Goal: Task Accomplishment & Management: Complete application form

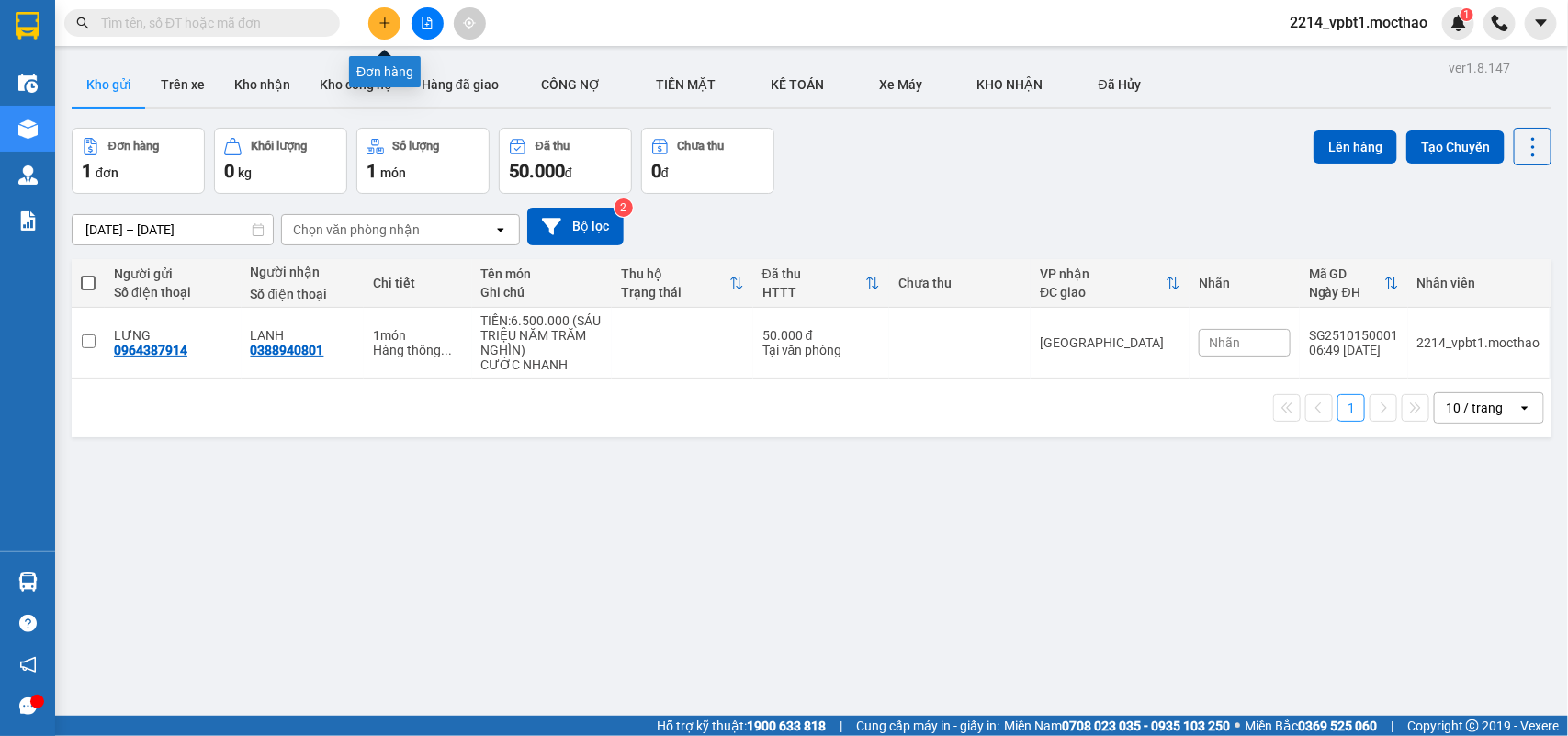
click at [378, 29] on button at bounding box center [383, 23] width 32 height 32
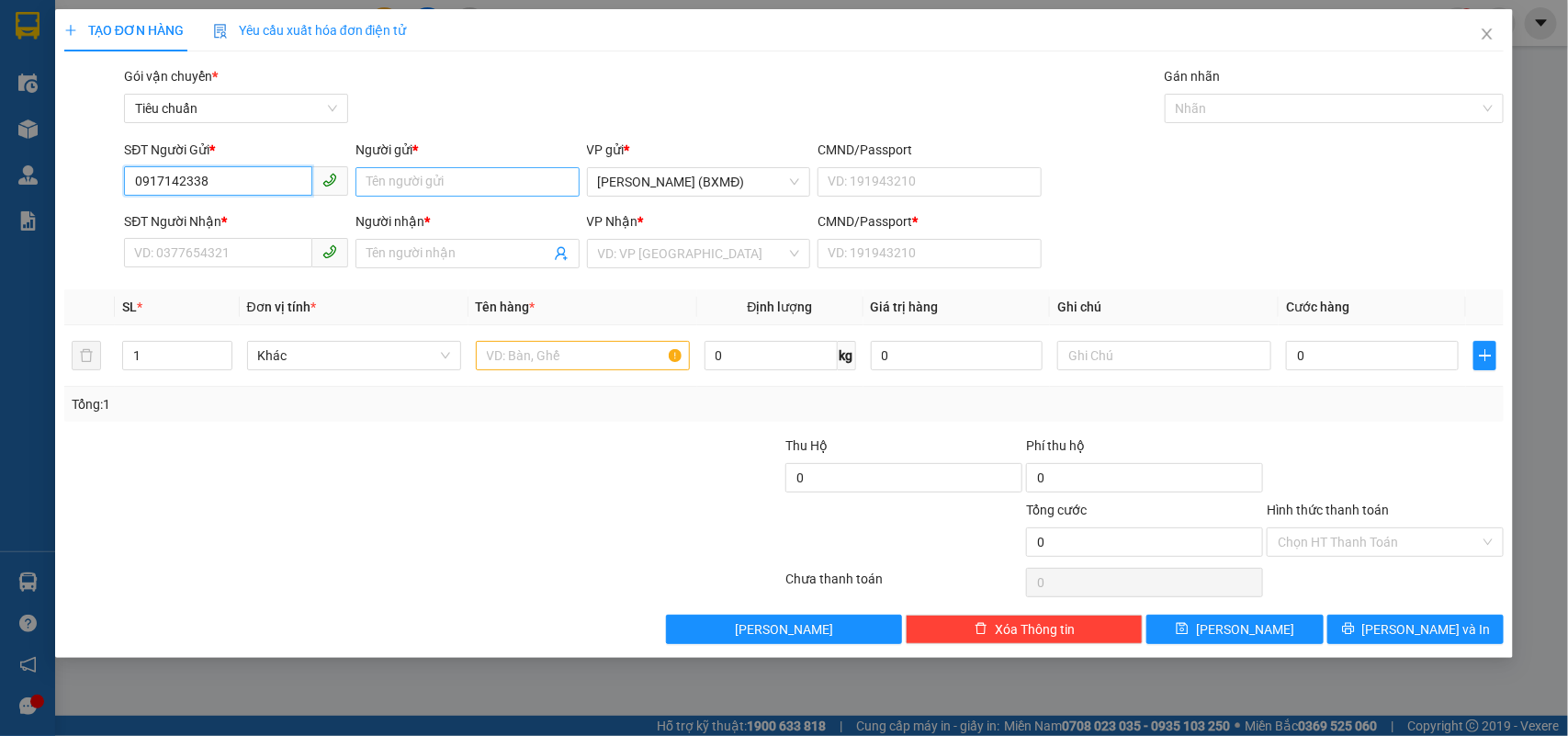
type input "0917142338"
click at [415, 185] on input "Người gửi *" at bounding box center [467, 182] width 225 height 29
type input "hải"
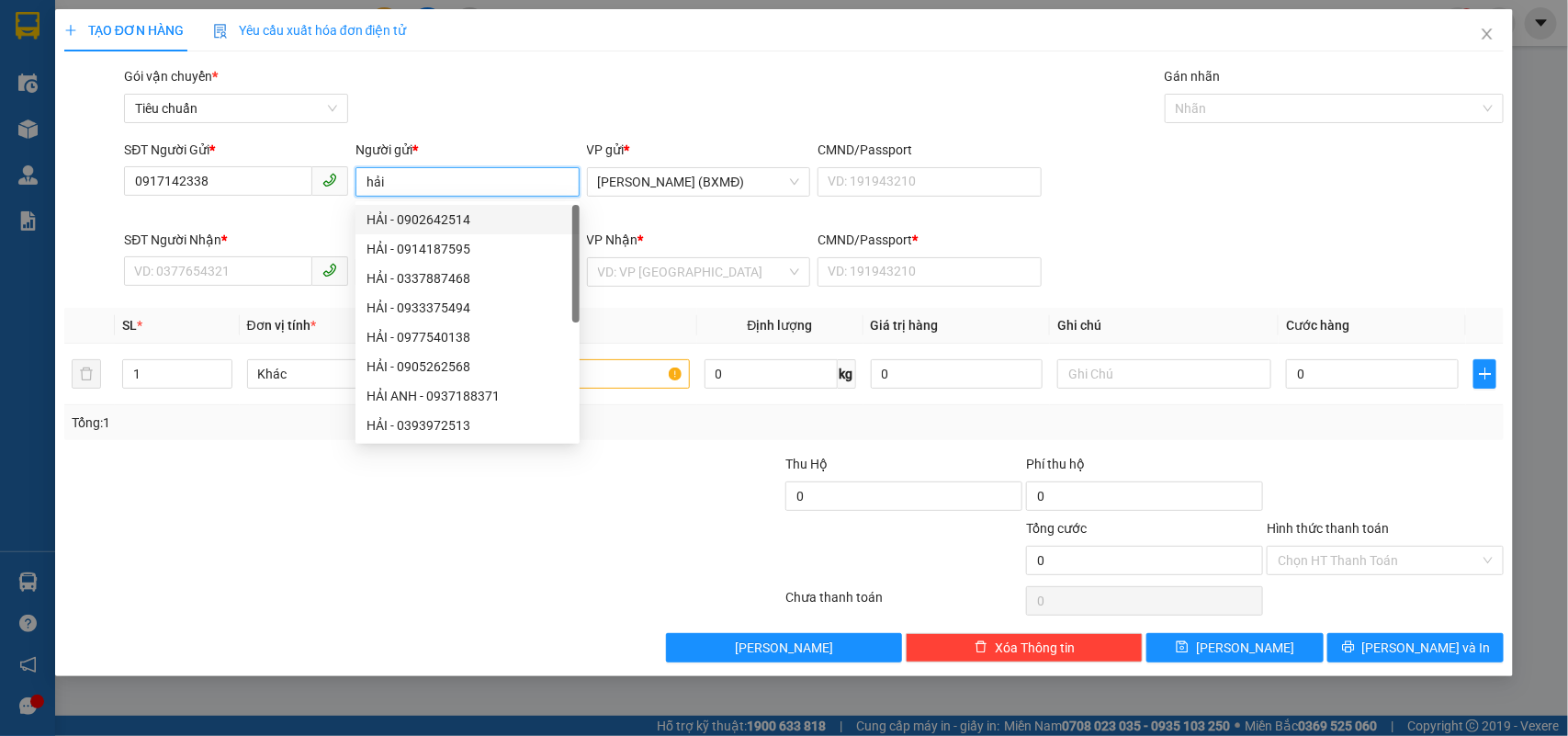
drag, startPoint x: 406, startPoint y: 180, endPoint x: 305, endPoint y: 237, distance: 116.0
click at [306, 237] on form "SĐT Người Gửi * 0917142338 Người gửi * hải Tên không hợp lệ VP gửi * Hồ Chí Min…" at bounding box center [784, 216] width 1440 height 154
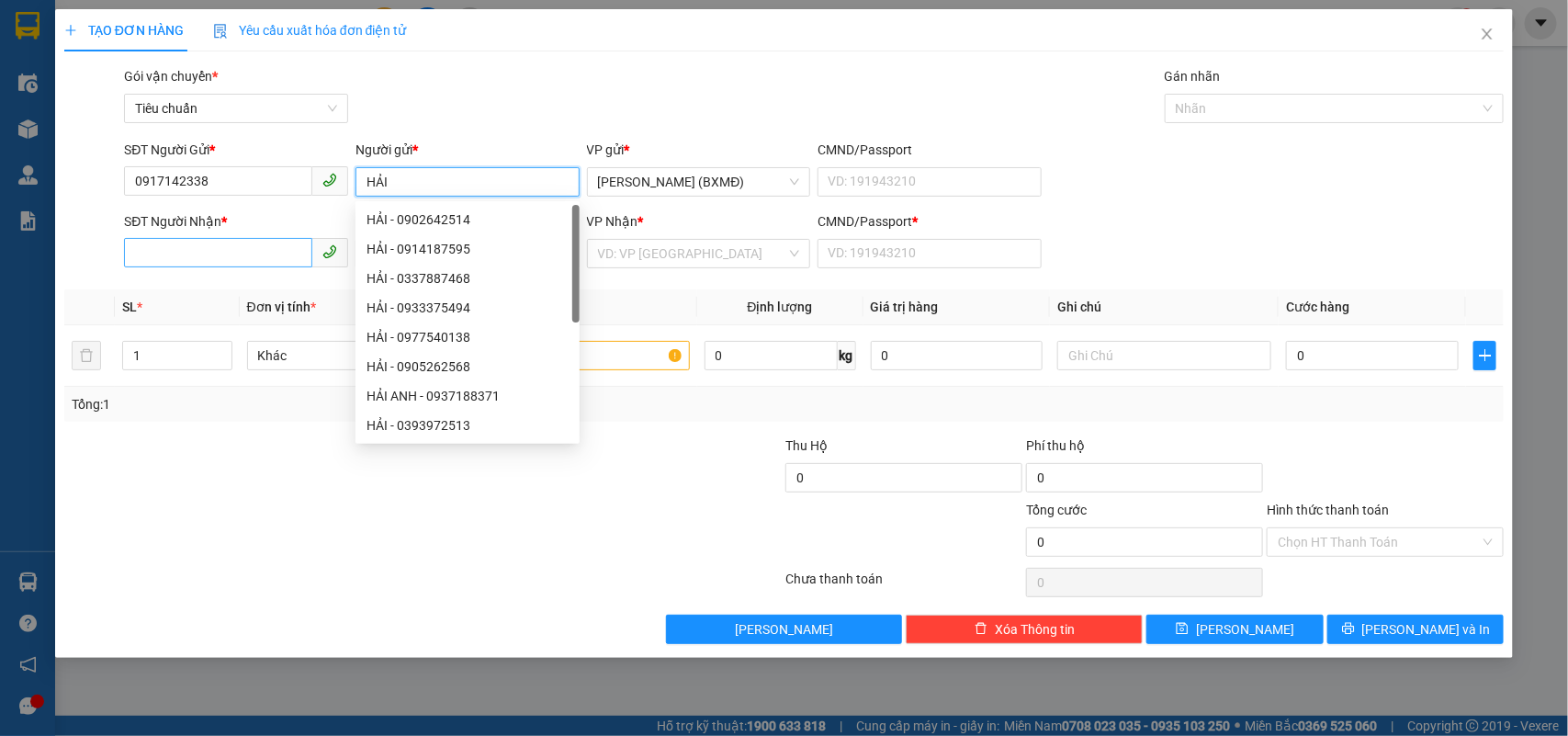
type input "HẢI"
click at [196, 259] on input "SĐT Người Nhận *" at bounding box center [218, 253] width 189 height 29
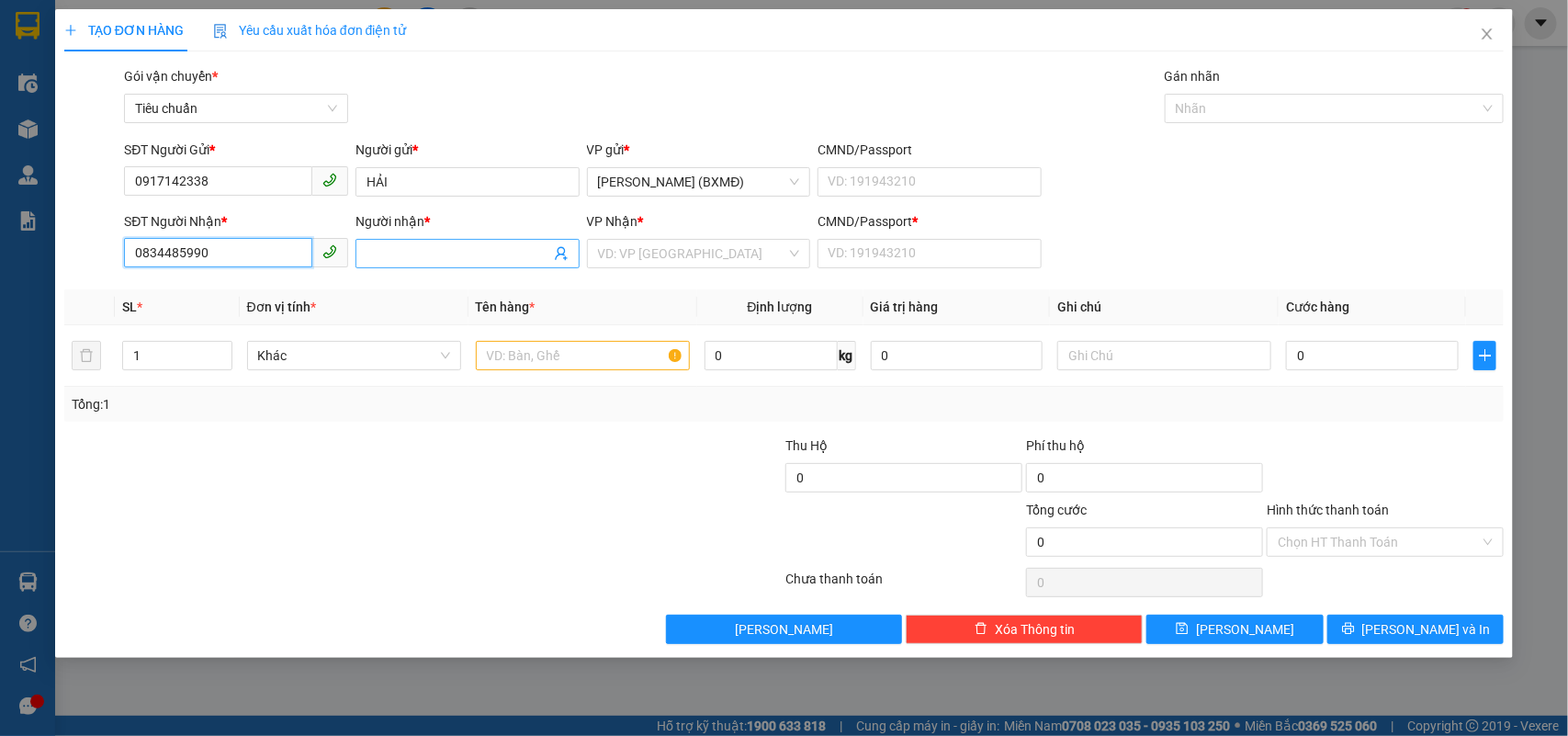
type input "0834485990"
click at [418, 259] on input "Người nhận *" at bounding box center [459, 253] width 184 height 20
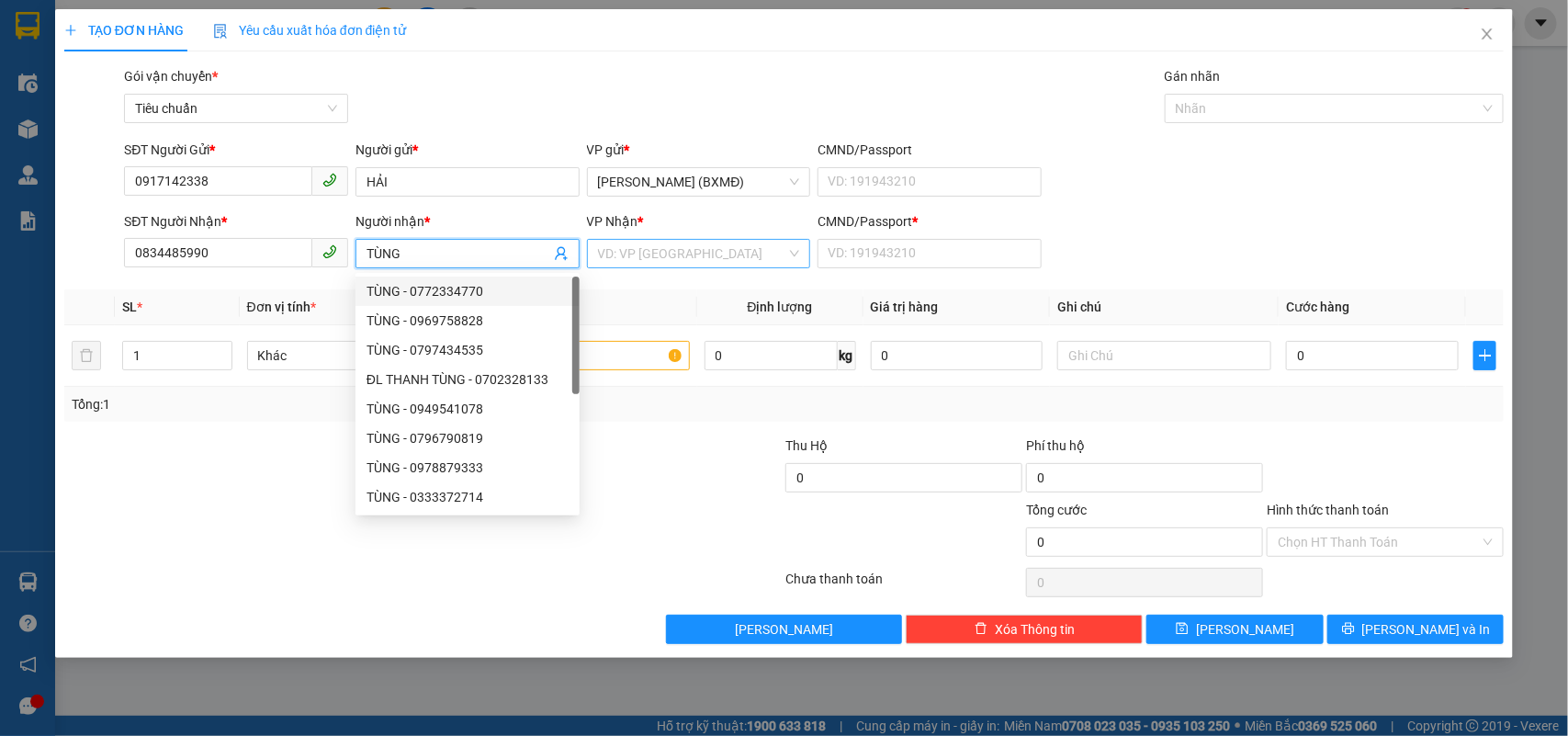
type input "TÙNG"
click at [631, 261] on input "search" at bounding box center [692, 254] width 189 height 27
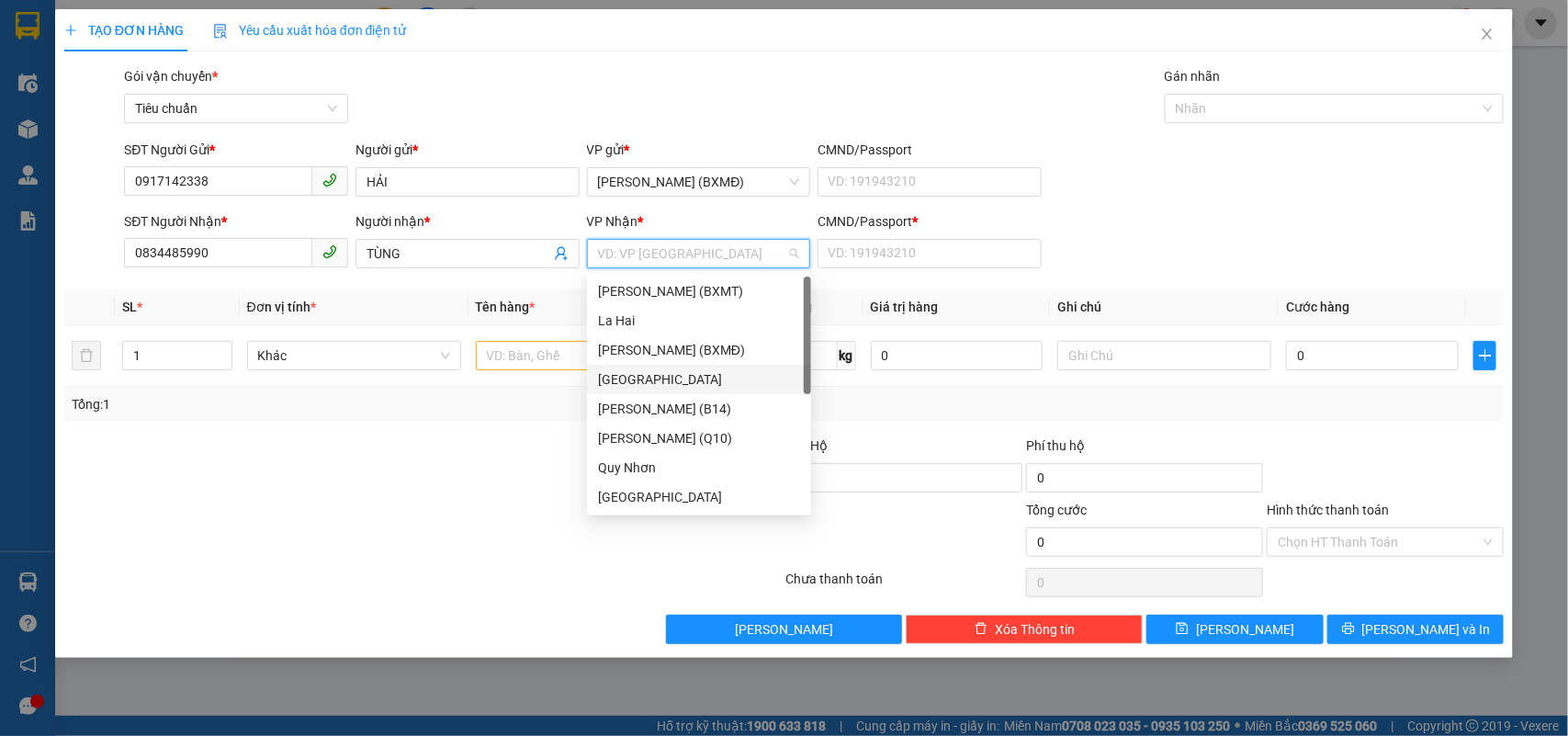
click at [653, 382] on div "[GEOGRAPHIC_DATA]" at bounding box center [699, 379] width 202 height 20
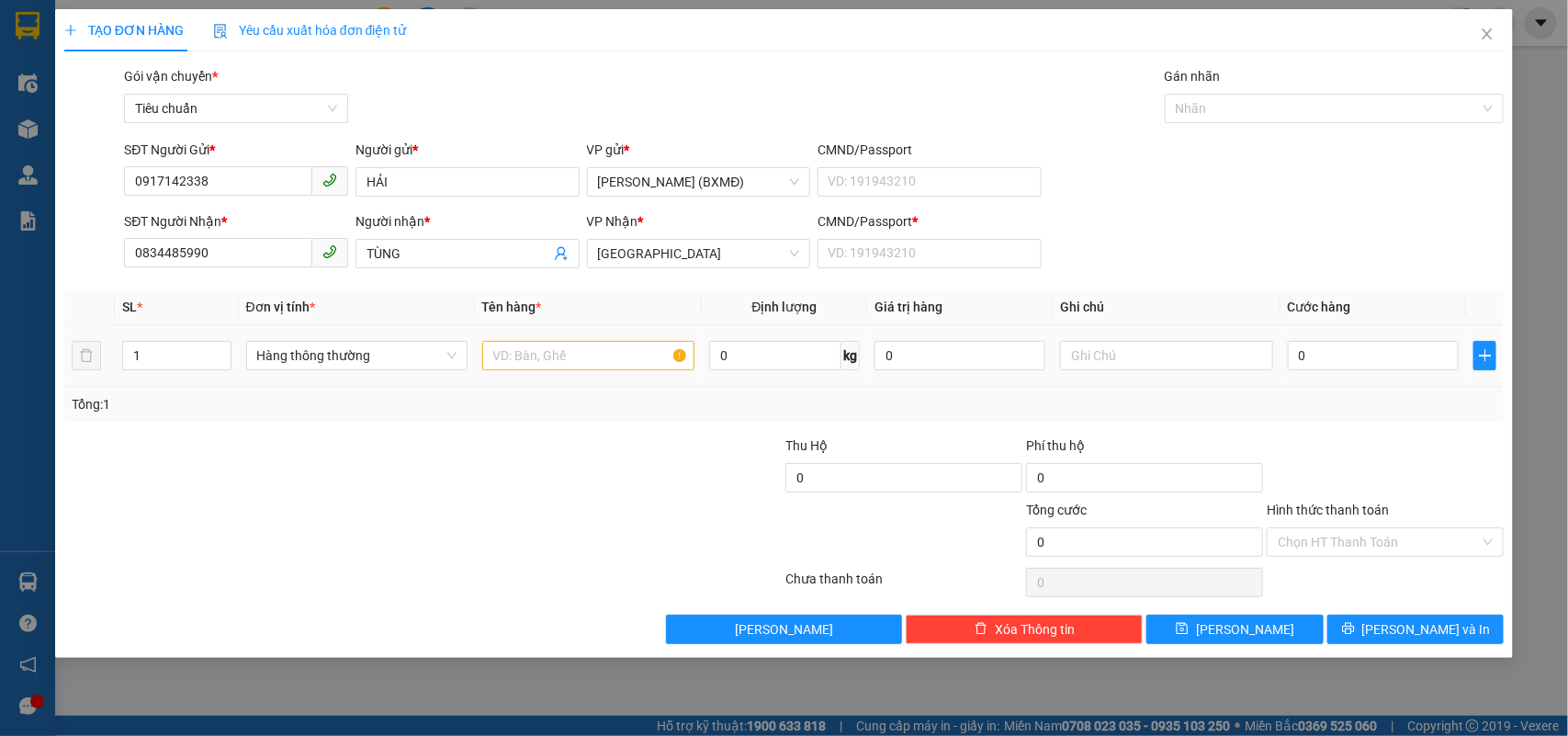
click at [557, 372] on div at bounding box center [588, 355] width 212 height 37
click at [557, 350] on input "text" at bounding box center [588, 355] width 212 height 29
type input "1 BAO"
click at [889, 258] on input "CMND/Passport *" at bounding box center [929, 254] width 225 height 29
type input "1"
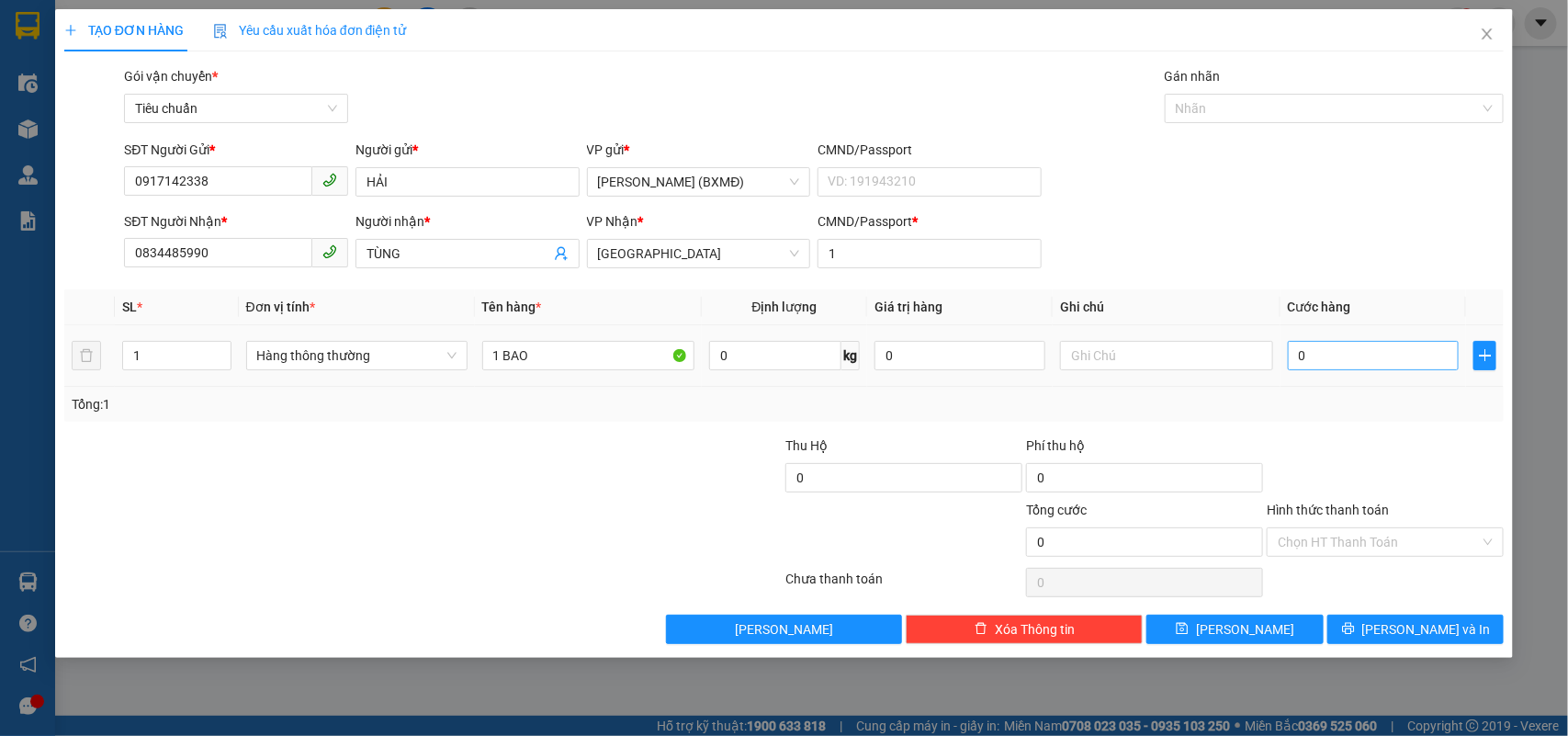
click at [1339, 364] on td "0" at bounding box center [1373, 356] width 186 height 62
click at [1339, 364] on input "0" at bounding box center [1372, 355] width 170 height 29
type input "004"
type input "4"
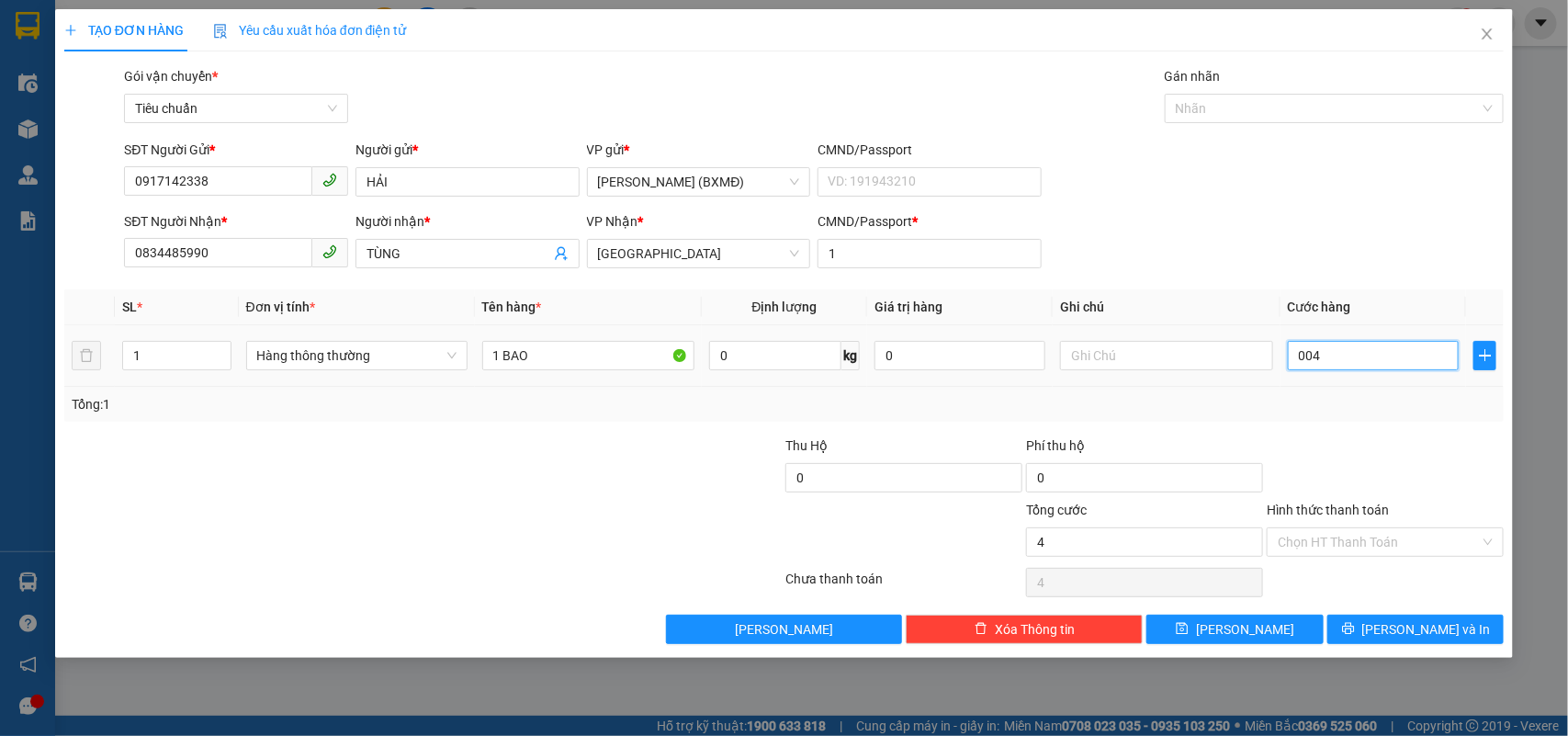
type input "0.040"
type input "40"
type input "40.000"
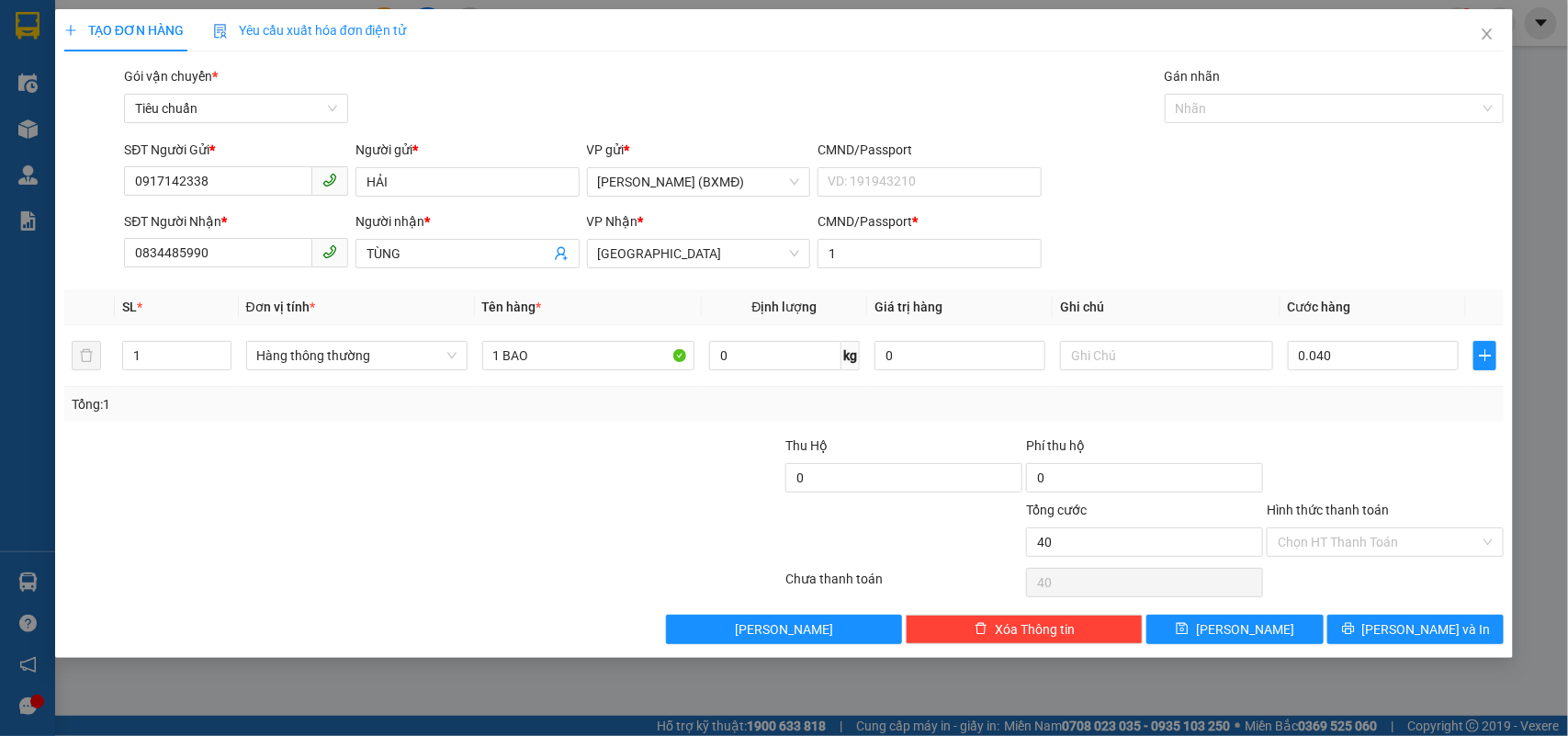
type input "40.000"
click at [1369, 427] on div "Transit Pickup Surcharge Ids Transit Deliver Surcharge Ids Transit Deliver Surc…" at bounding box center [784, 354] width 1440 height 578
click at [1439, 622] on span "[PERSON_NAME] và In" at bounding box center [1426, 629] width 129 height 20
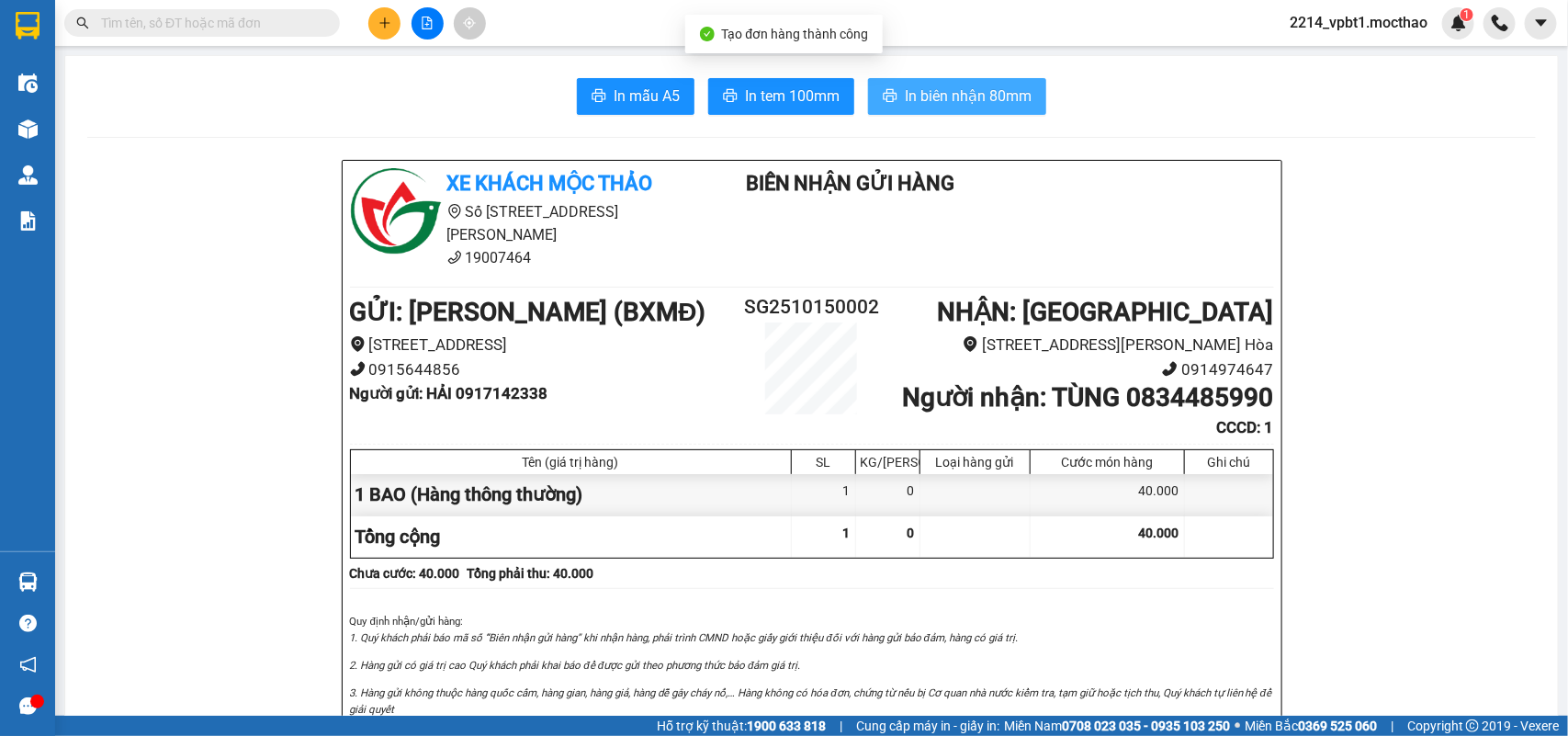
click at [987, 90] on span "In biên nhận 80mm" at bounding box center [968, 96] width 127 height 23
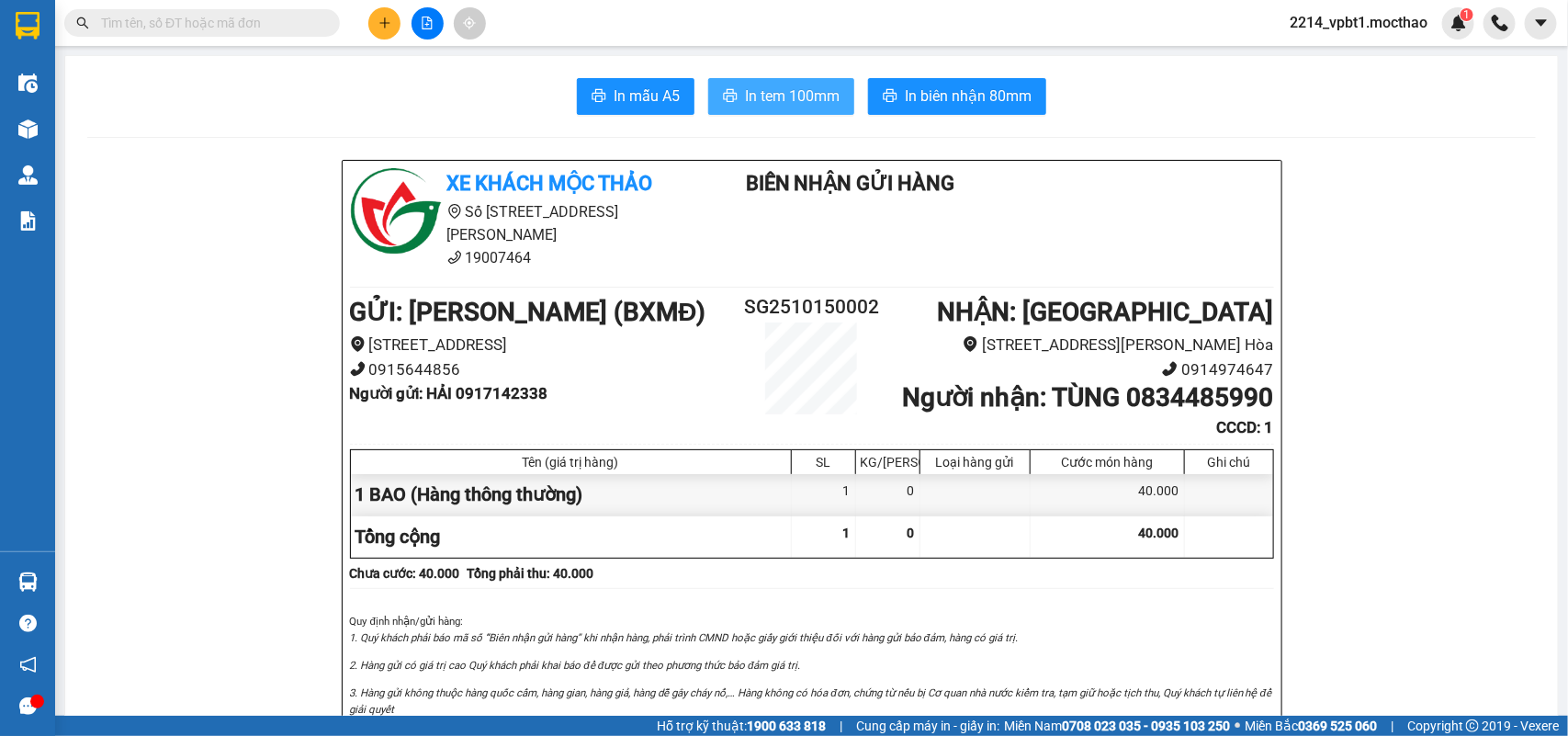
click at [796, 95] on span "In tem 100mm" at bounding box center [793, 96] width 95 height 23
click at [804, 102] on span "In tem 100mm" at bounding box center [793, 96] width 95 height 23
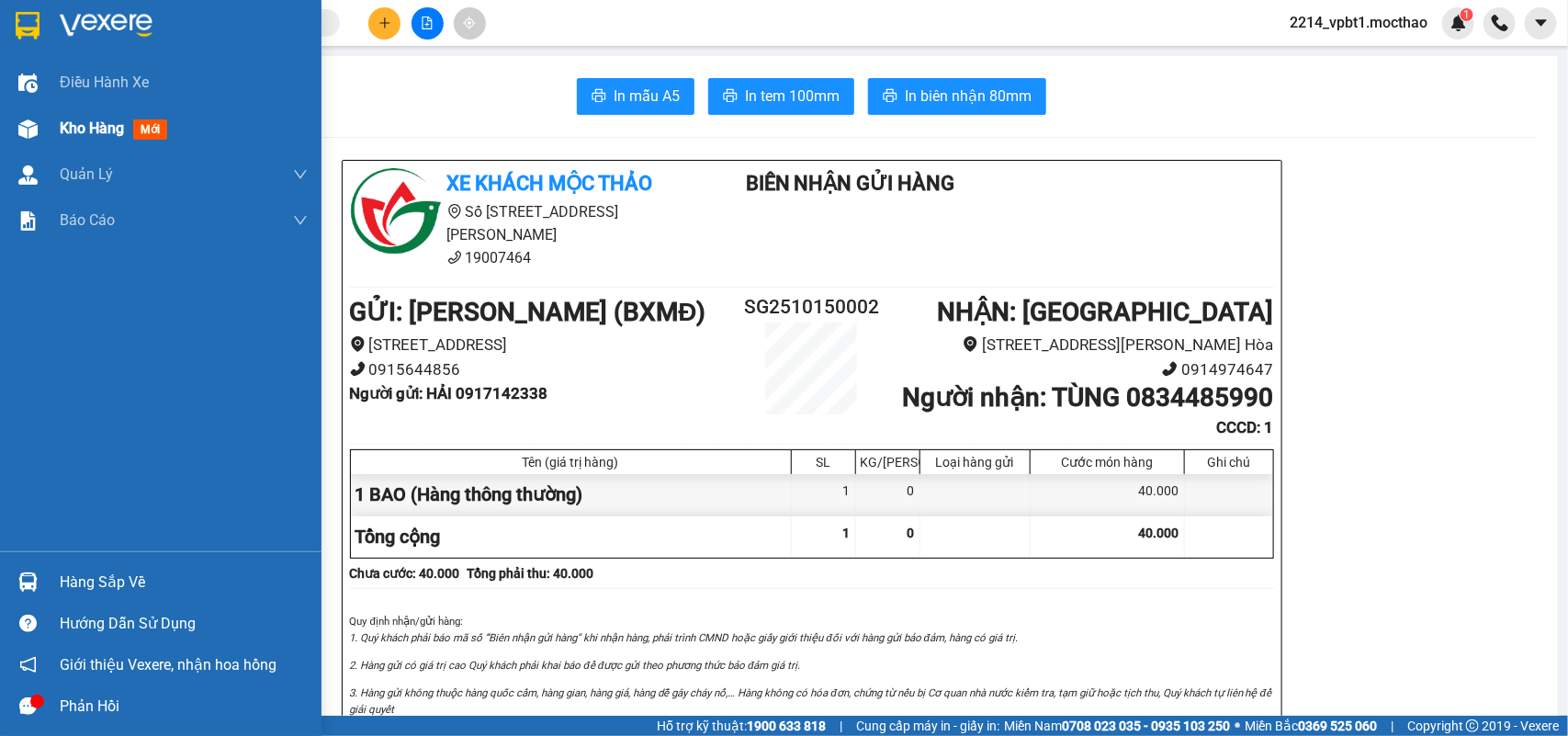
click at [90, 127] on span "Kho hàng" at bounding box center [92, 128] width 64 height 17
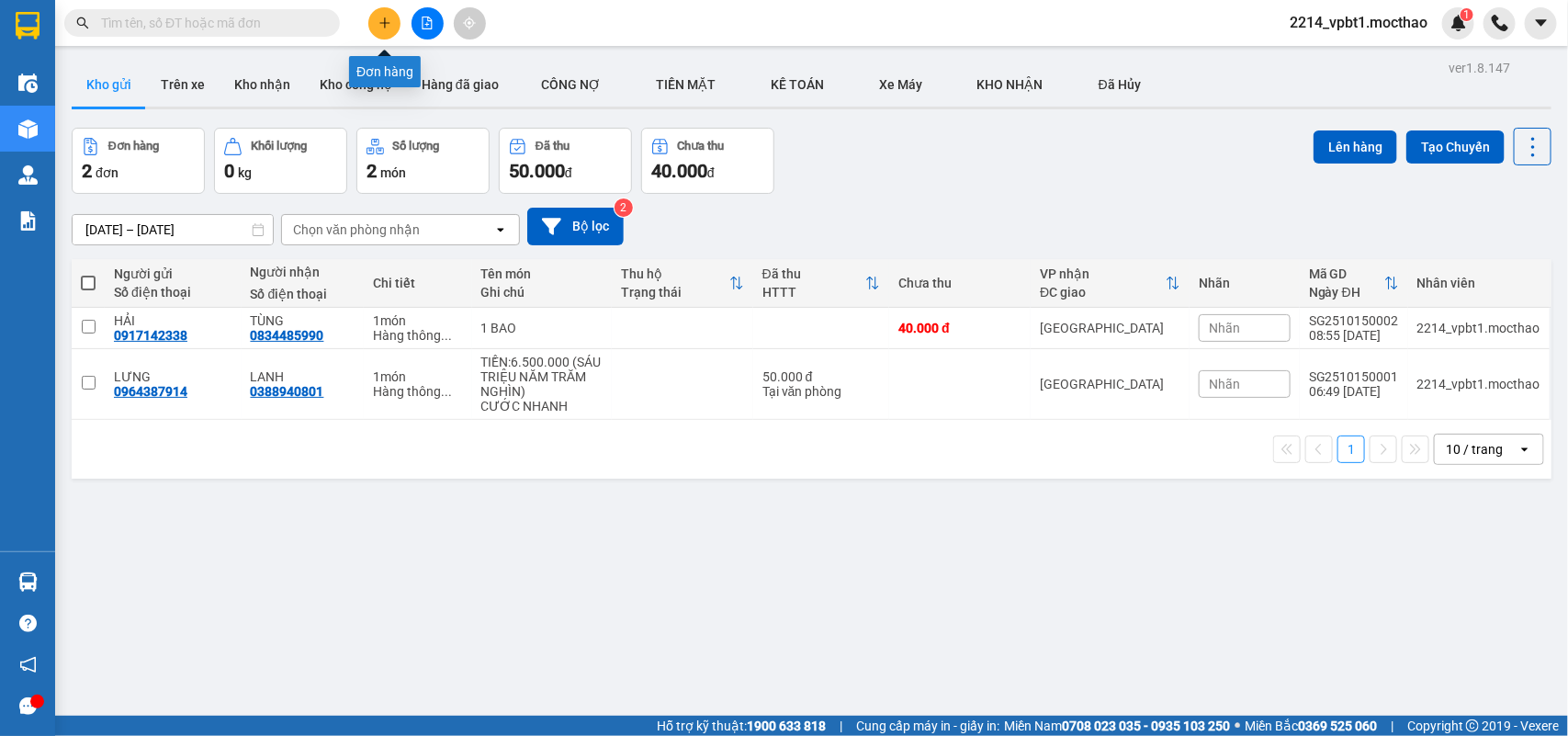
click at [379, 26] on icon "plus" at bounding box center [384, 22] width 13 height 13
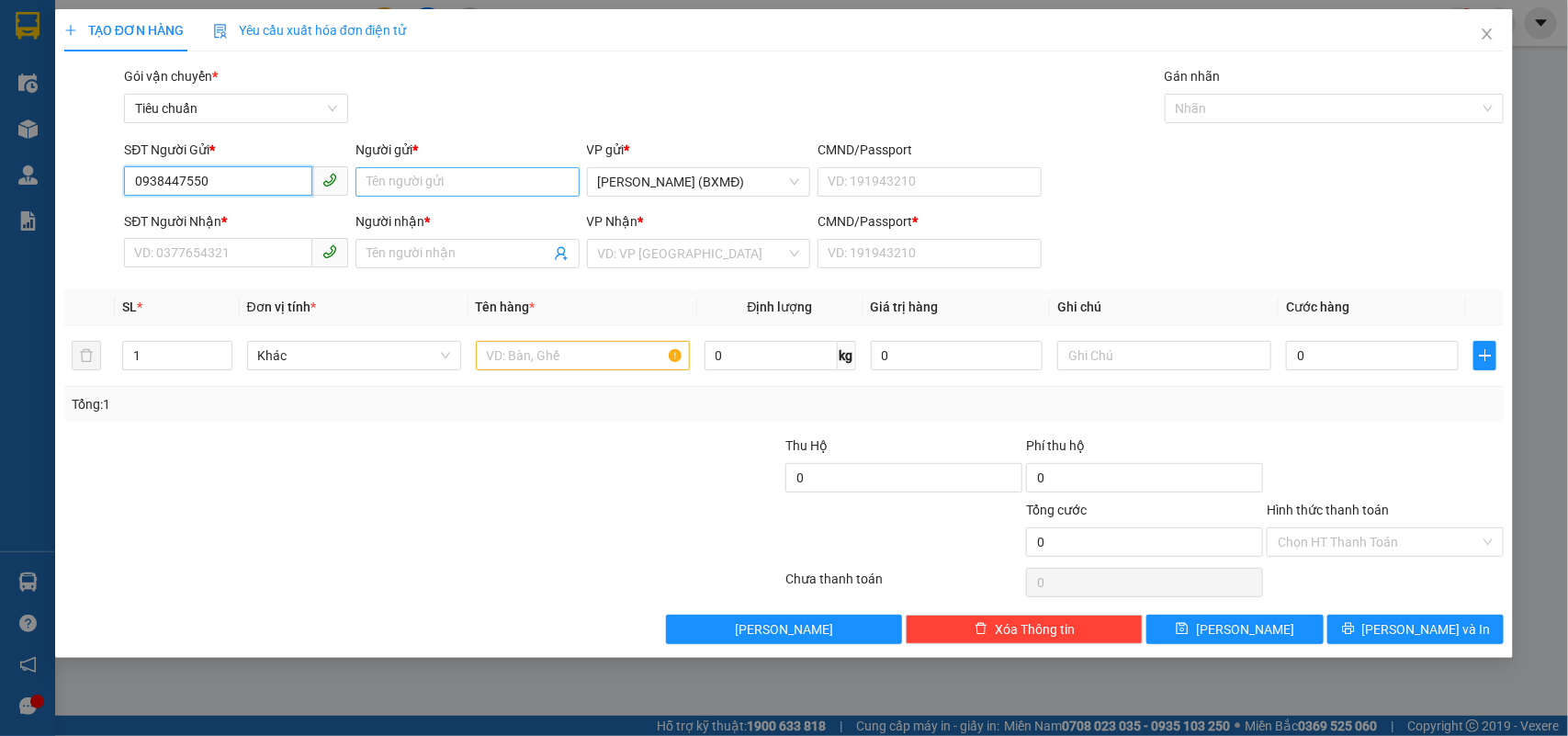
type input "0938447550"
click at [450, 194] on input "Người gửi *" at bounding box center [467, 182] width 225 height 29
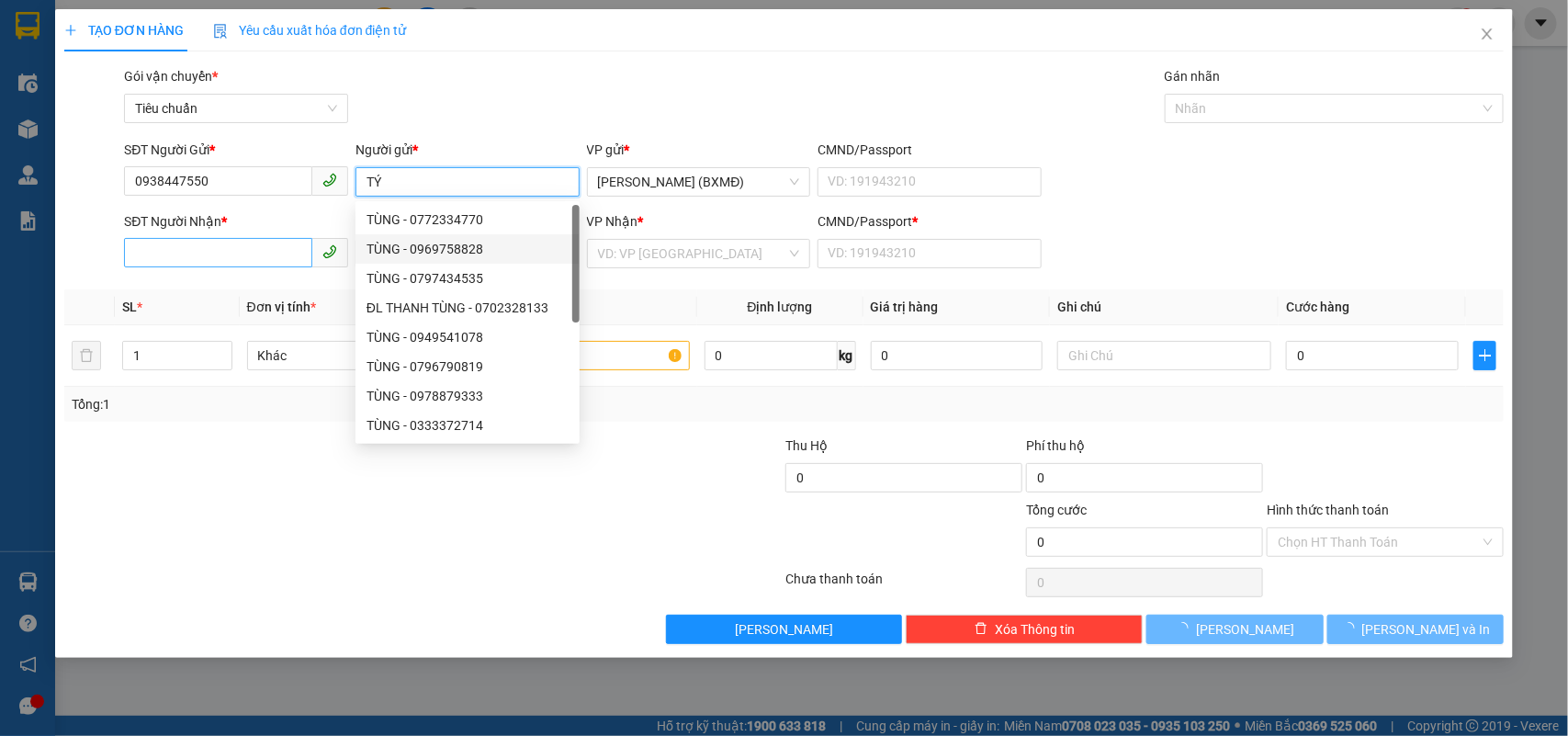
type input "TÝ"
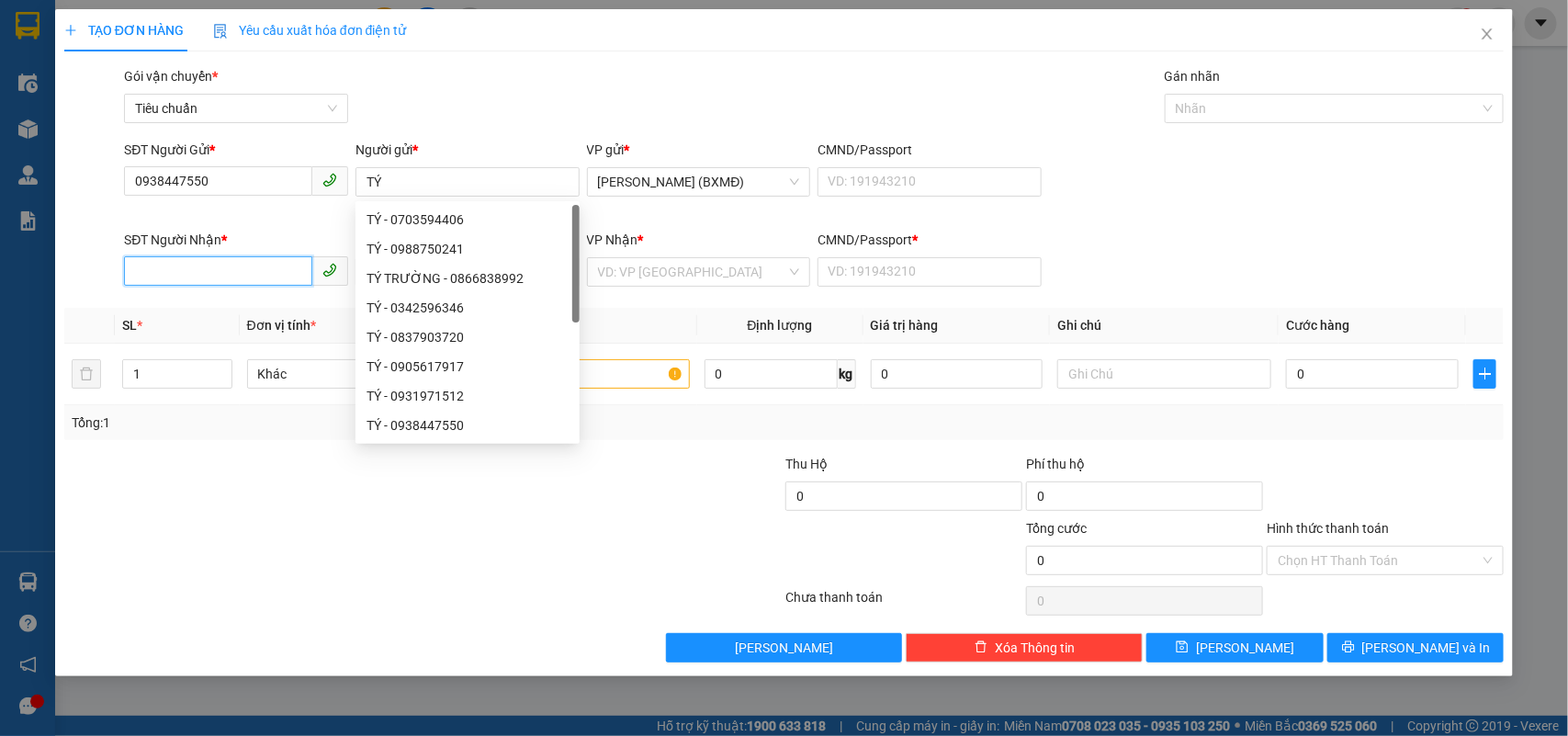
click at [231, 259] on input "SĐT Người Nhận *" at bounding box center [218, 271] width 189 height 29
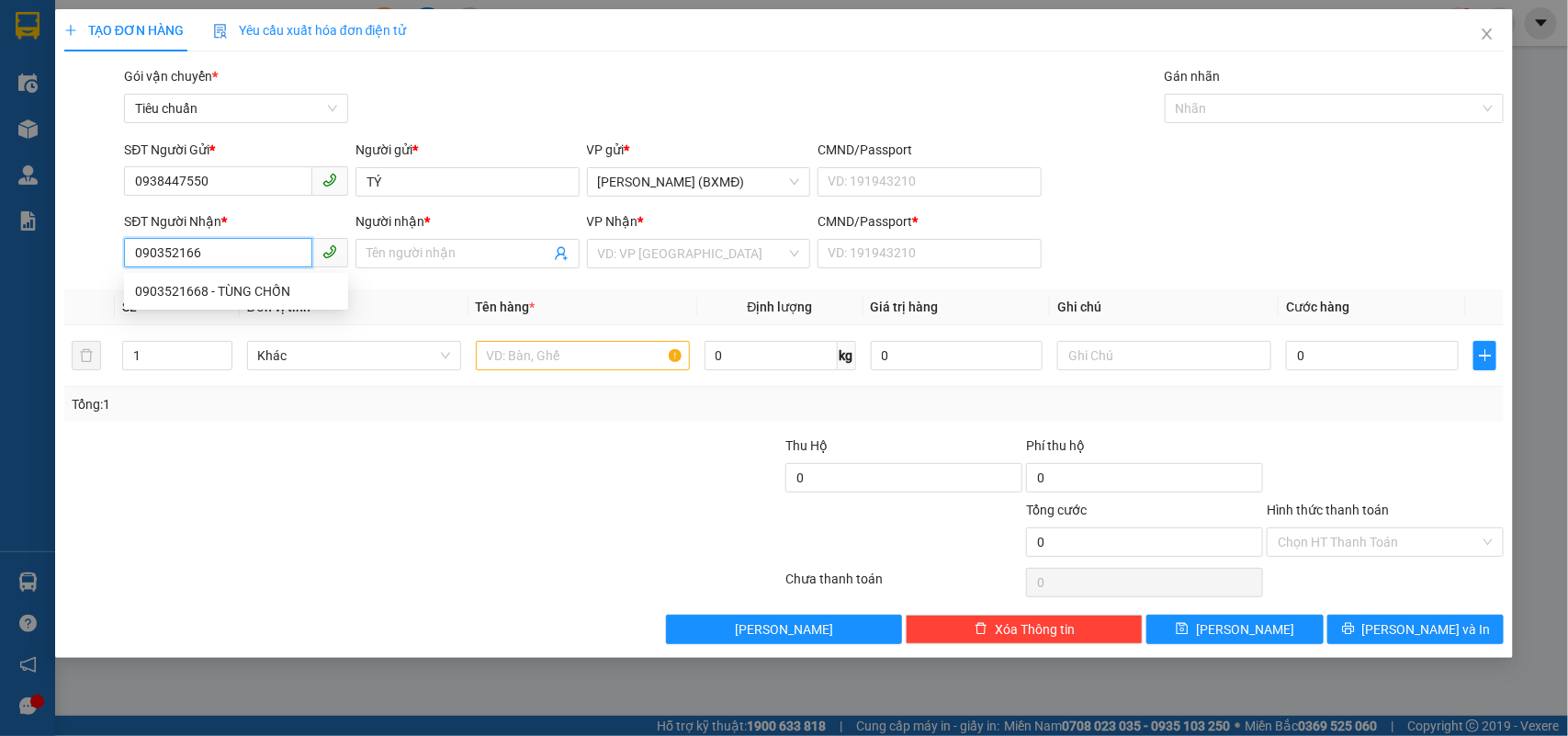
type input "0903521668"
click at [176, 282] on div "0903521668 - TÙNG CHỐN" at bounding box center [235, 291] width 202 height 20
type input "TÙNG CHỐN"
type input "1"
type input "40.000"
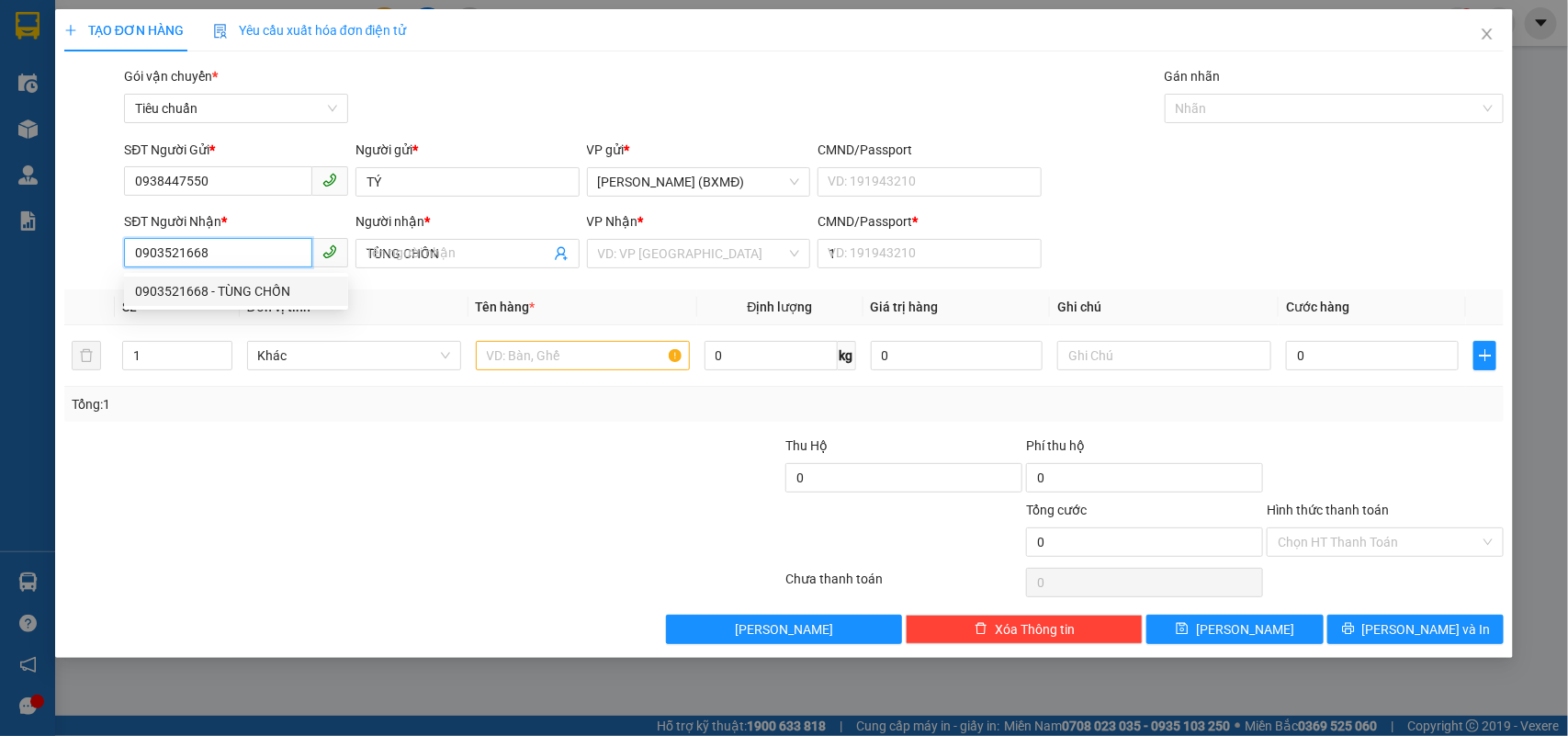
type input "40.000"
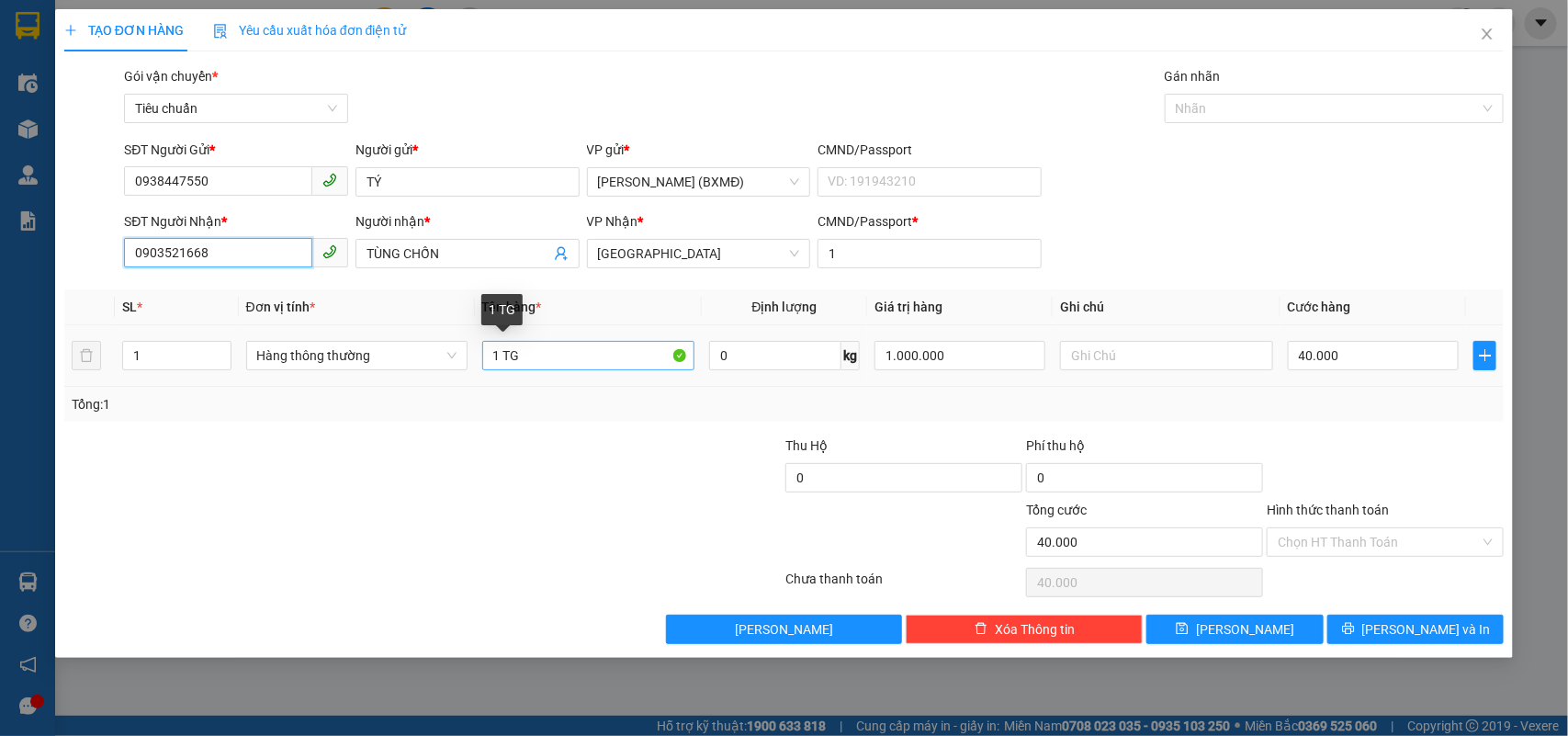
type input "0903521668"
drag, startPoint x: 501, startPoint y: 353, endPoint x: 533, endPoint y: 359, distance: 32.6
click at [533, 359] on input "1 TG" at bounding box center [588, 355] width 212 height 29
type input "1 KIỆN"
click at [1392, 359] on input "40.000" at bounding box center [1372, 355] width 170 height 29
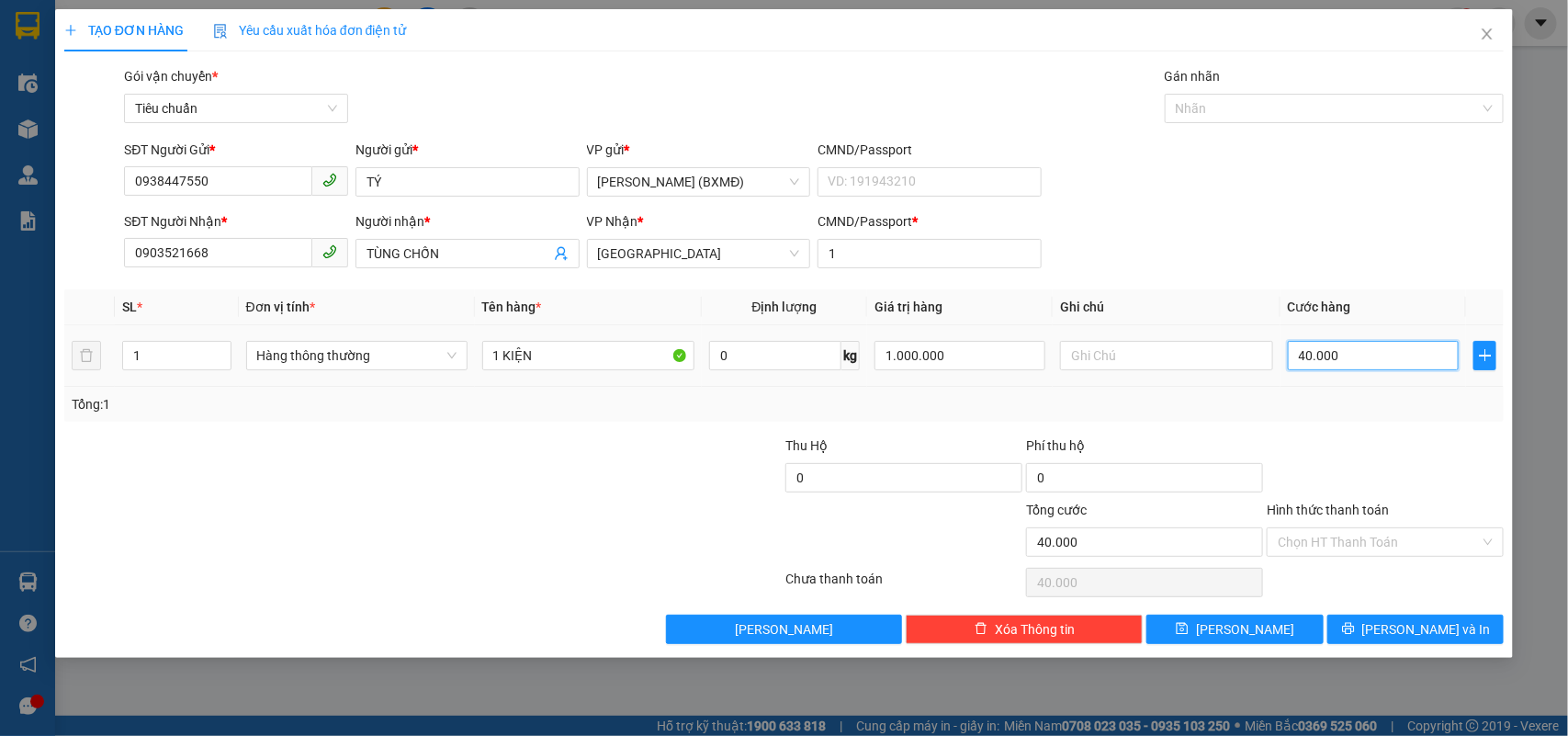
type input "0"
type input "3"
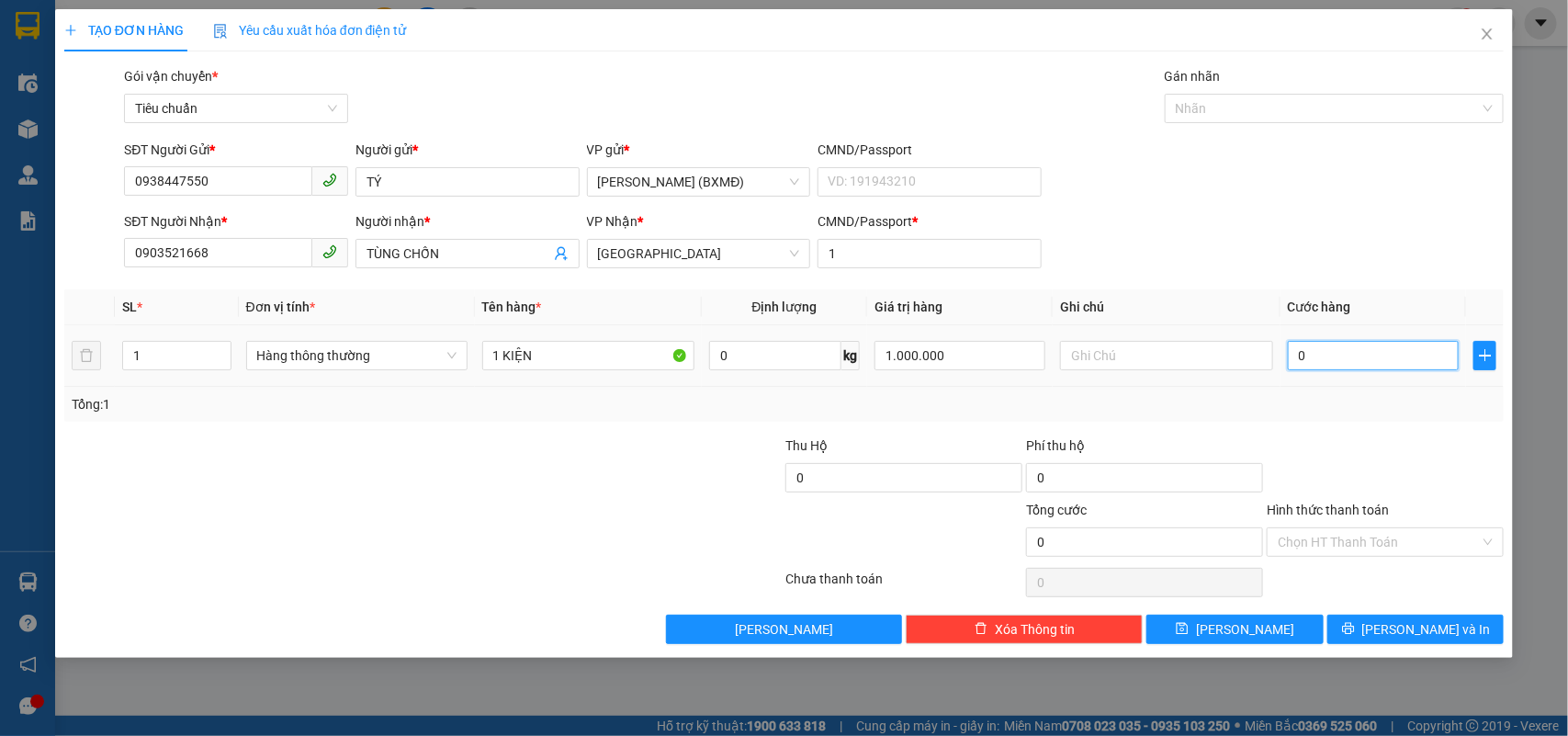
type input "003"
type input "30"
type input "0.030"
click at [1432, 446] on div at bounding box center [1385, 468] width 241 height 64
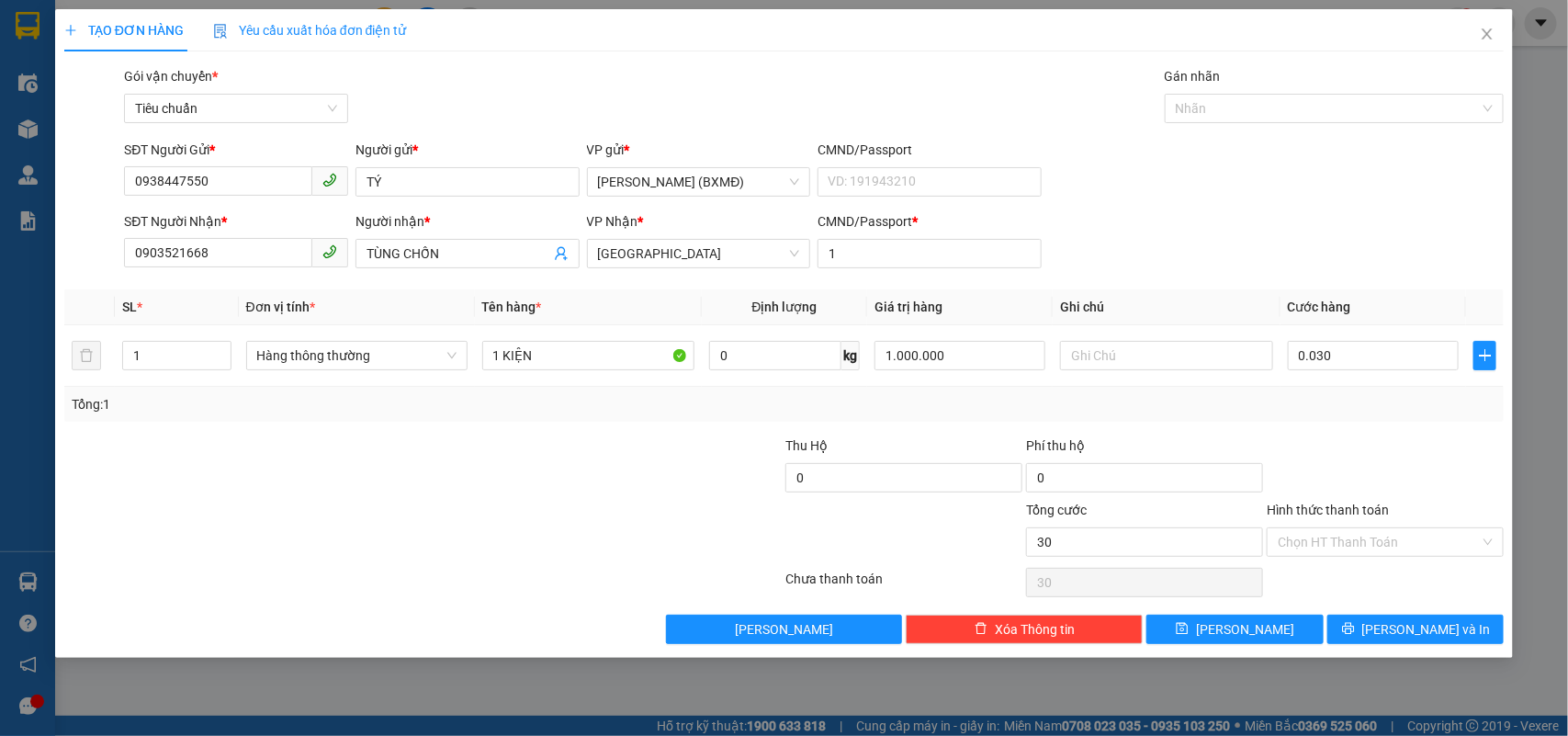
type input "30.000"
click at [1464, 636] on button "[PERSON_NAME] và In" at bounding box center [1415, 629] width 176 height 29
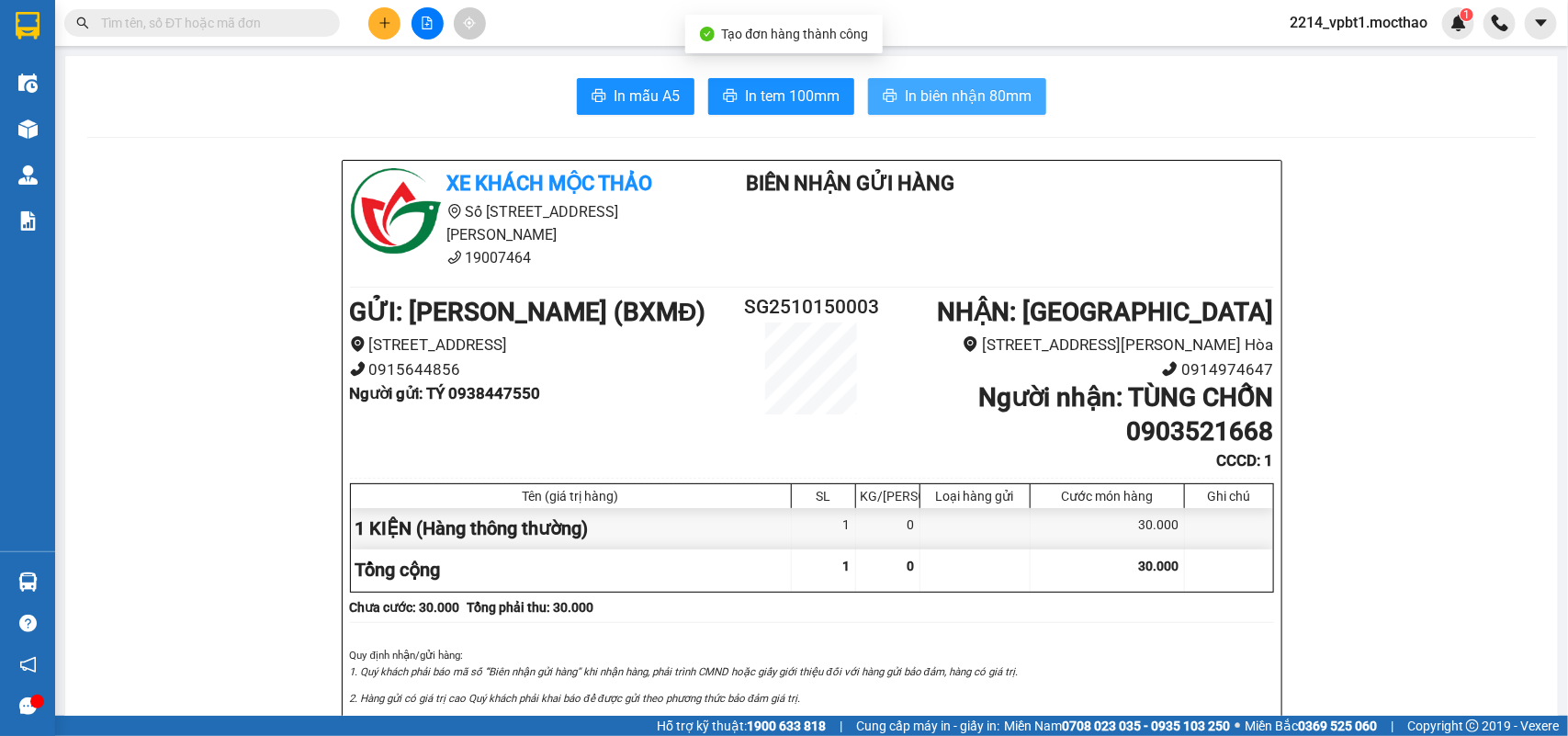
click at [948, 99] on span "In biên nhận 80mm" at bounding box center [968, 96] width 127 height 23
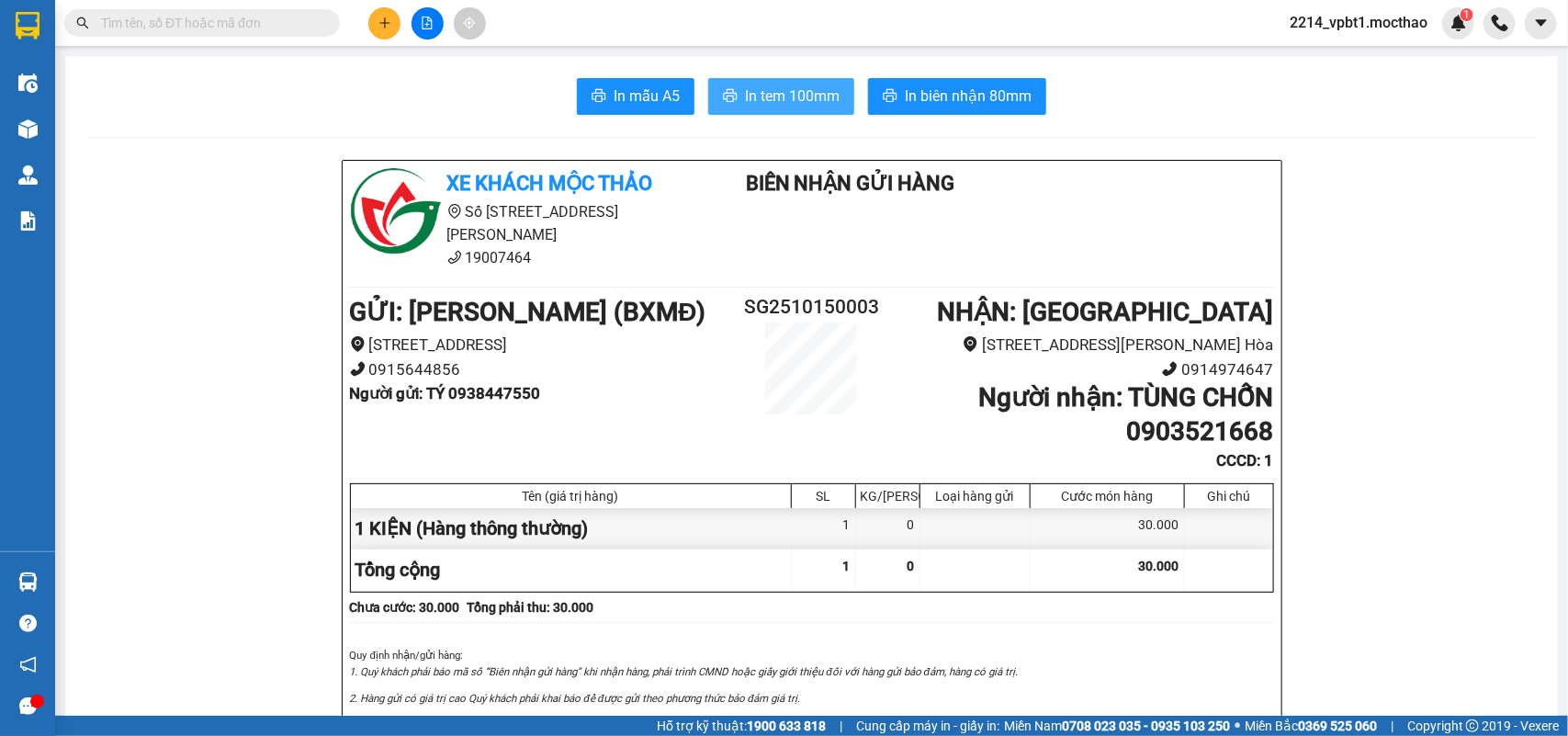
click at [806, 89] on span "In tem 100mm" at bounding box center [793, 96] width 95 height 23
click at [433, 27] on icon "file-add" at bounding box center [427, 22] width 13 height 13
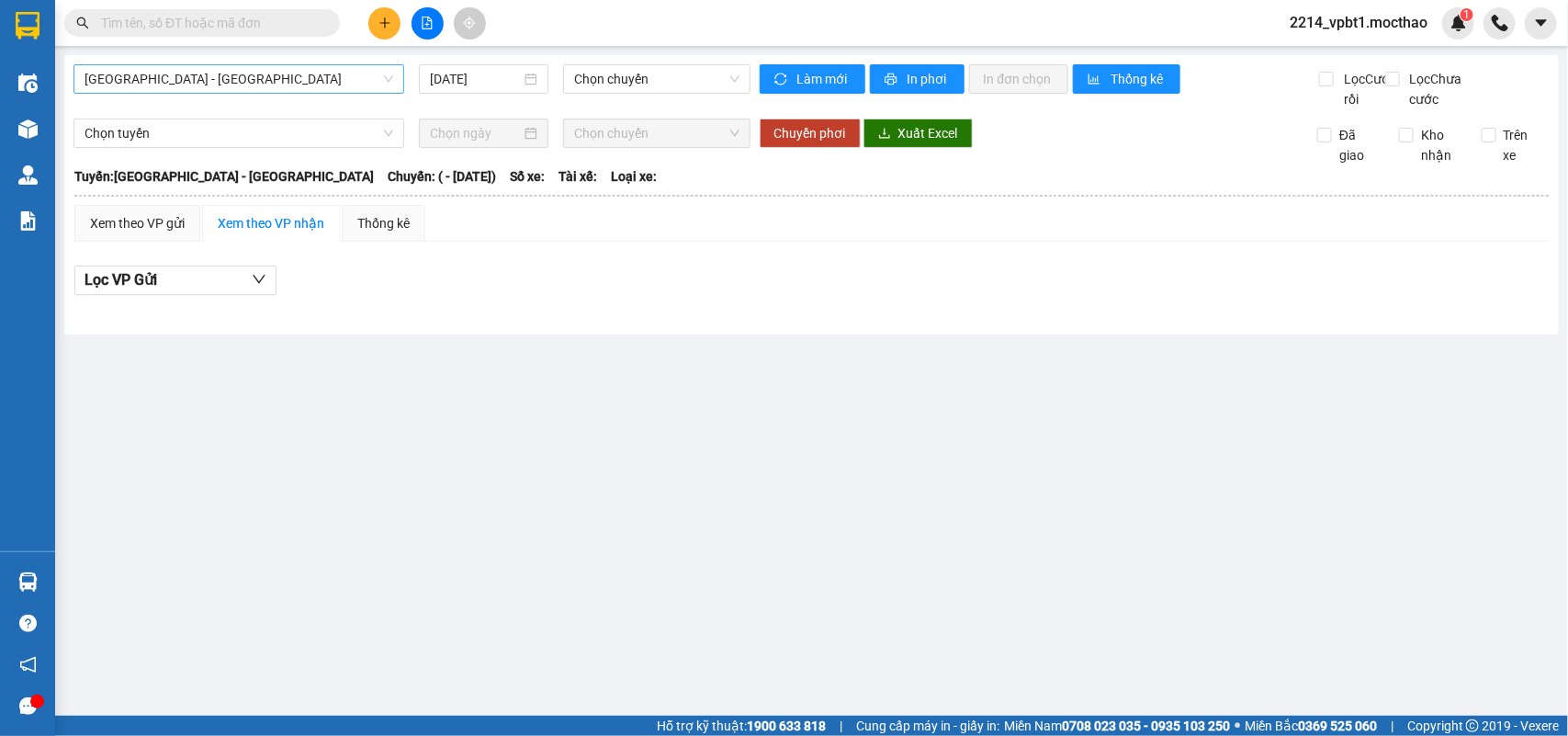
click at [243, 87] on span "Sài Gòn - Tuy Hòa" at bounding box center [238, 78] width 309 height 27
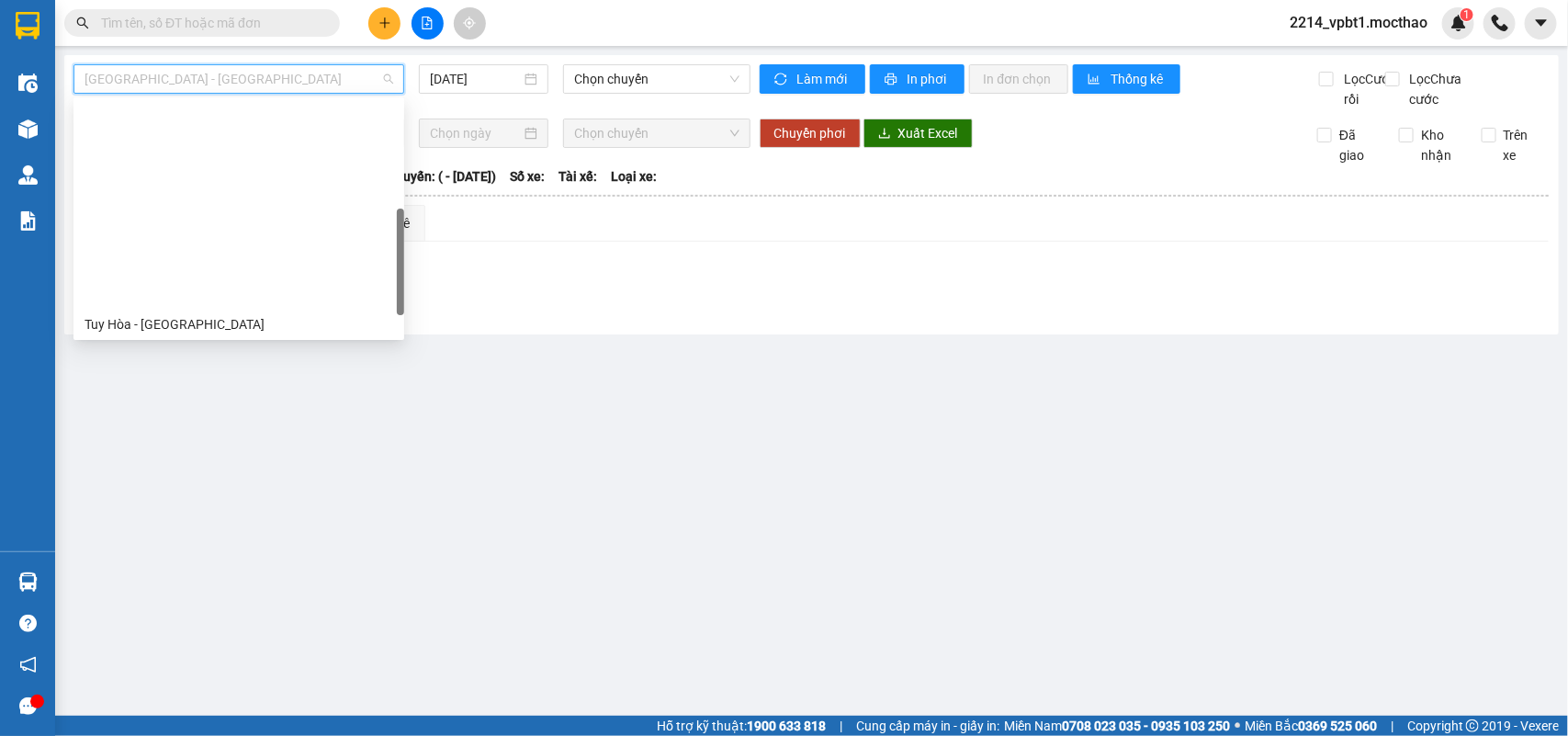
scroll to position [345, 0]
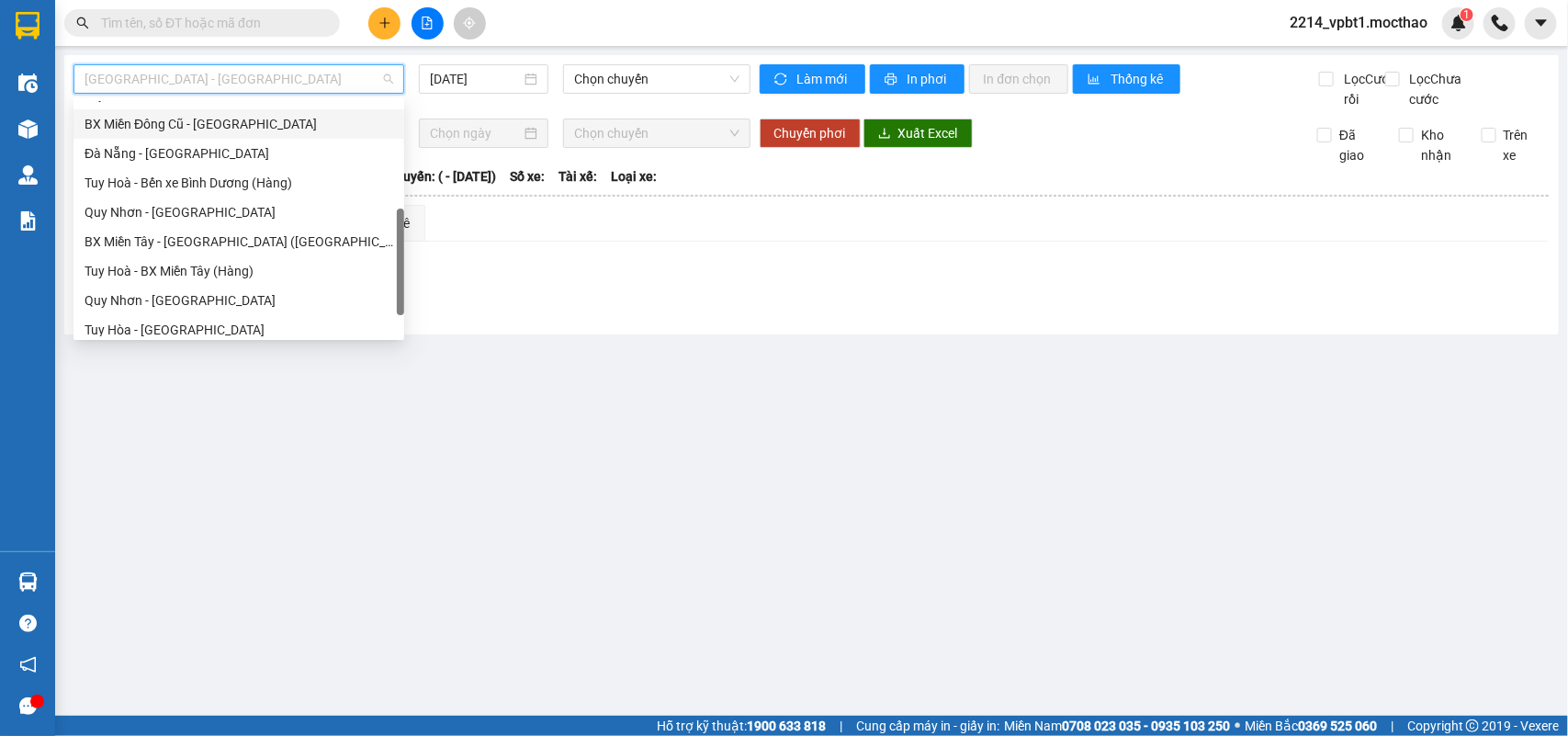
click at [180, 125] on div "BX Miền Đông Cũ - Tuy Hoà" at bounding box center [238, 124] width 309 height 20
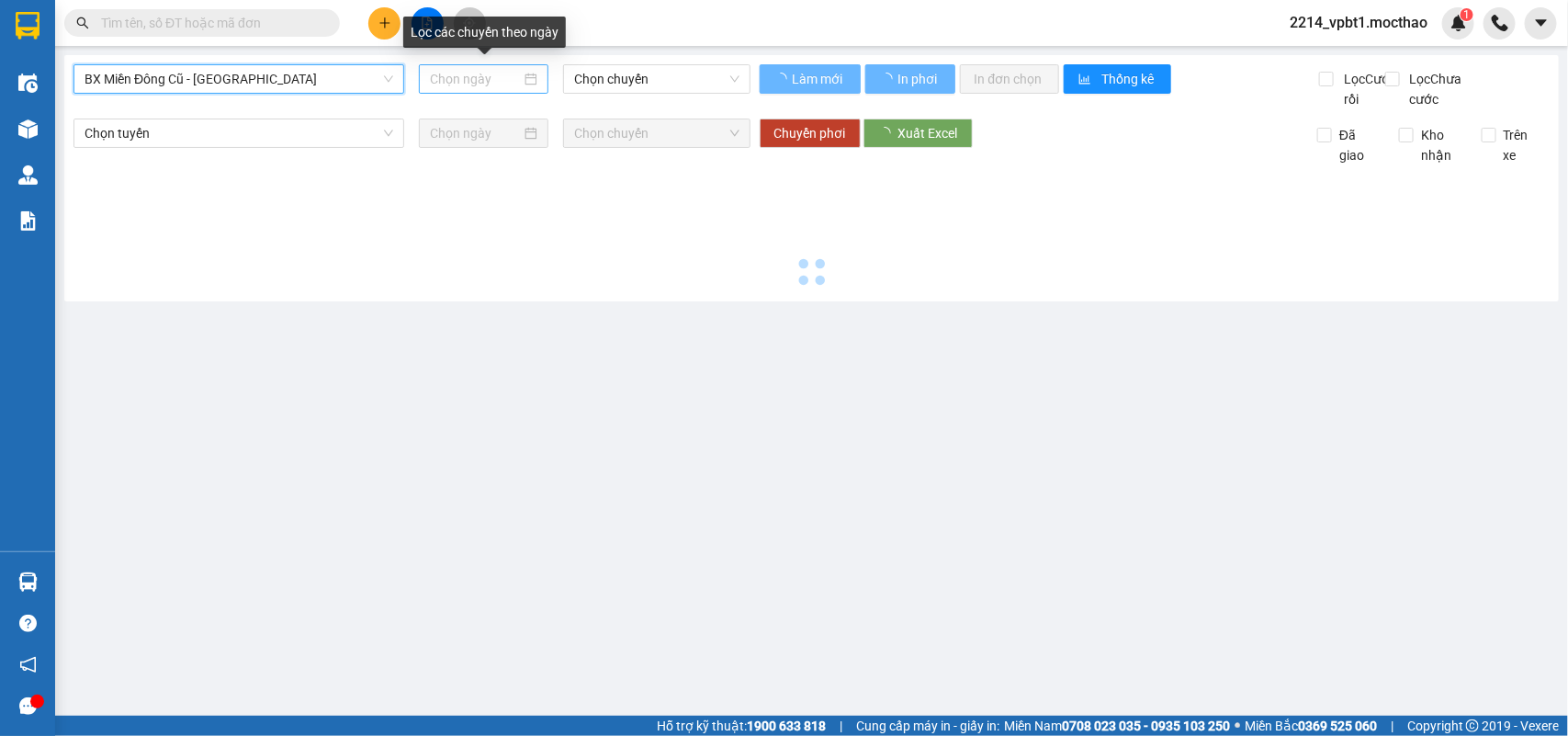
click at [488, 79] on input at bounding box center [475, 78] width 91 height 20
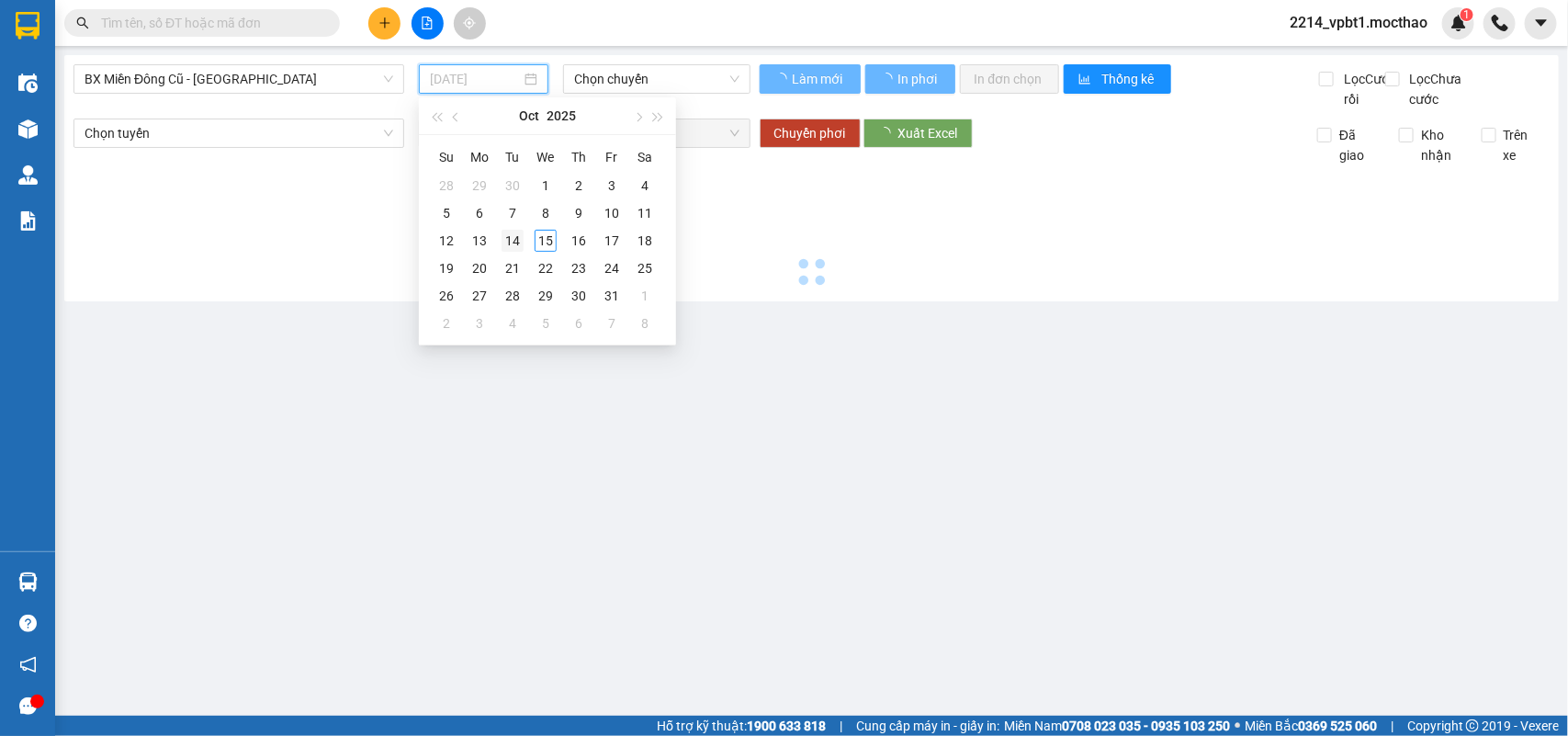
type input "14/10/2025"
click at [512, 240] on div "14" at bounding box center [512, 240] width 22 height 22
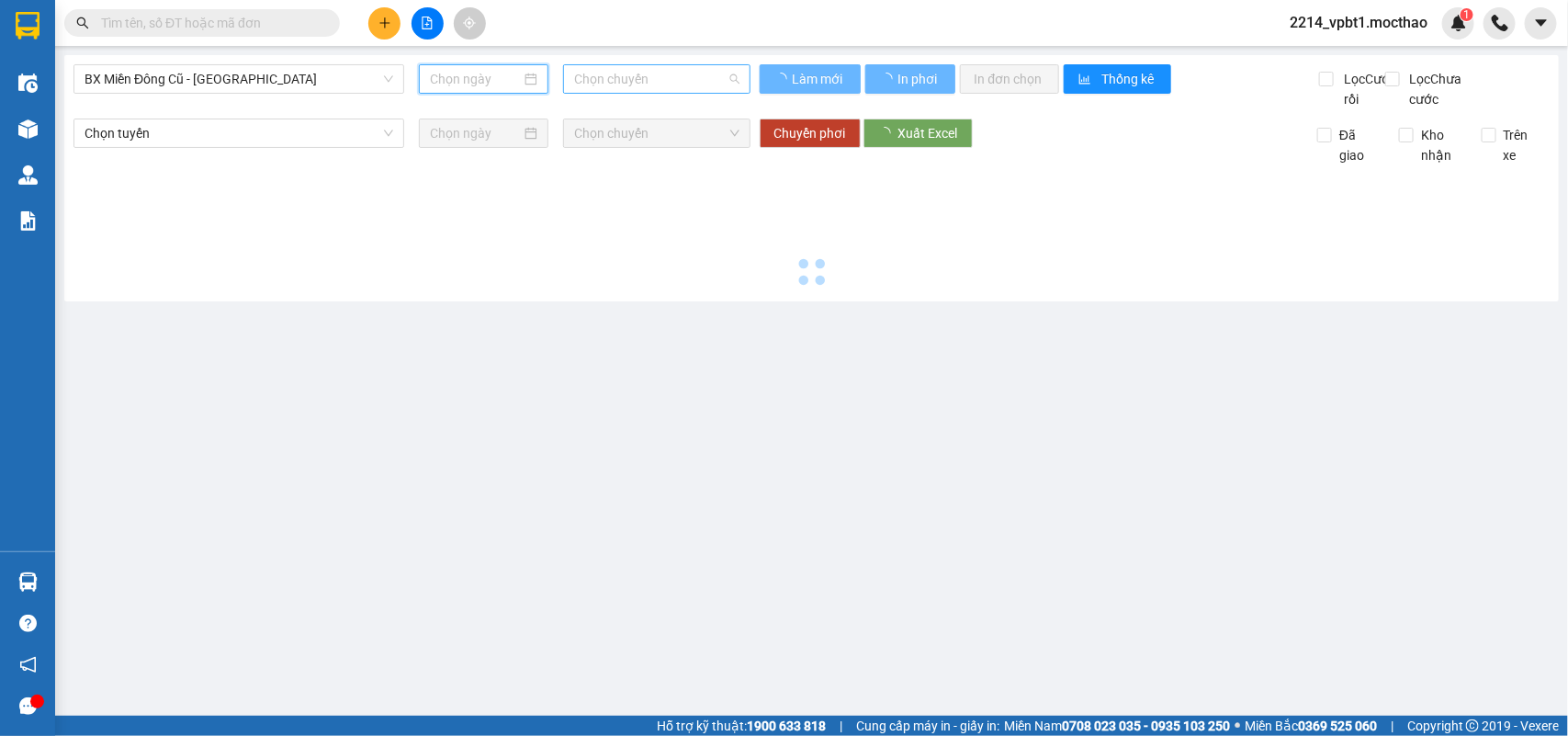
click at [648, 77] on span "Chọn chuyến" at bounding box center [656, 78] width 165 height 27
type input "14/10/2025"
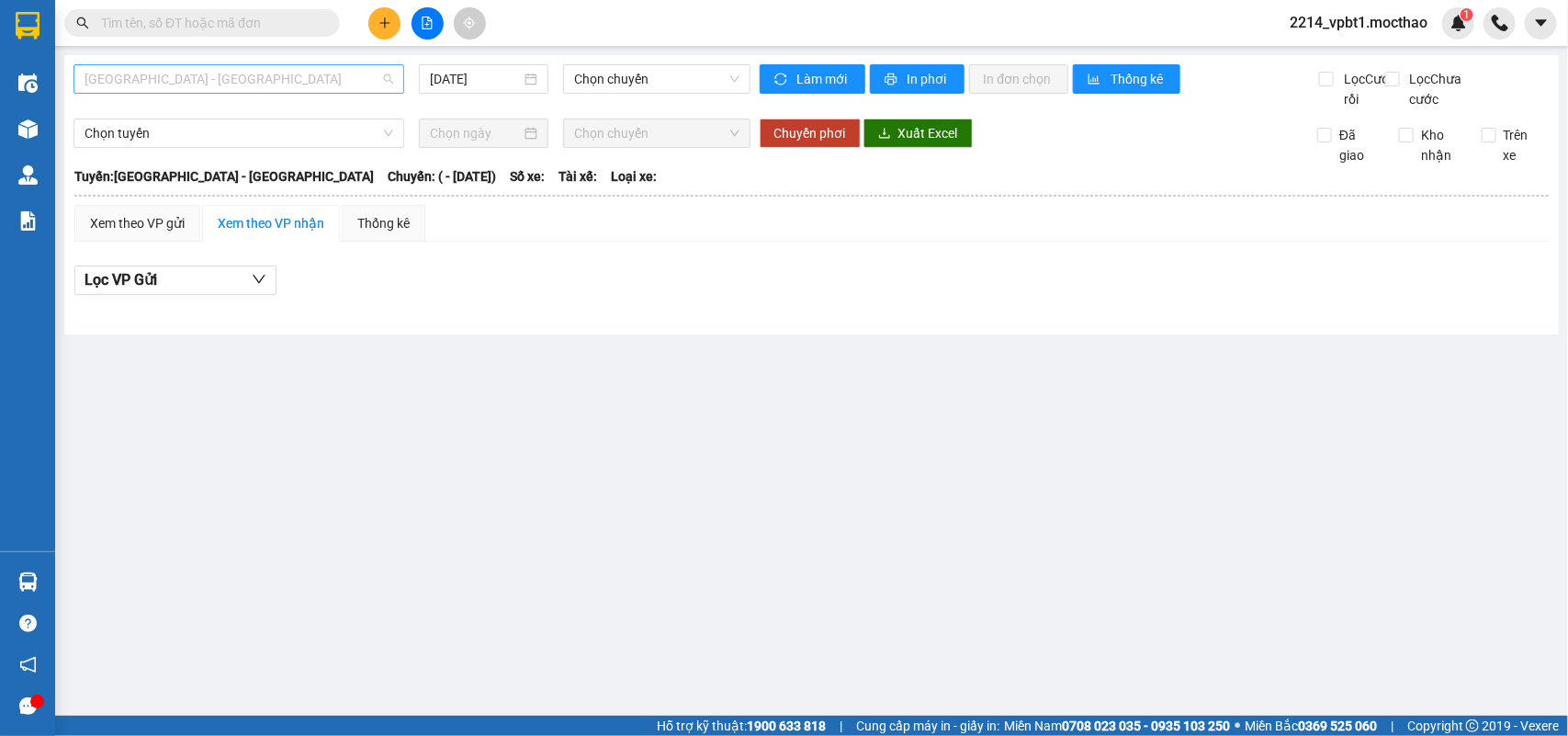
click at [299, 88] on span "[GEOGRAPHIC_DATA] - [GEOGRAPHIC_DATA]" at bounding box center [238, 78] width 309 height 27
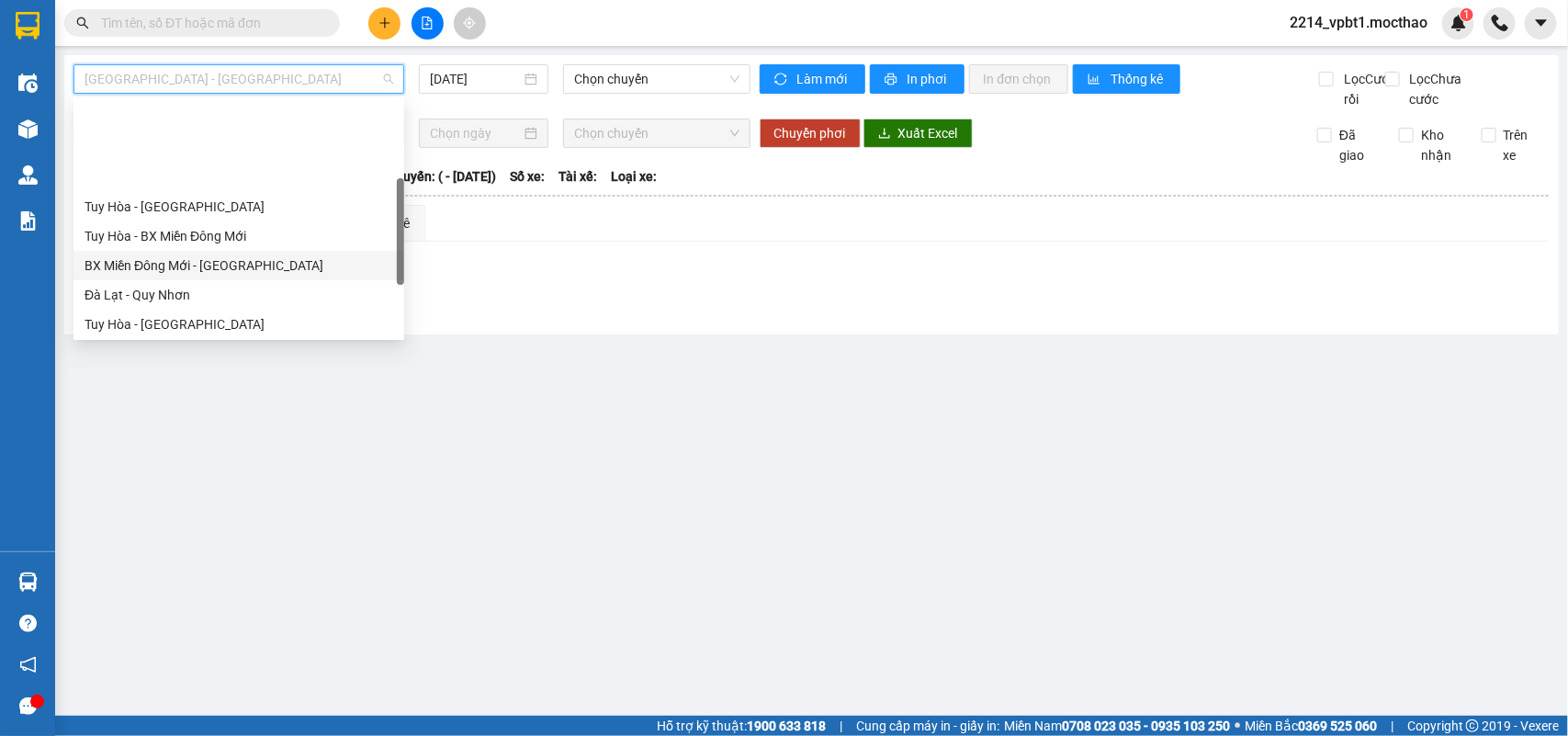
scroll to position [230, 0]
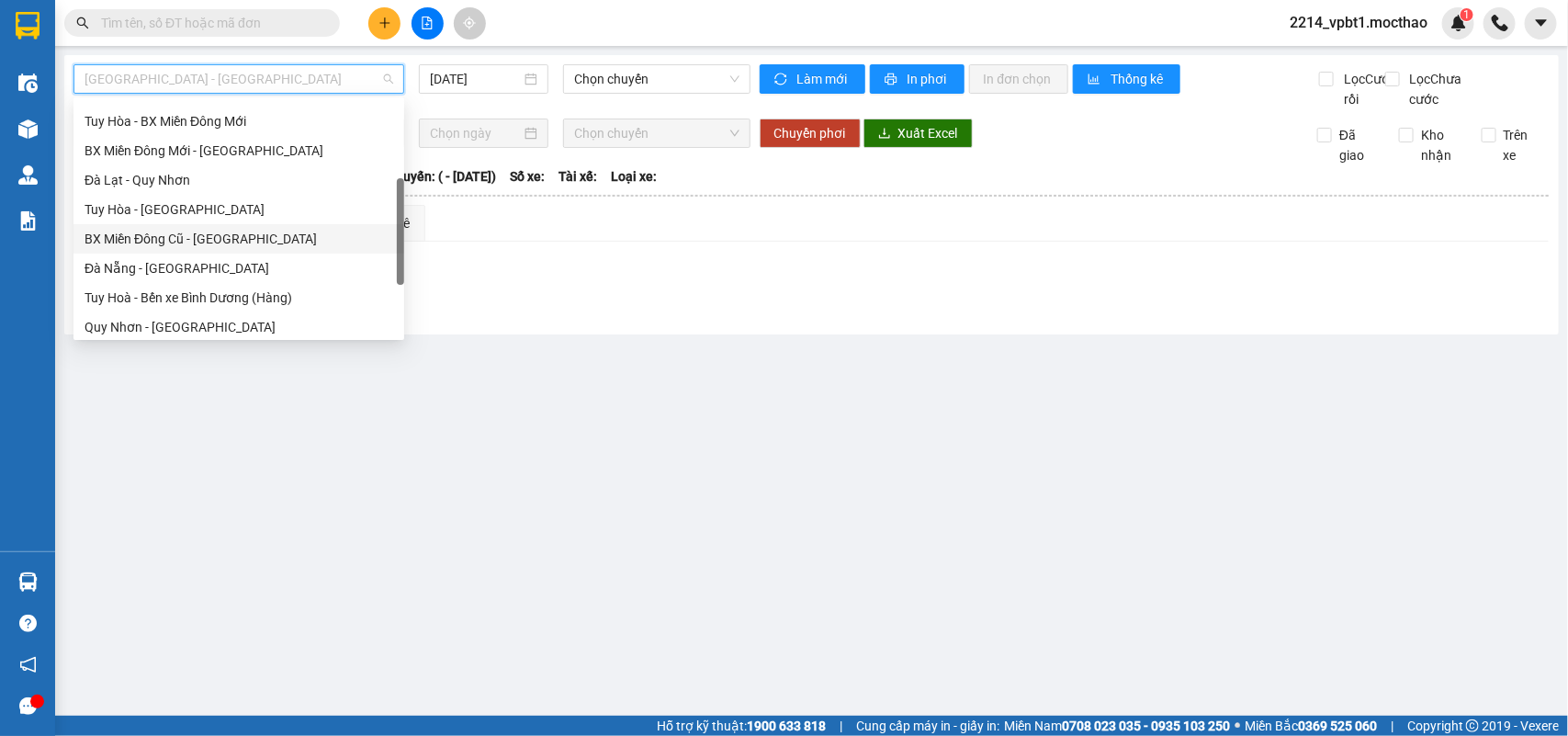
click at [185, 243] on div "BX Miền Đông Cũ - [GEOGRAPHIC_DATA]" at bounding box center [238, 238] width 309 height 20
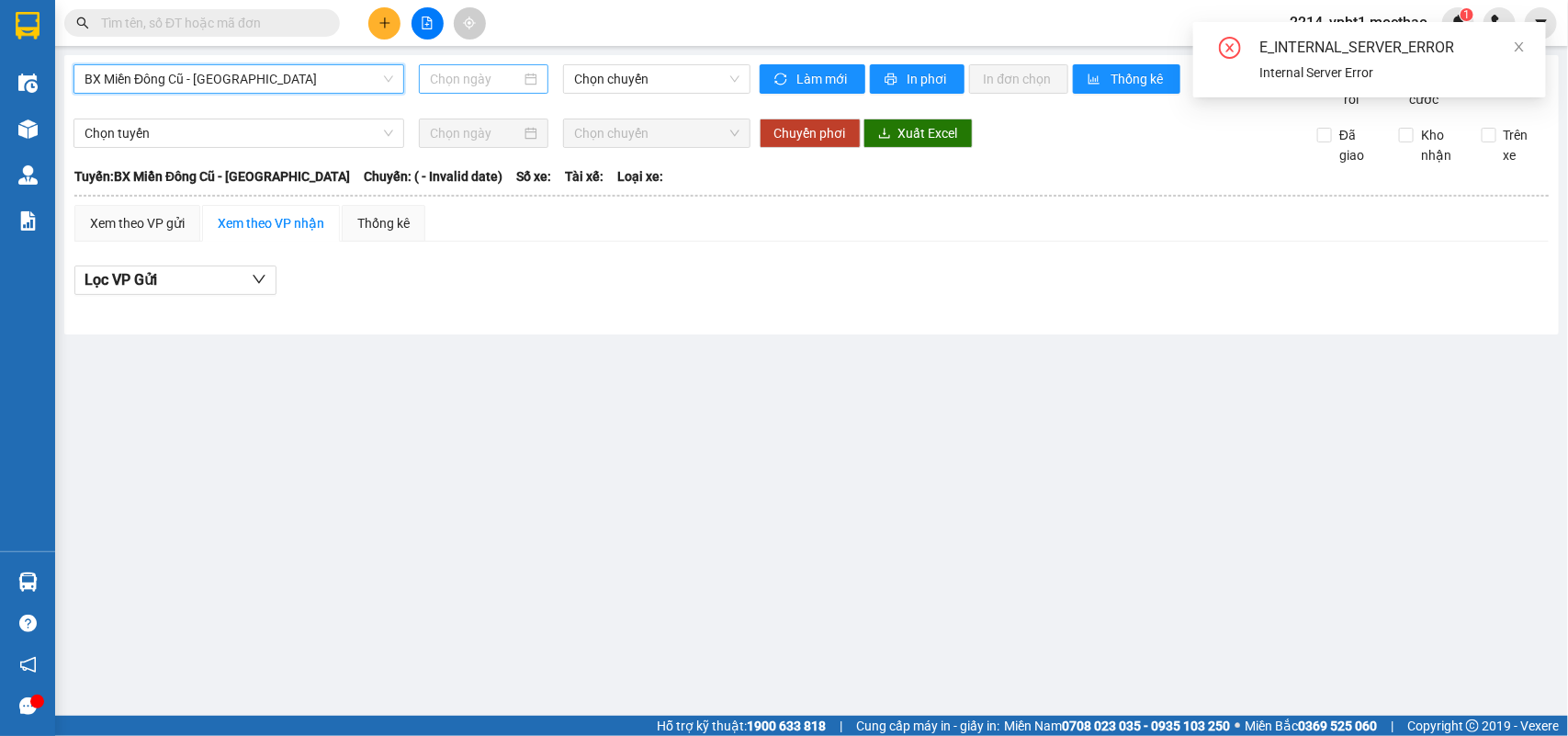
click at [493, 69] on input at bounding box center [475, 78] width 91 height 20
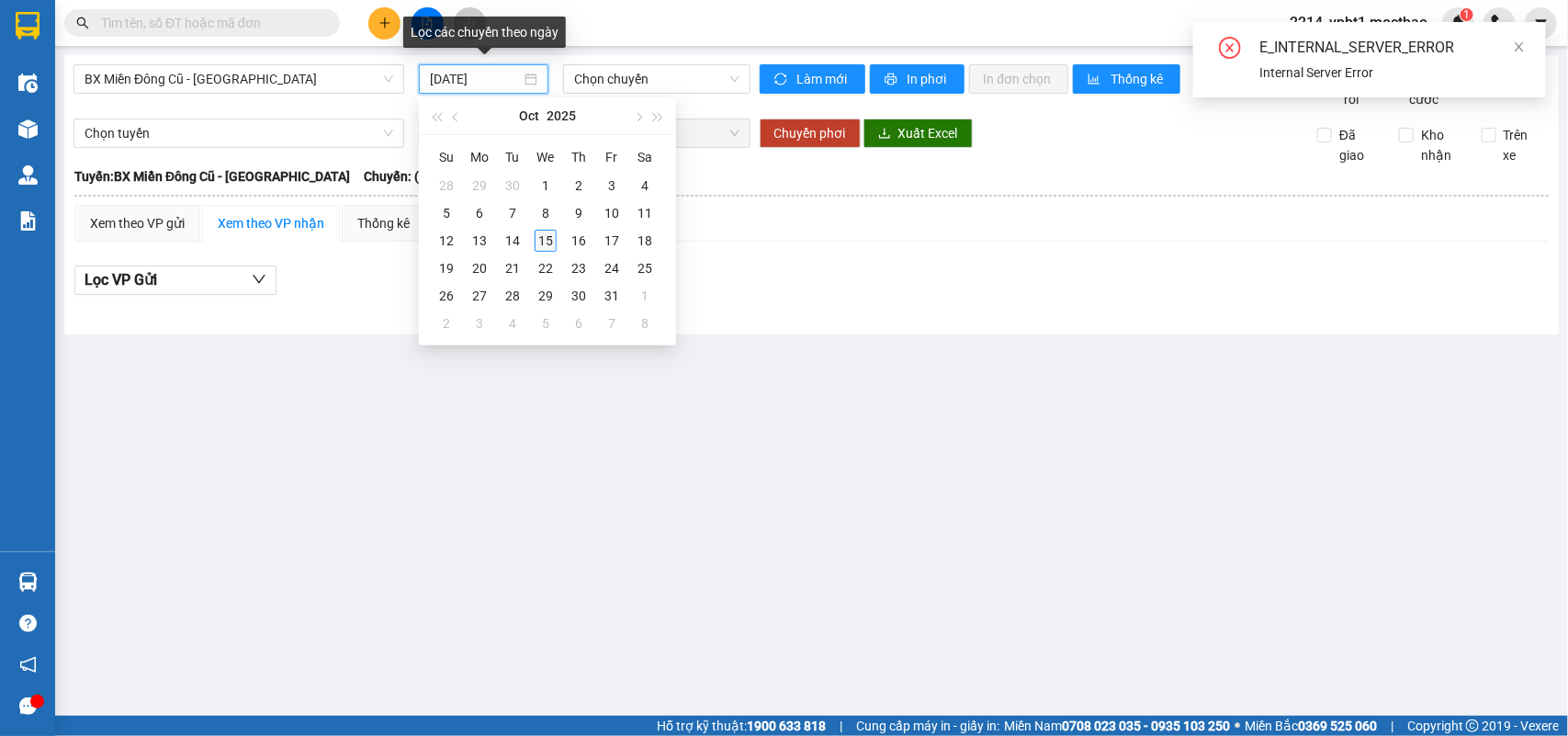
type input "[DATE]"
click at [548, 241] on div "15" at bounding box center [545, 240] width 22 height 22
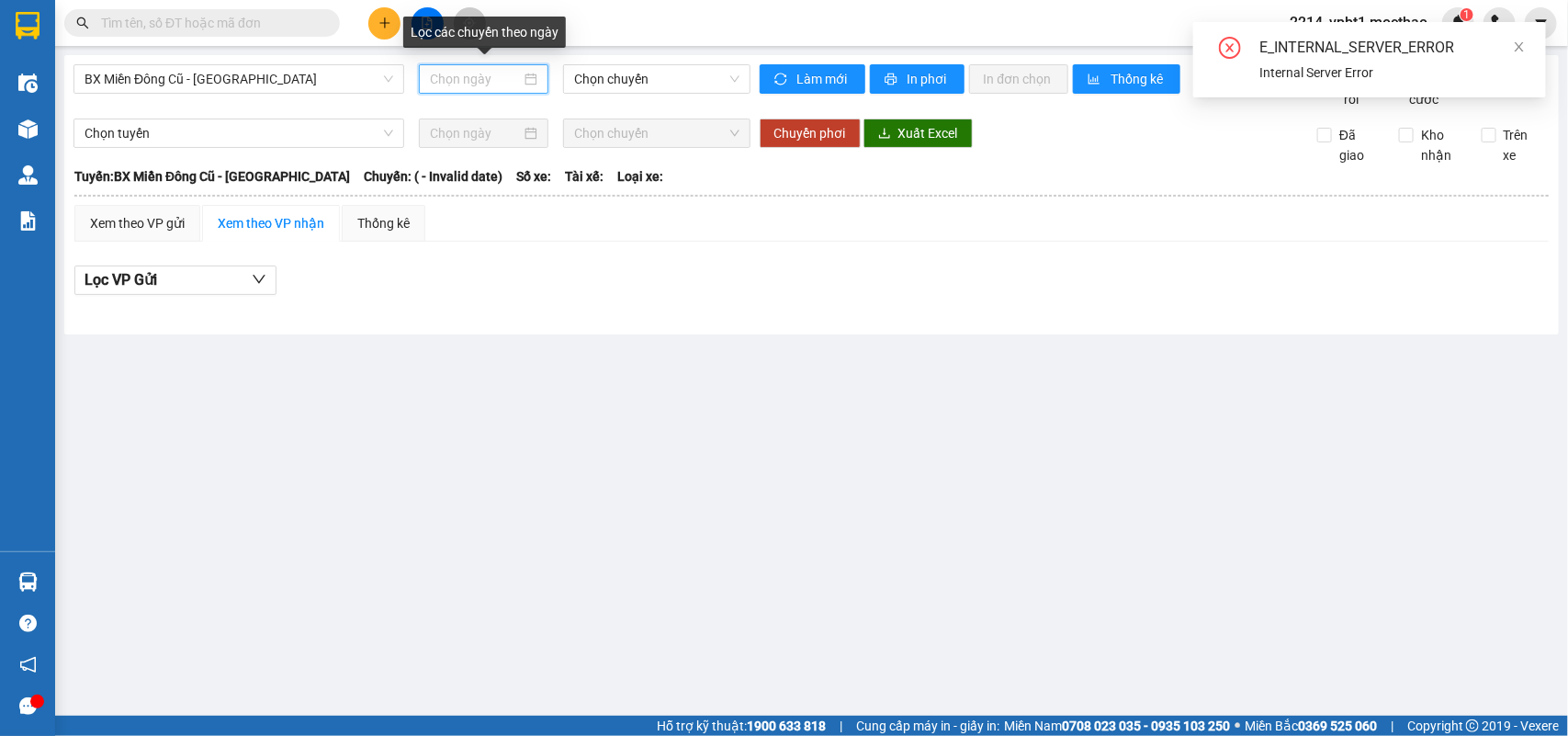
click at [490, 85] on input at bounding box center [475, 78] width 91 height 20
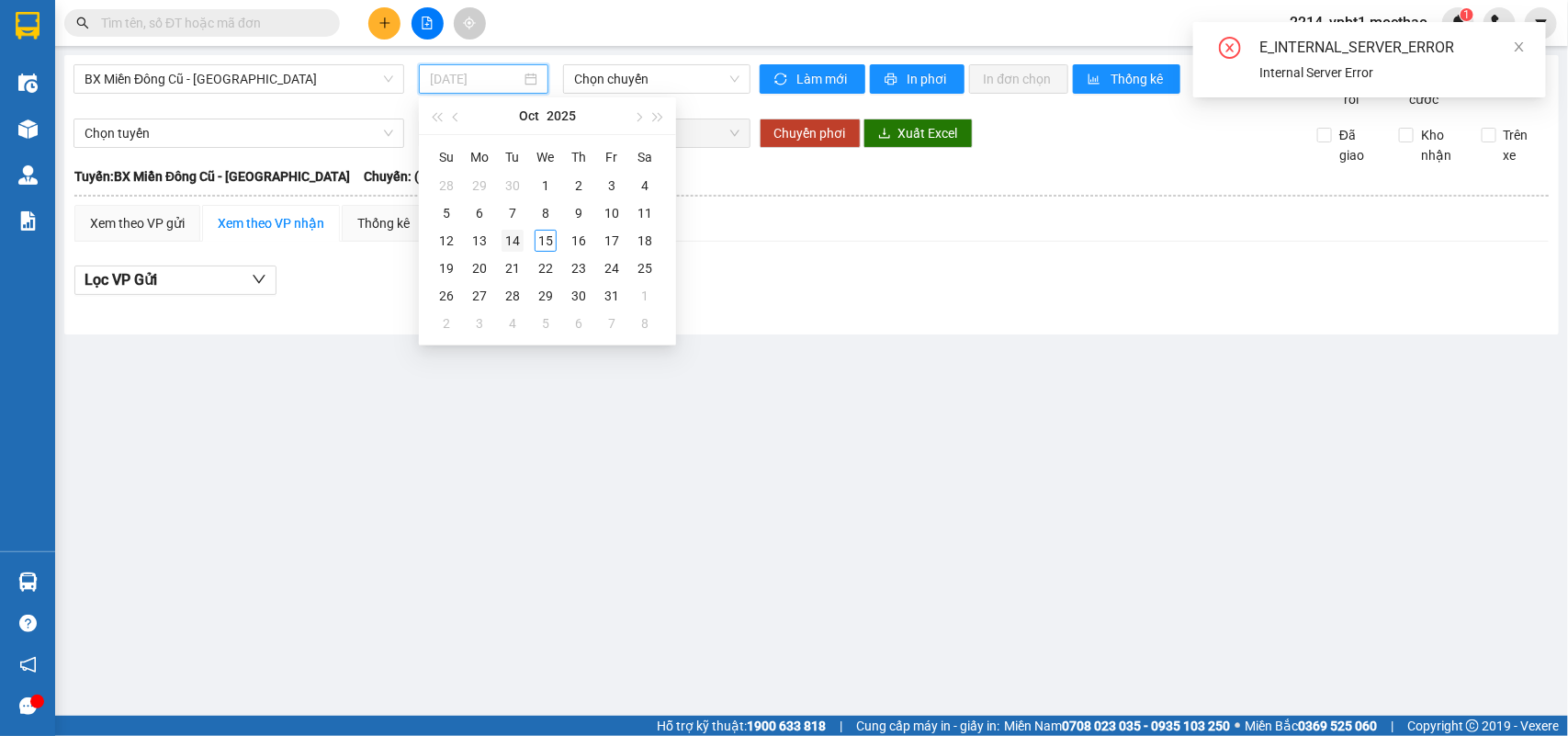
type input "14/10/2025"
click at [520, 236] on div "14" at bounding box center [512, 240] width 22 height 22
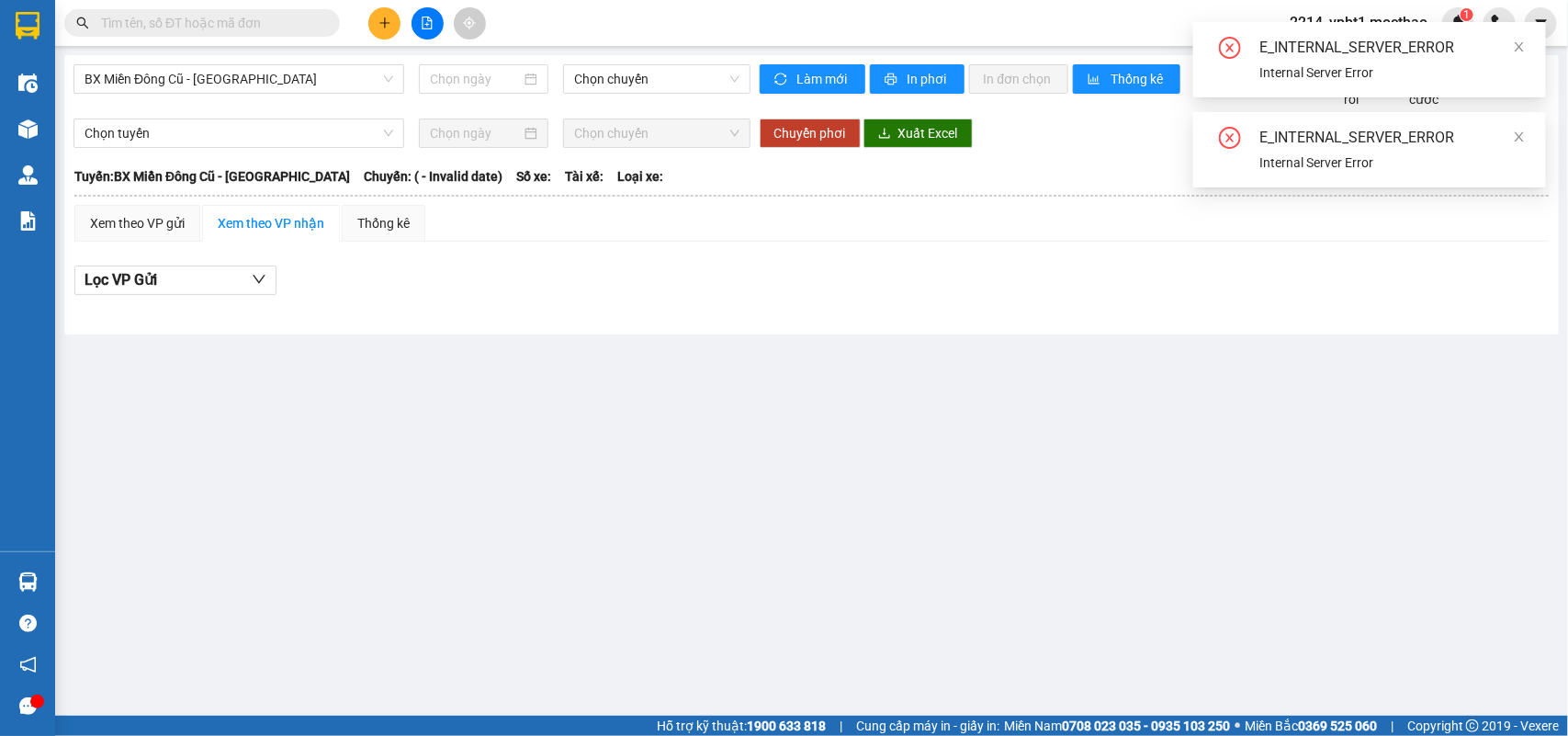
click at [488, 102] on div "BX Miền Đông Cũ - Tuy Hoà Chọn chuyến" at bounding box center [411, 86] width 677 height 45
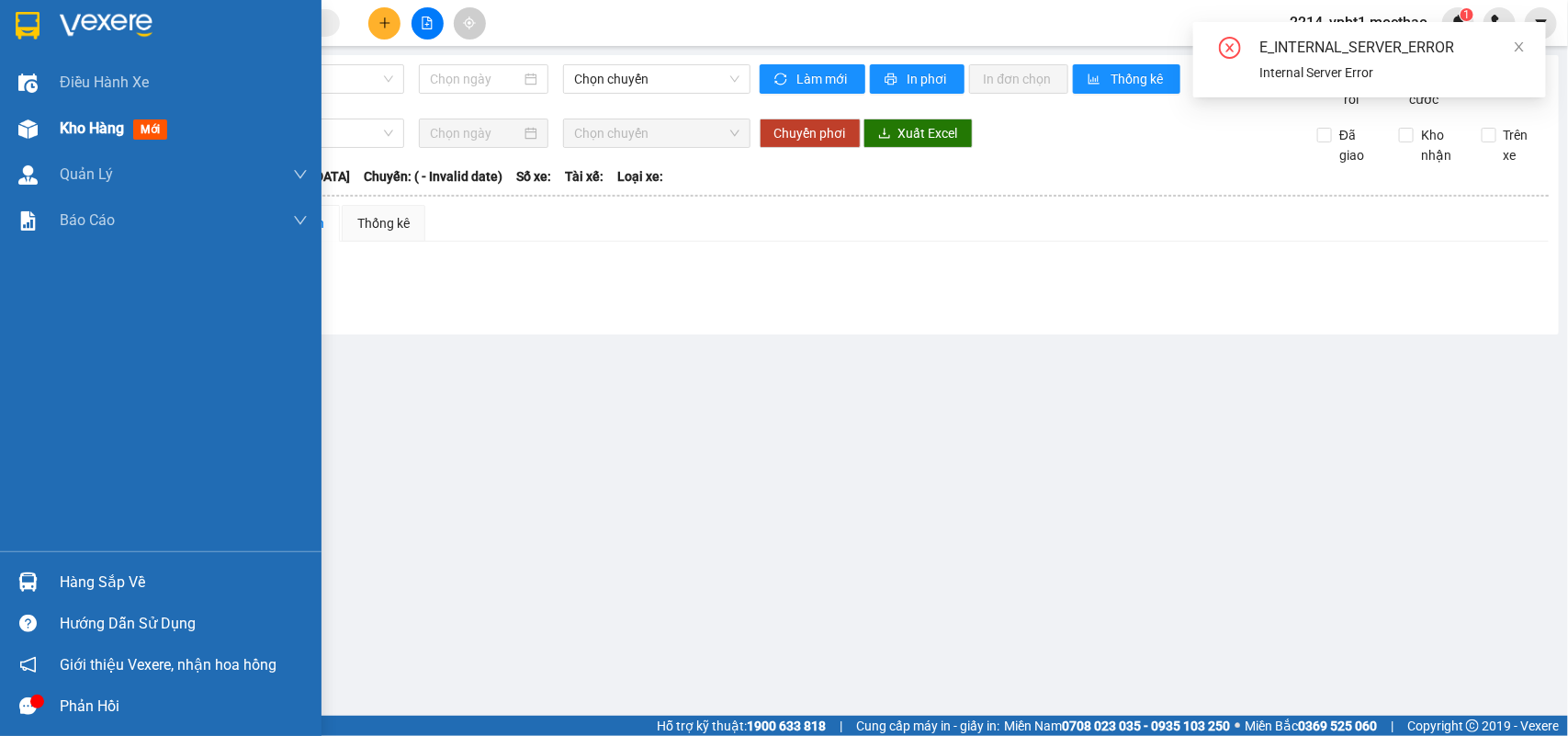
click at [90, 131] on span "Kho hàng" at bounding box center [92, 128] width 64 height 17
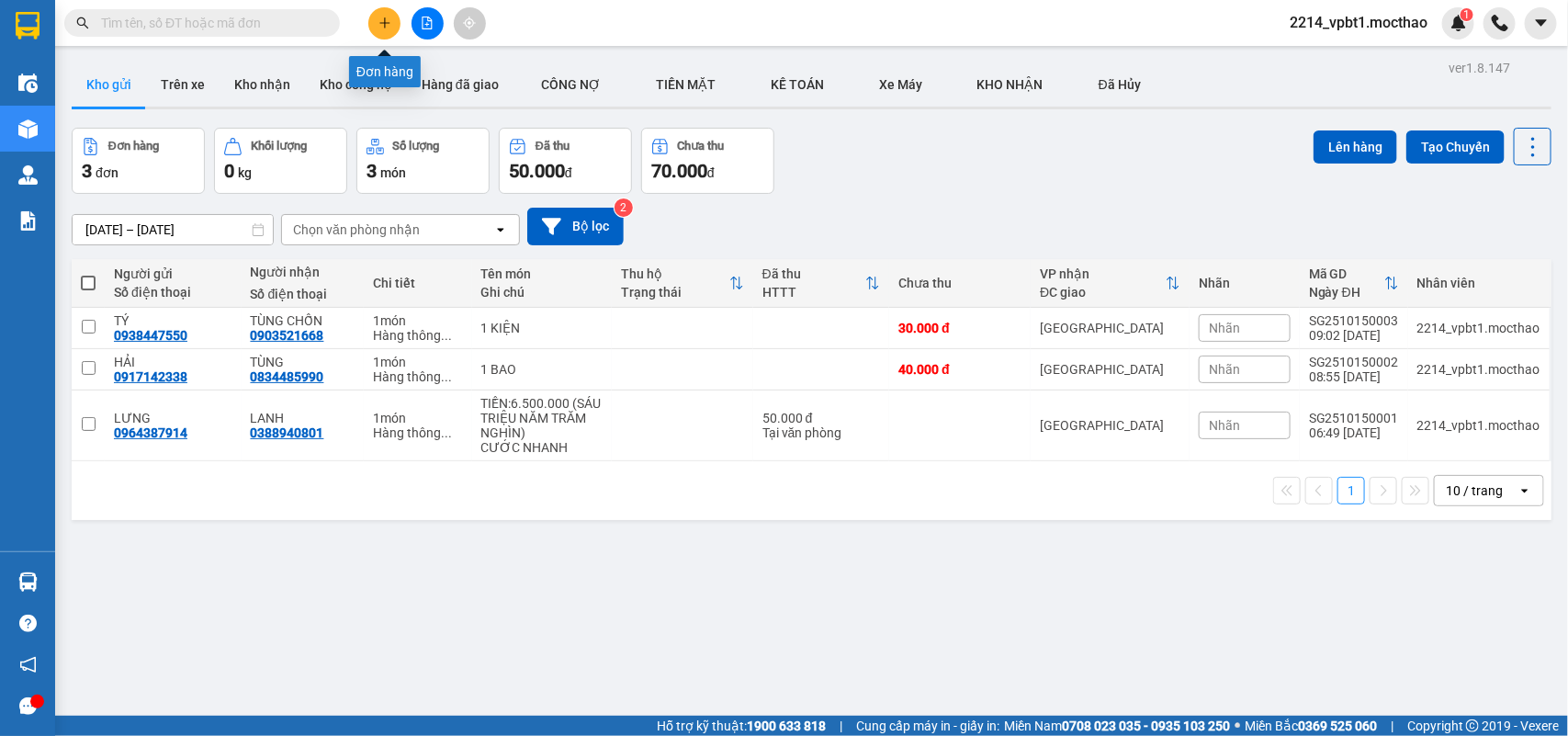
click at [379, 32] on button at bounding box center [383, 23] width 32 height 32
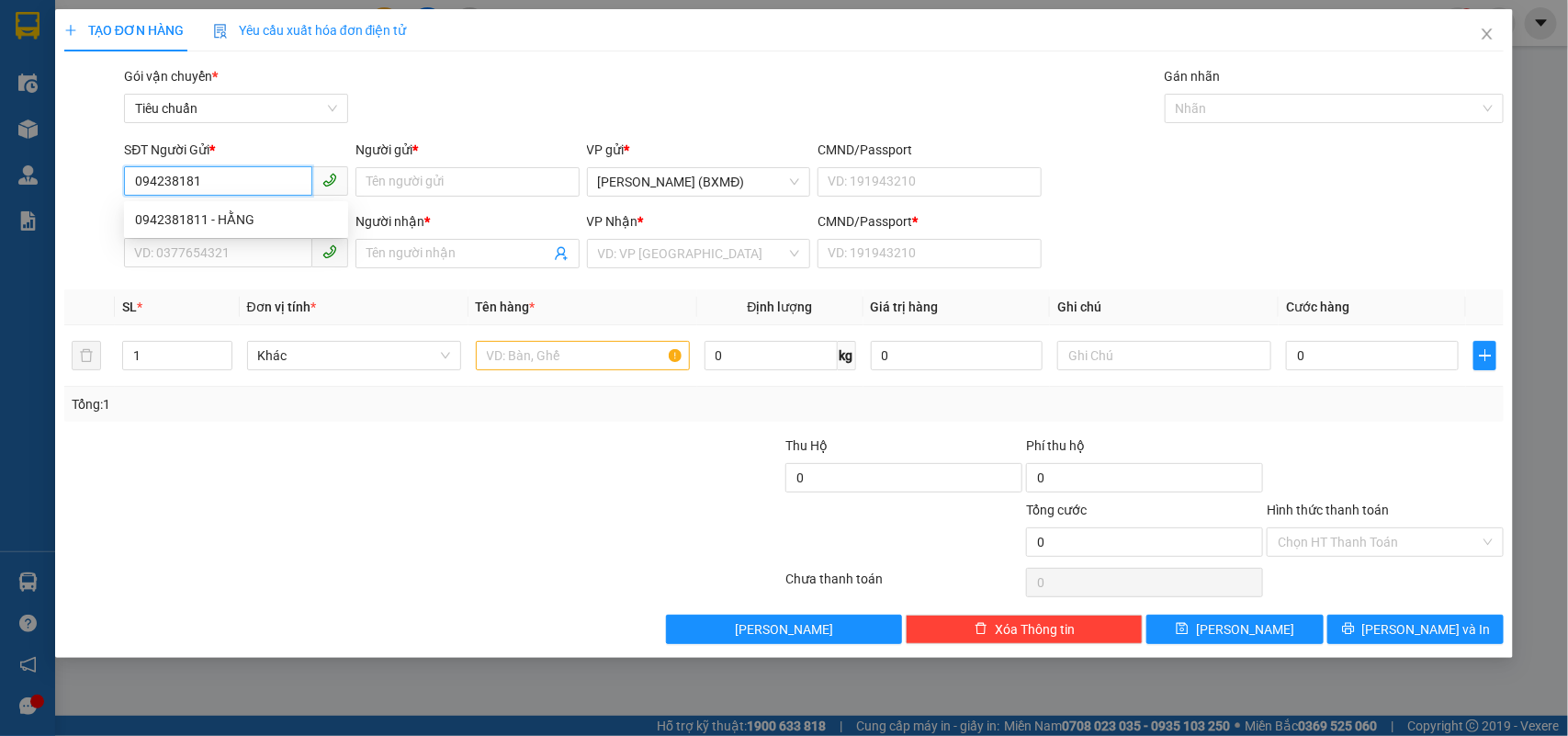
type input "0942381811"
click at [268, 224] on div "0942381811 - HẰNG" at bounding box center [235, 219] width 202 height 20
type input "HẰNG"
type input "0931983266"
type input "NHÂN"
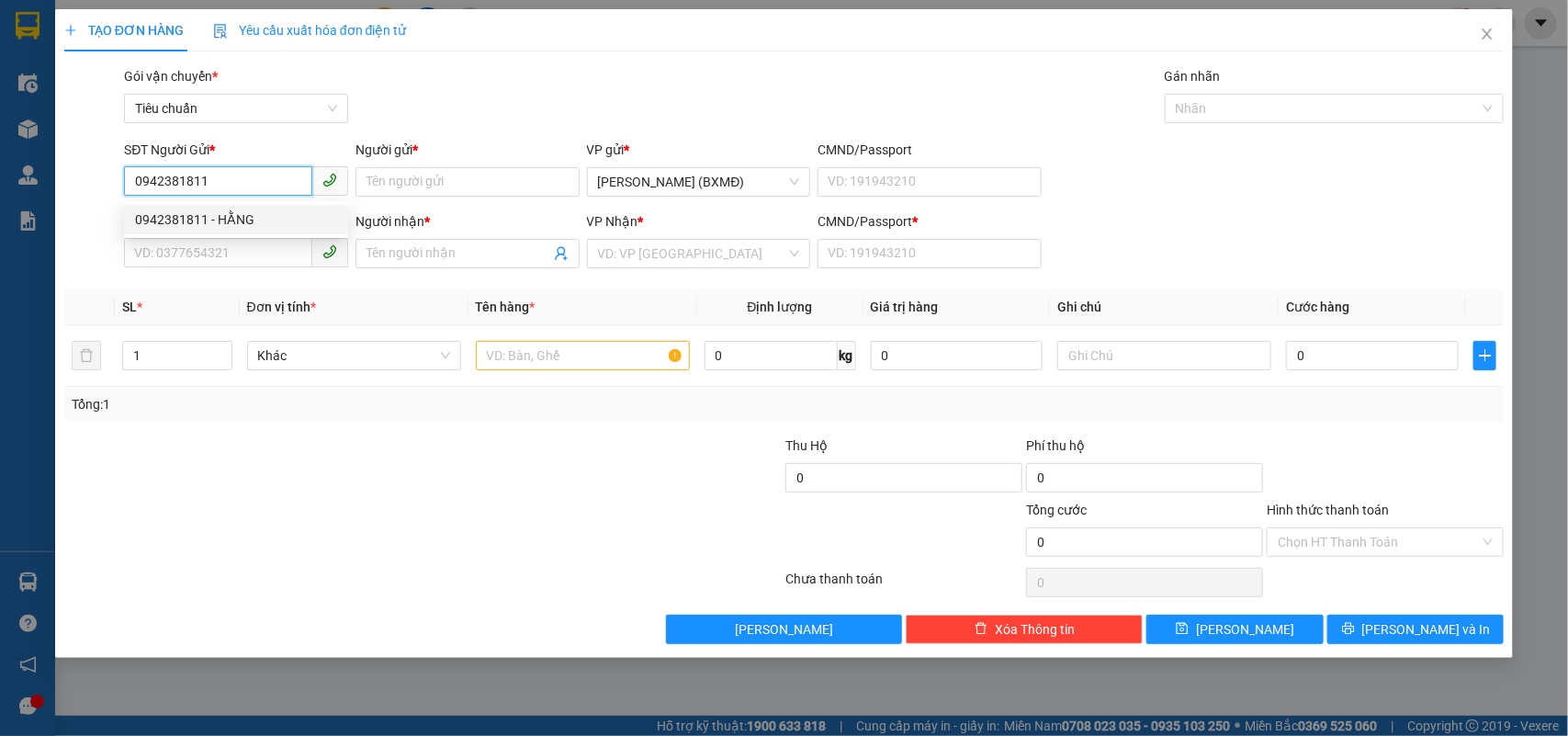
type input "1"
type input "50.000"
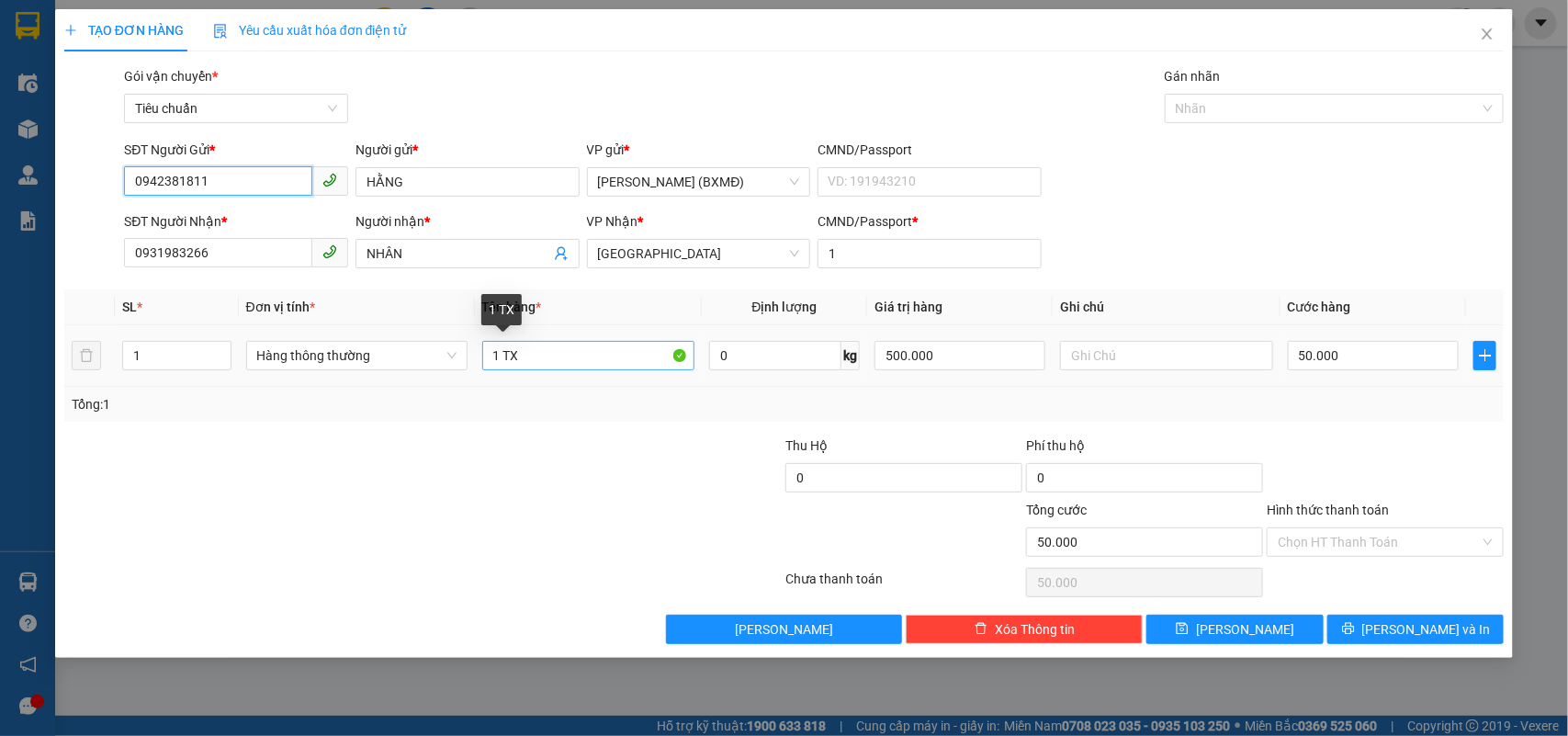
type input "0942381811"
drag, startPoint x: 508, startPoint y: 358, endPoint x: 540, endPoint y: 364, distance: 32.6
click at [539, 364] on input "1 TX" at bounding box center [588, 355] width 212 height 29
type input "1 TG"
click at [530, 482] on div at bounding box center [303, 468] width 481 height 64
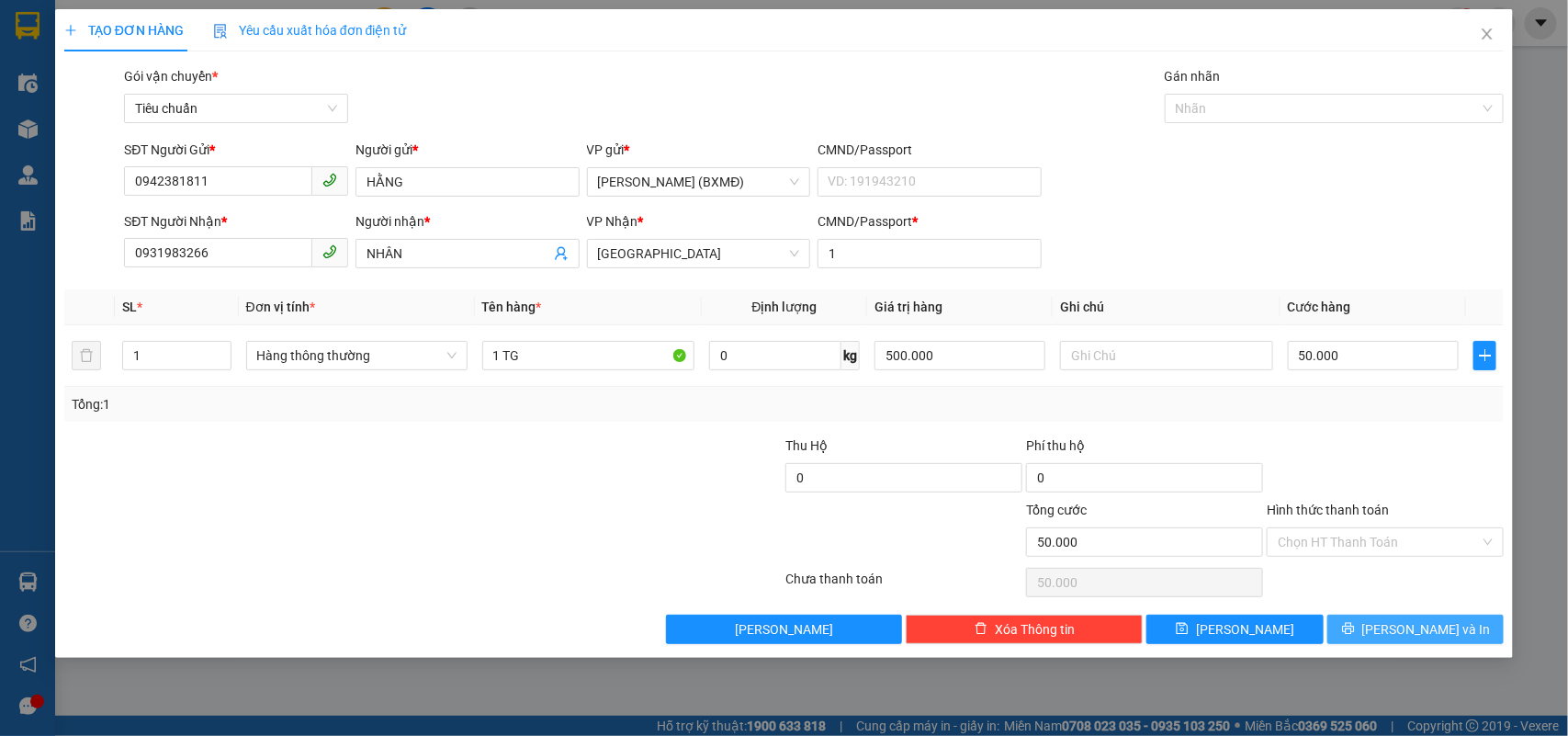
click at [1355, 625] on icon "printer" at bounding box center [1347, 628] width 13 height 13
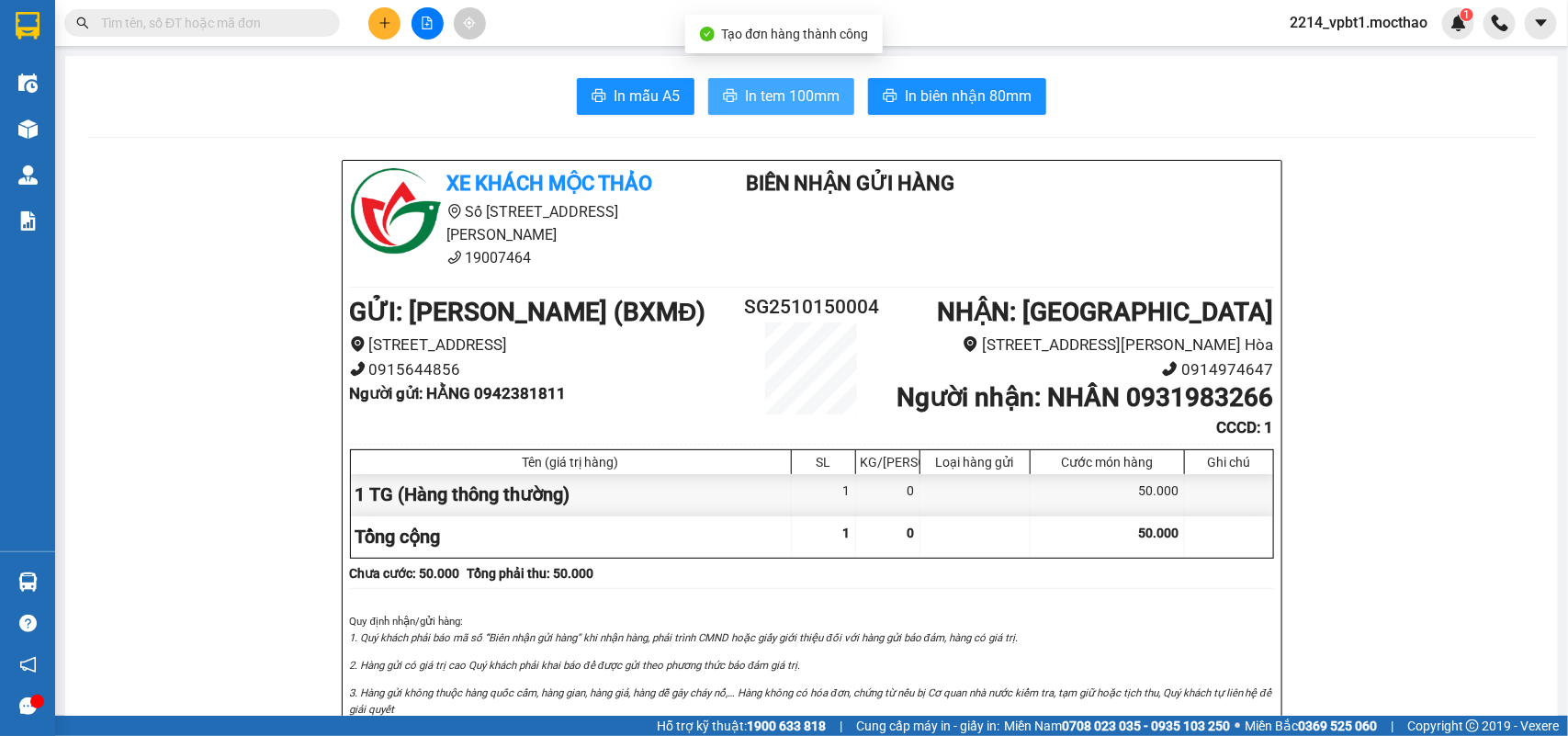
click at [801, 104] on span "In tem 100mm" at bounding box center [793, 96] width 95 height 23
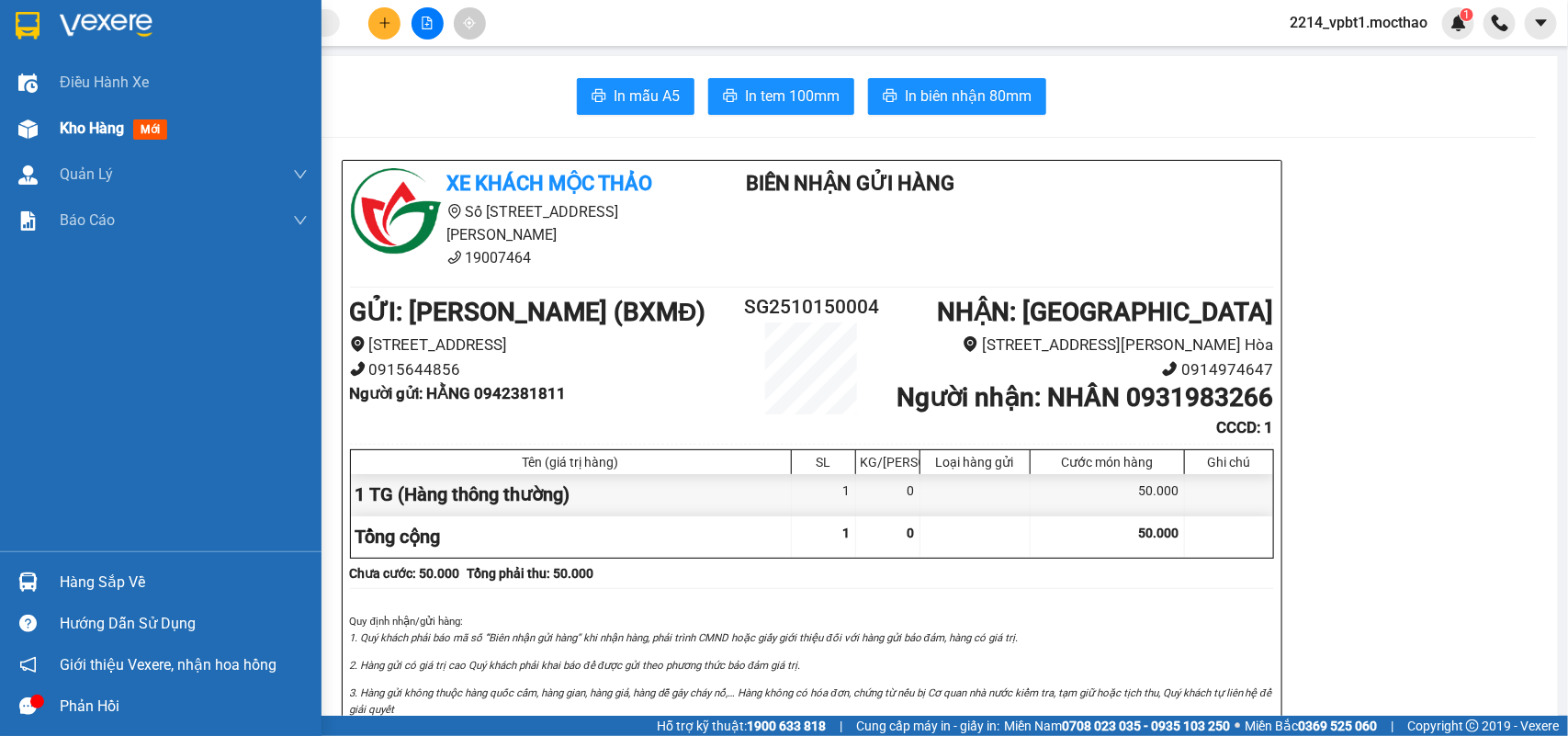
click at [69, 127] on span "Kho hàng" at bounding box center [92, 128] width 64 height 17
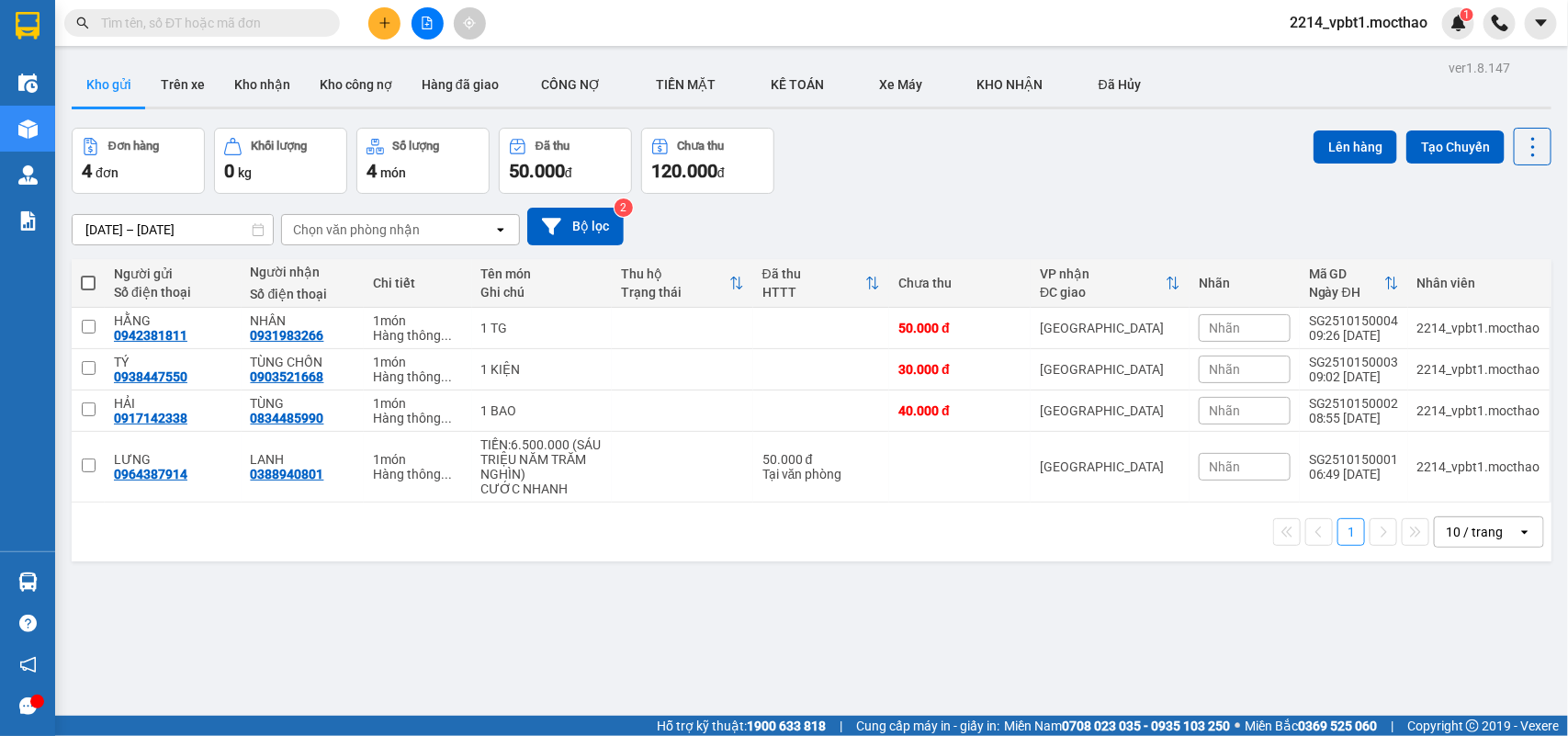
click at [236, 24] on input "text" at bounding box center [209, 22] width 217 height 20
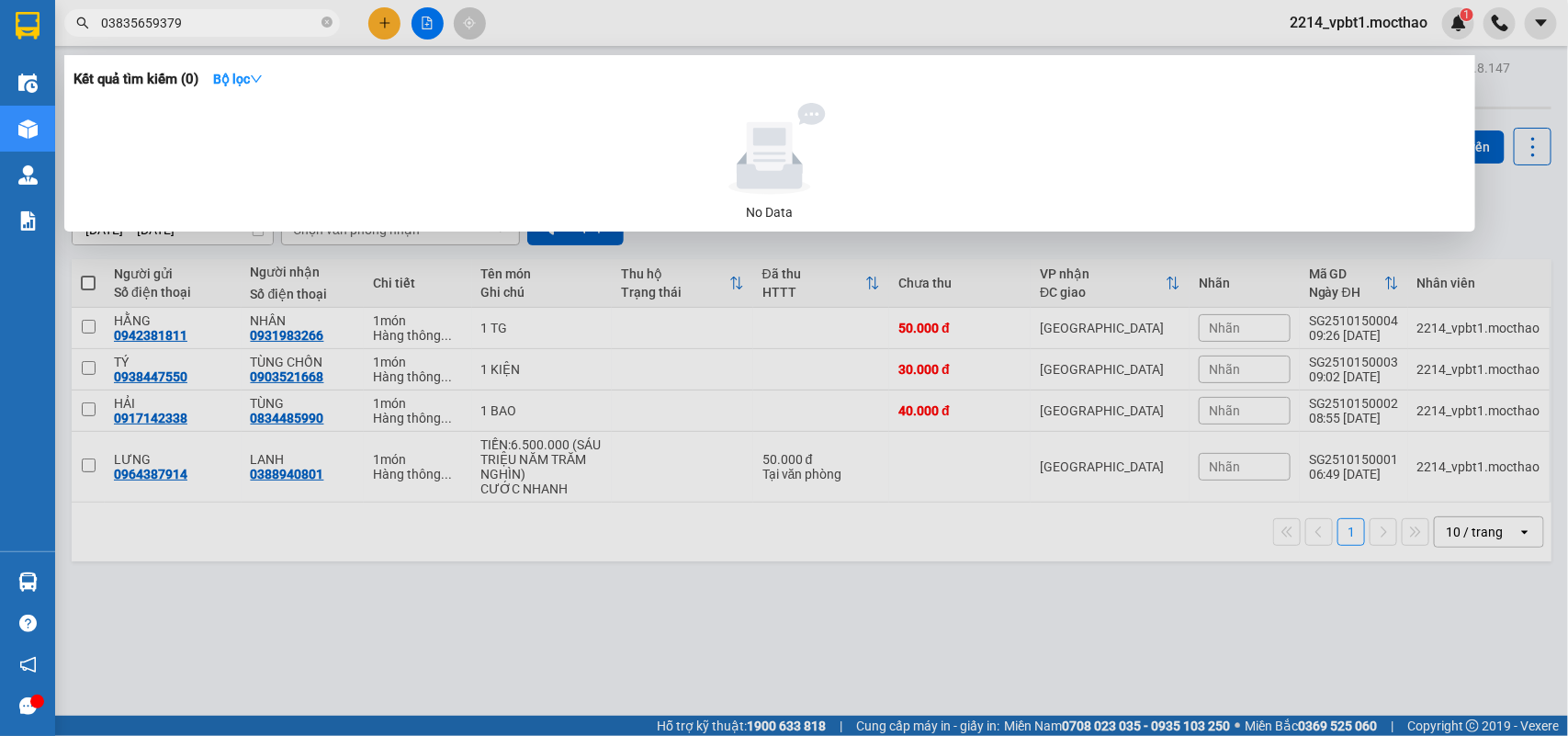
click at [124, 26] on input "03835659379" at bounding box center [209, 22] width 217 height 20
click at [126, 24] on input "03835659379" at bounding box center [209, 22] width 217 height 20
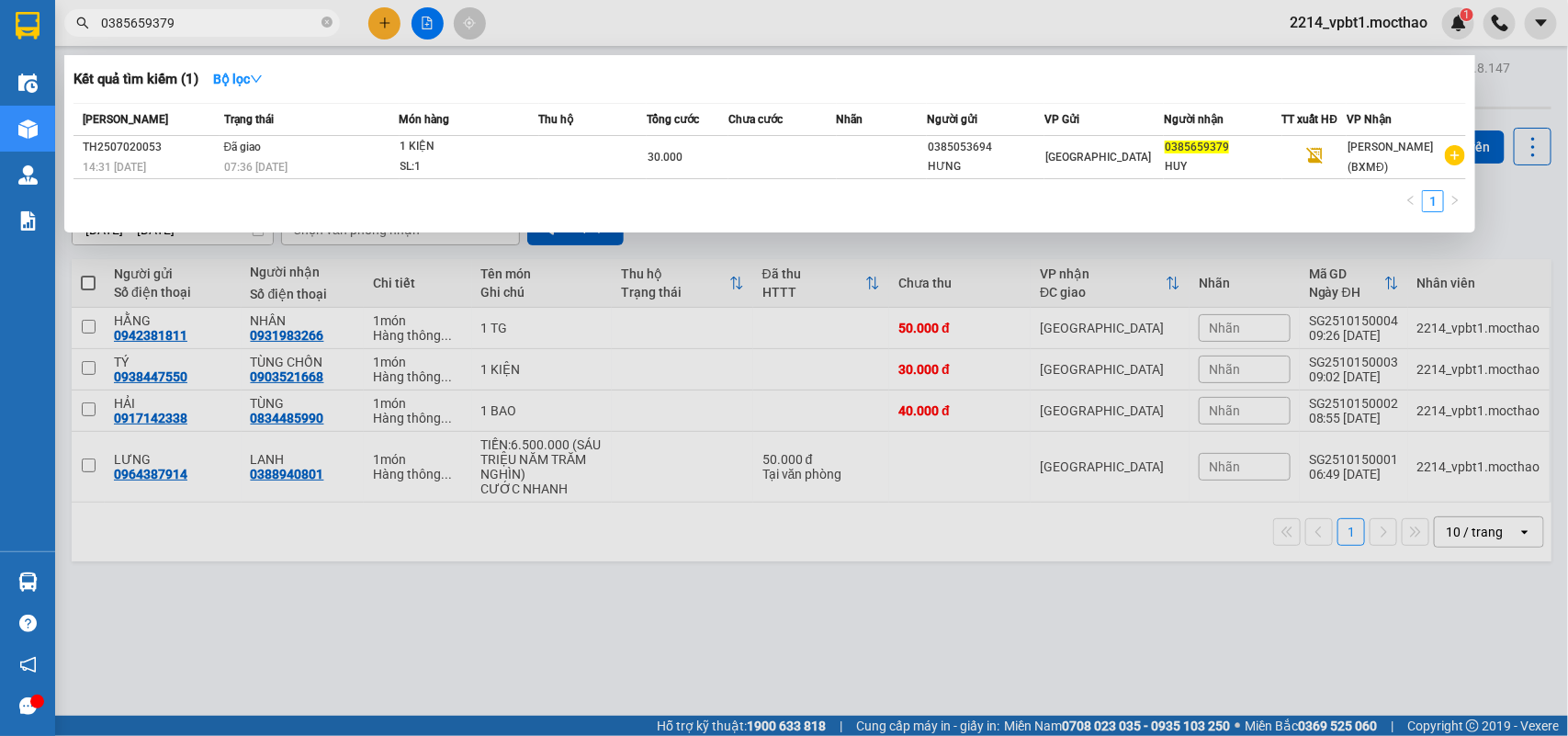
drag, startPoint x: 194, startPoint y: 25, endPoint x: 29, endPoint y: 98, distance: 180.4
click at [32, 95] on section "Kết quả tìm kiếm ( 1 ) Bộ lọc Mã ĐH Trạng thái Món hàng Thu hộ Tổng cước Chưa c…" at bounding box center [784, 368] width 1568 height 736
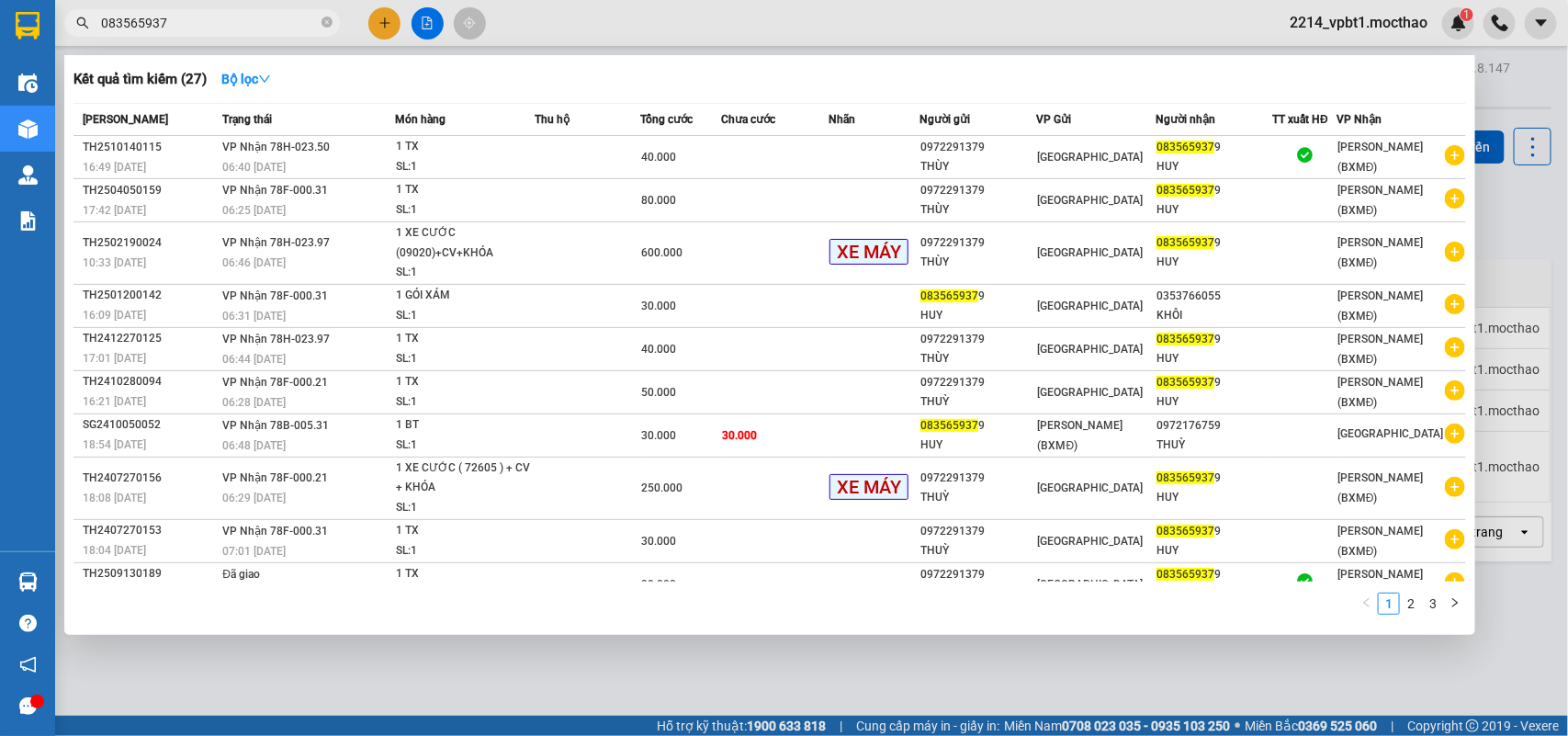
type input "0835659379"
click at [326, 25] on icon "close-circle" at bounding box center [326, 21] width 11 height 11
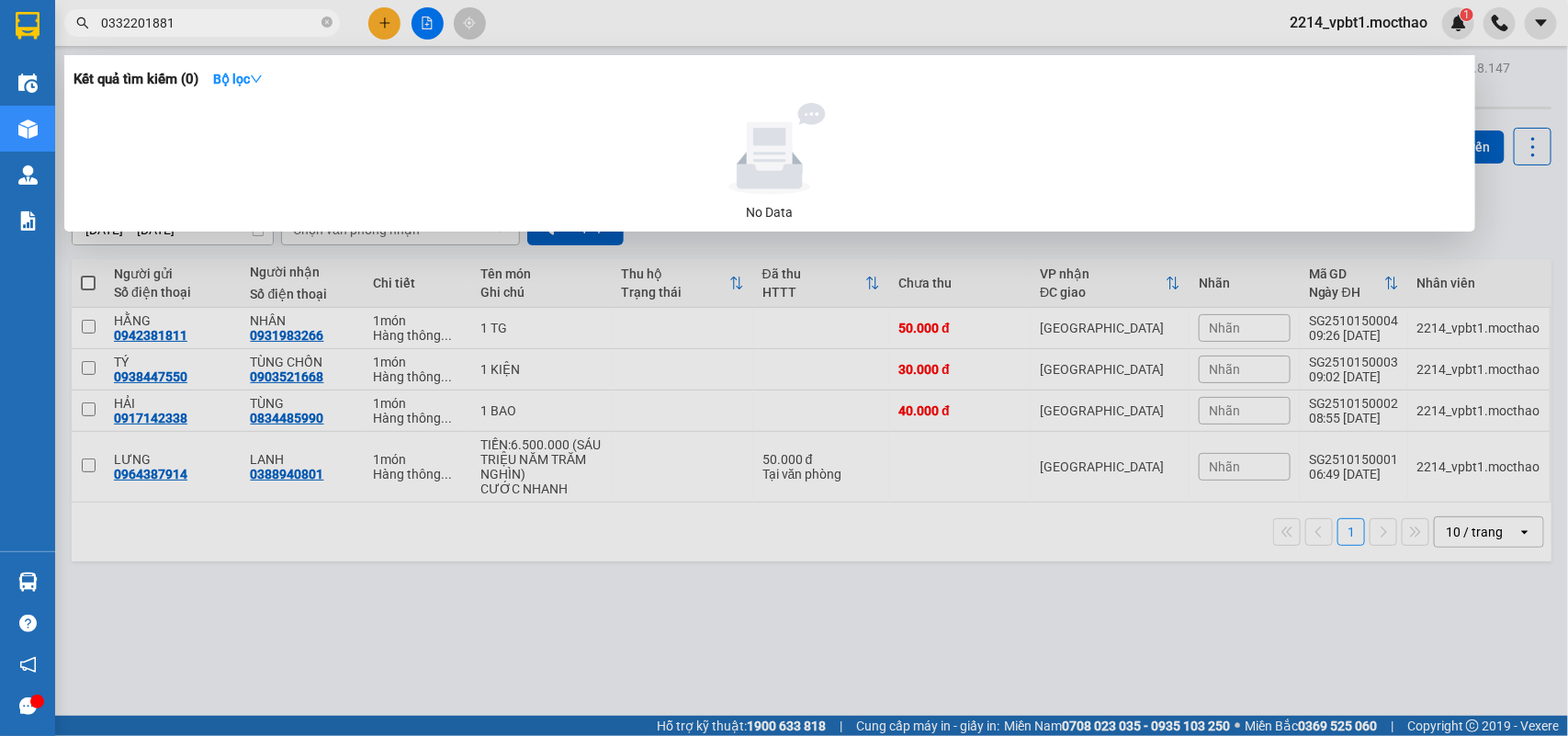
drag, startPoint x: 157, startPoint y: 24, endPoint x: 194, endPoint y: 33, distance: 38.1
click at [194, 33] on span "0332201881" at bounding box center [201, 22] width 276 height 27
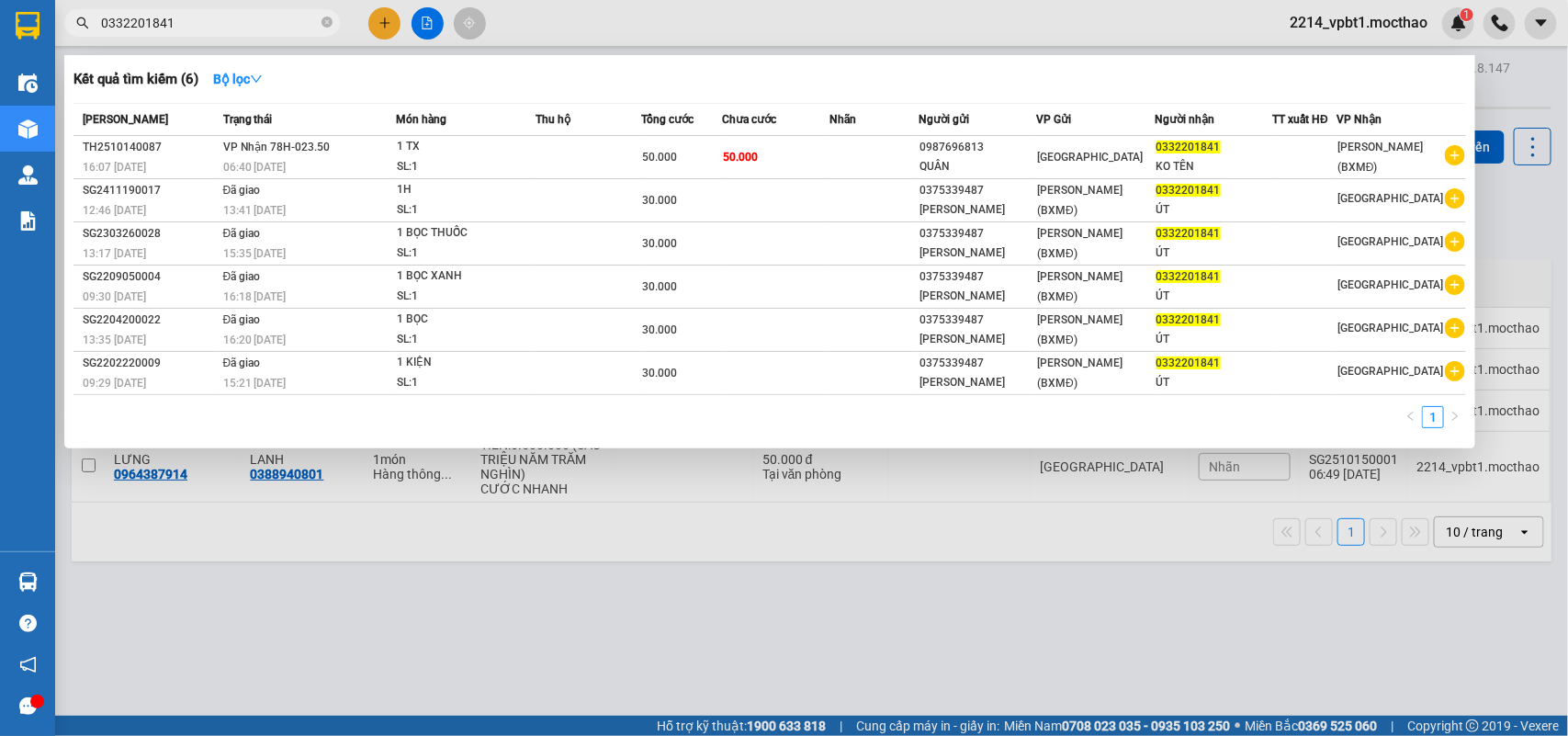
type input "0332201841"
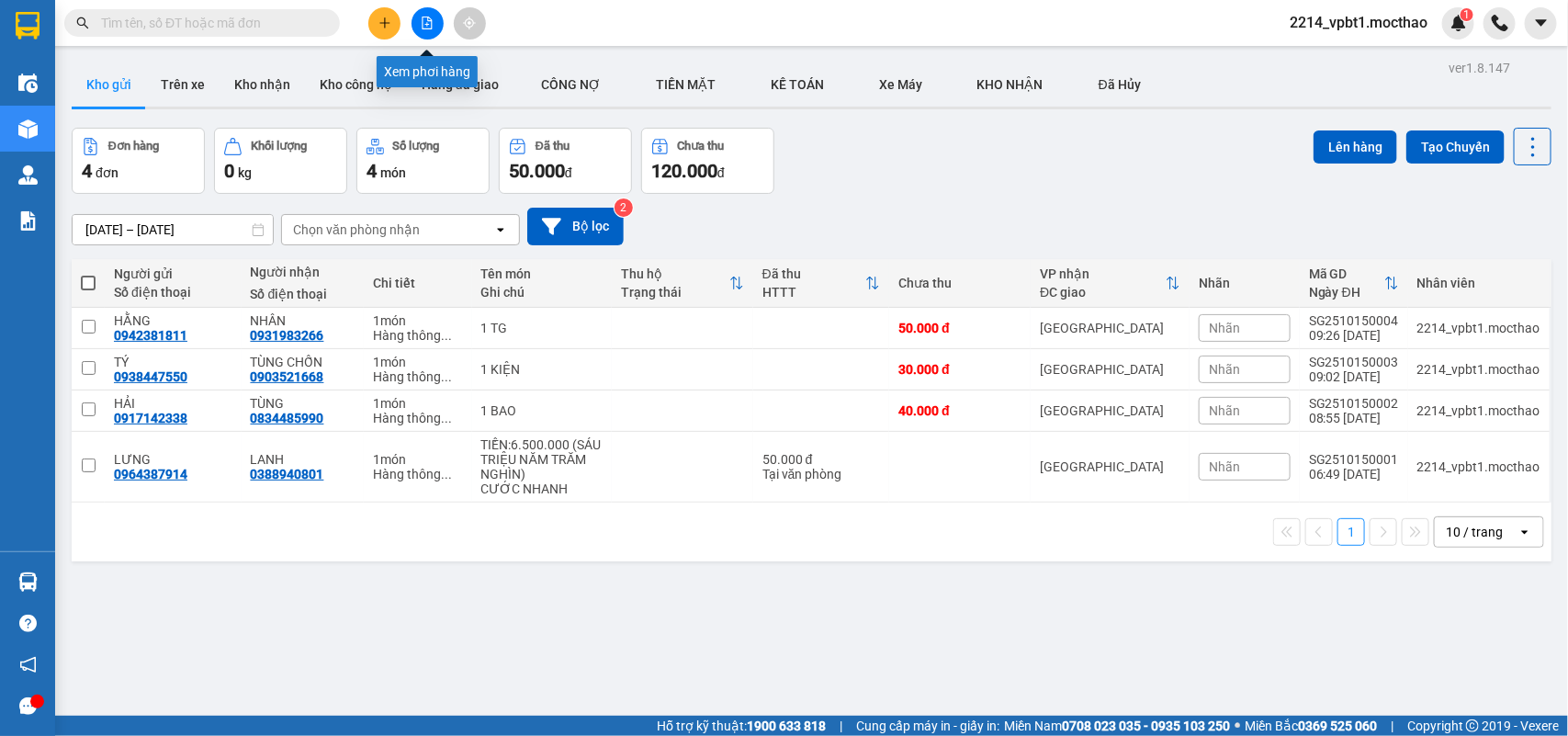
click at [424, 24] on icon "file-add" at bounding box center [427, 22] width 13 height 13
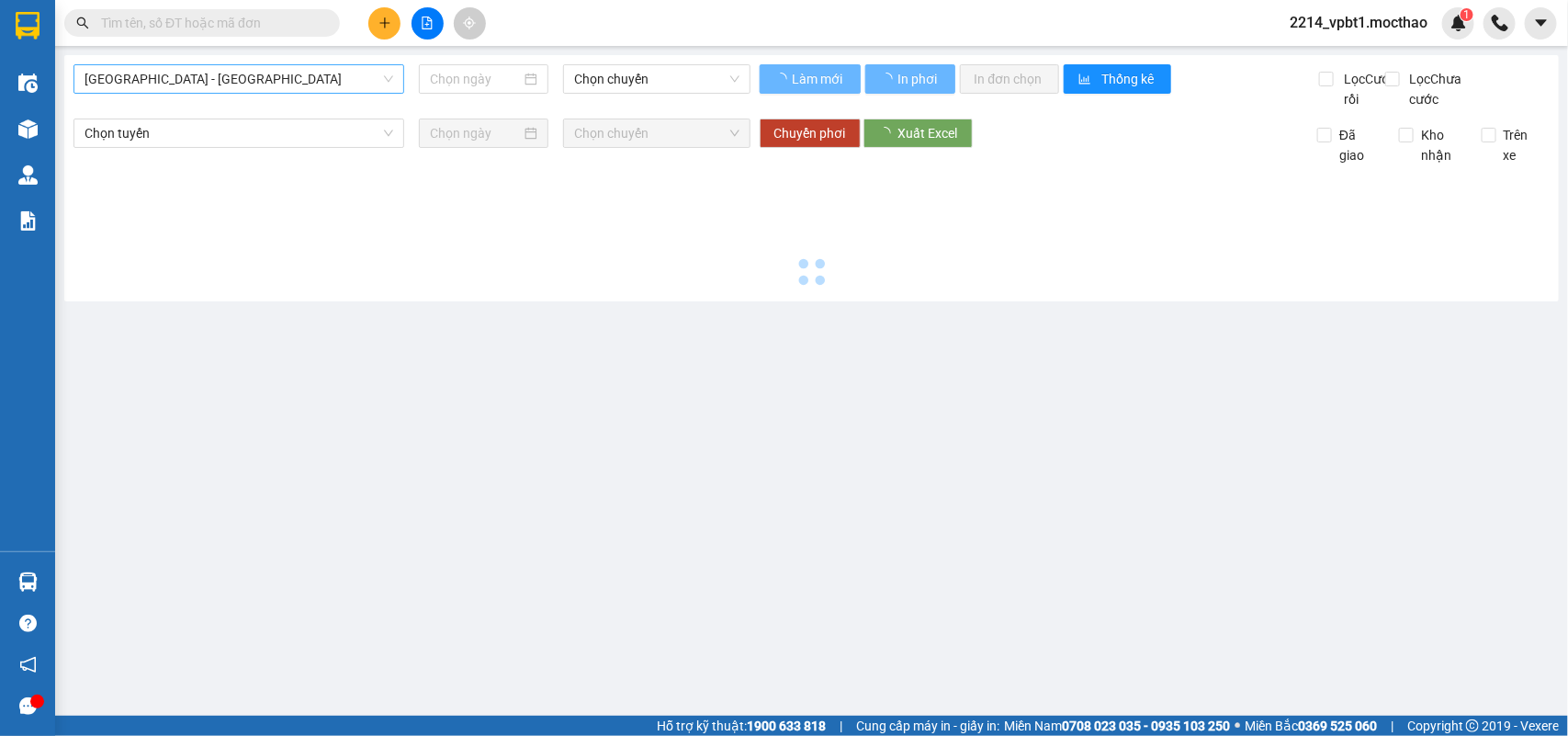
click at [278, 84] on span "Sài Gòn - Tuy Hòa" at bounding box center [238, 78] width 309 height 27
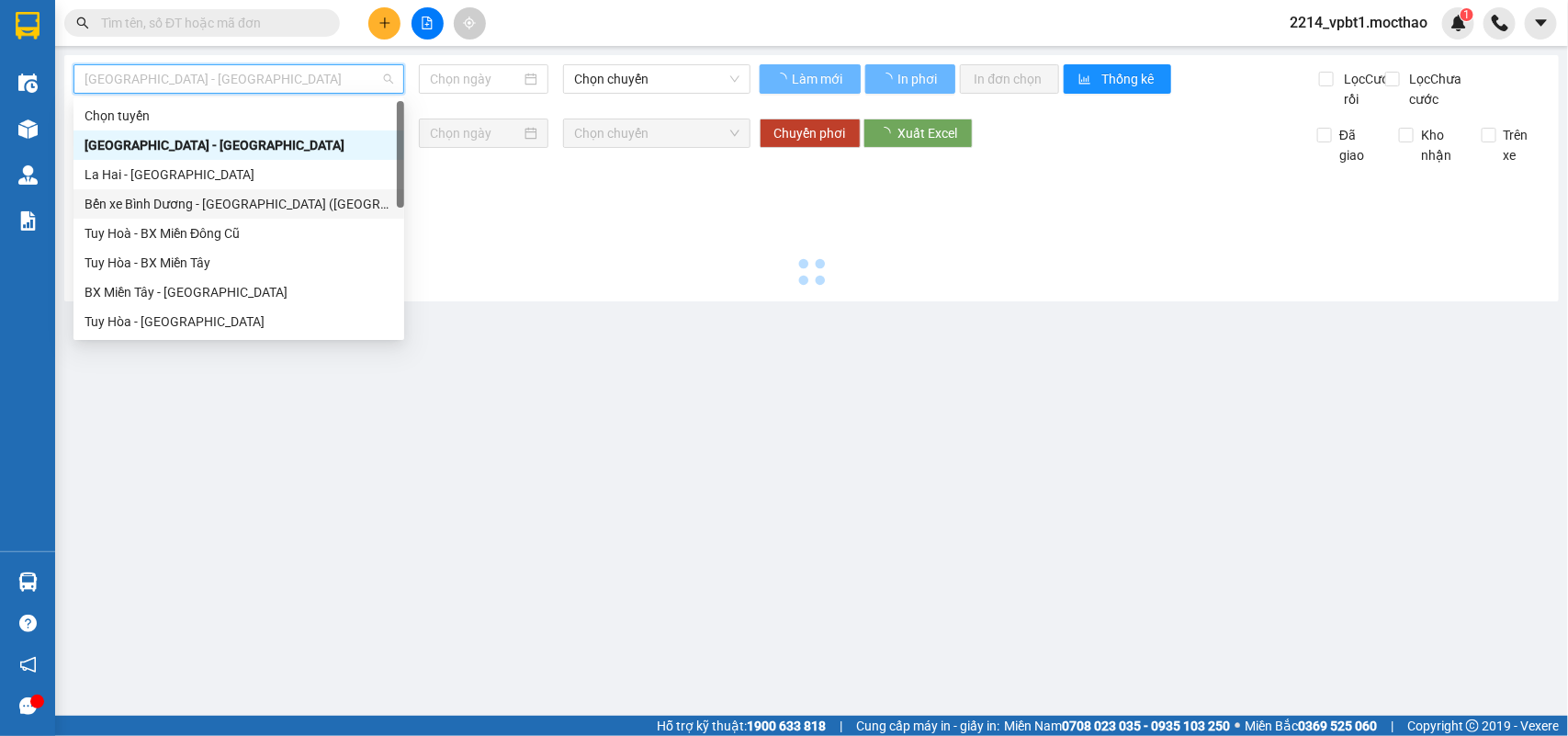
type input "[DATE]"
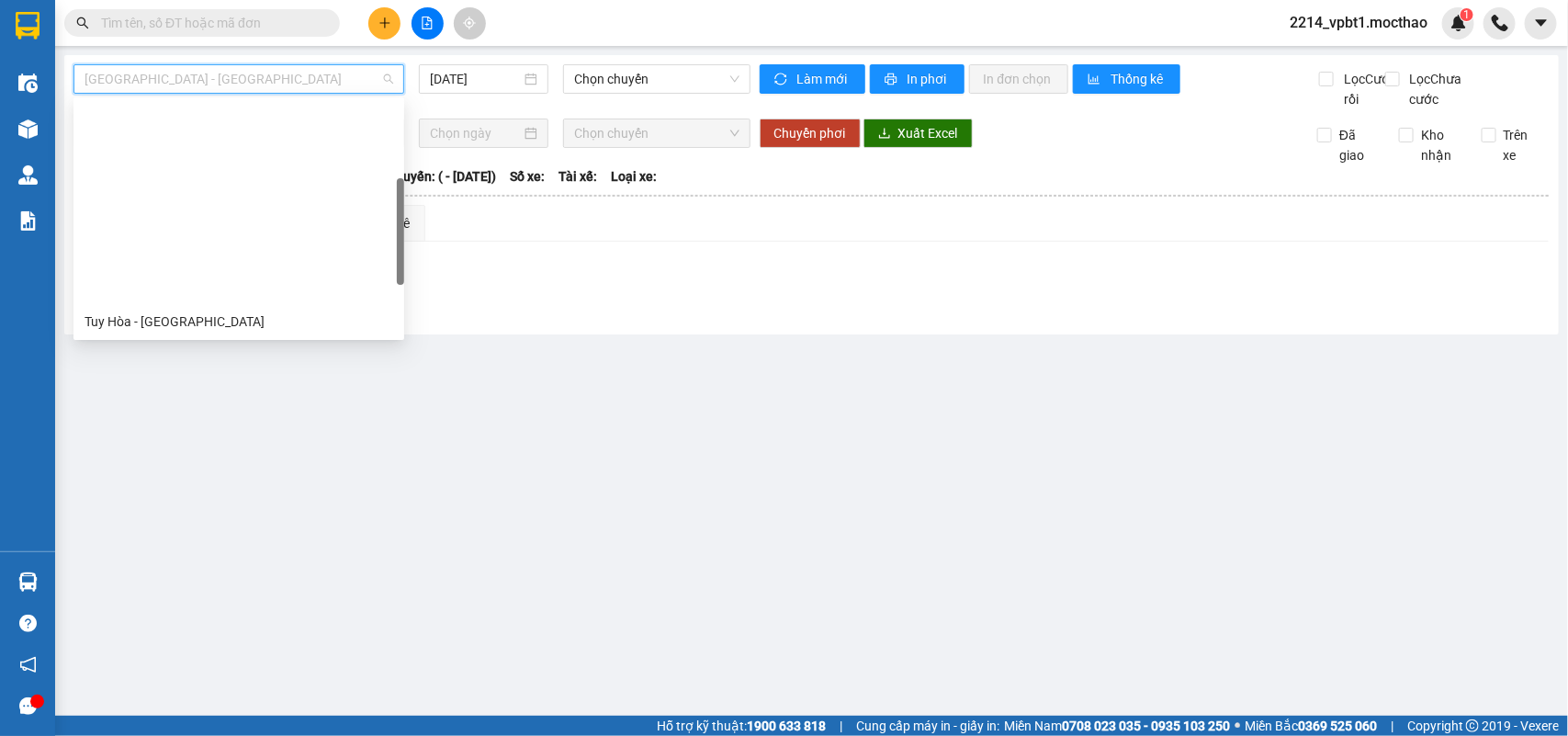
scroll to position [230, 0]
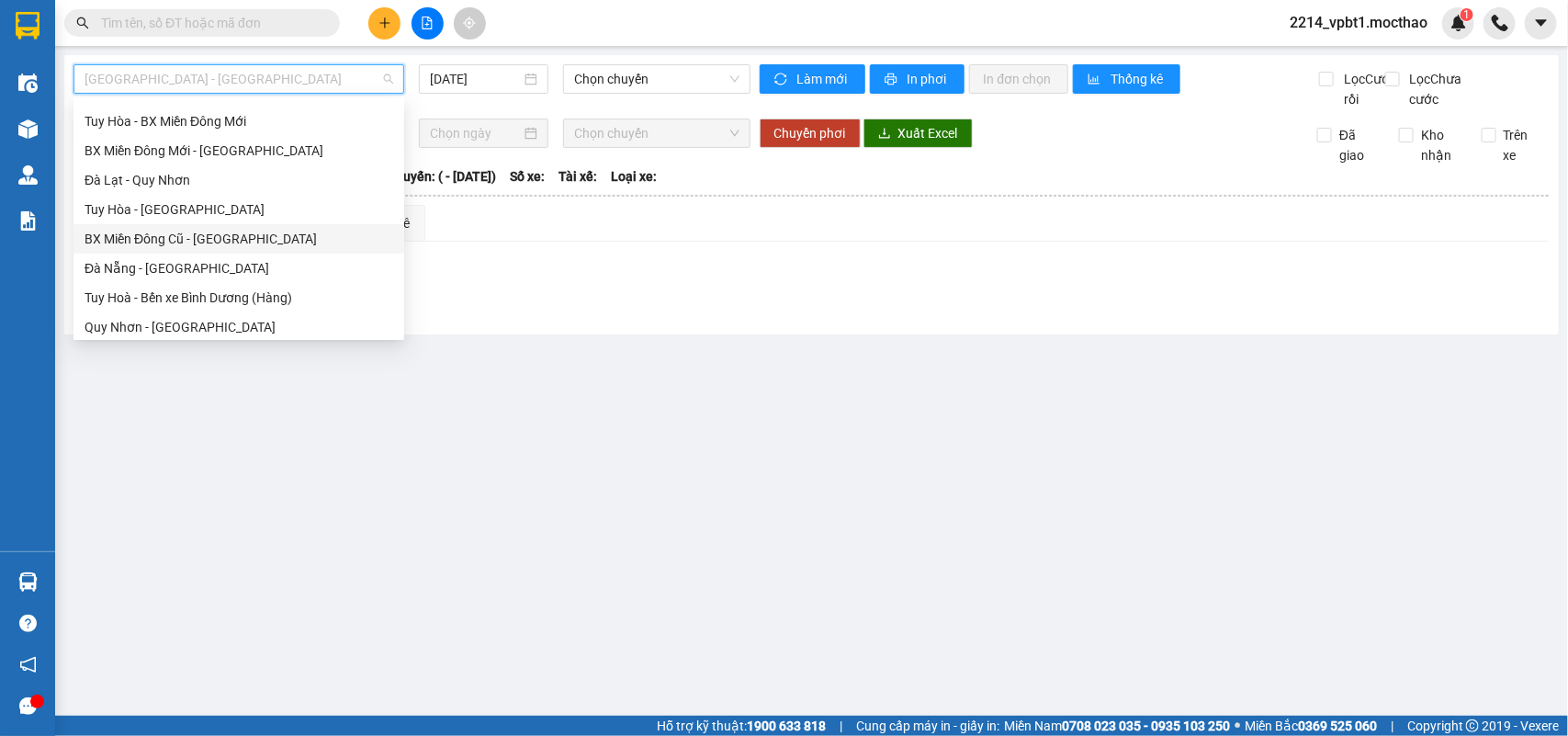
click at [235, 245] on div "BX Miền Đông Cũ - Tuy Hoà" at bounding box center [238, 238] width 309 height 20
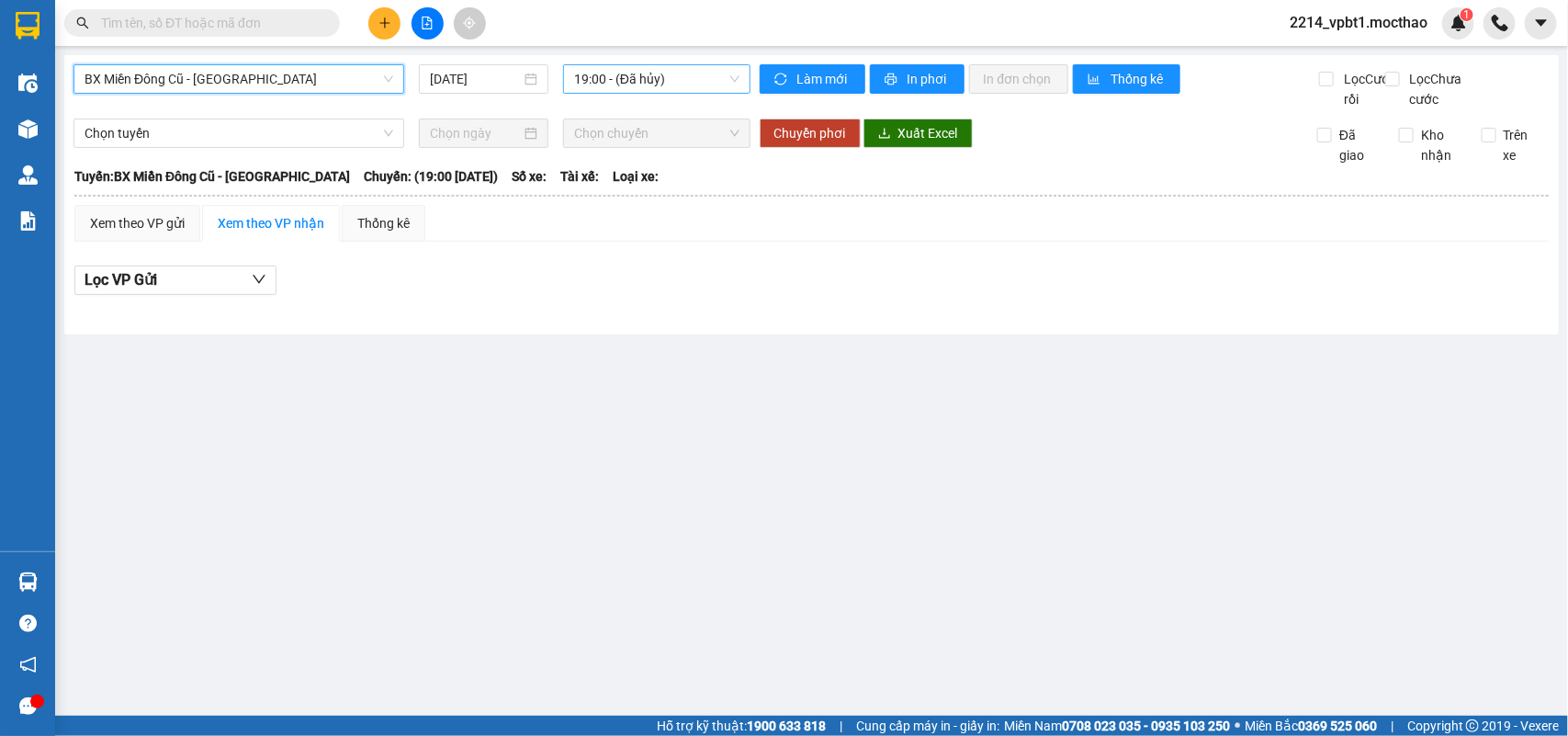
click at [646, 75] on span "19:00 - (Đã hủy)" at bounding box center [656, 78] width 165 height 27
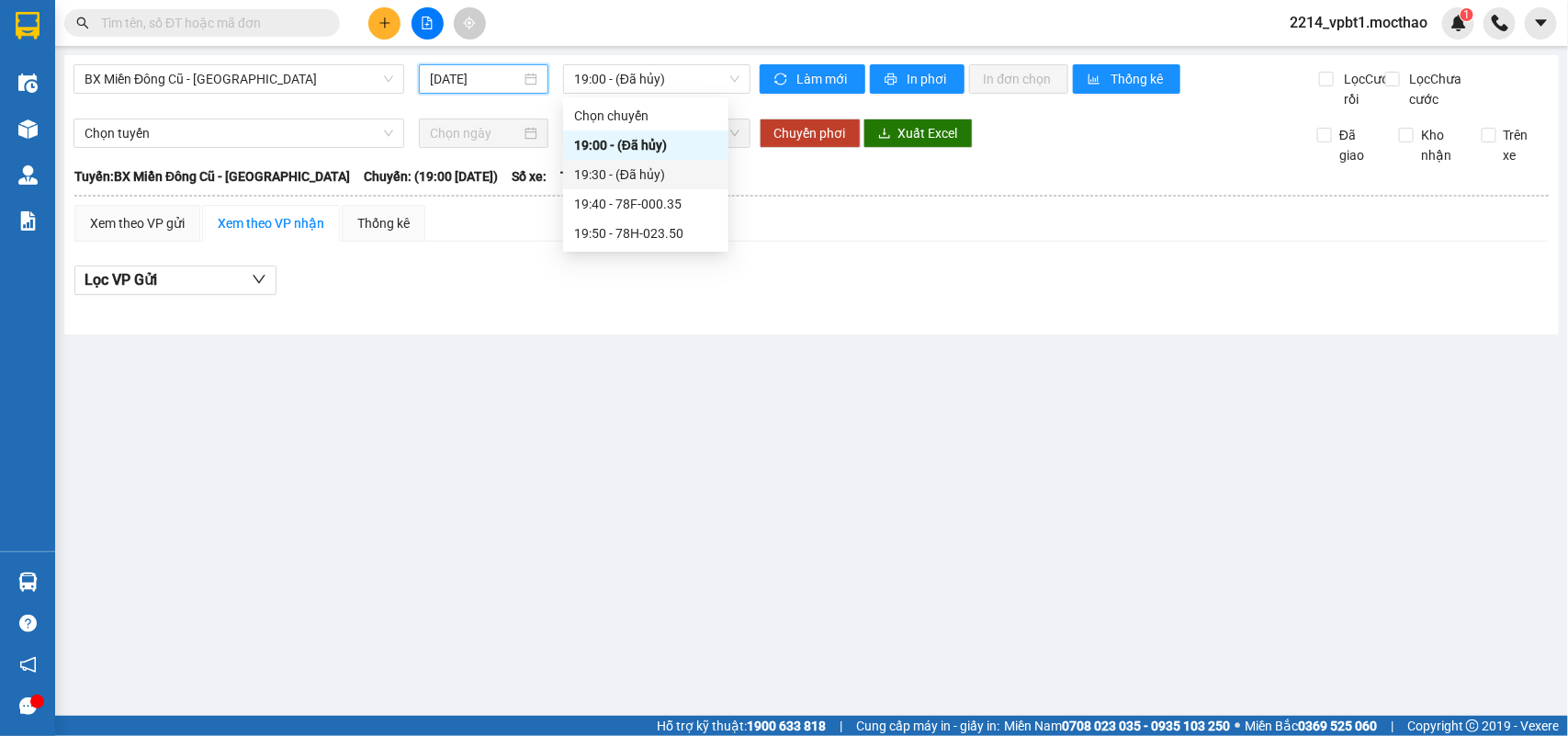
click at [474, 76] on input "[DATE]" at bounding box center [475, 78] width 91 height 20
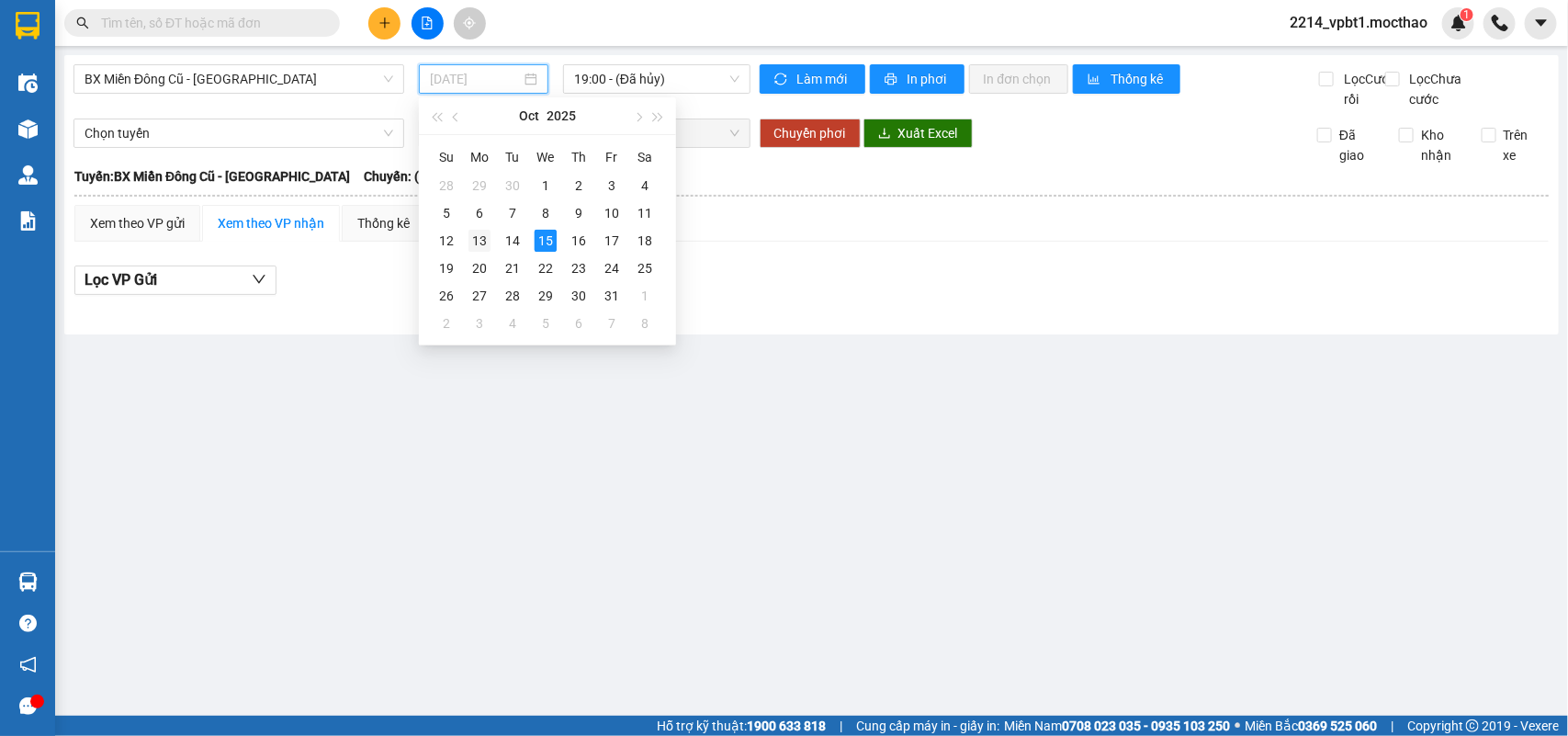
click at [482, 244] on div "13" at bounding box center [479, 240] width 22 height 22
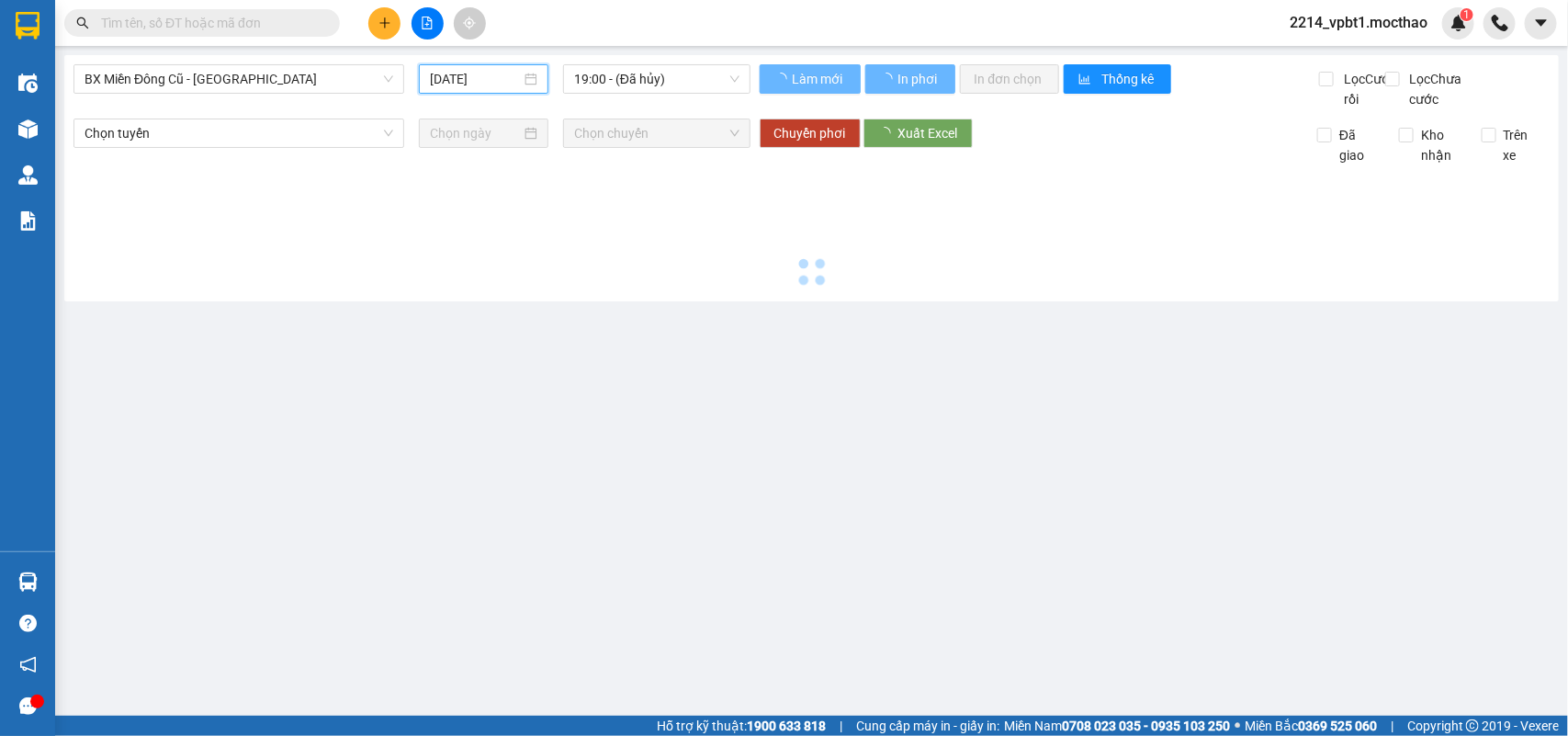
type input "13/10/2025"
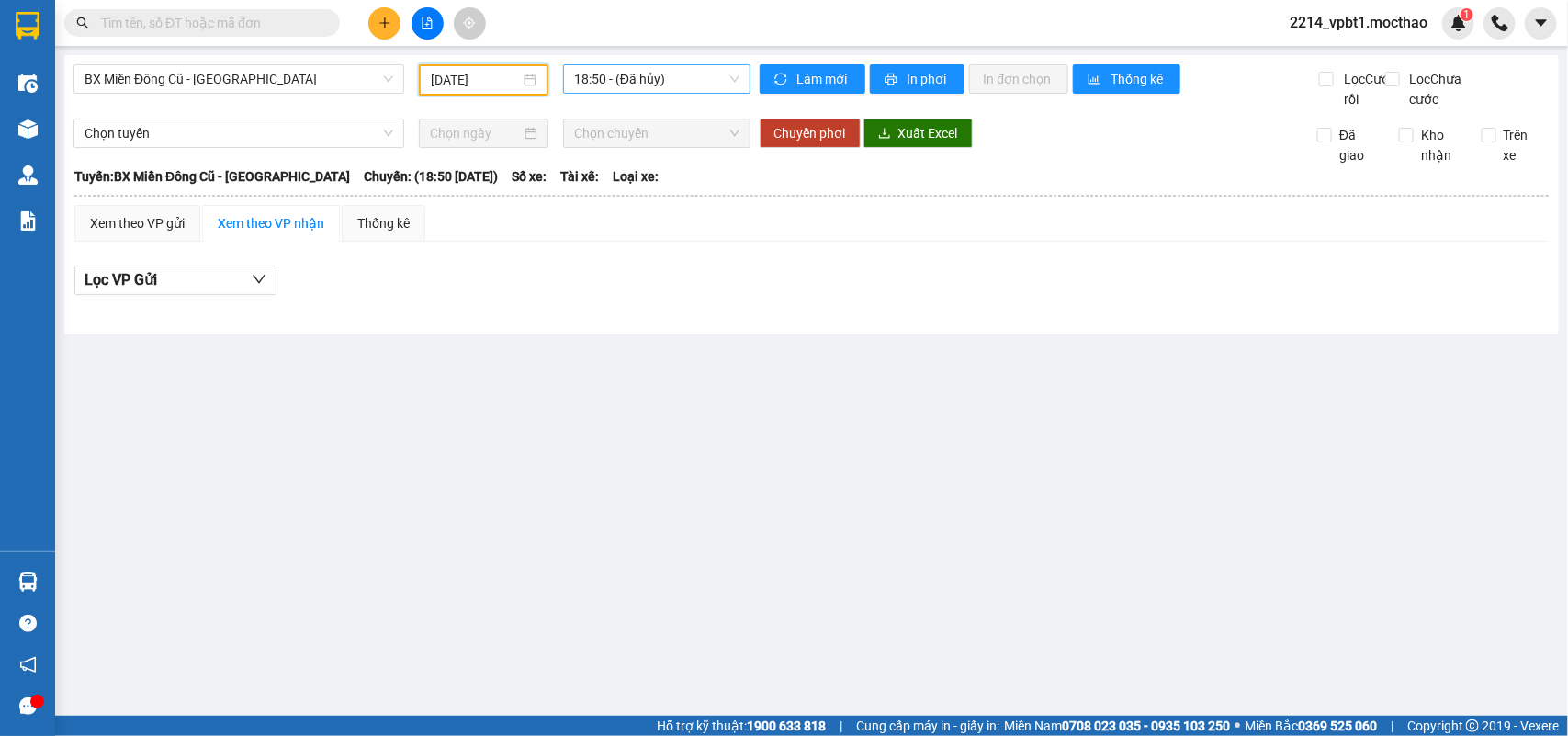
click at [645, 71] on span "18:50 - (Đã hủy)" at bounding box center [656, 78] width 165 height 27
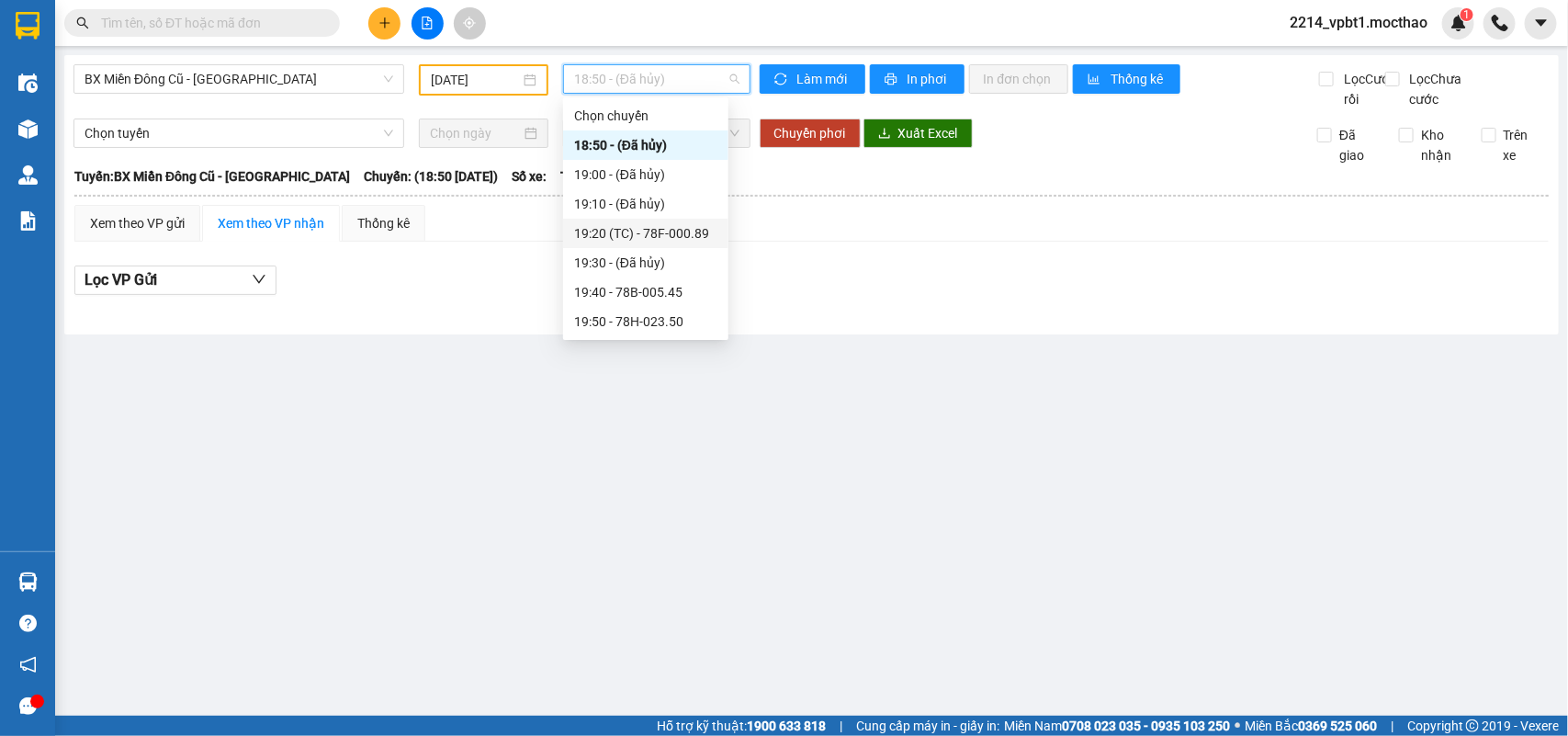
click at [682, 222] on div "19:20 (TC) - 78F-000.89" at bounding box center [646, 233] width 166 height 29
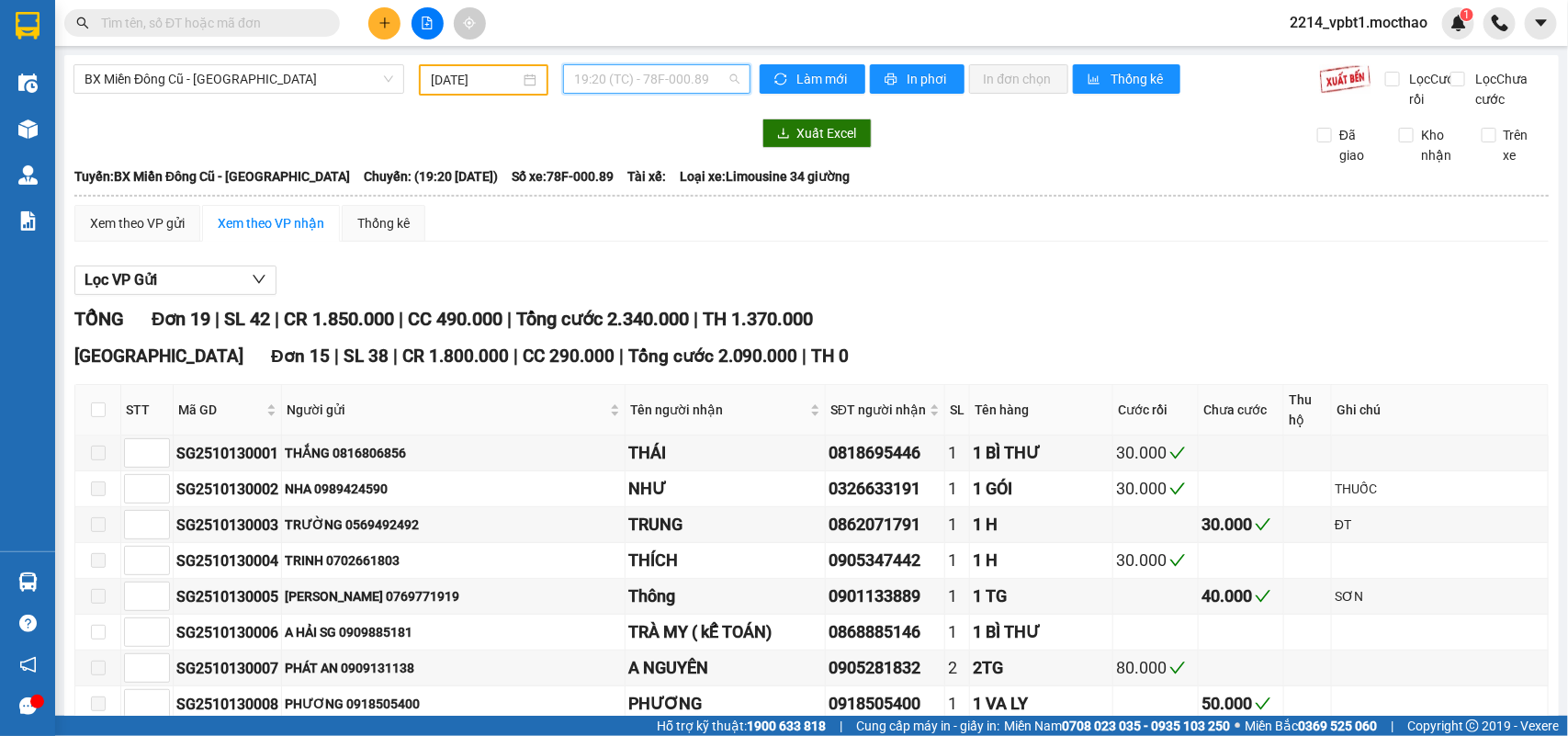
click at [641, 70] on span "19:20 (TC) - 78F-000.89" at bounding box center [656, 78] width 165 height 27
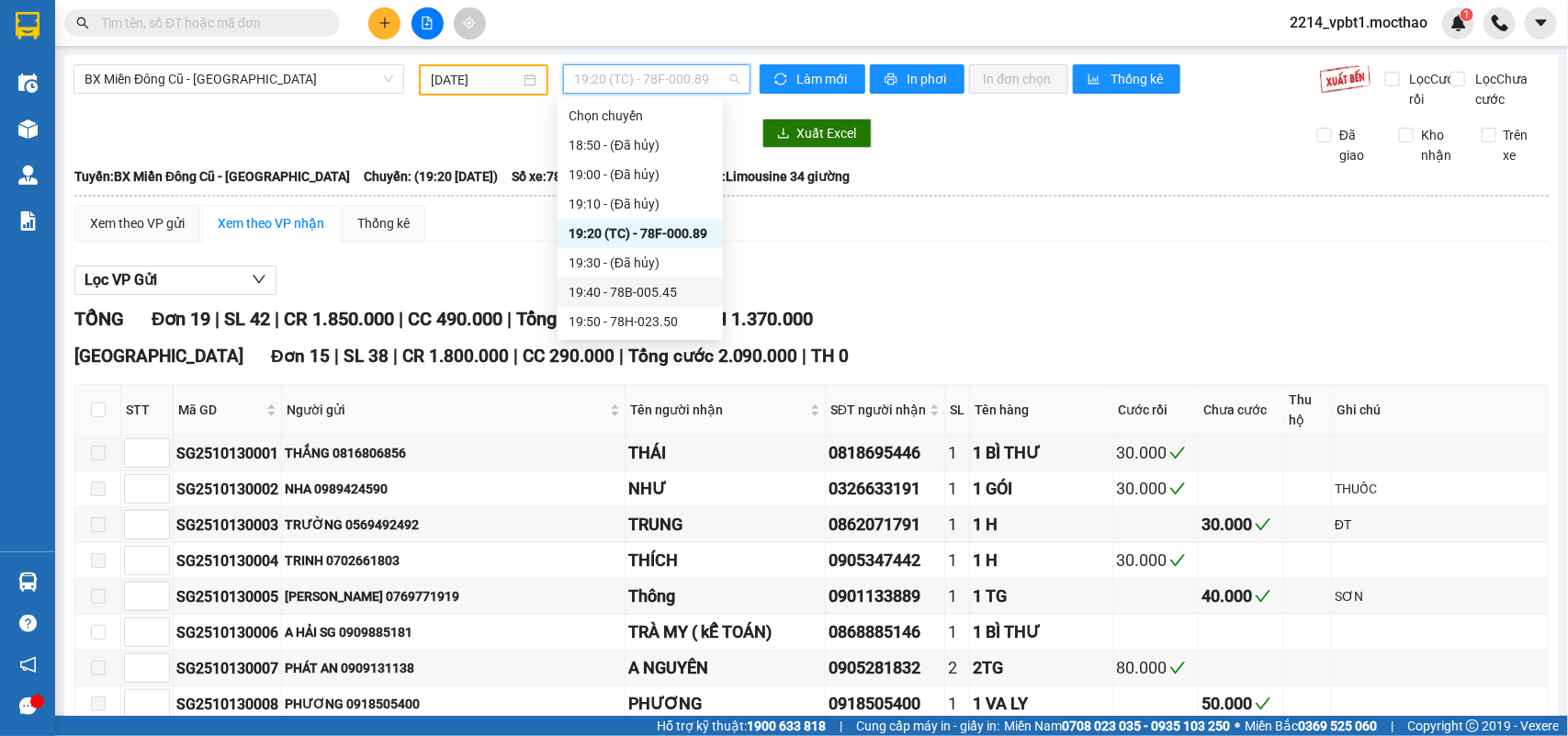
click at [648, 300] on div "19:40 - 78B-005.45" at bounding box center [640, 291] width 143 height 20
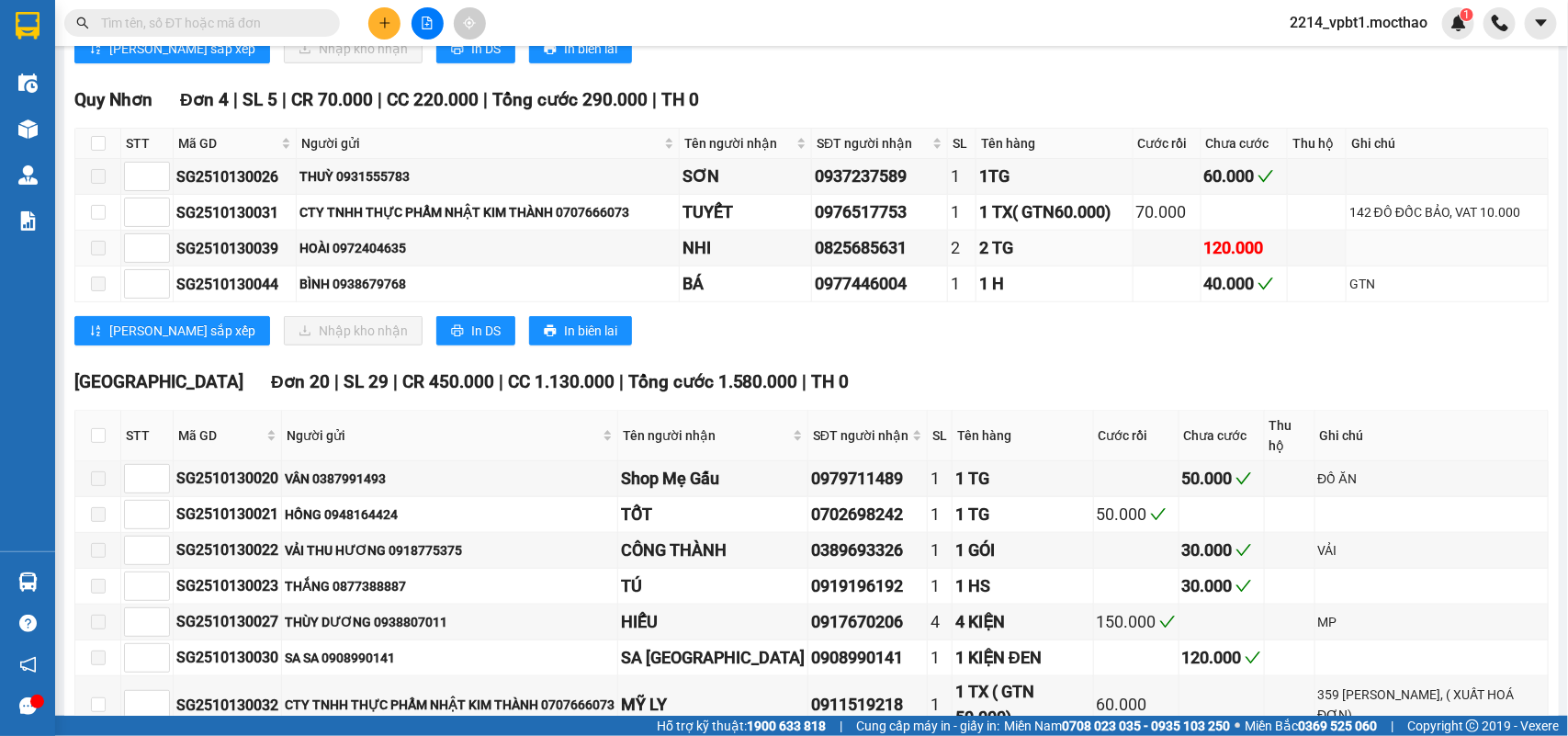
scroll to position [804, 0]
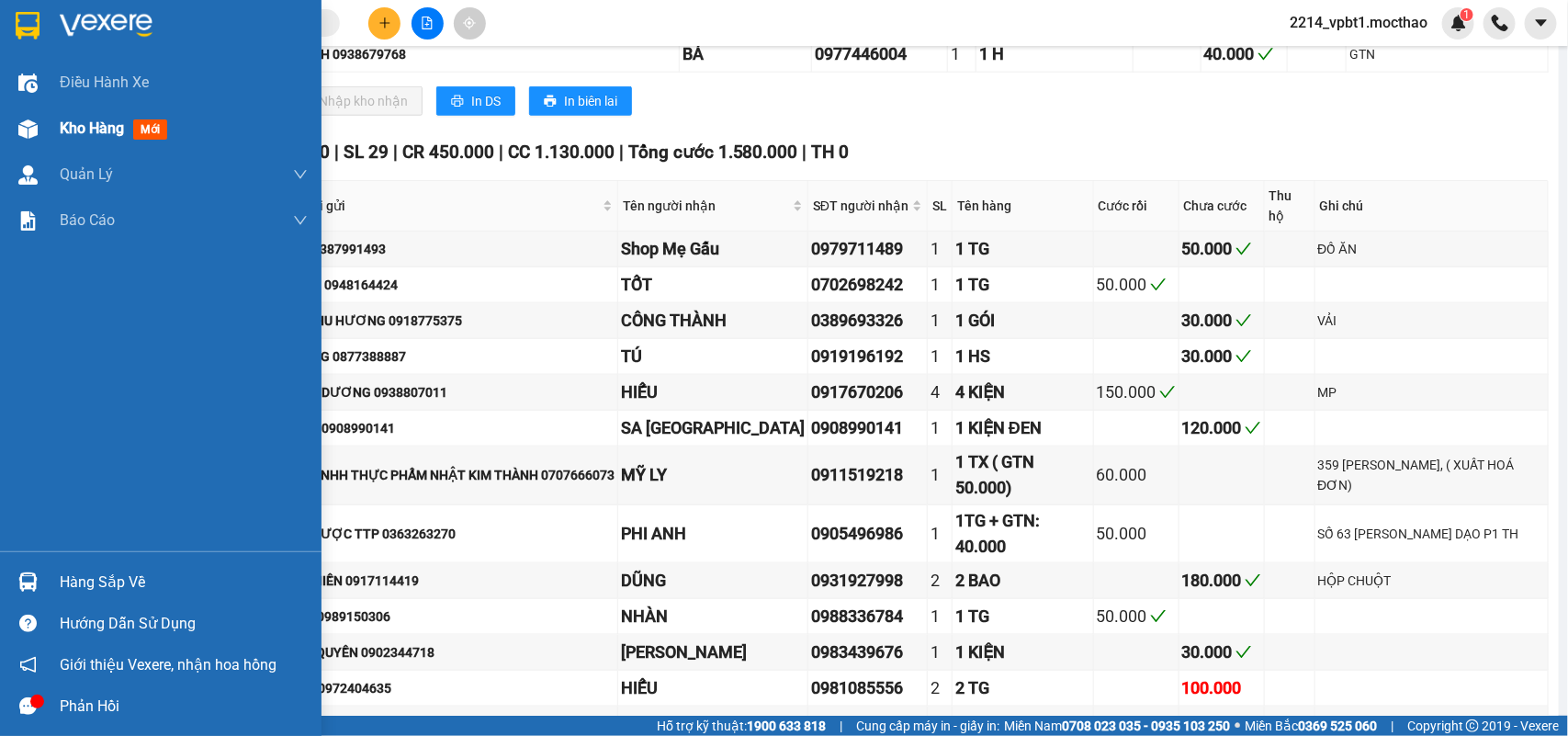
click at [57, 127] on div "Kho hàng mới" at bounding box center [161, 128] width 321 height 46
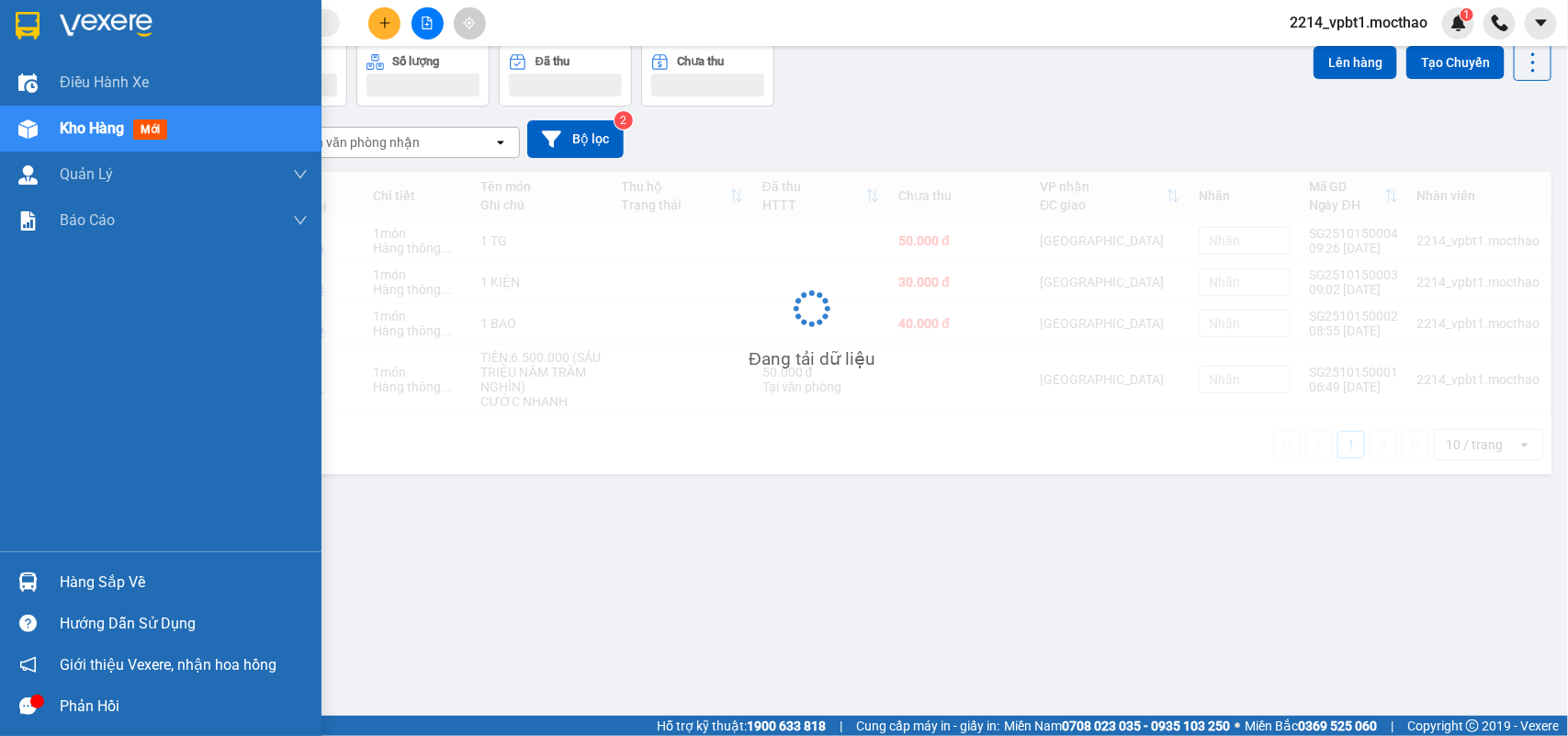
scroll to position [84, 0]
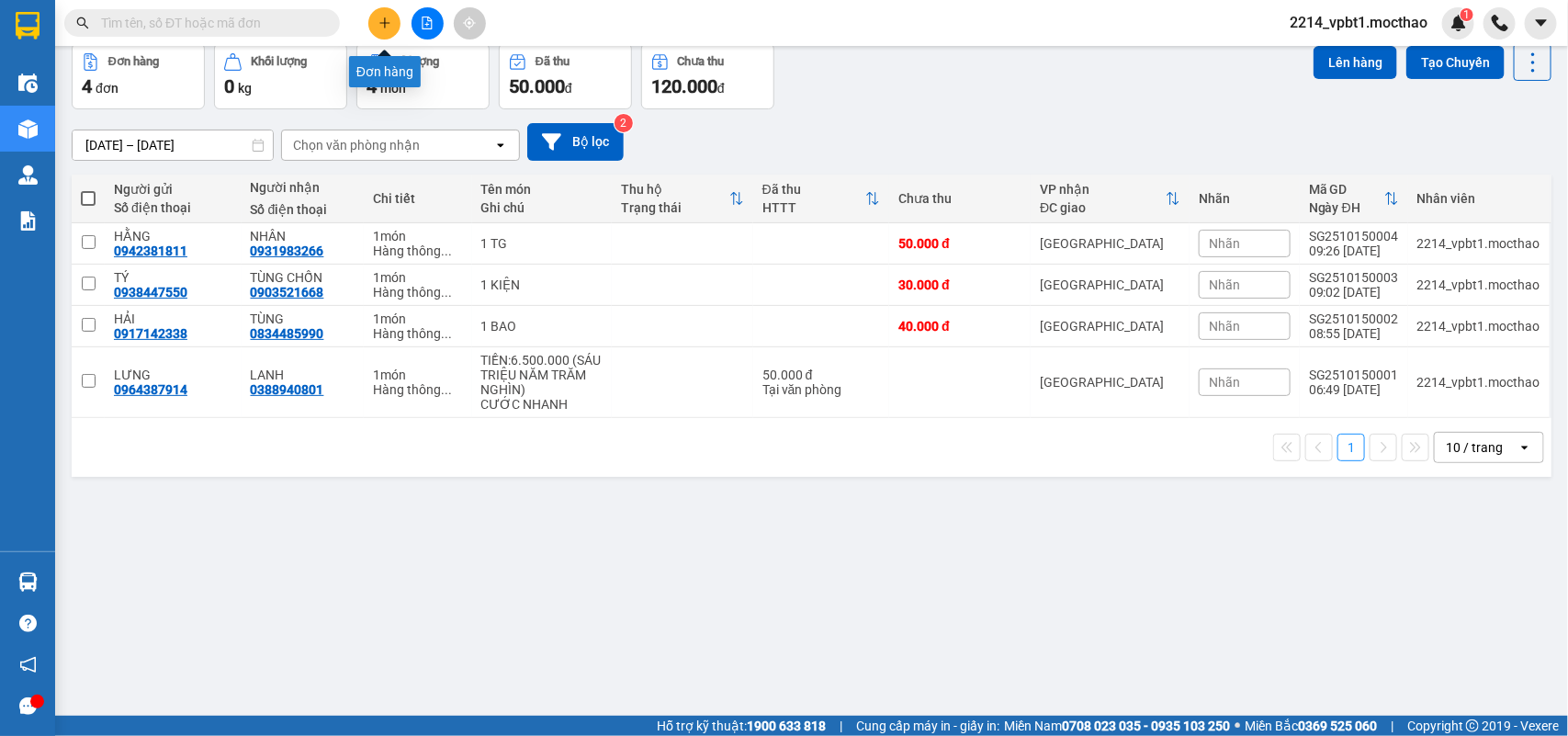
click at [386, 29] on button at bounding box center [383, 23] width 32 height 32
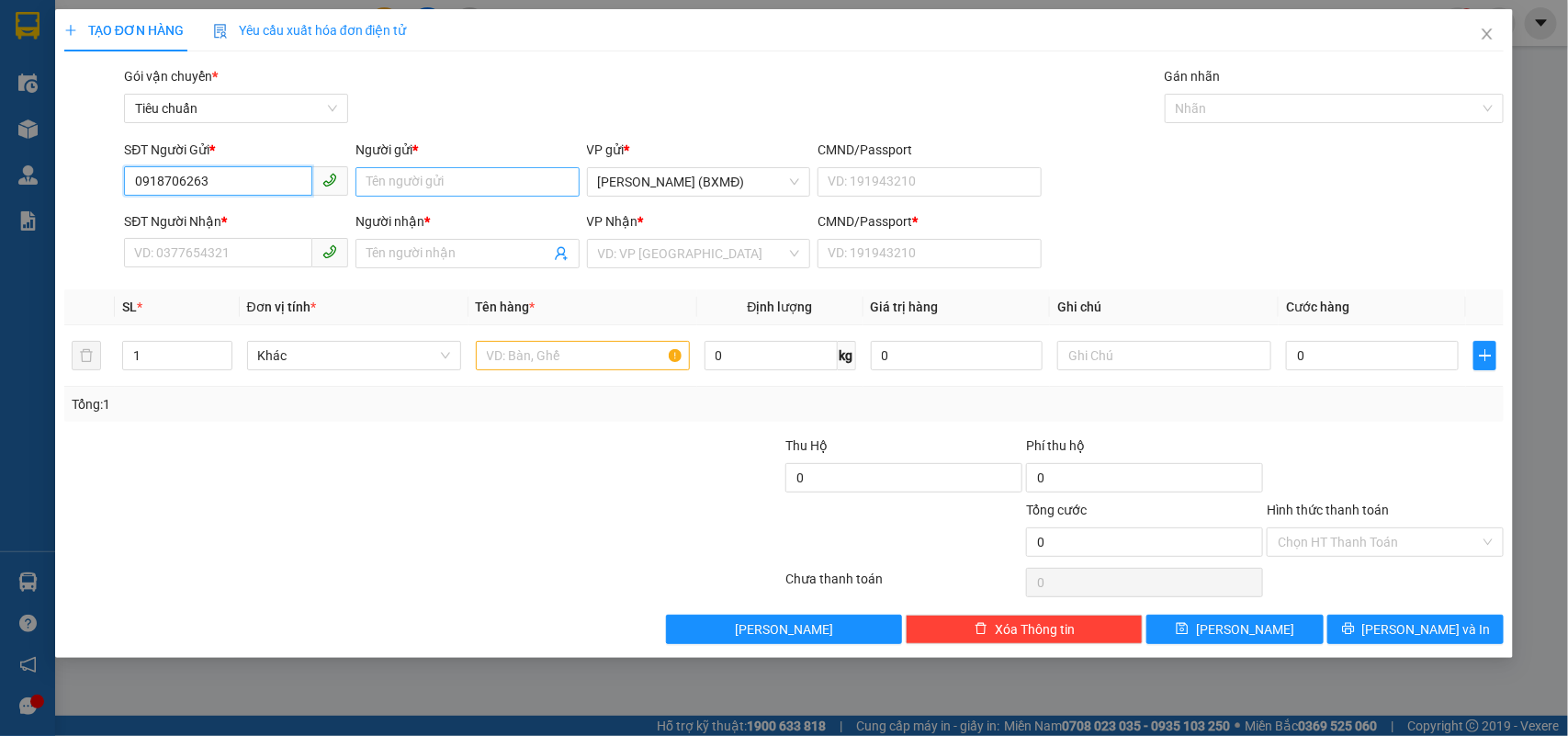
type input "0918706263"
click at [457, 174] on input "Người gửi *" at bounding box center [467, 182] width 225 height 29
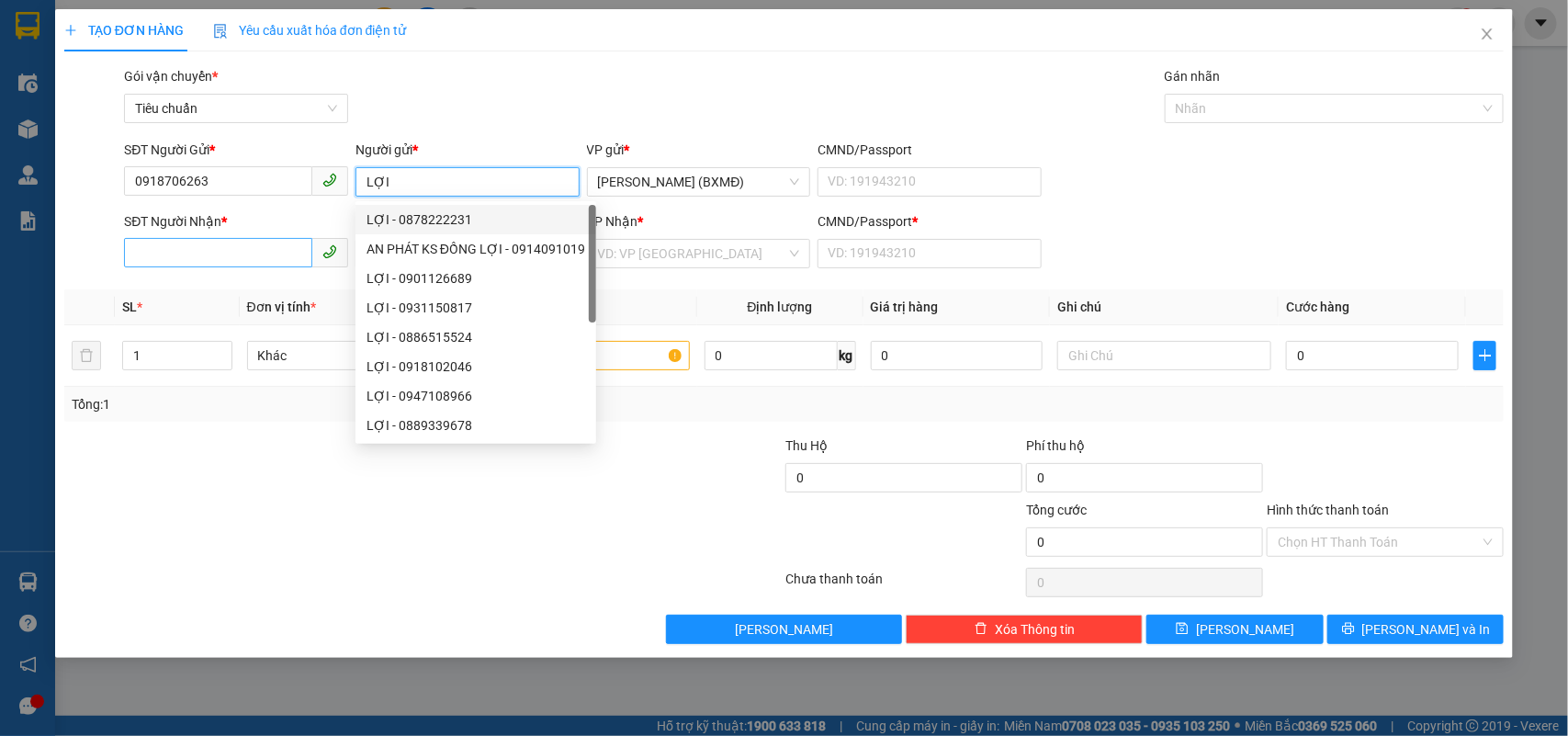
type input "LỢI"
click at [254, 267] on input "SĐT Người Nhận *" at bounding box center [218, 253] width 189 height 29
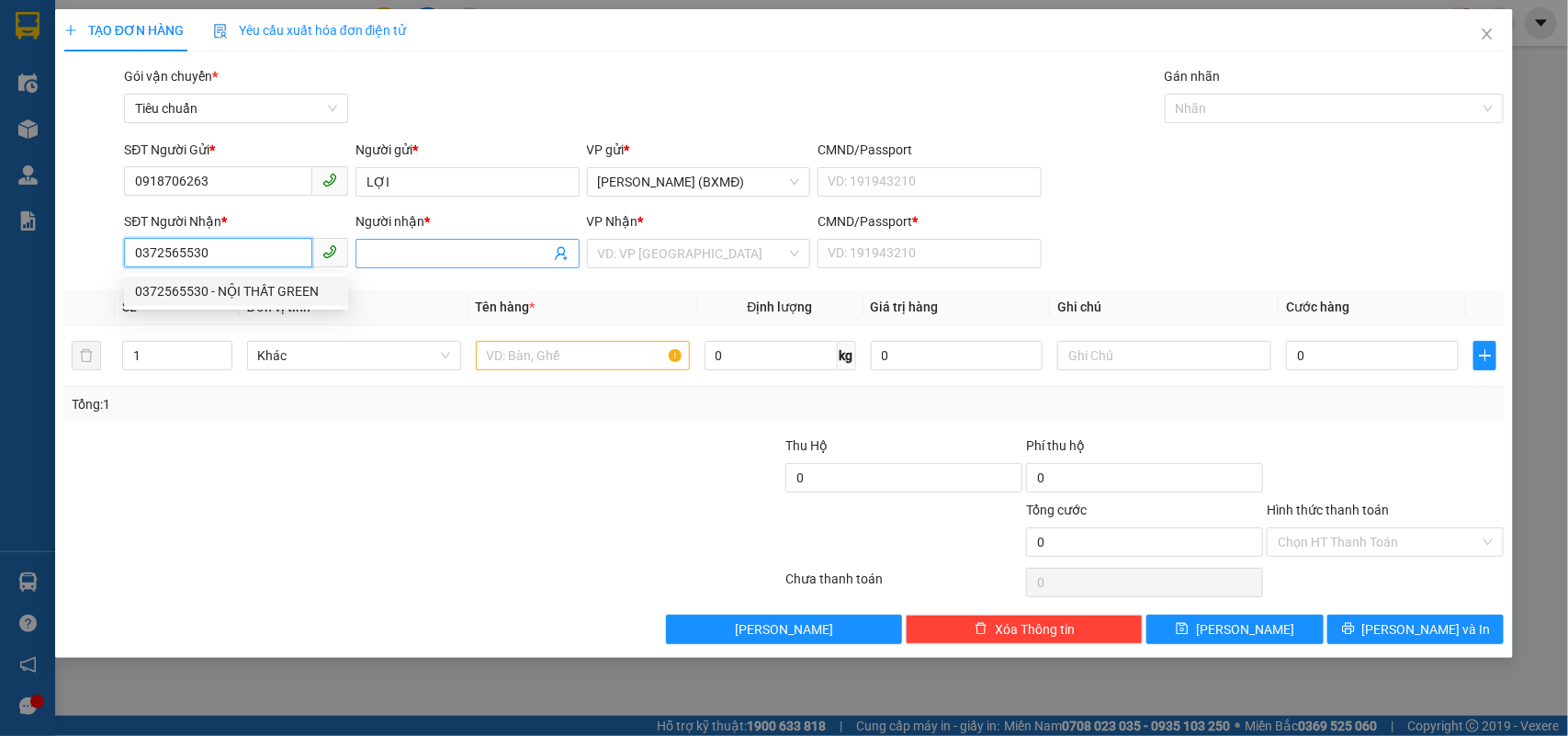
type input "0372565530"
click at [388, 258] on input "Người nhận *" at bounding box center [459, 253] width 184 height 20
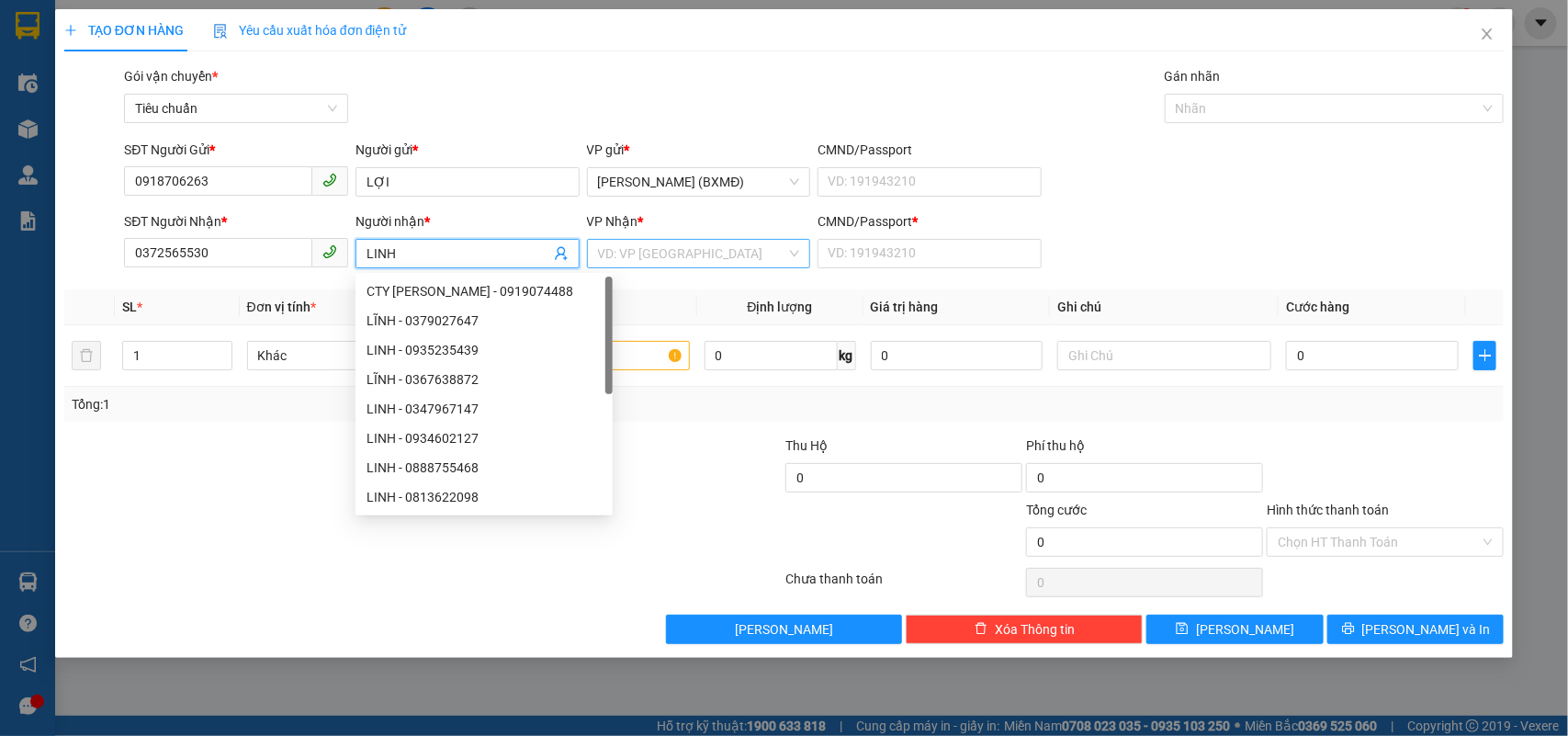
type input "LINH"
click at [656, 259] on input "search" at bounding box center [692, 254] width 189 height 27
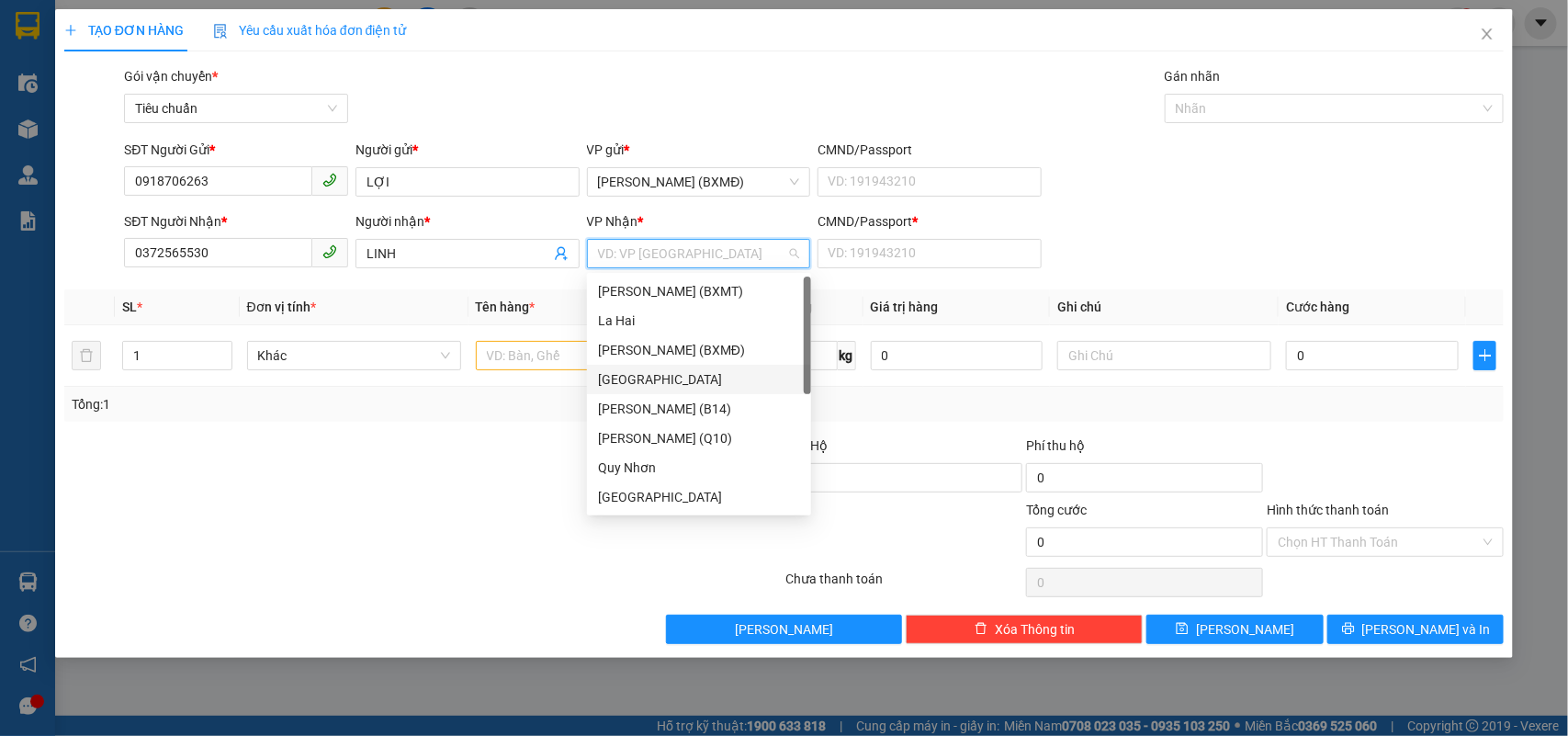
click at [639, 386] on div "[GEOGRAPHIC_DATA]" at bounding box center [699, 379] width 202 height 20
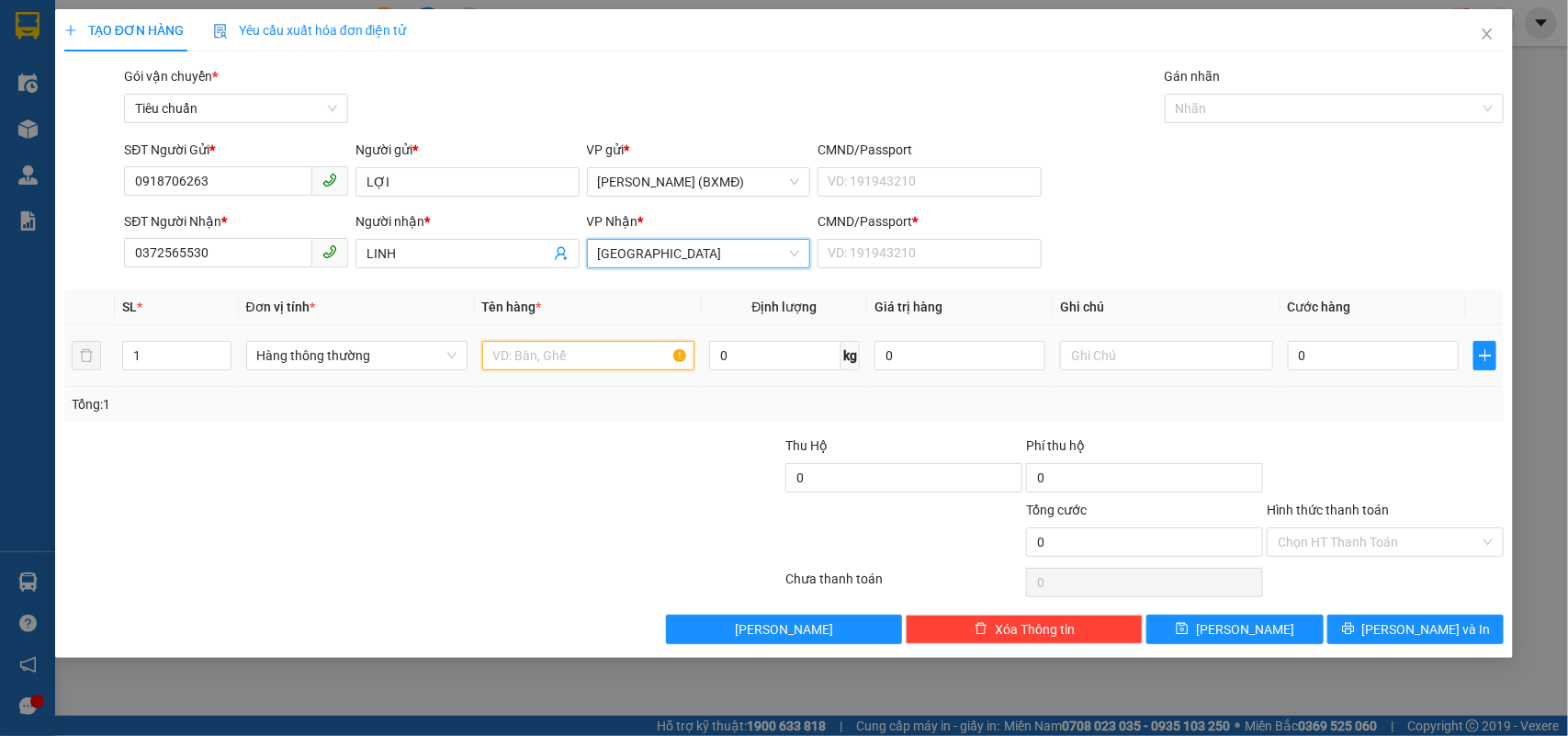
click at [525, 354] on input "text" at bounding box center [588, 355] width 212 height 29
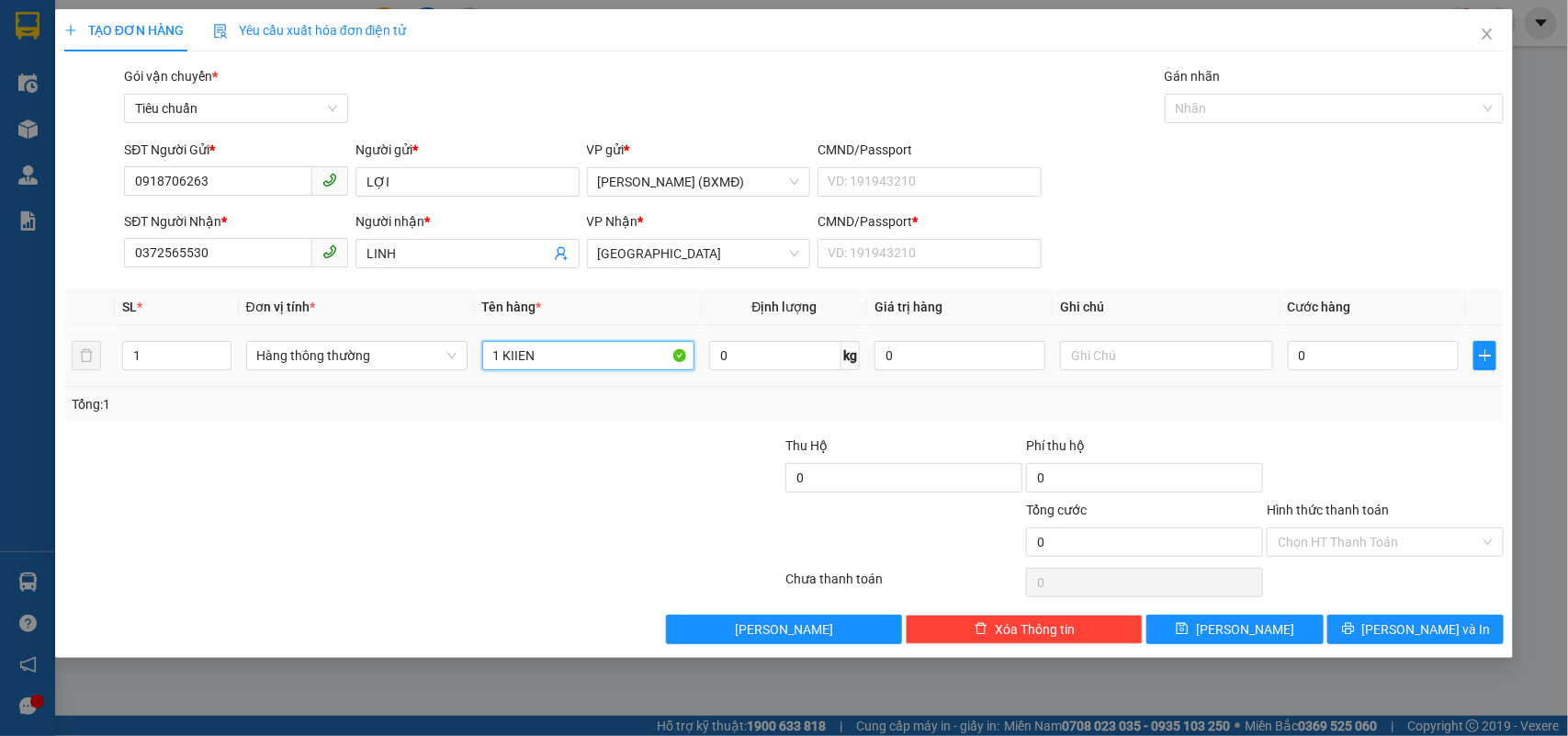
drag, startPoint x: 528, startPoint y: 354, endPoint x: 552, endPoint y: 358, distance: 24.3
click at [552, 358] on input "1 KIIEN" at bounding box center [588, 355] width 212 height 29
type input "1 GÓI"
drag, startPoint x: 923, startPoint y: 248, endPoint x: 907, endPoint y: 255, distance: 17.5
click at [923, 248] on input "CMND/Passport *" at bounding box center [929, 254] width 225 height 29
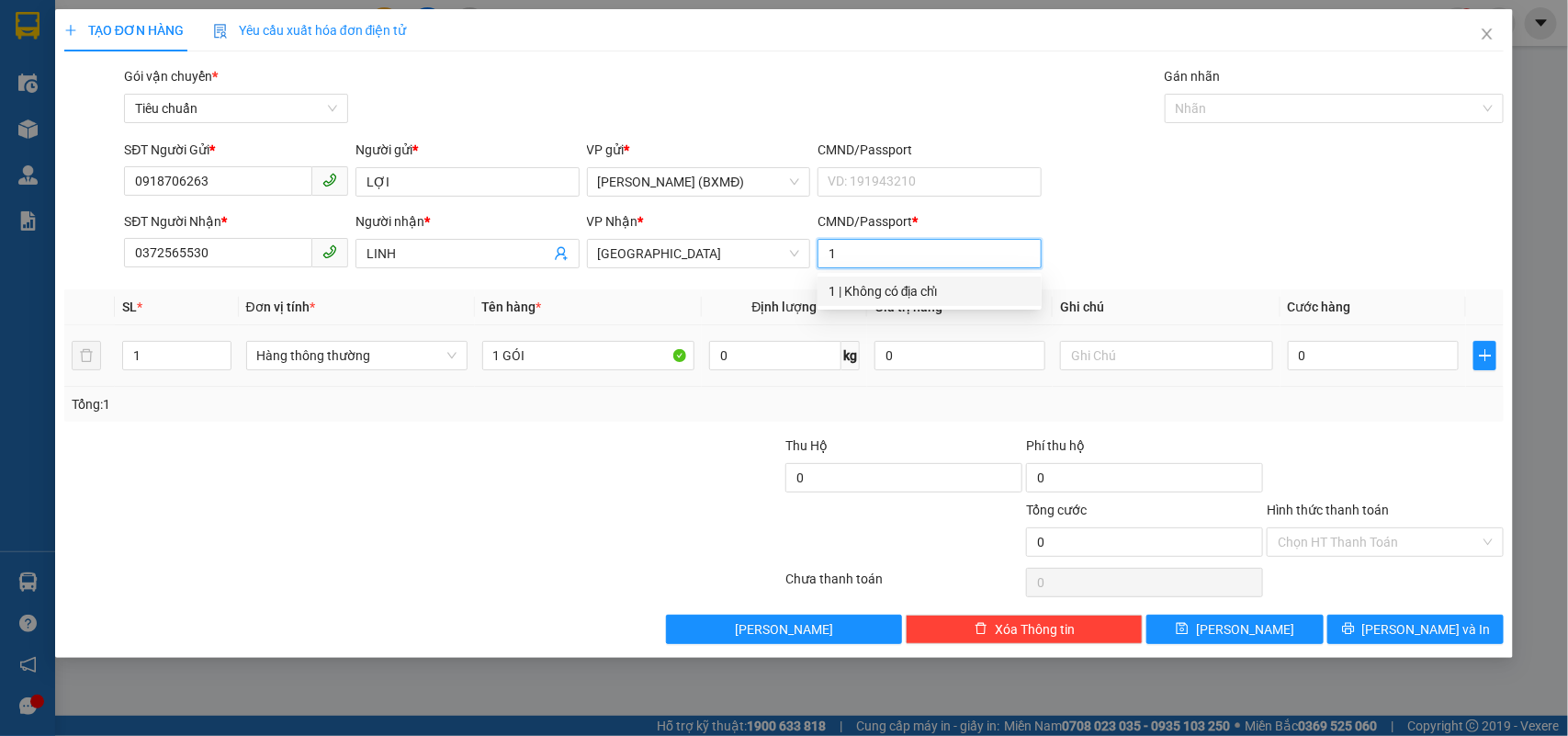
type input "1"
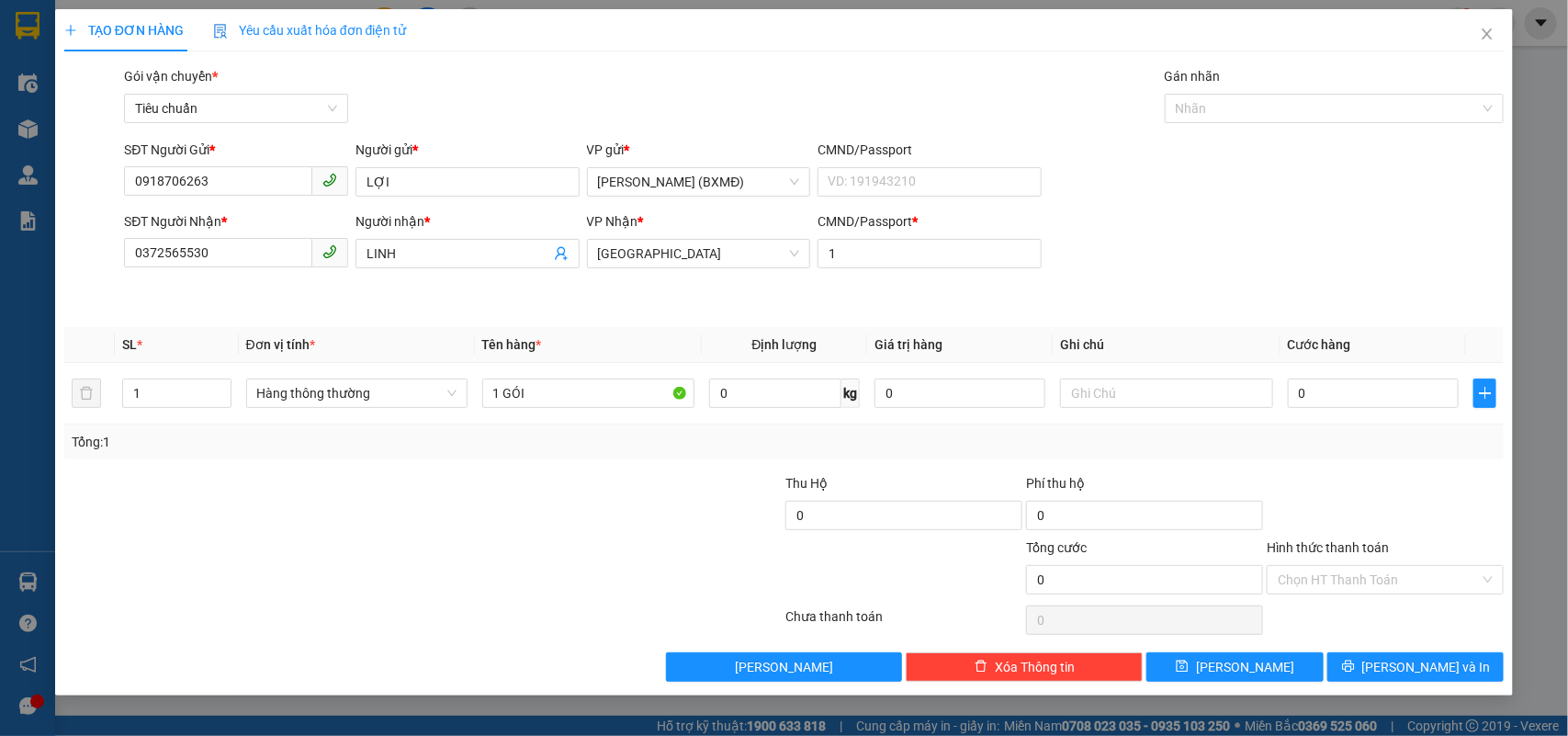
click at [1329, 356] on th "Cước hàng" at bounding box center [1373, 345] width 186 height 36
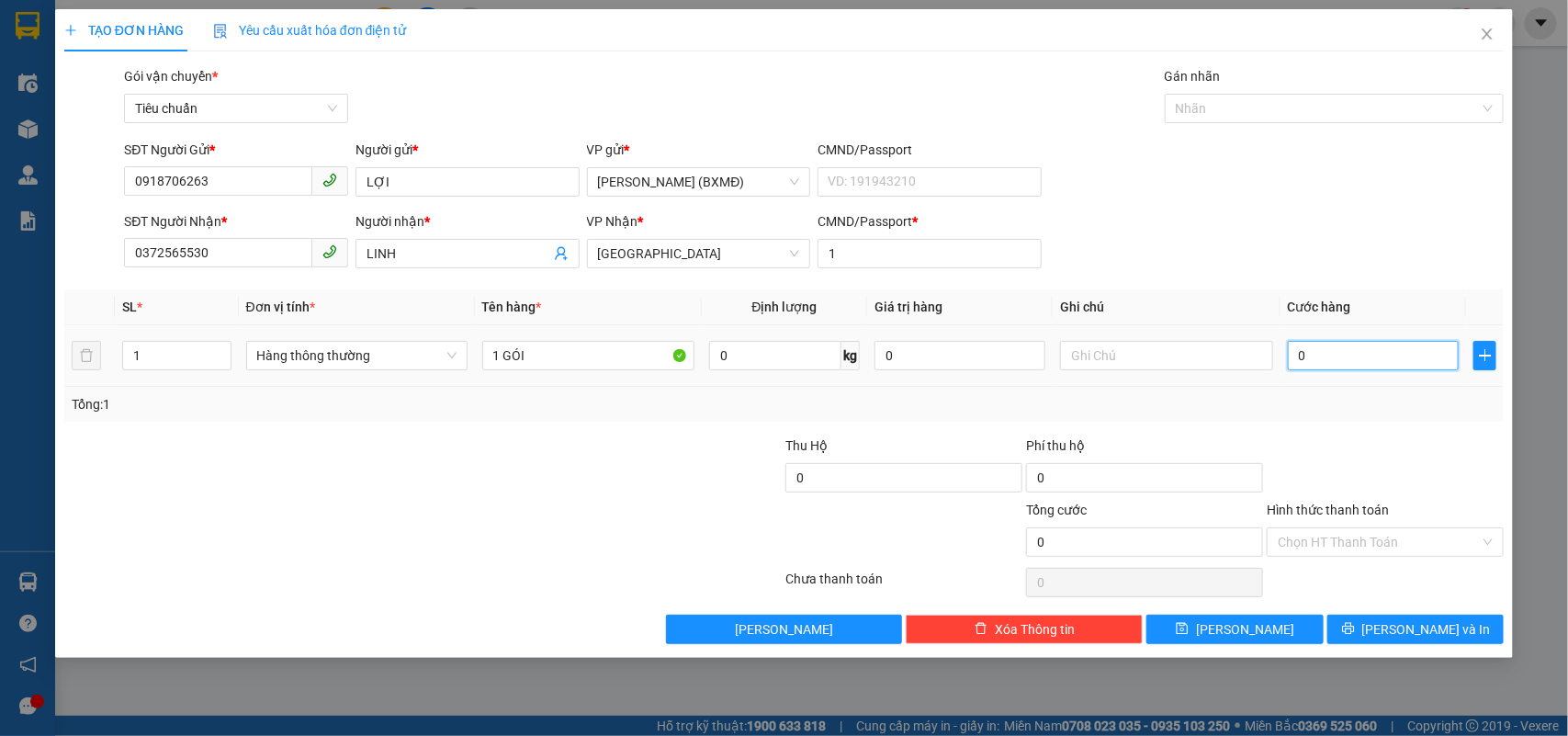
click at [1338, 366] on input "0" at bounding box center [1372, 355] width 170 height 29
type input "003"
type input "3"
type input "0.030"
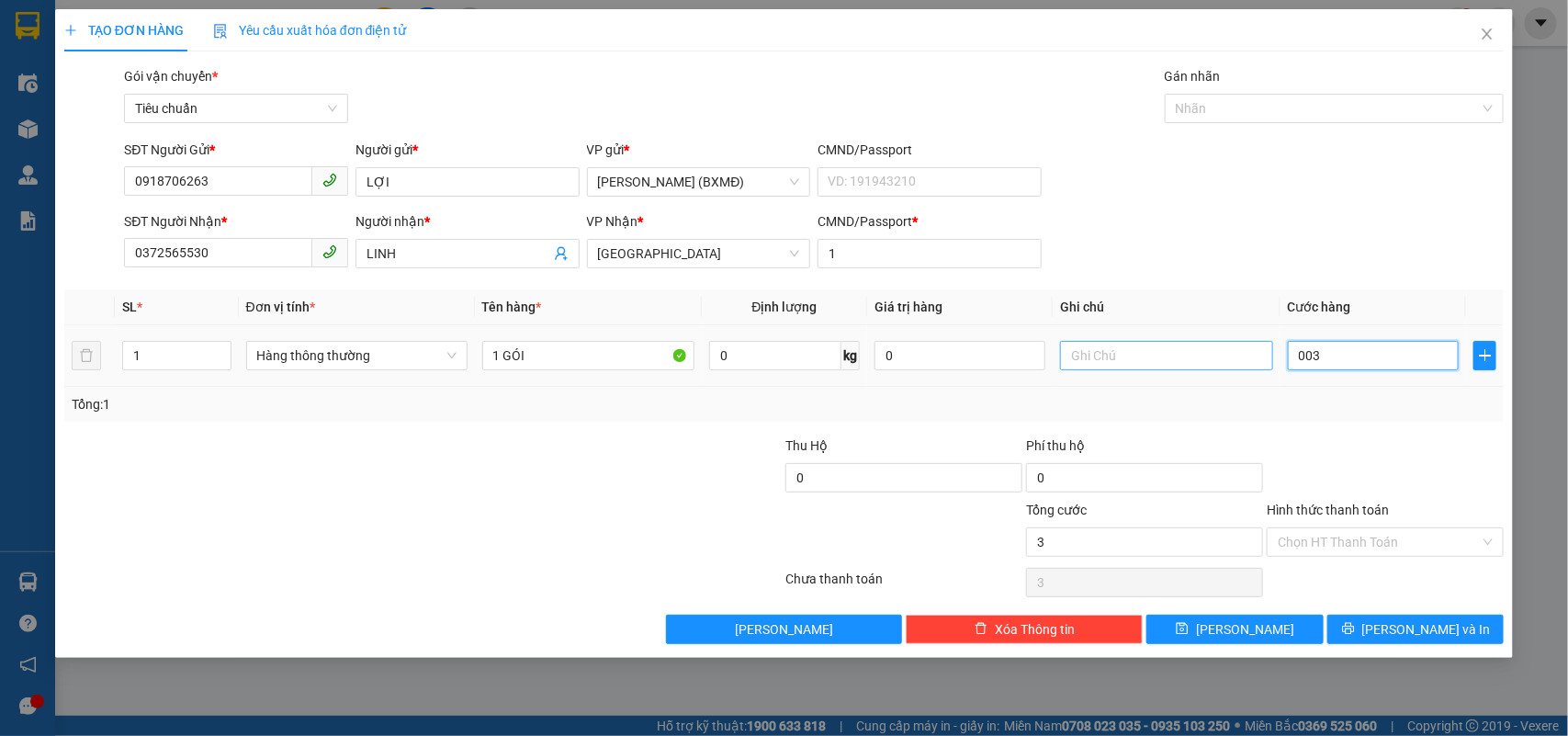
type input "30"
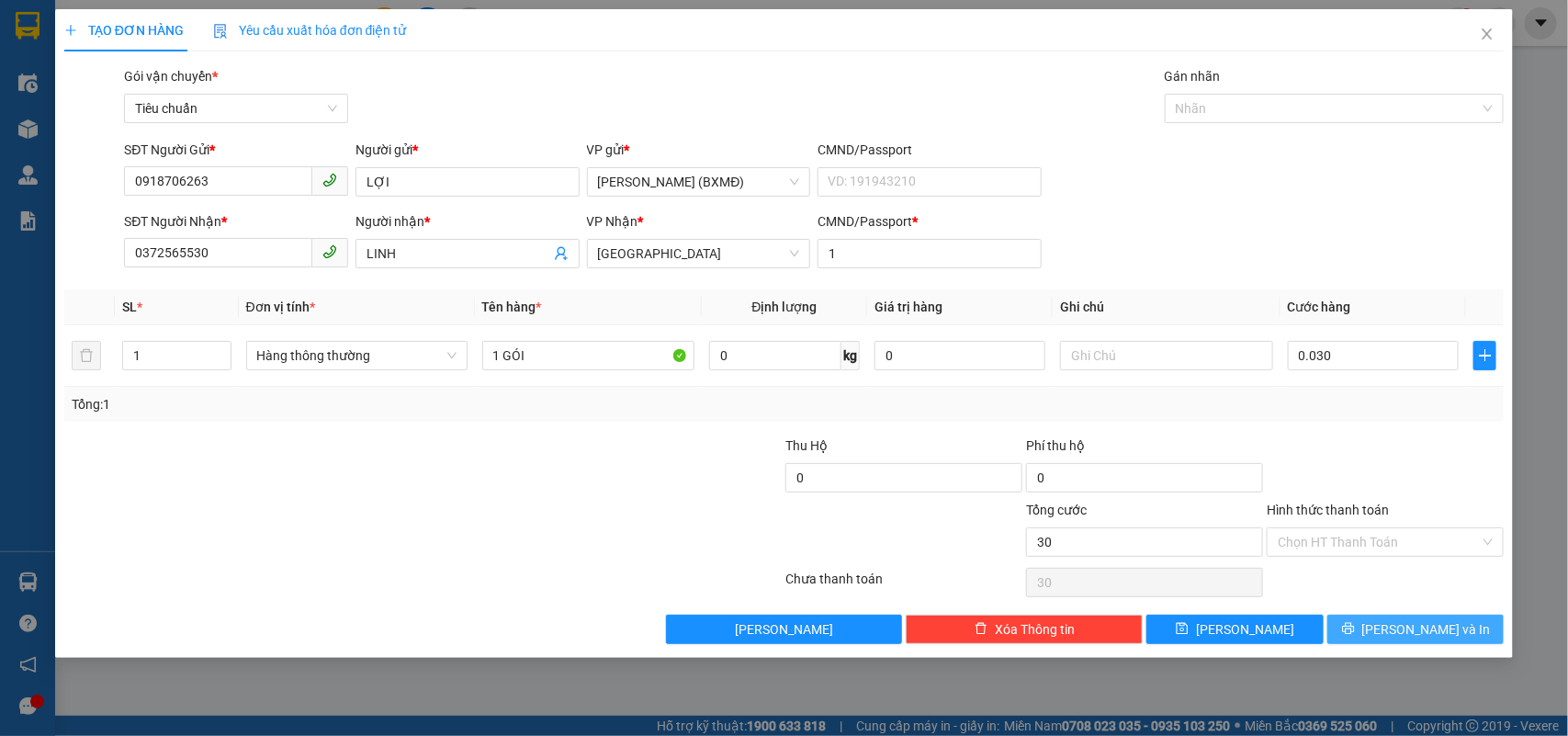
type input "30.000"
click at [1416, 619] on button "[PERSON_NAME] và In" at bounding box center [1415, 629] width 176 height 29
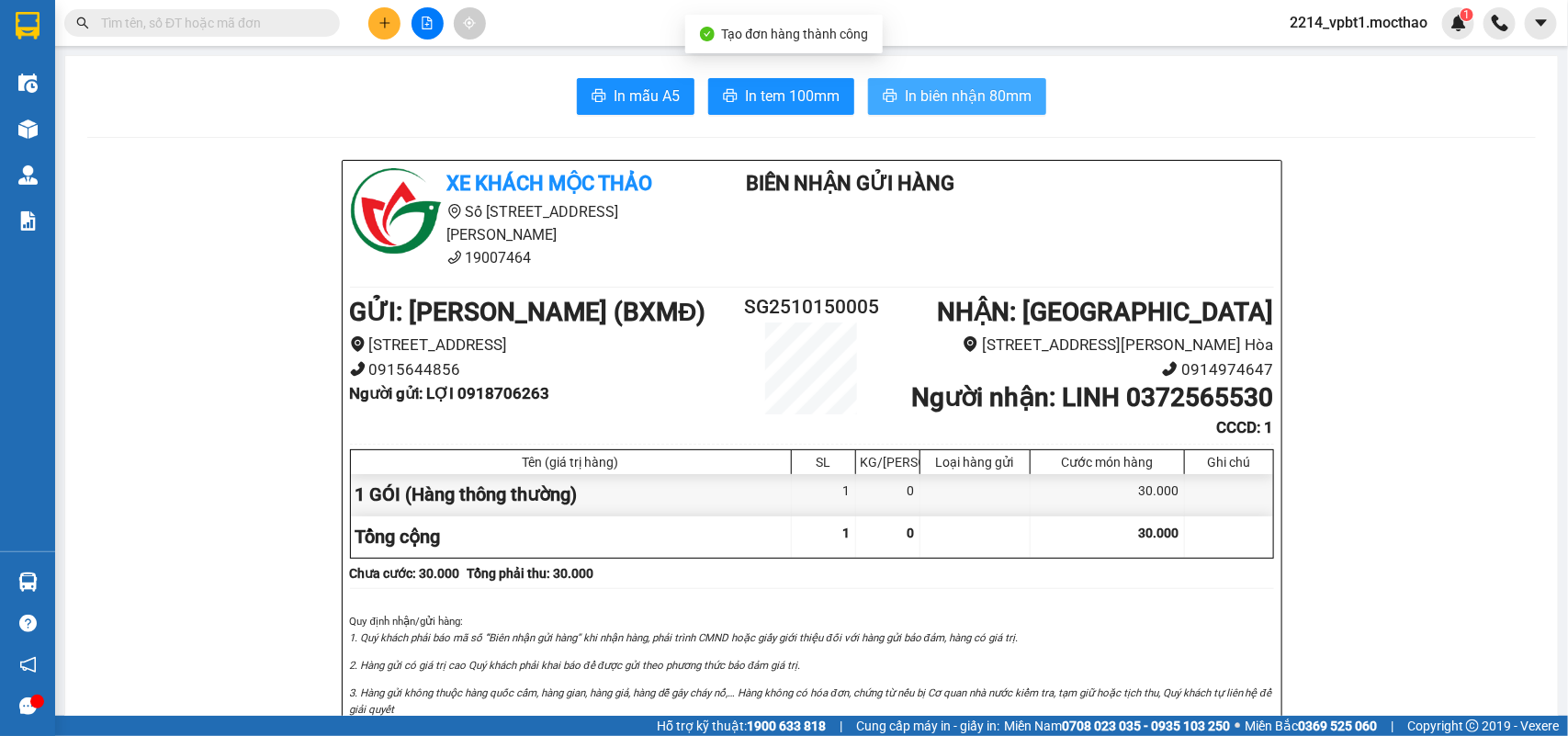
click at [969, 80] on button "In biên nhận 80mm" at bounding box center [957, 97] width 178 height 37
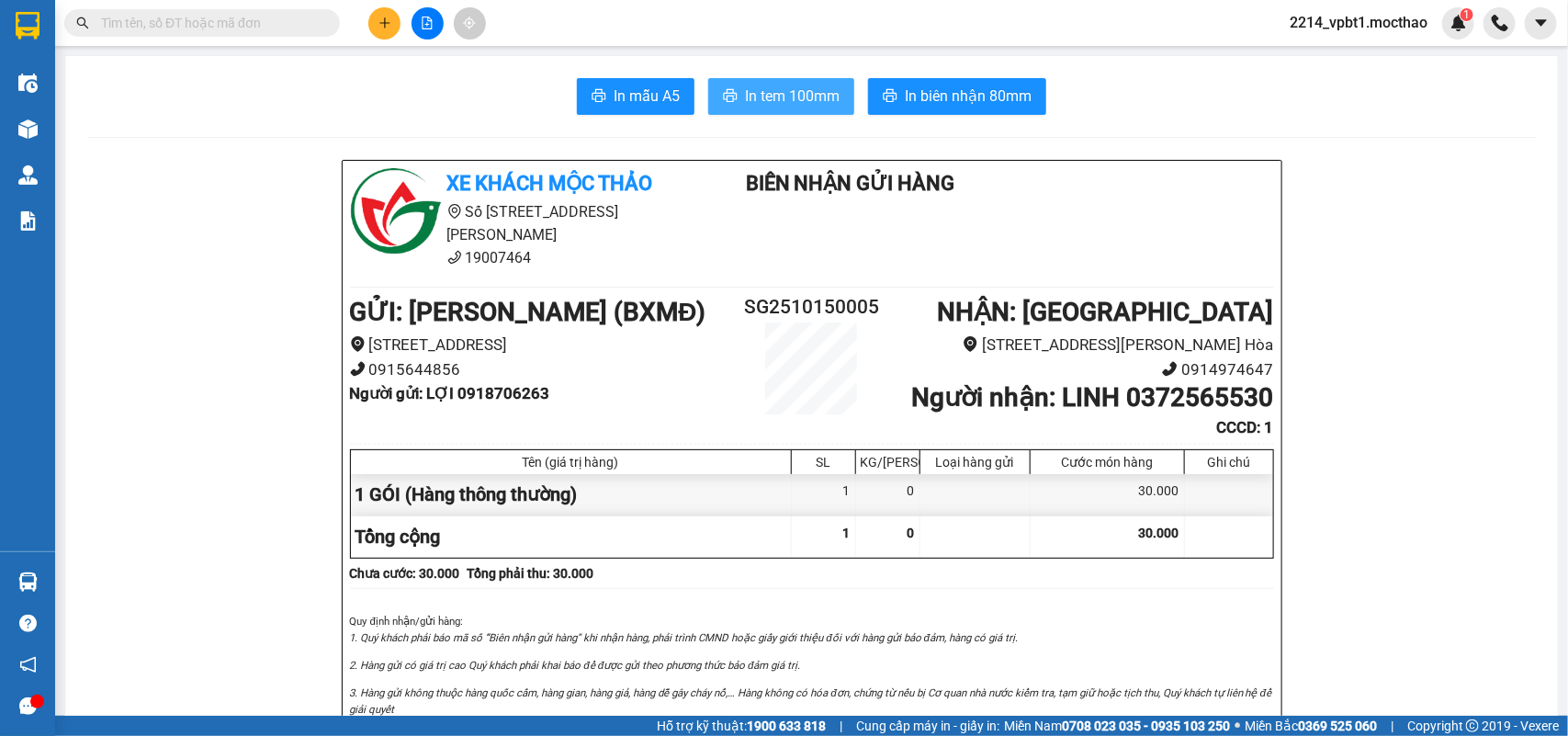
click at [803, 101] on span "In tem 100mm" at bounding box center [793, 96] width 95 height 23
click at [369, 25] on button at bounding box center [383, 23] width 32 height 32
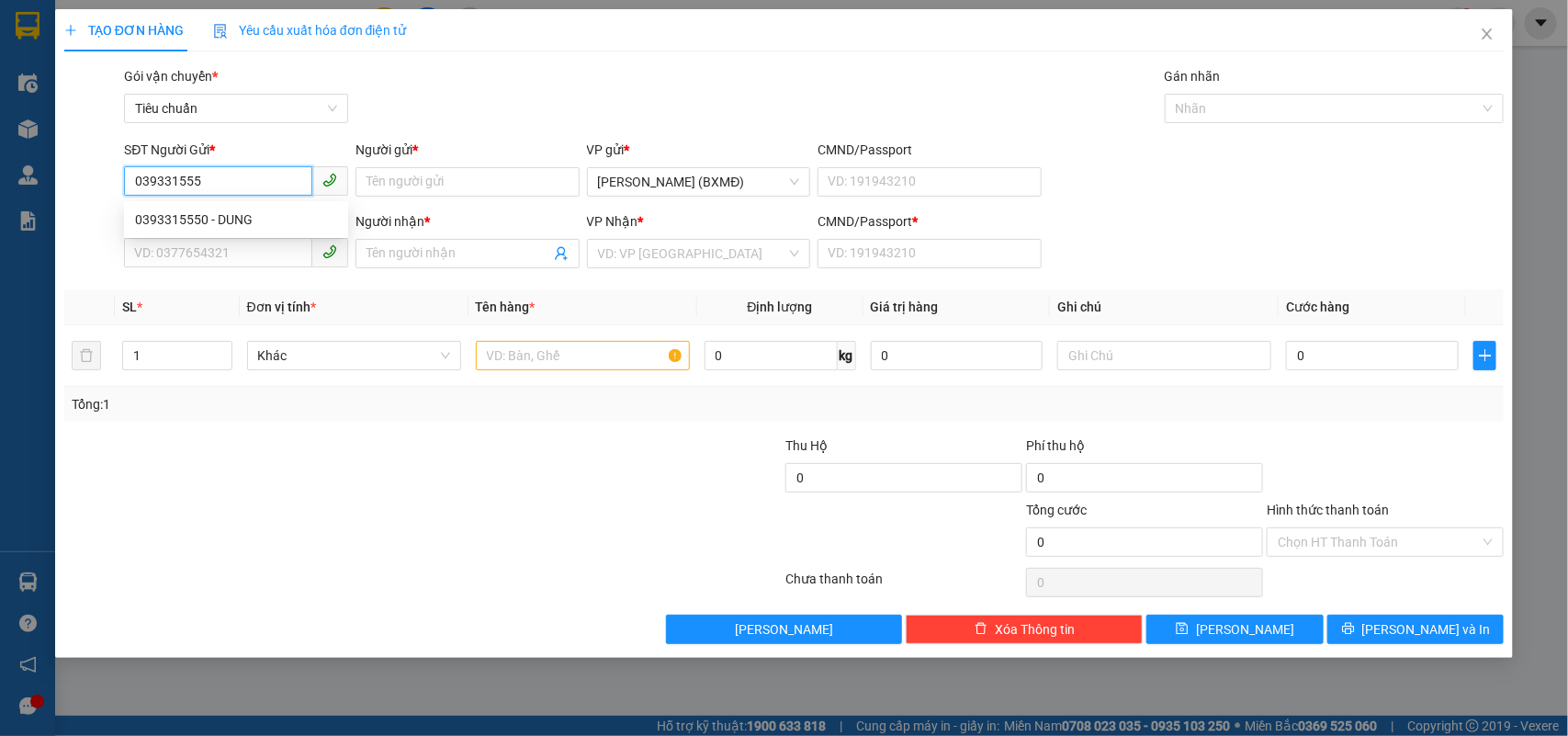
type input "0393315550"
click at [264, 222] on div "0393315550 - DUNG" at bounding box center [235, 219] width 202 height 20
type input "DUNG"
type input "0977941497"
type input "PHƯƠNG"
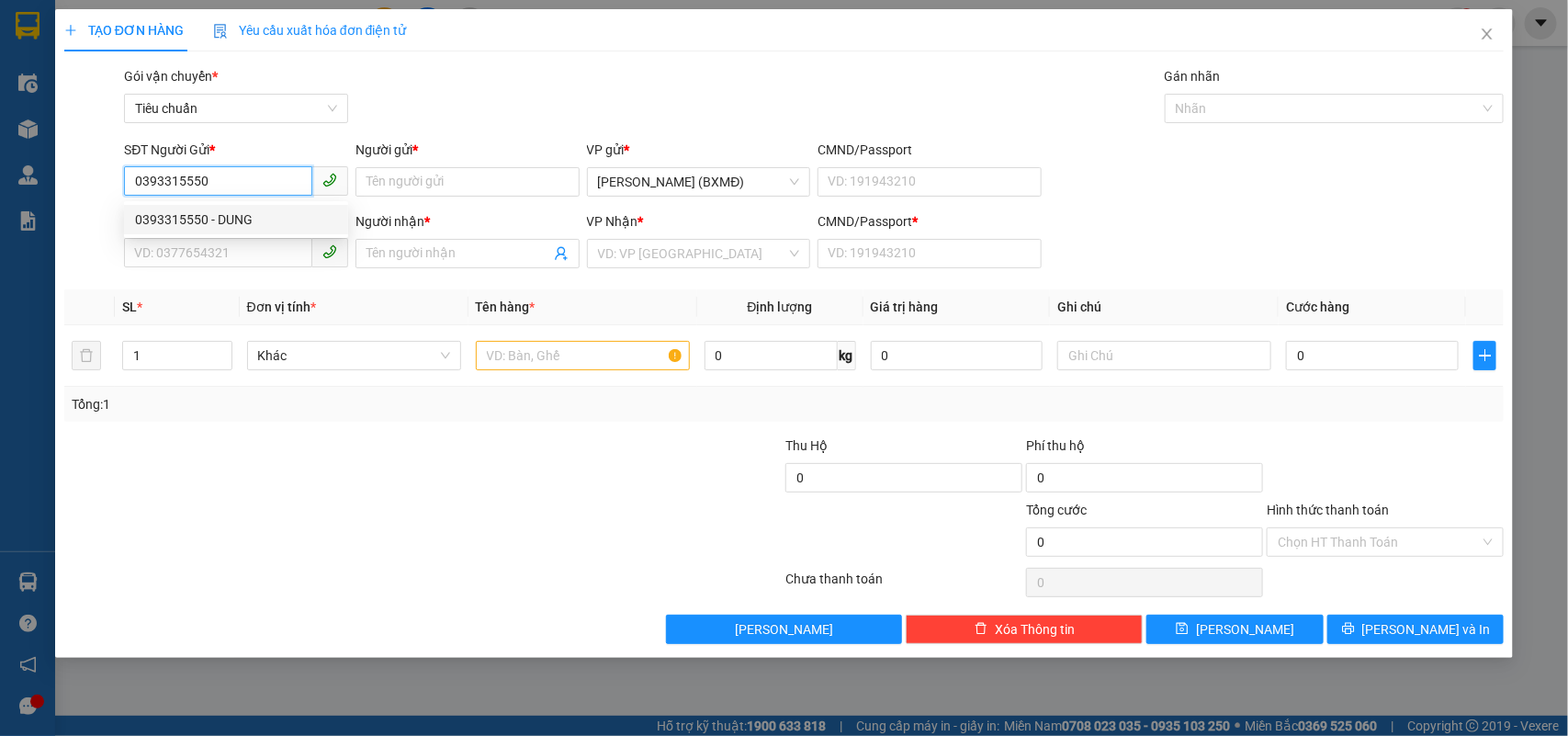
type input "1"
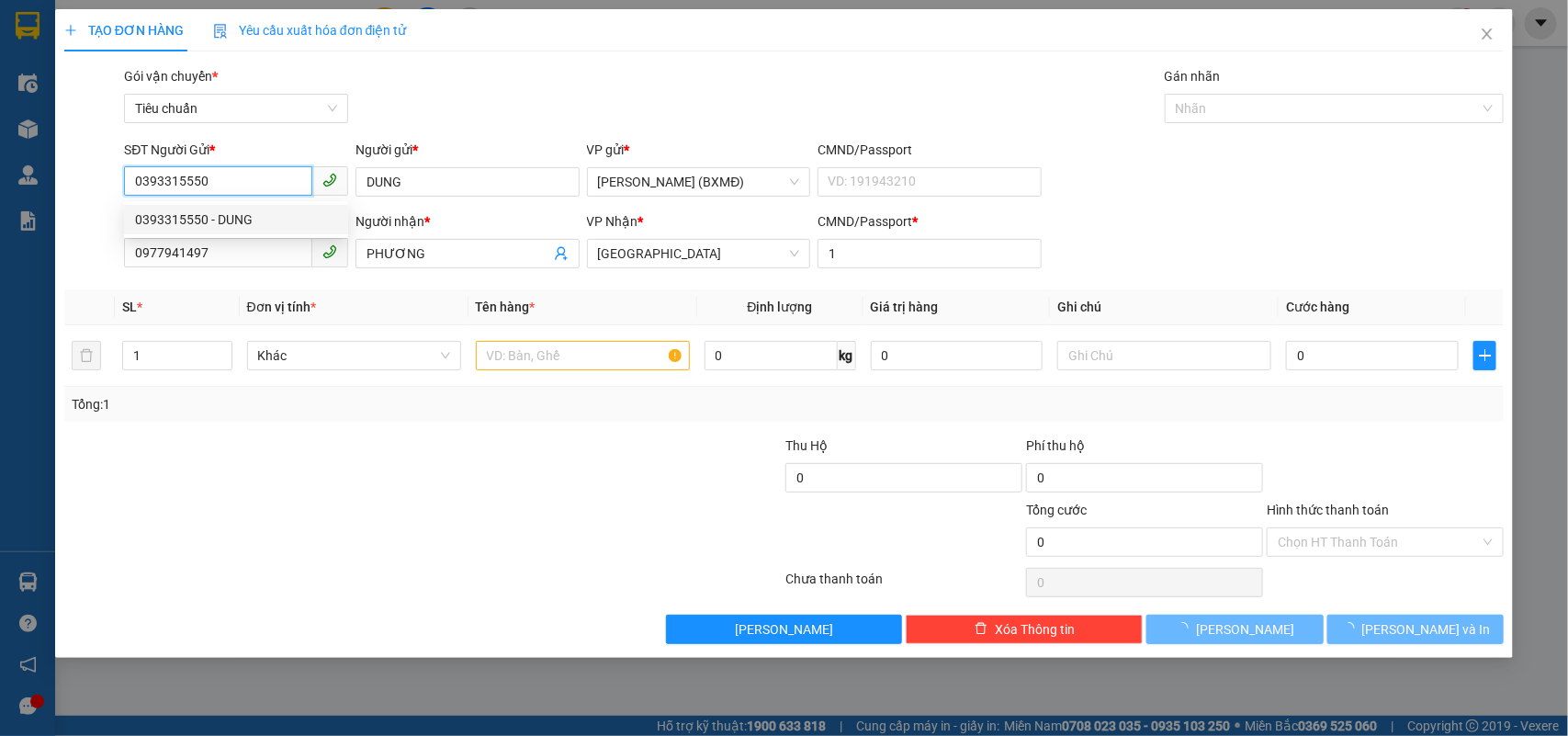
type input "60.000"
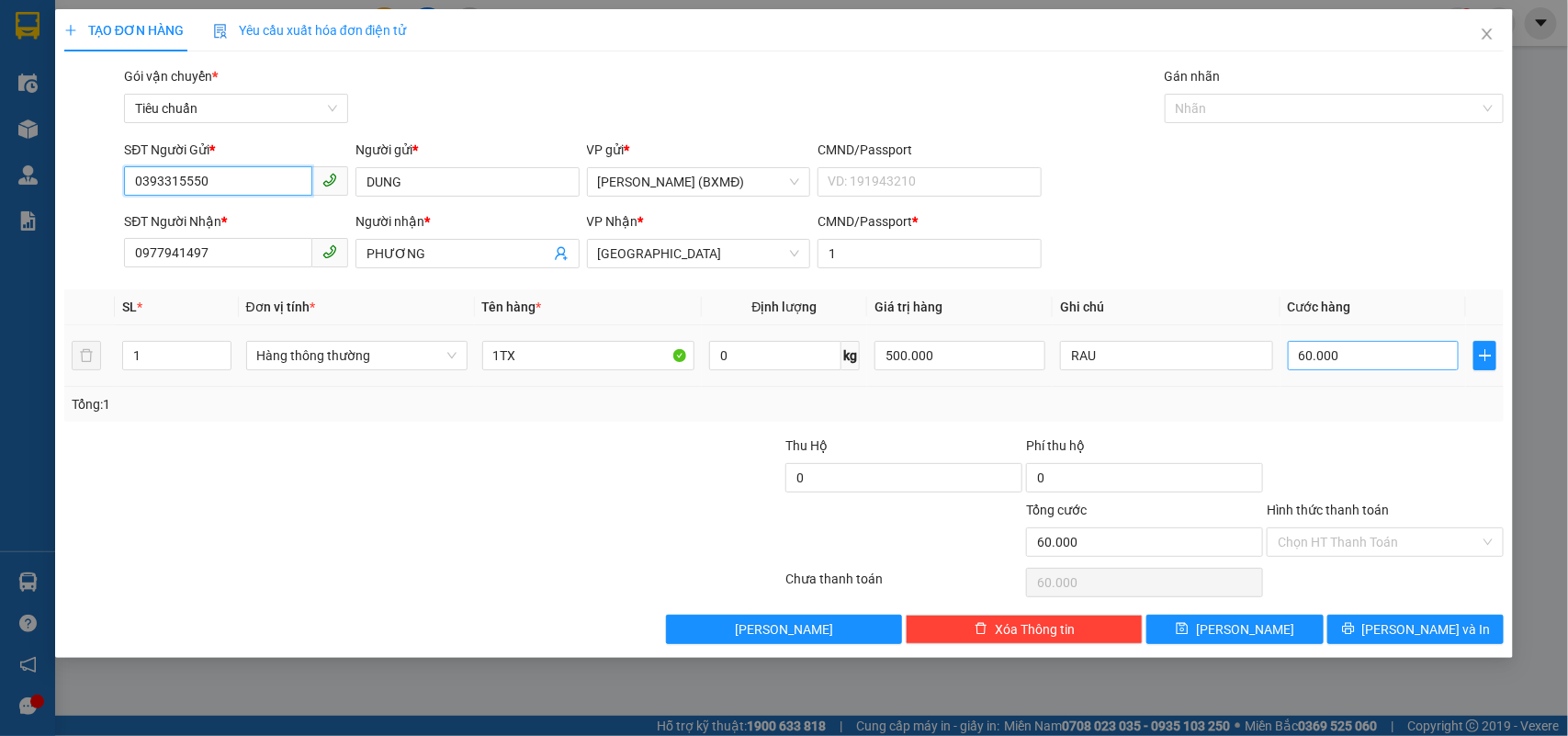
type input "0393315550"
click at [1382, 365] on input "60.000" at bounding box center [1372, 355] width 170 height 29
type input "0"
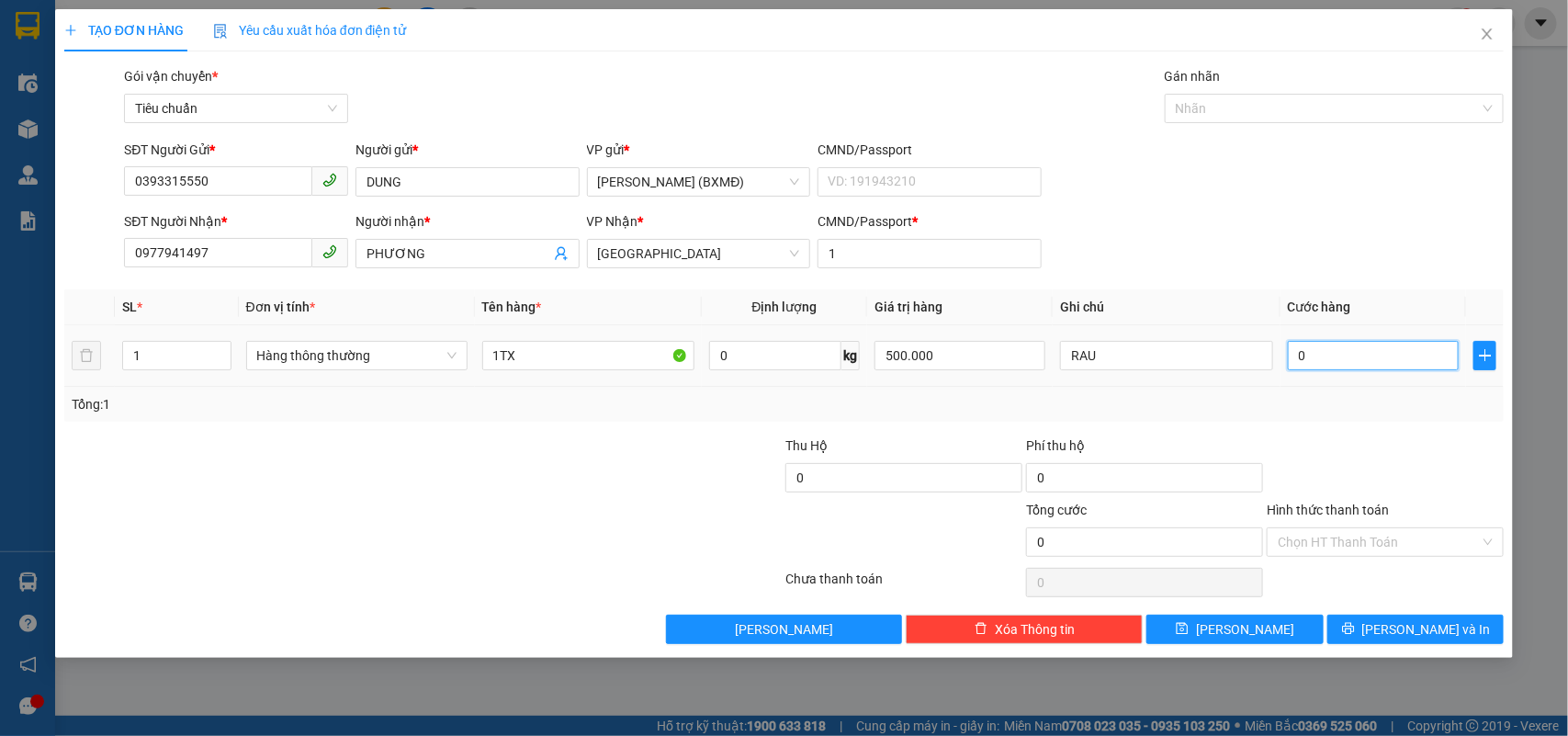
type input "8"
type input "008"
type input "80"
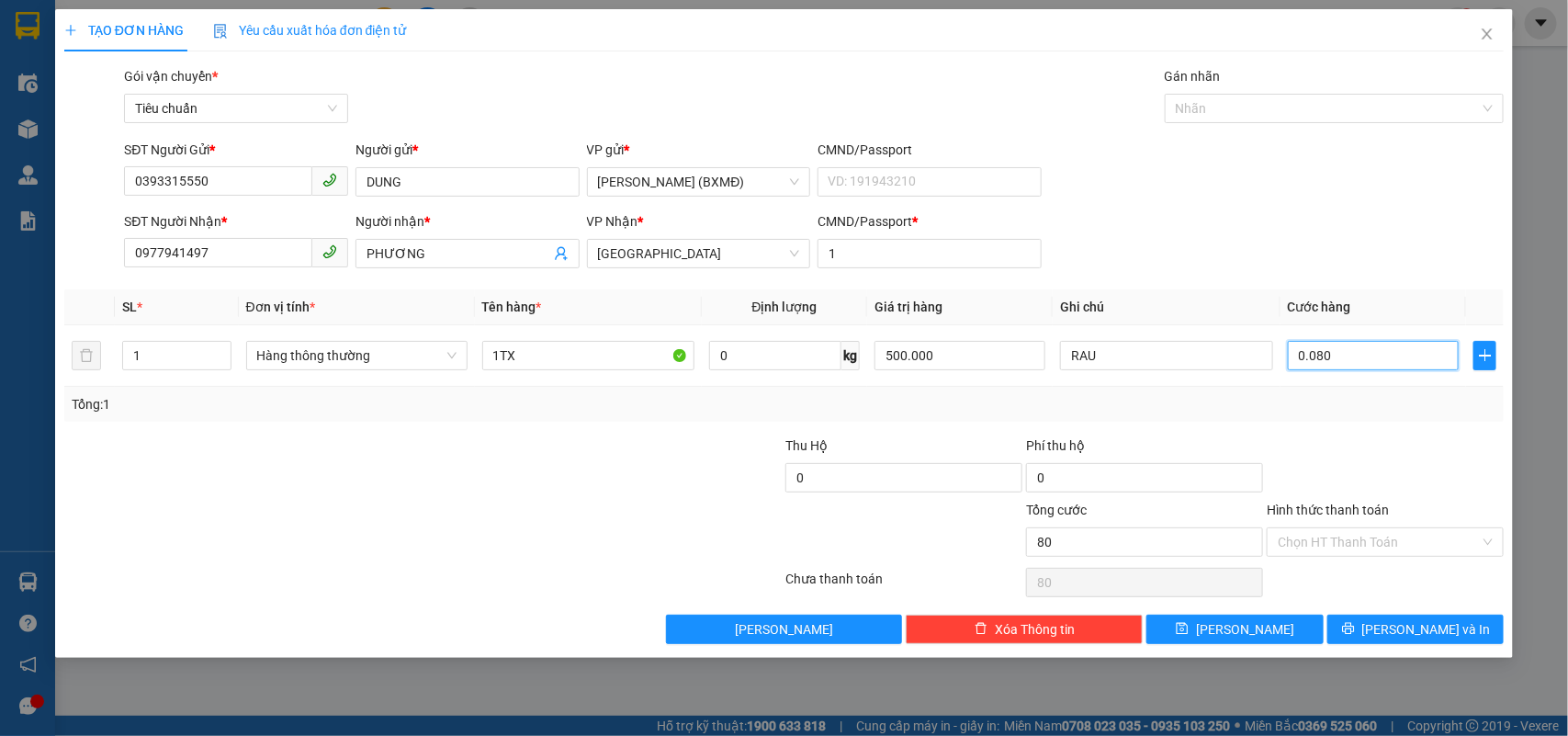
type input "0.080"
click at [1387, 433] on div "Transit Pickup Surcharge Ids Transit Deliver Surcharge Ids Transit Deliver Surc…" at bounding box center [784, 354] width 1440 height 578
type input "80.000"
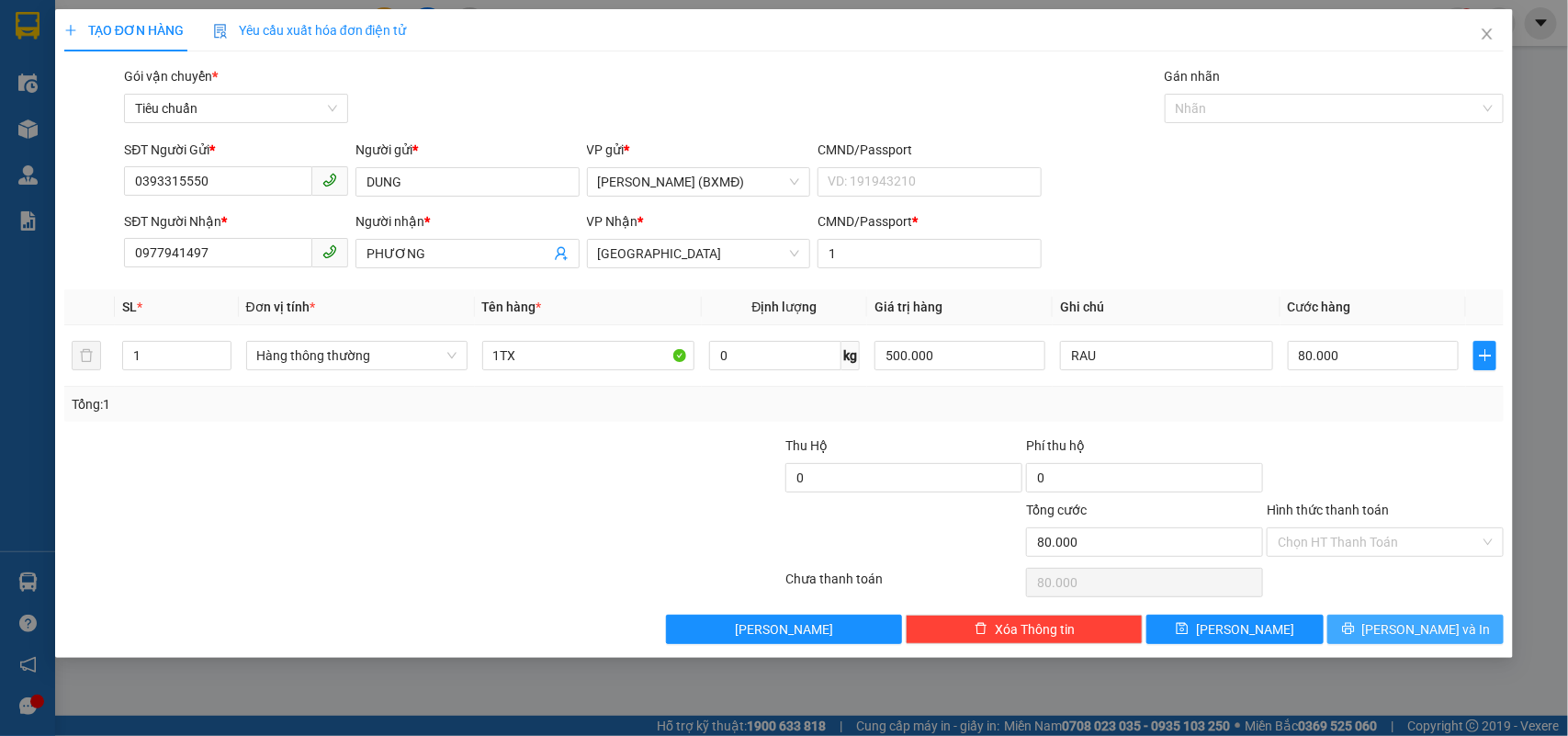
click at [1396, 635] on button "[PERSON_NAME] và In" at bounding box center [1415, 629] width 176 height 29
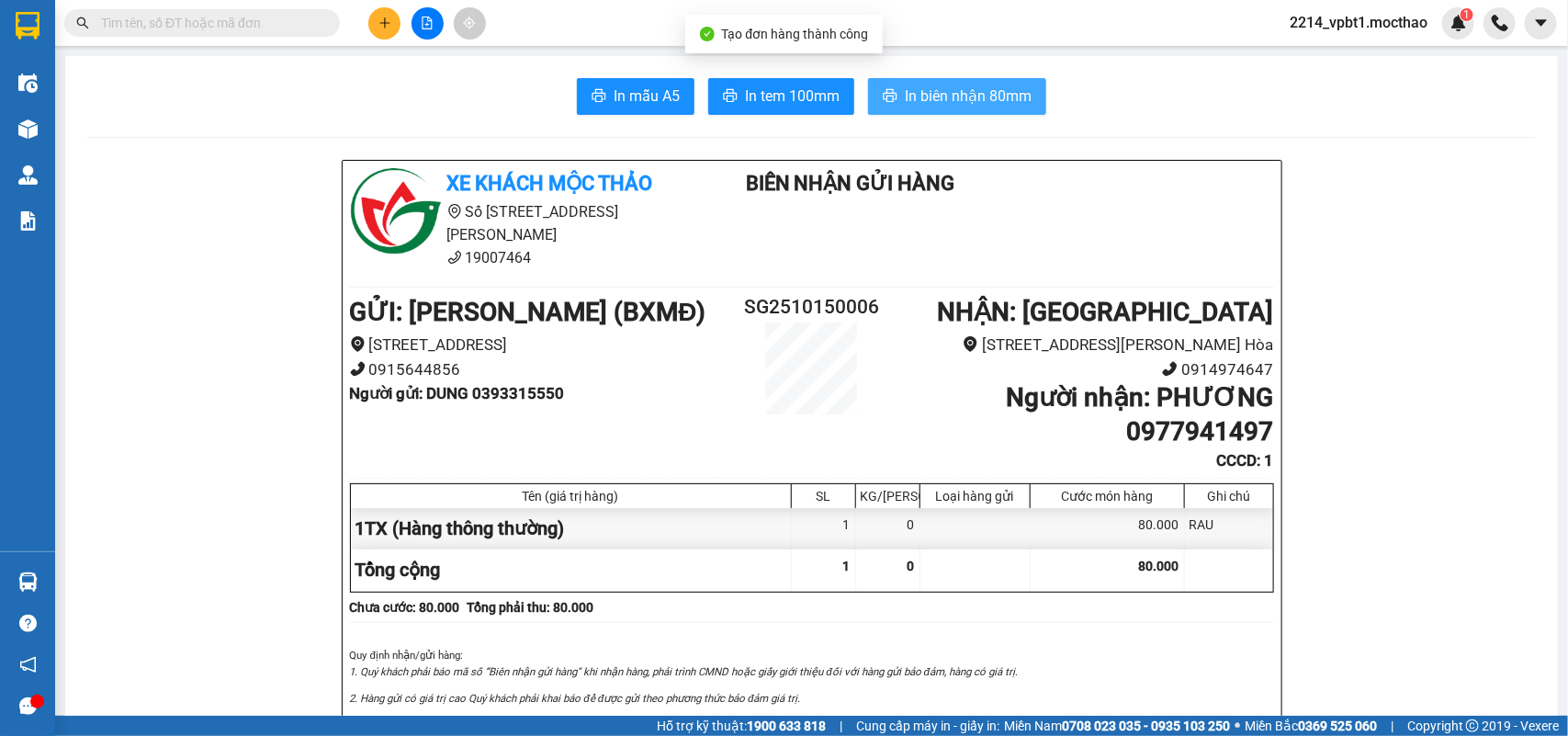
click at [938, 106] on span "In biên nhận 80mm" at bounding box center [968, 96] width 127 height 23
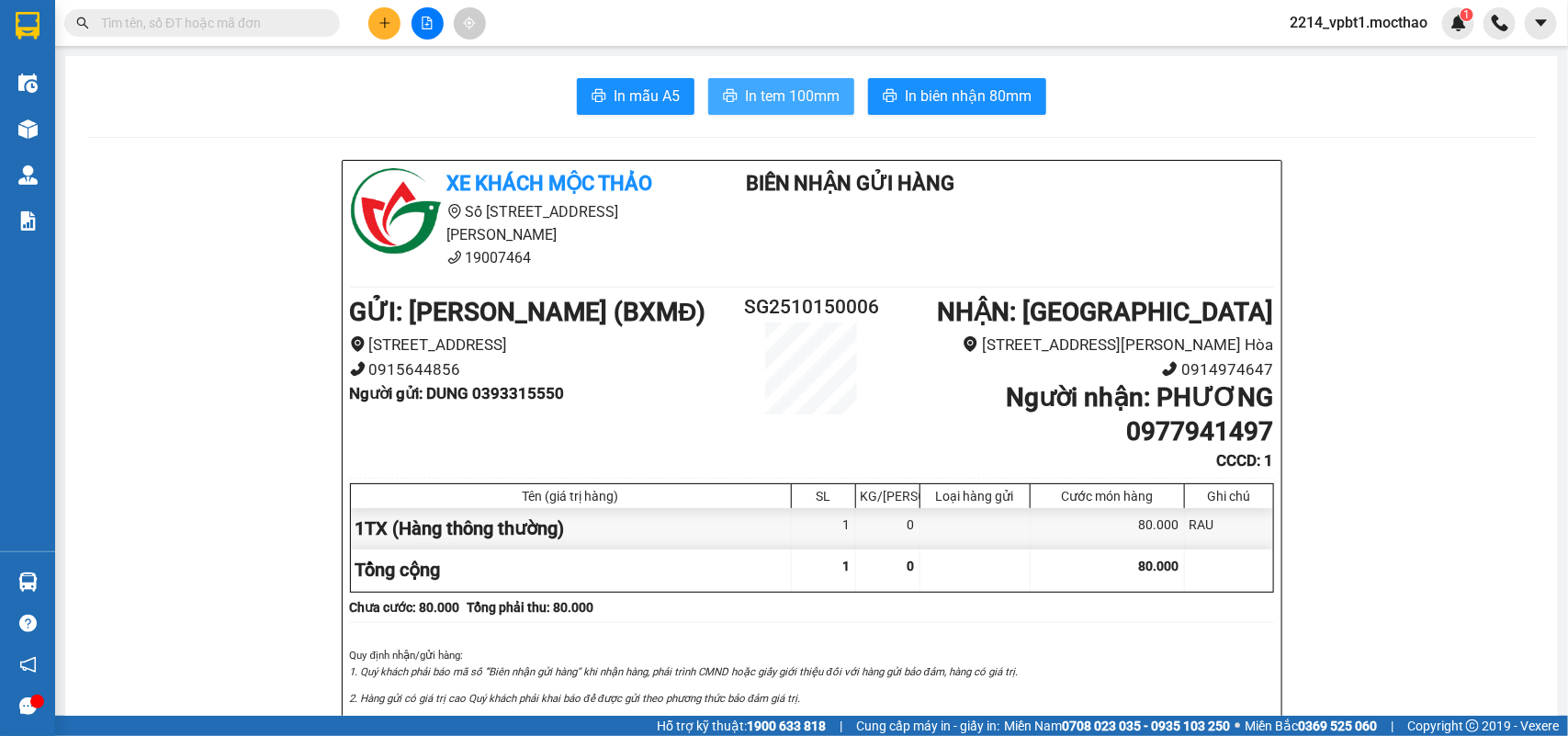
click at [792, 92] on span "In tem 100mm" at bounding box center [793, 96] width 95 height 23
click at [381, 18] on icon "plus" at bounding box center [384, 22] width 13 height 13
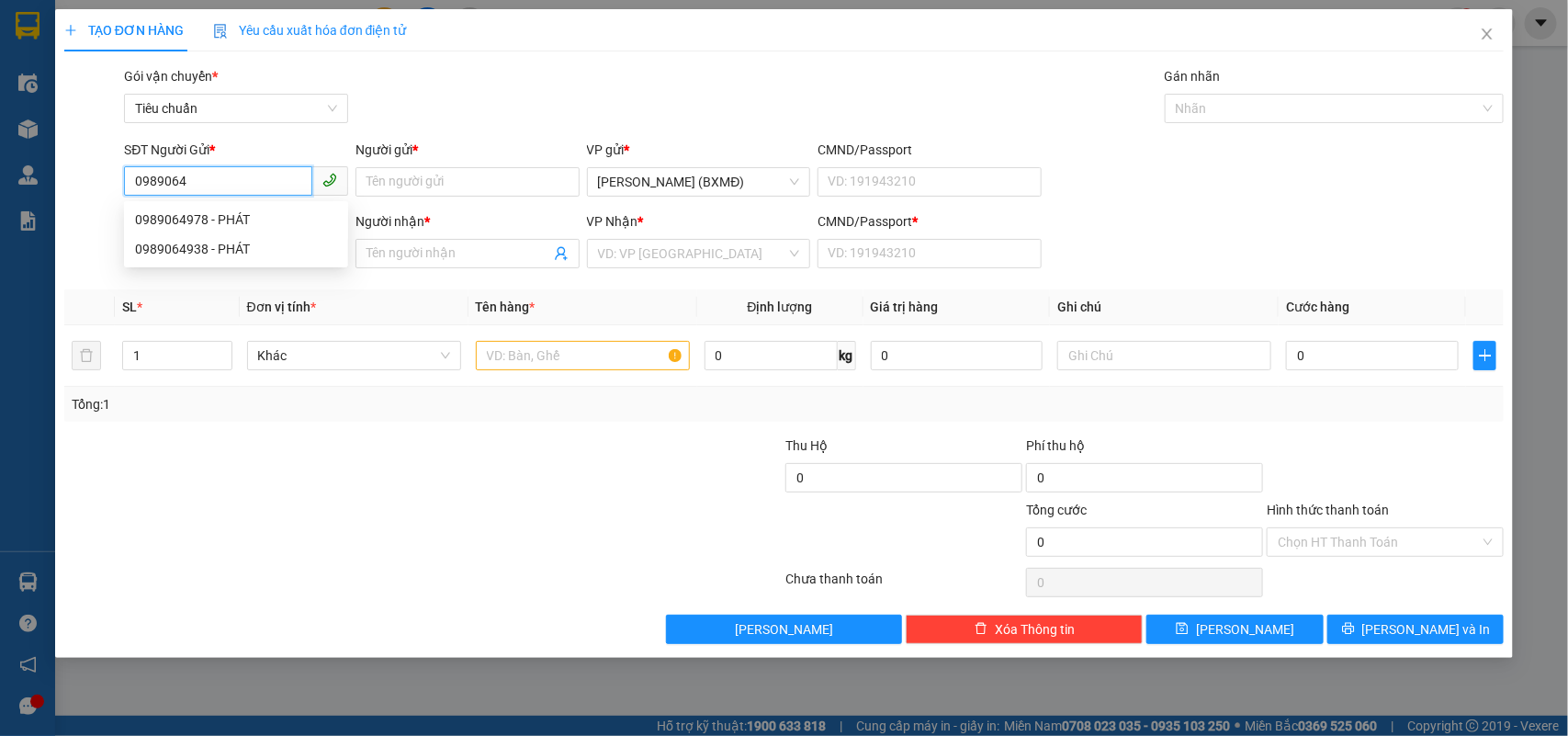
click at [240, 221] on div "0989064978 - PHÁT" at bounding box center [235, 219] width 202 height 20
type input "0989064978"
type input "PHÁT"
type input "0905543648"
type input "TÚ"
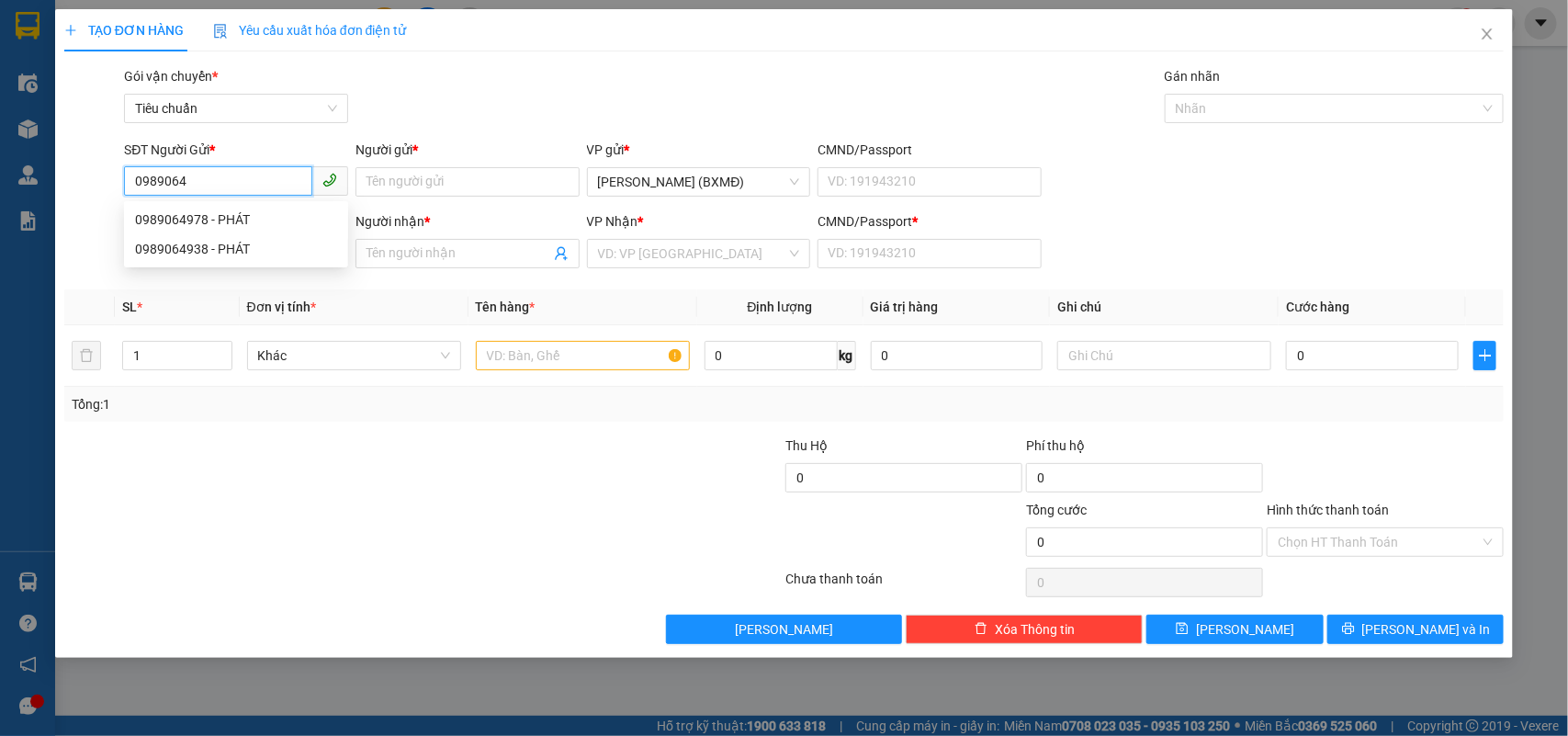
type input "1"
type input "120.000"
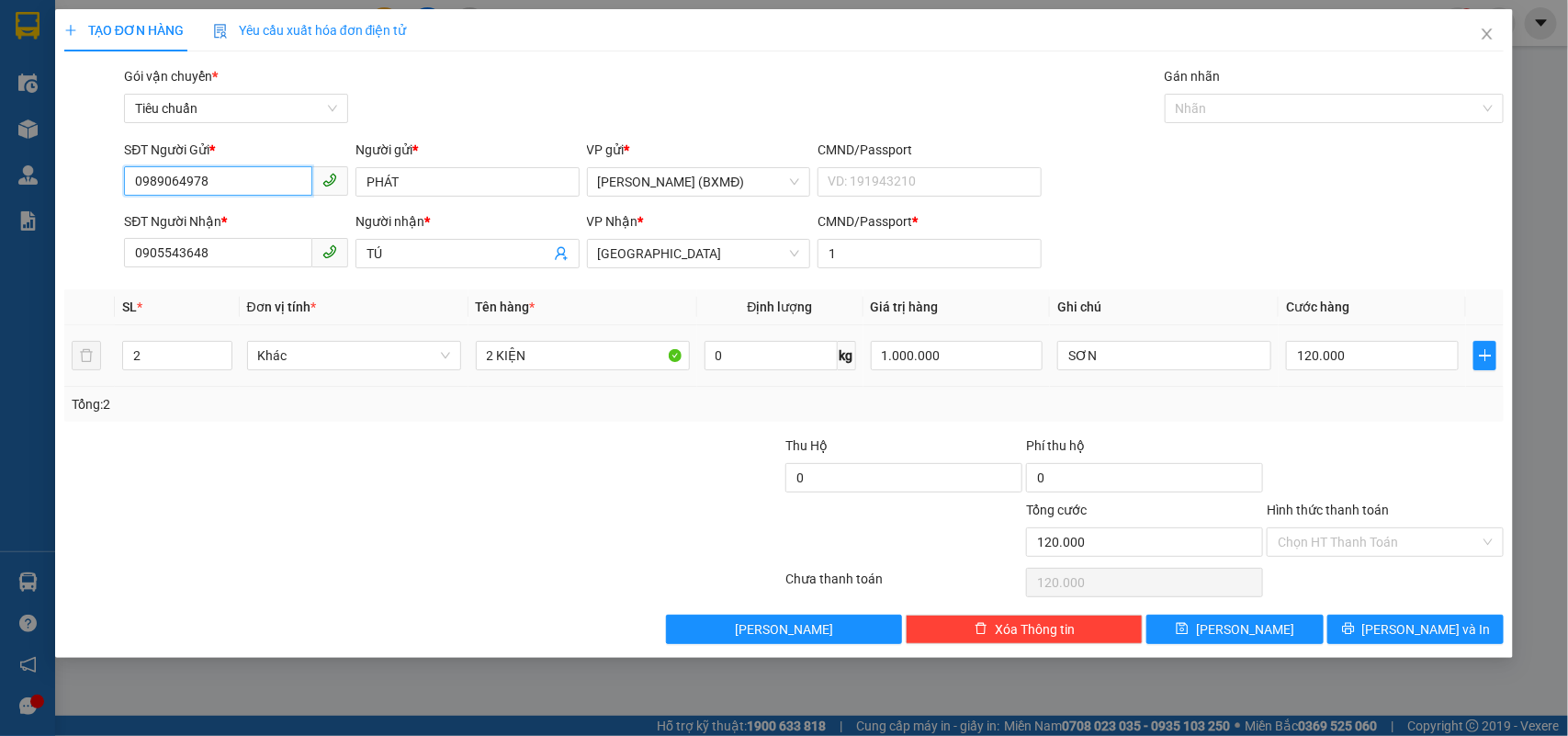
type input "0989064978"
drag, startPoint x: 175, startPoint y: 372, endPoint x: 66, endPoint y: 404, distance: 113.6
click at [74, 404] on div "SL * Đơn vị tính * Tên hàng * Định lượng Giá trị hàng Ghi chú Cước hàng 2 Khác …" at bounding box center [784, 355] width 1440 height 133
type input "1"
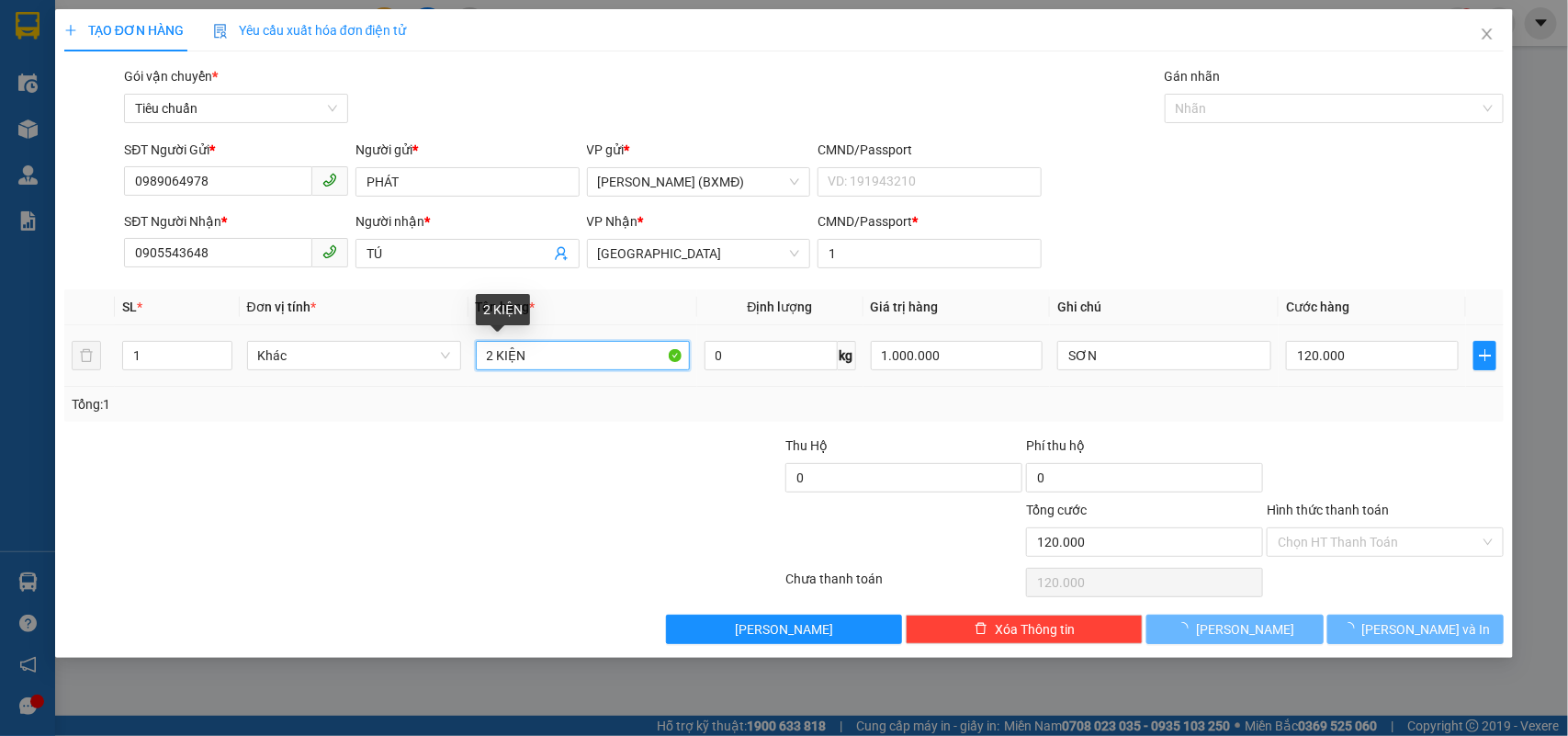
drag, startPoint x: 498, startPoint y: 354, endPoint x: 477, endPoint y: 375, distance: 29.7
click at [477, 375] on td "2 KIỆN" at bounding box center [583, 356] width 228 height 62
type input "0"
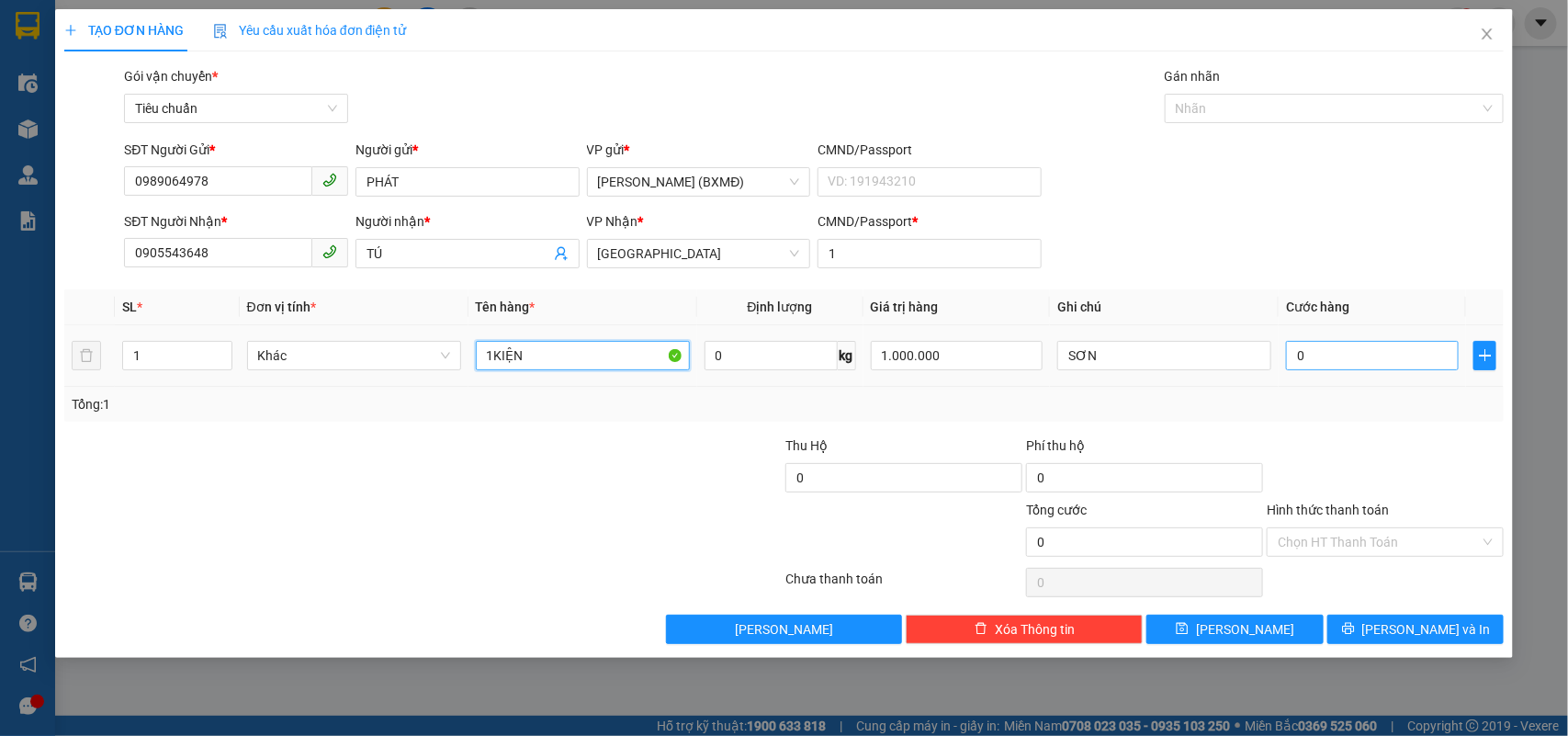
type input "1KIỆN"
click at [1329, 358] on input "0" at bounding box center [1372, 355] width 172 height 29
type input "0"
type input "7"
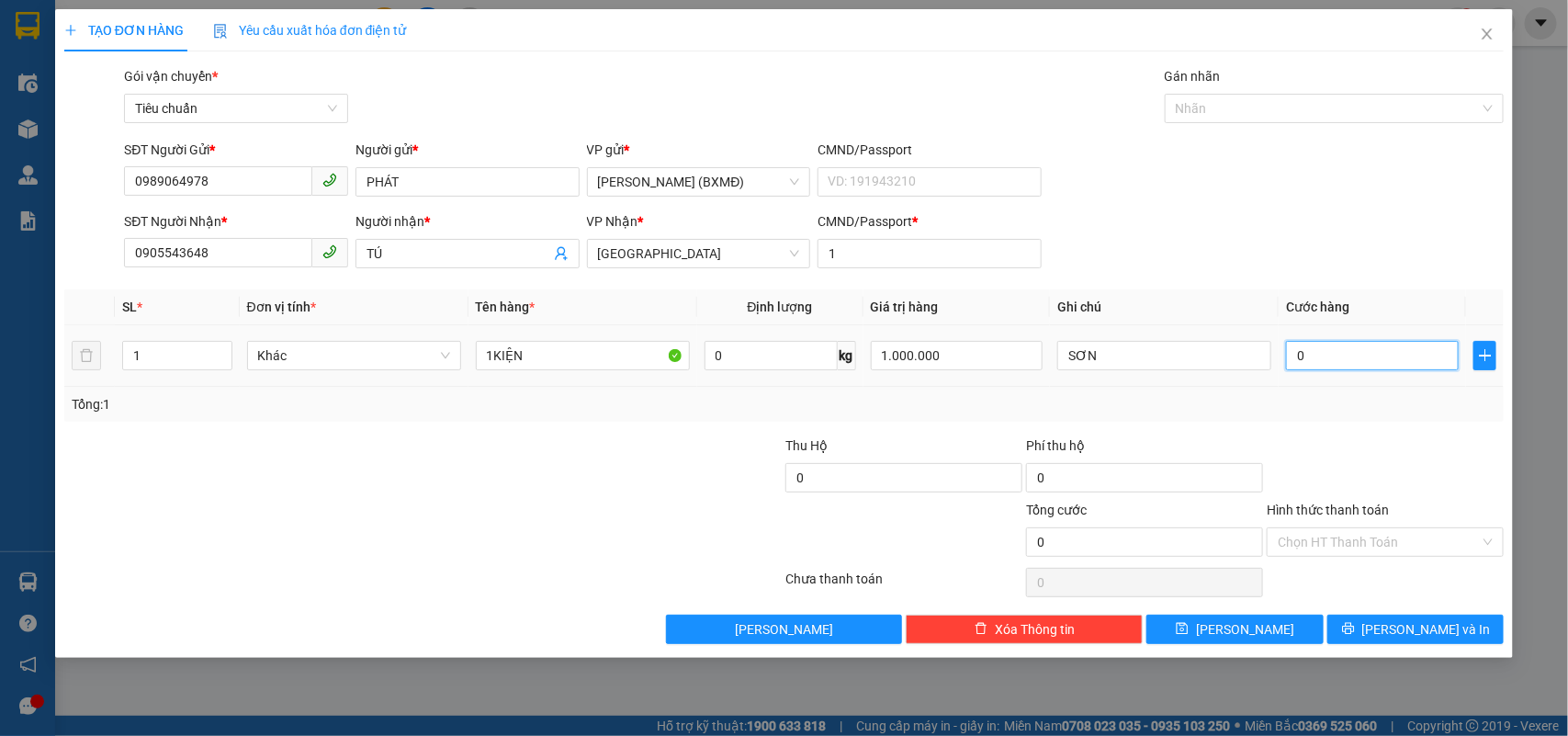
type input "007"
type input "70"
type input "0.070"
type input "7"
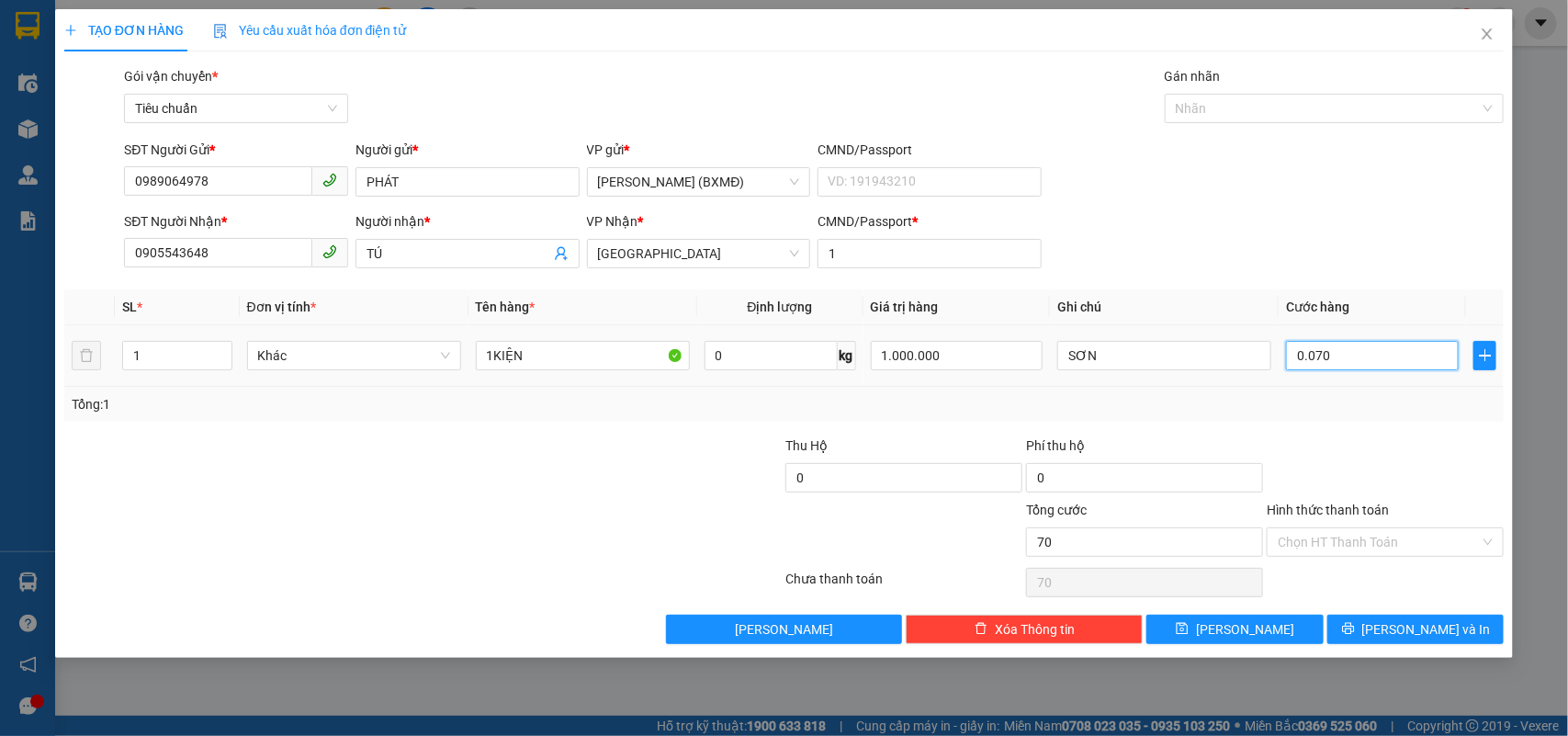
type input "7"
type input "007"
type input "0"
type input "00"
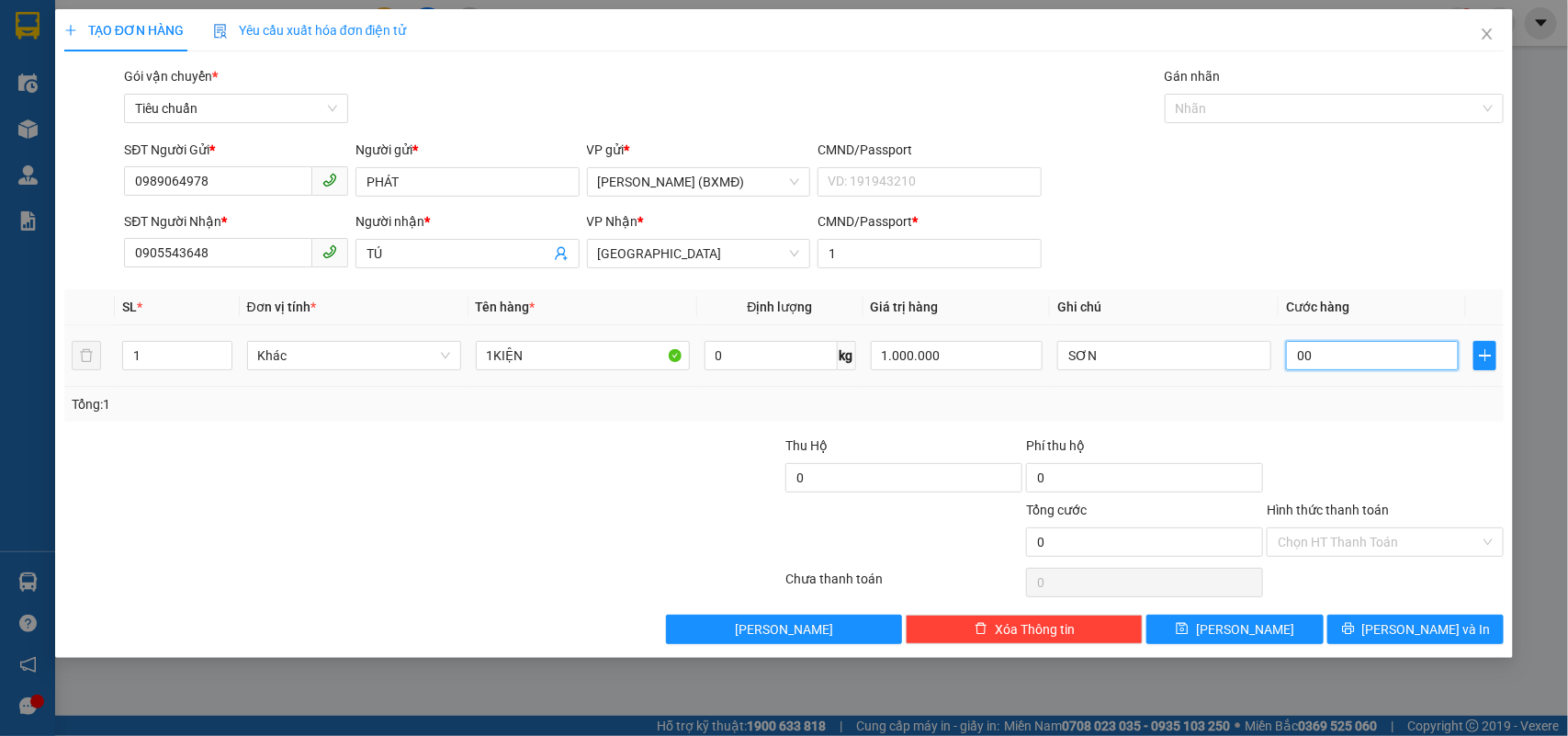
type input "6"
type input "006"
type input "60"
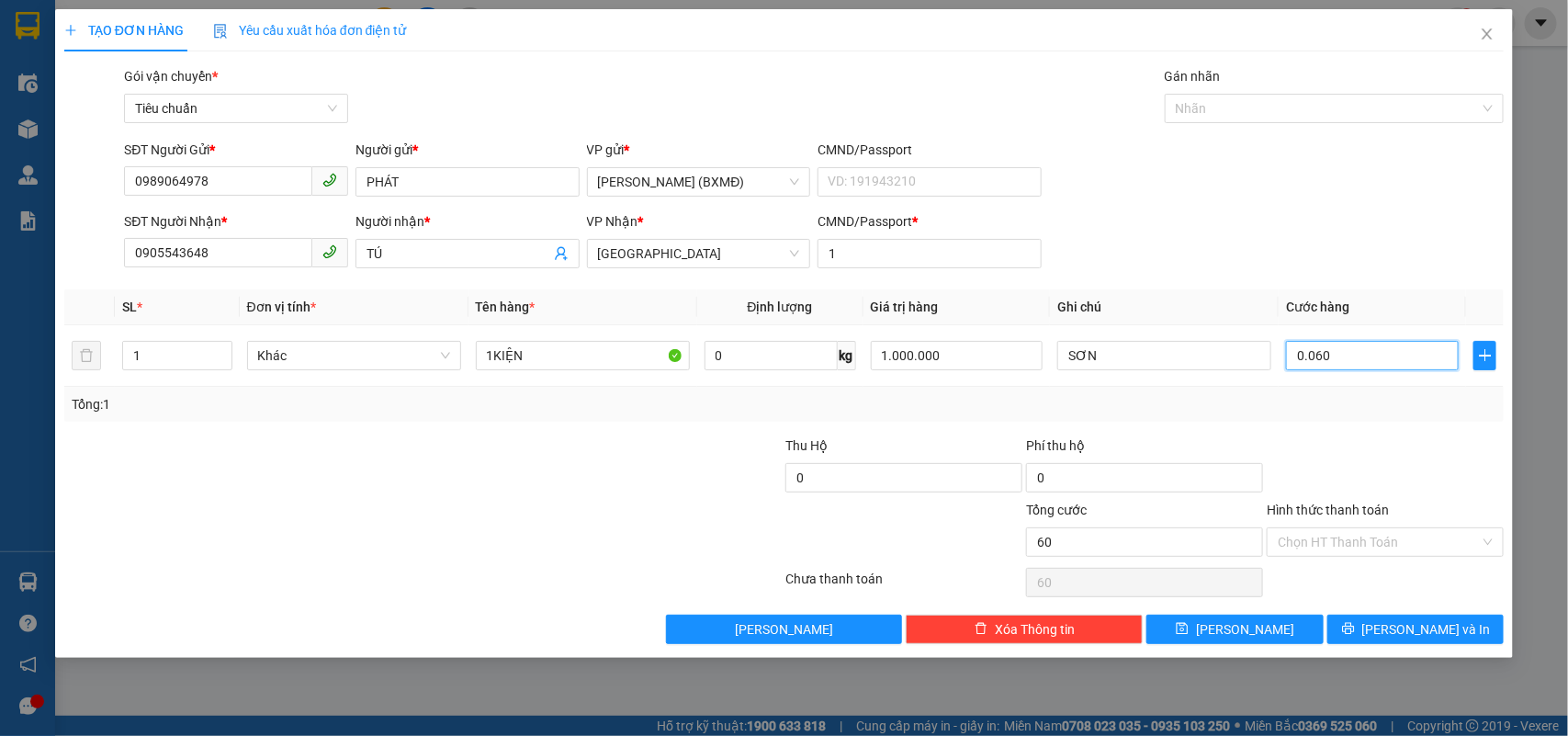
type input "0.060"
type input "60.000"
type input "60"
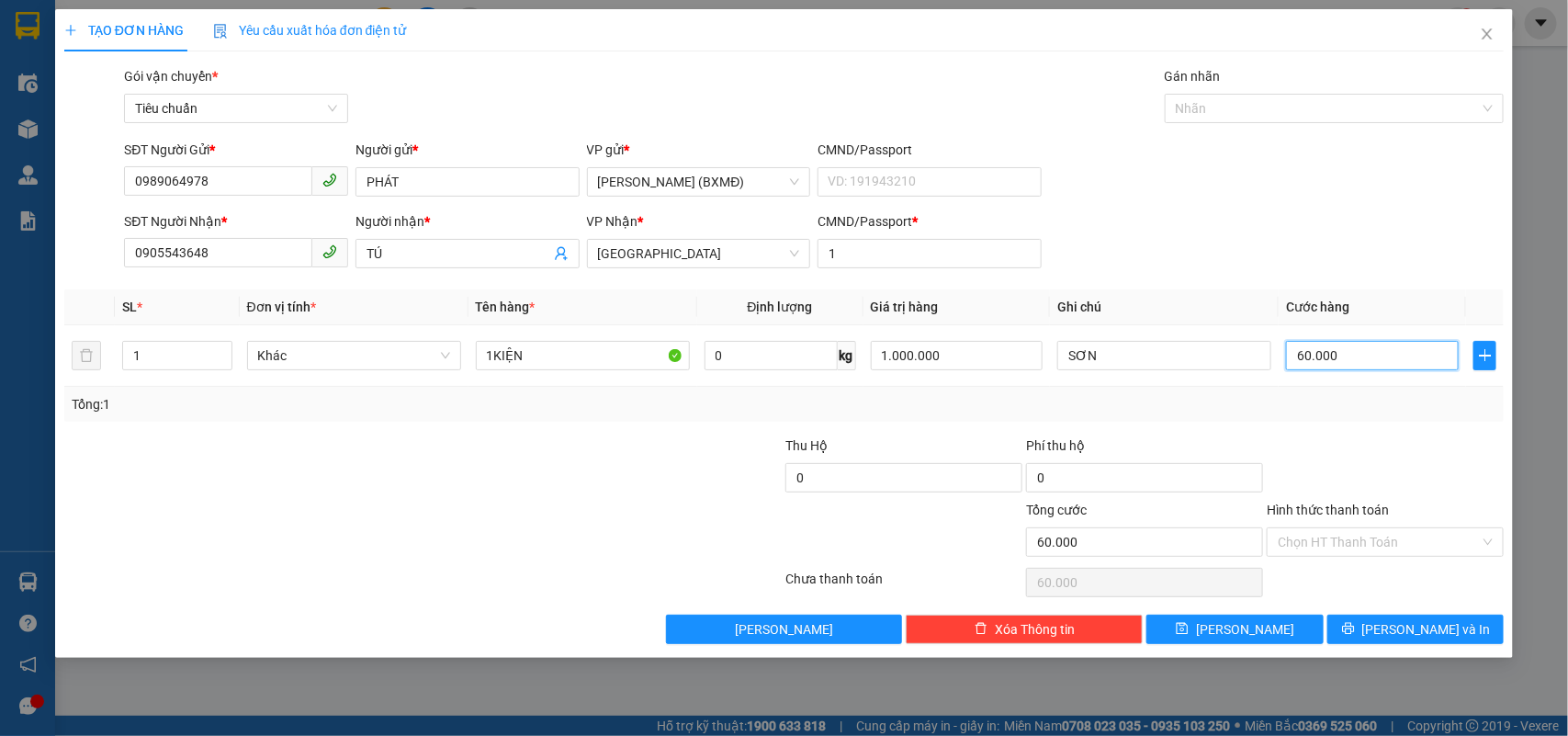
type input "60"
type input "0.060"
type input "60.000"
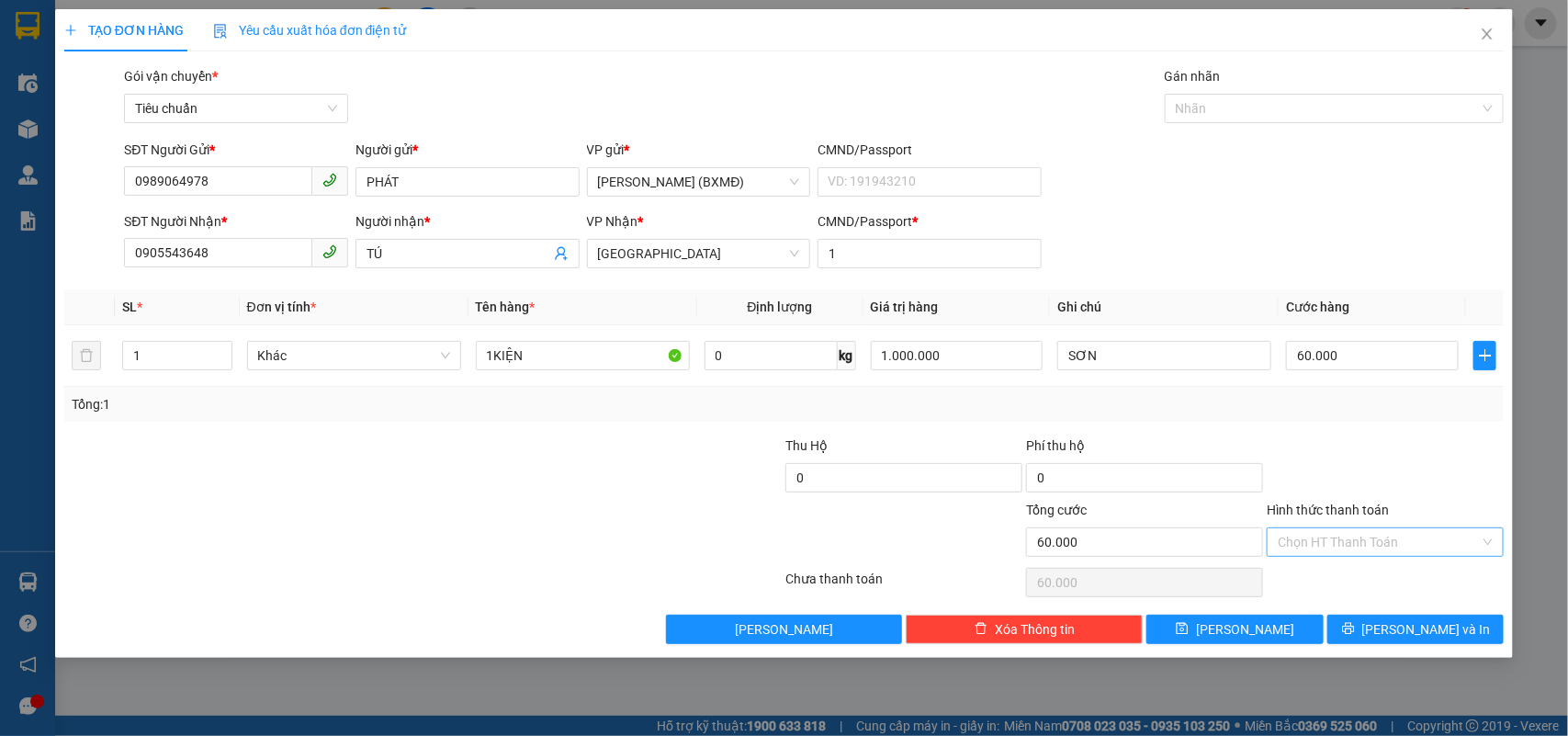
click at [1373, 539] on input "Hình thức thanh toán" at bounding box center [1378, 542] width 202 height 27
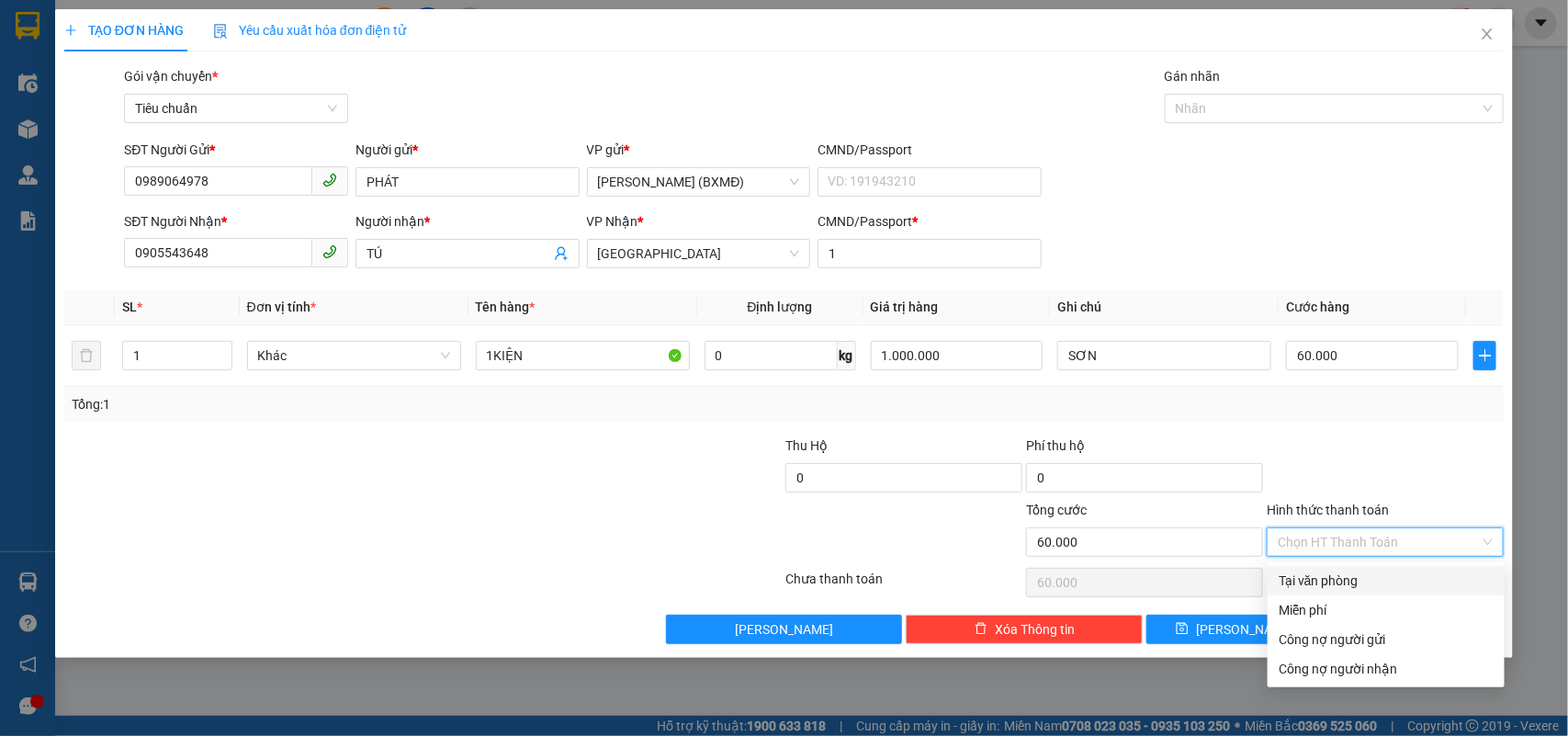
click at [1364, 590] on div "Tại văn phòng" at bounding box center [1386, 580] width 215 height 20
type input "0"
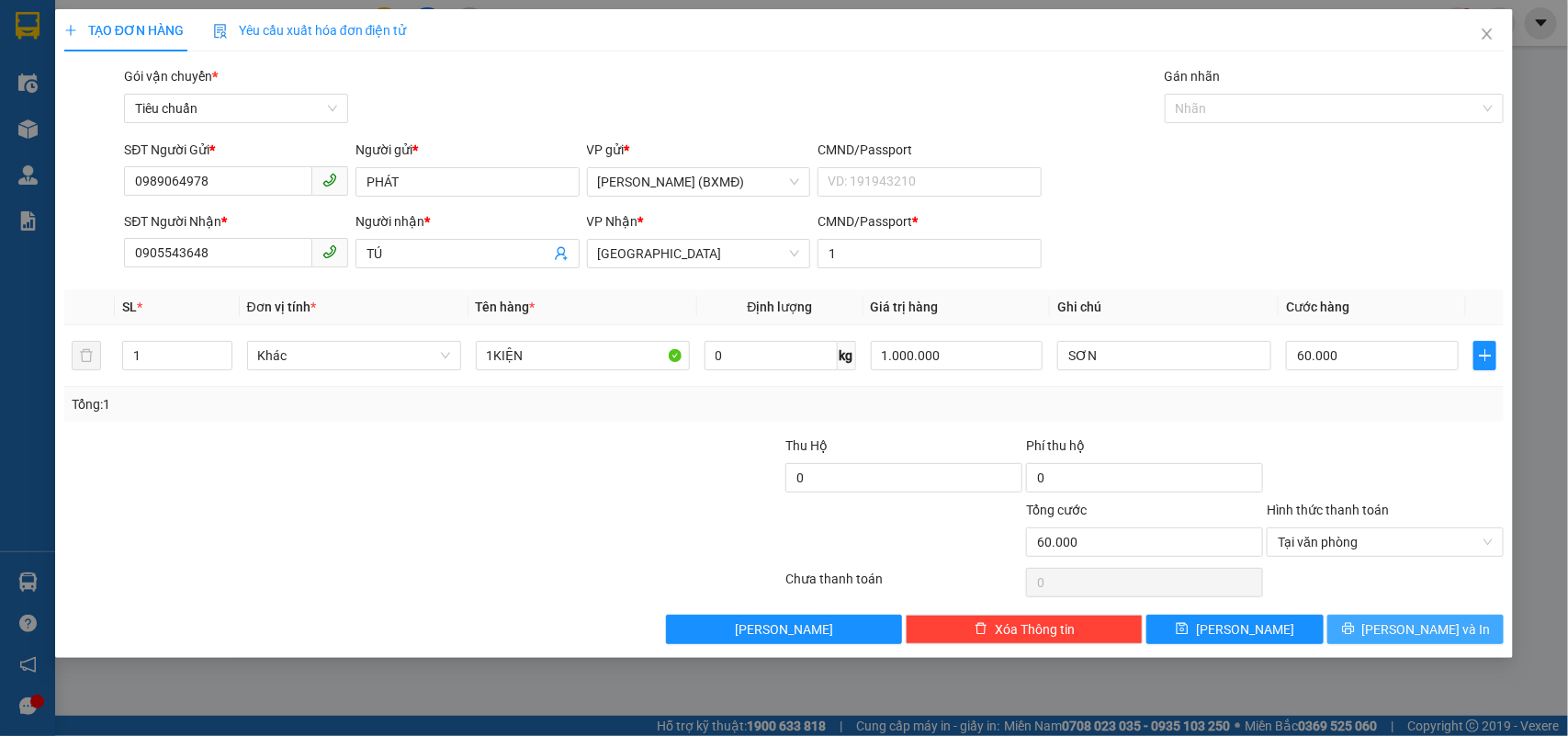
click at [1403, 622] on span "[PERSON_NAME] và In" at bounding box center [1426, 629] width 129 height 20
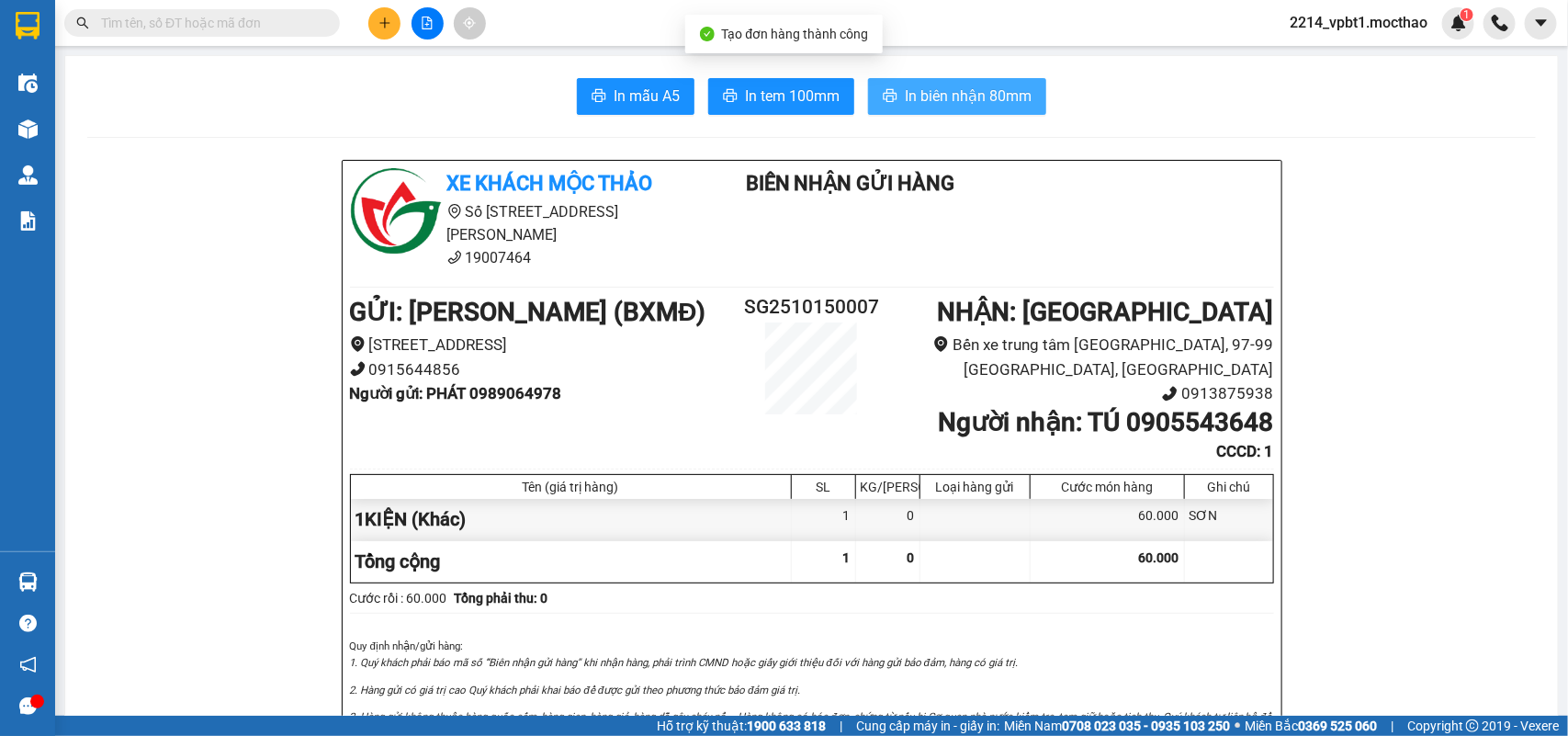
click at [970, 80] on button "In biên nhận 80mm" at bounding box center [957, 97] width 178 height 37
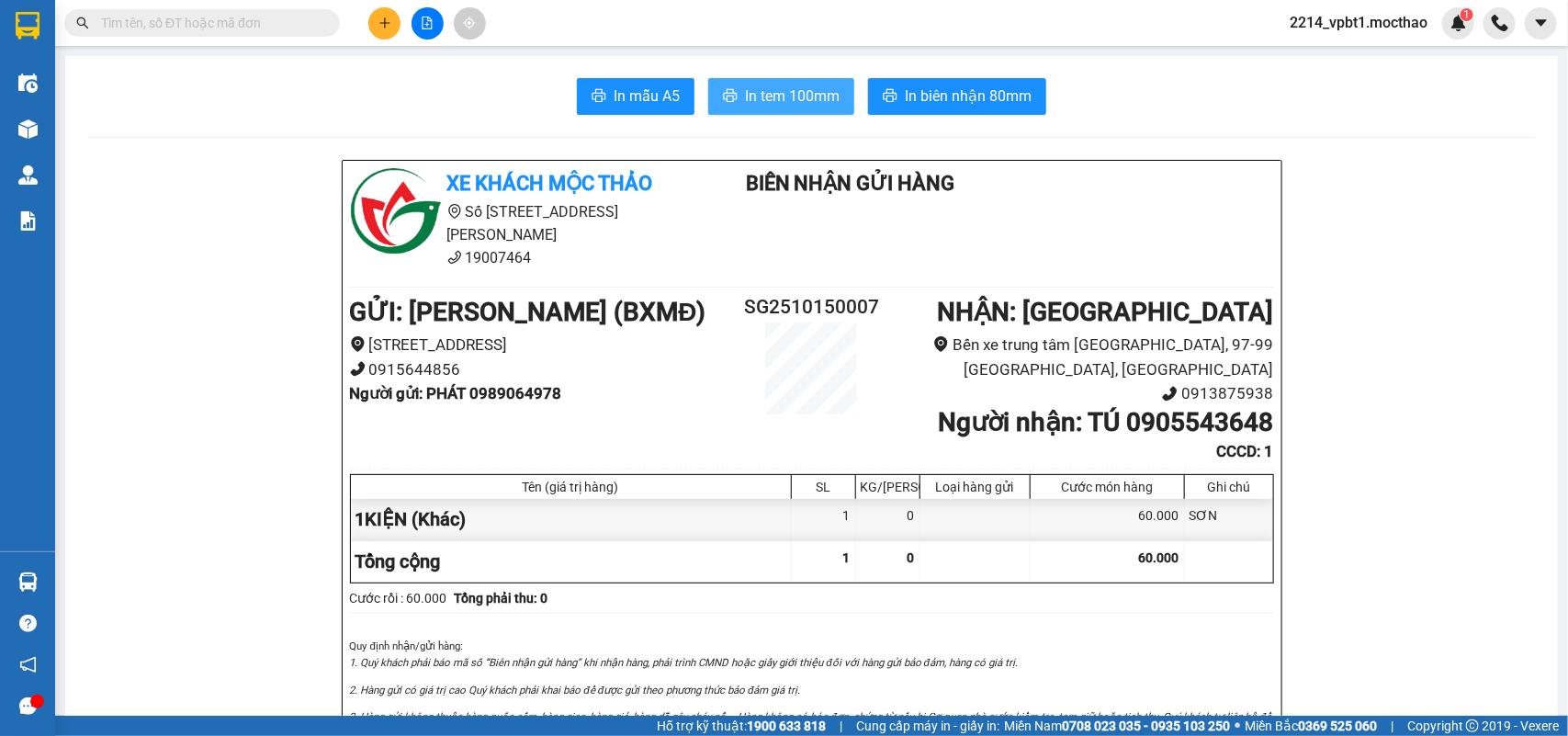
click at [823, 99] on span "In tem 100mm" at bounding box center [793, 96] width 95 height 23
click at [382, 25] on icon "plus" at bounding box center [384, 22] width 13 height 13
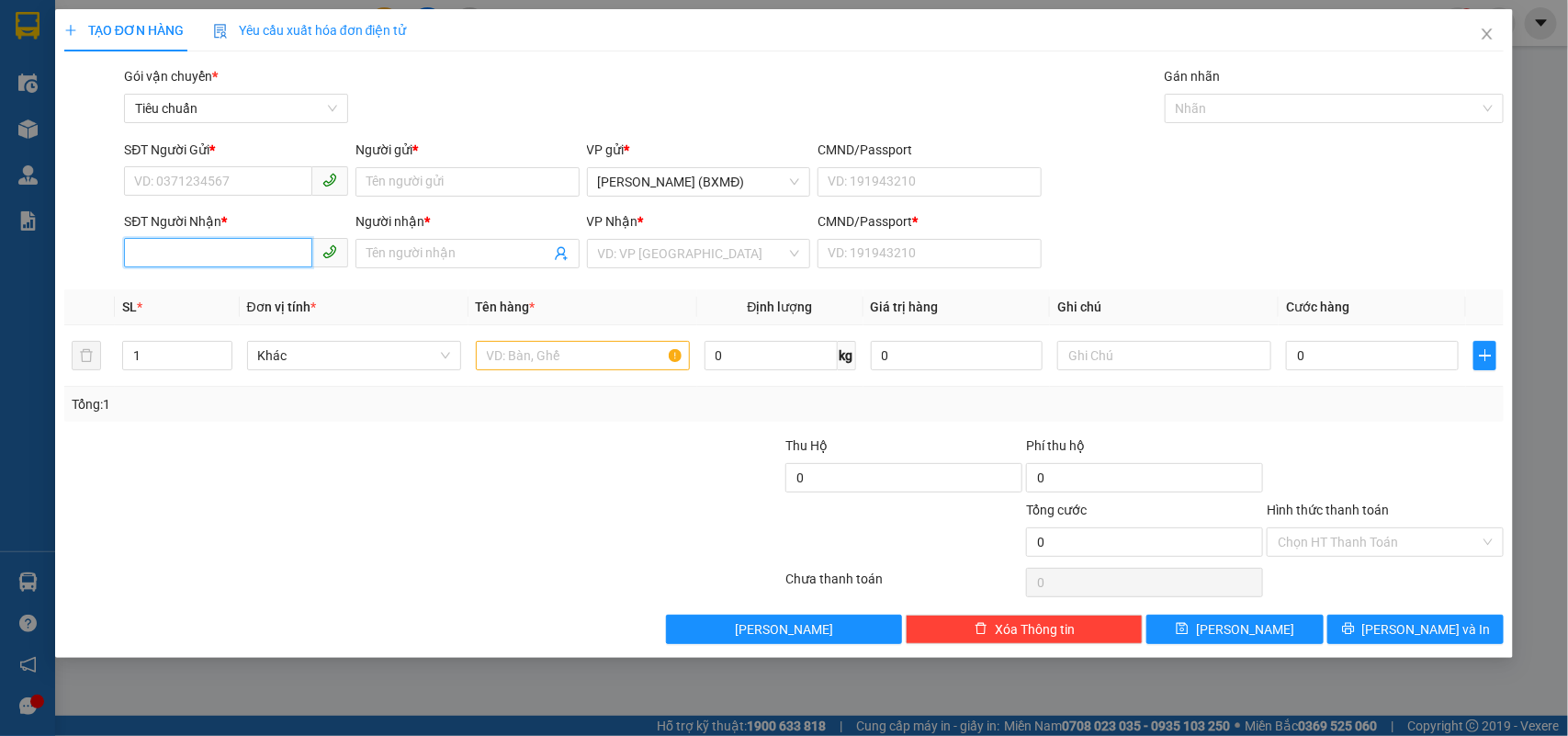
click at [179, 254] on input "SĐT Người Nhận *" at bounding box center [218, 253] width 189 height 29
type input "0942100"
click at [407, 181] on input "Người gửi *" at bounding box center [467, 182] width 225 height 29
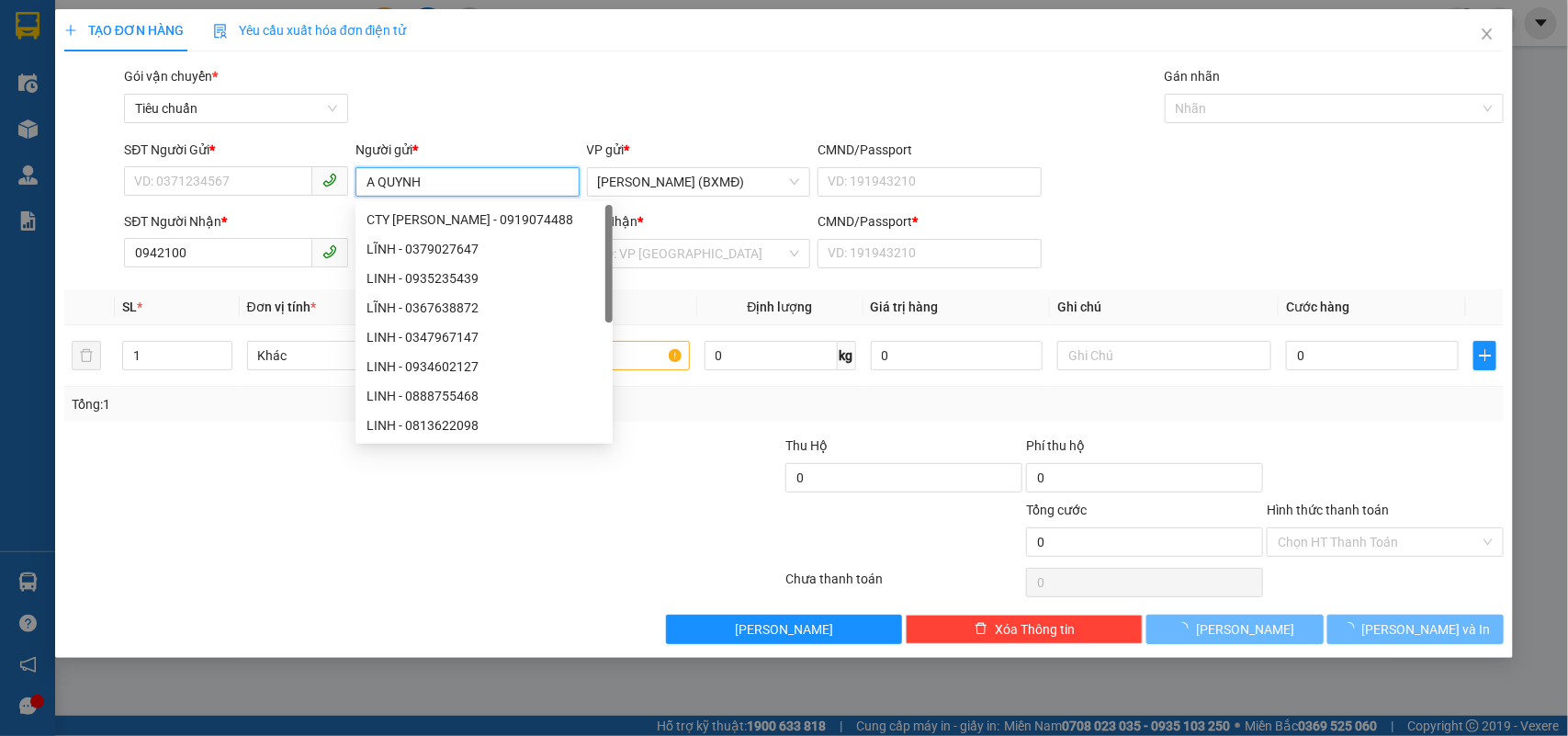
type input "A QUỲNH"
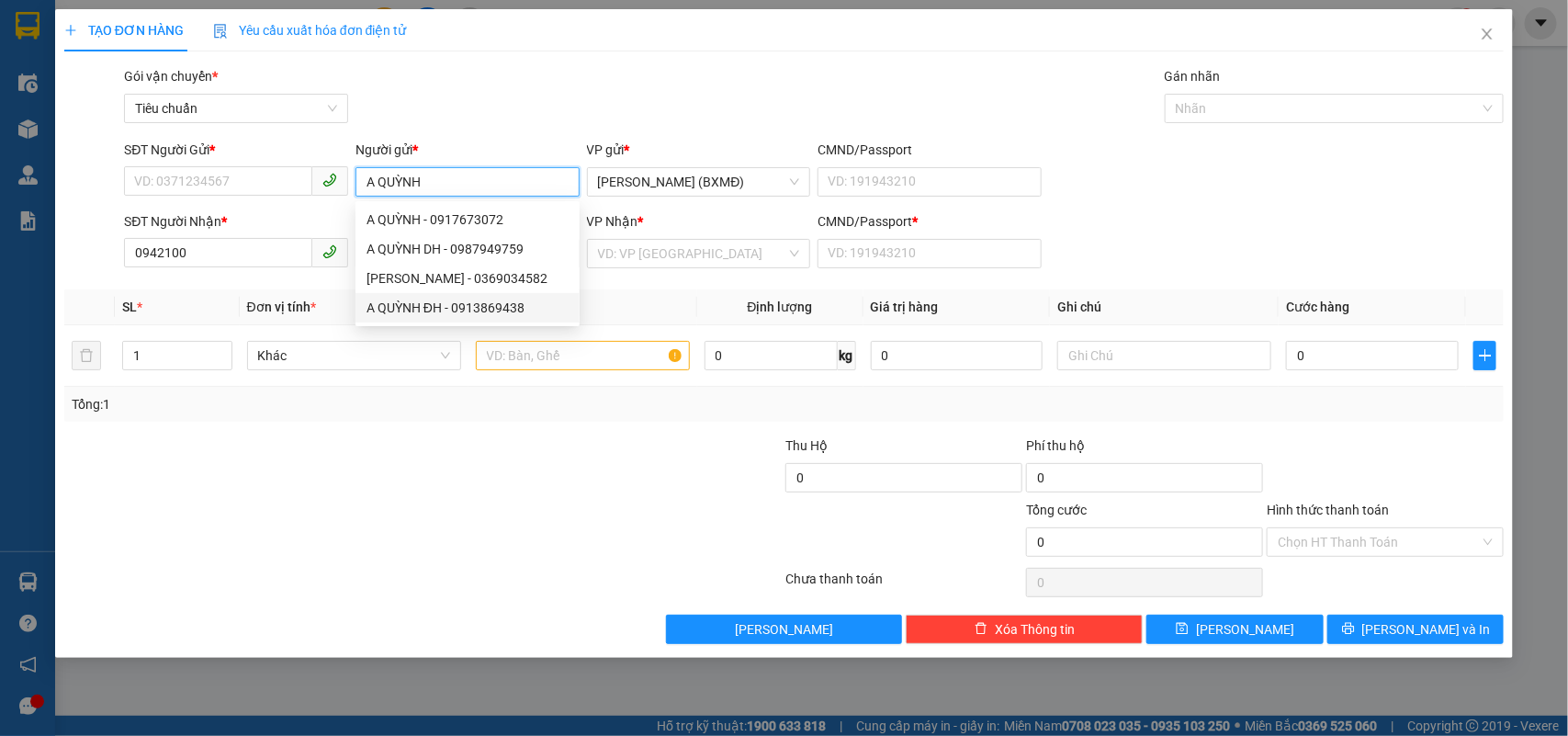
click at [466, 310] on div "A QUỲNH ĐH - 0913869438" at bounding box center [467, 307] width 202 height 20
type input "0913869438"
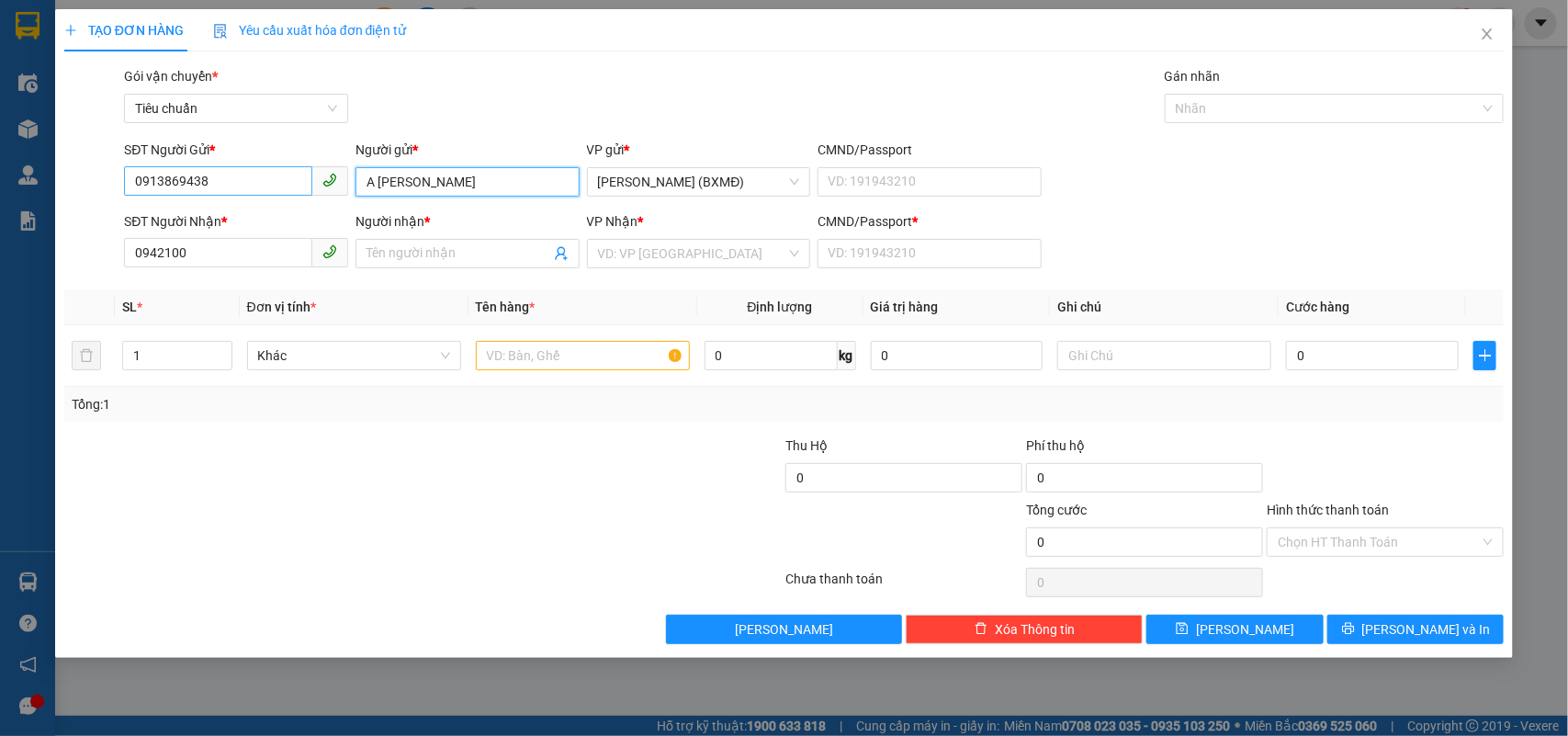
type input "A [PERSON_NAME]"
click at [246, 174] on input "0913869438" at bounding box center [218, 181] width 189 height 29
drag, startPoint x: 208, startPoint y: 248, endPoint x: 156, endPoint y: 255, distance: 52.5
click at [156, 255] on input "0942100" at bounding box center [218, 253] width 189 height 29
type input "0942030010"
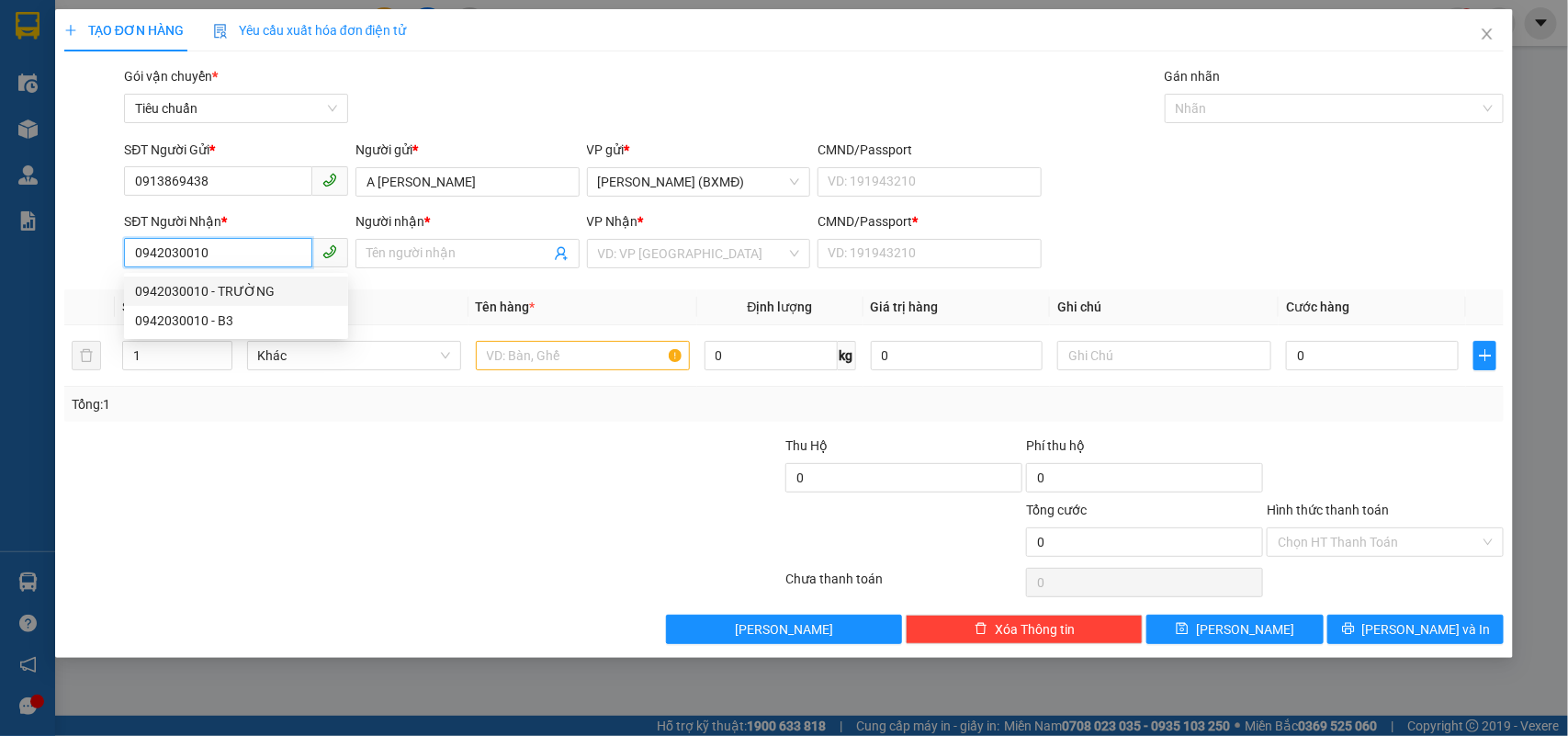
click at [198, 291] on div "0942030010 - TRƯỜNG" at bounding box center [235, 291] width 202 height 20
type input "TRƯỜNG"
type input "1"
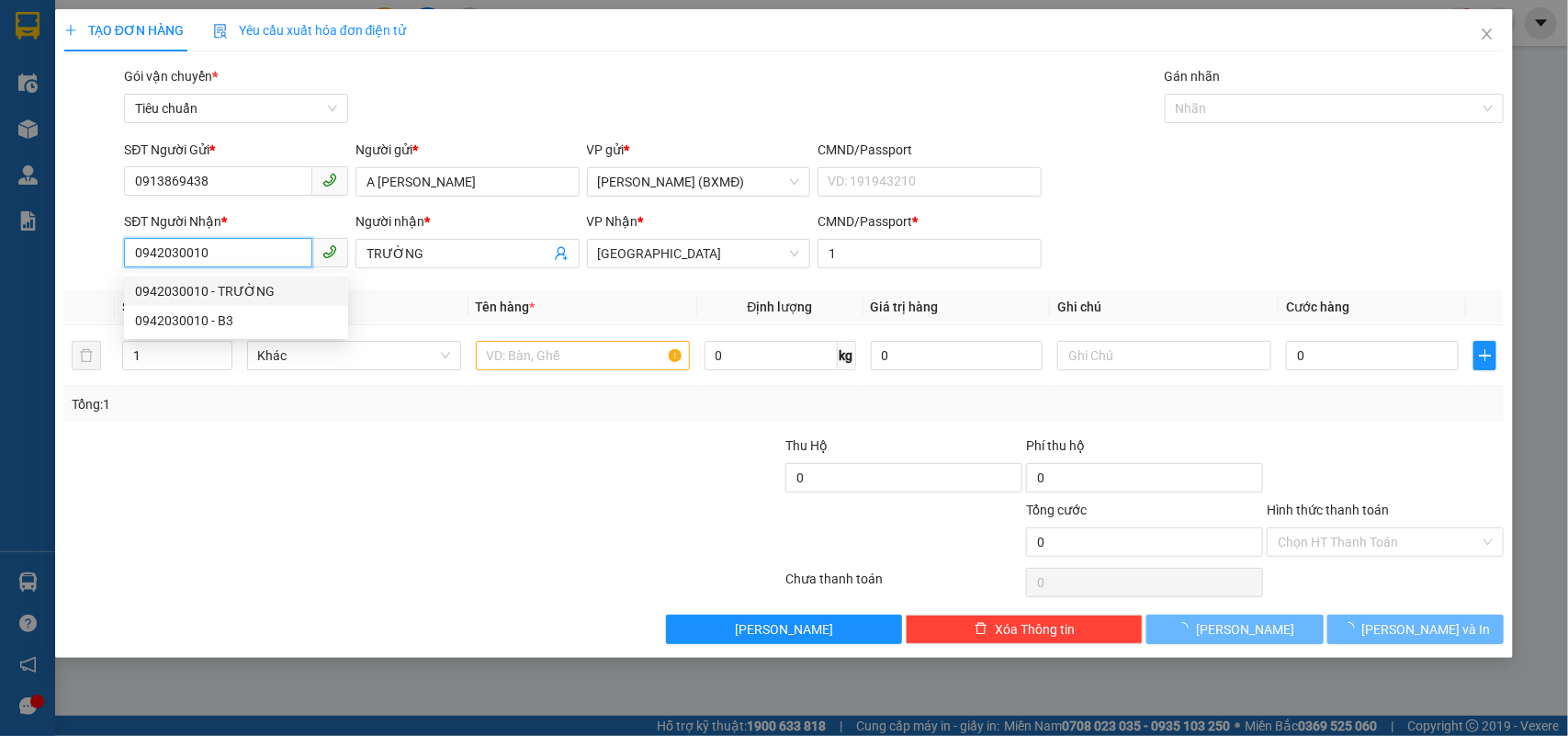
type input "30.000"
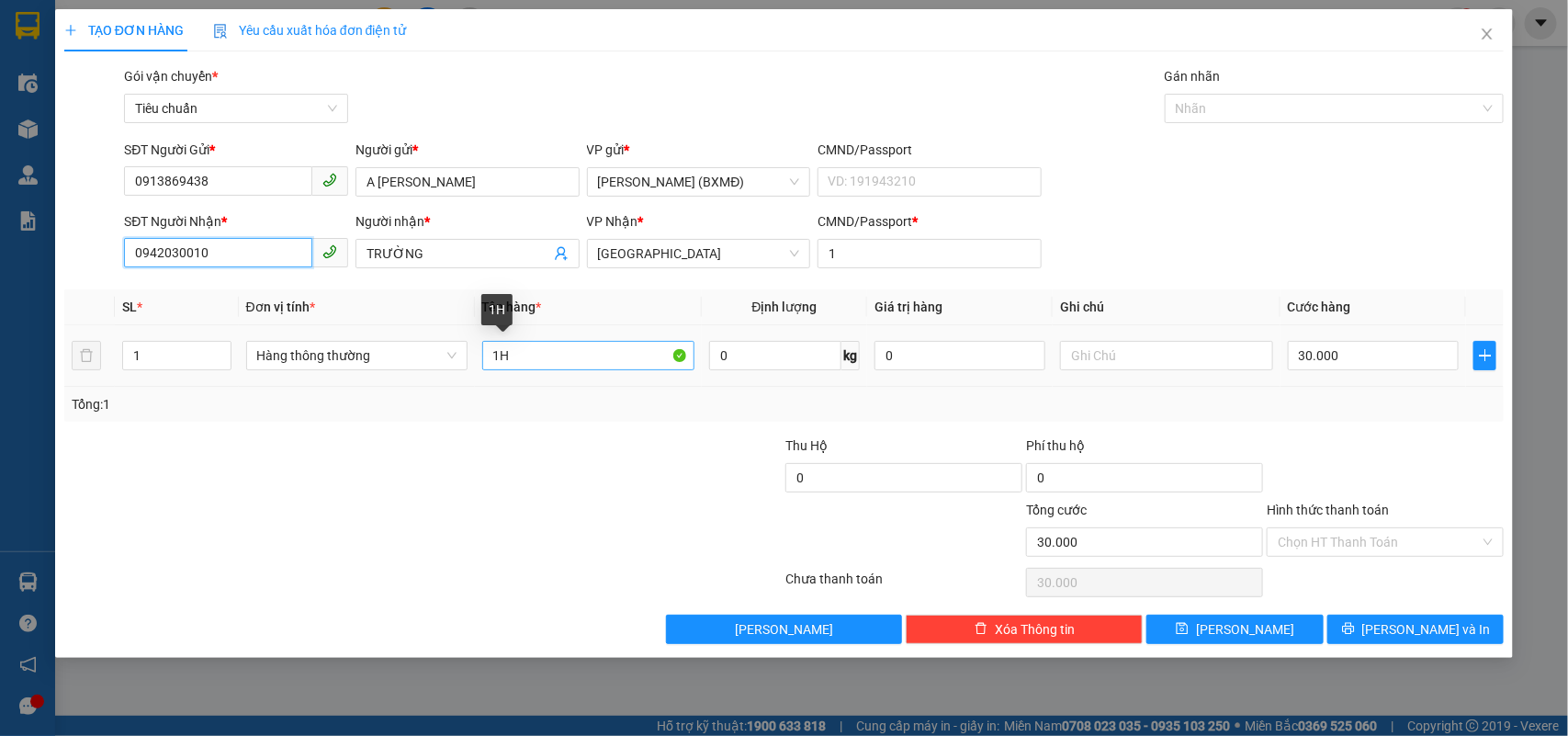
type input "0942030010"
drag, startPoint x: 498, startPoint y: 361, endPoint x: 519, endPoint y: 361, distance: 21.0
click at [519, 361] on input "1H" at bounding box center [588, 355] width 212 height 29
type input "1TG"
click at [1338, 358] on input "30.000" at bounding box center [1372, 355] width 170 height 29
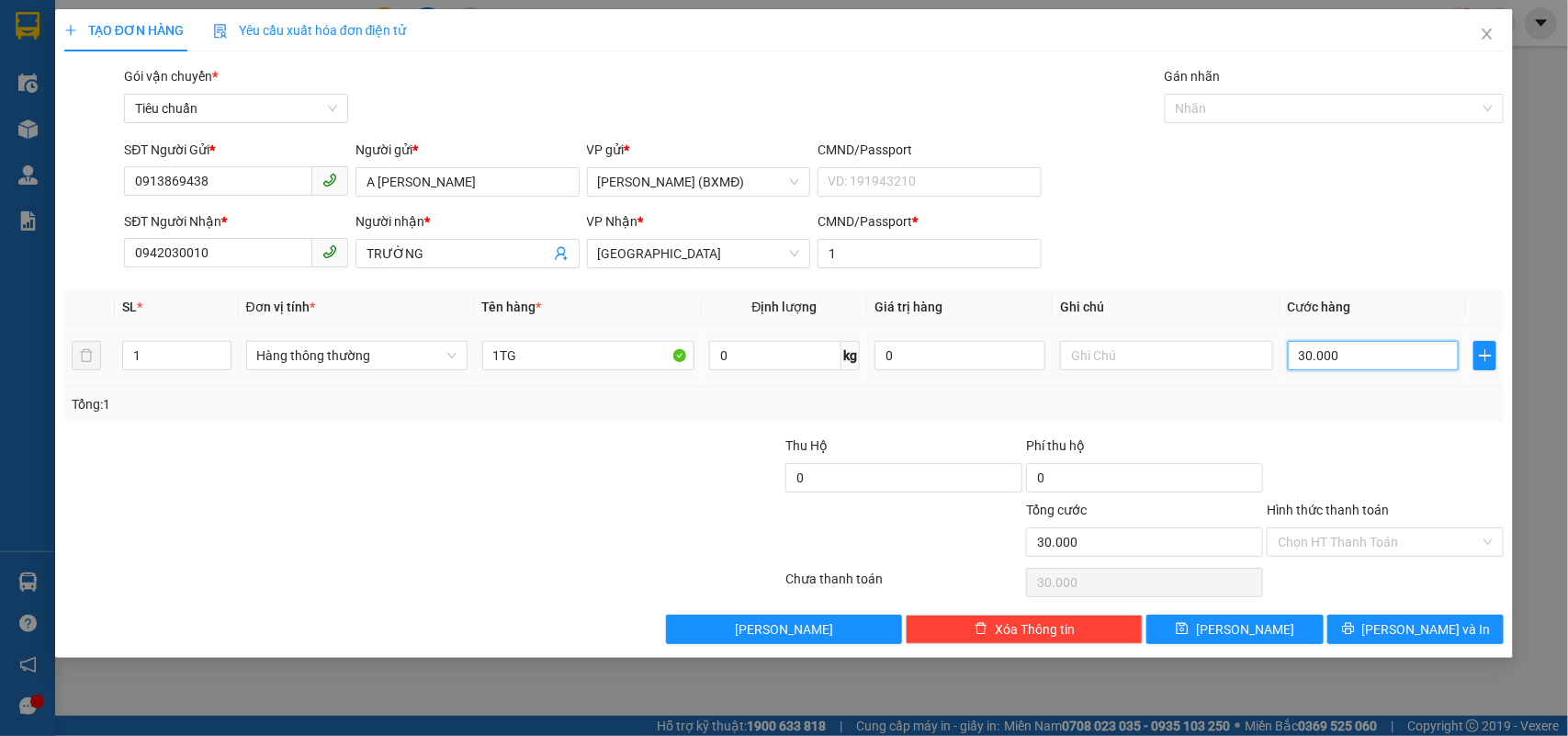
type input "0"
type input "3"
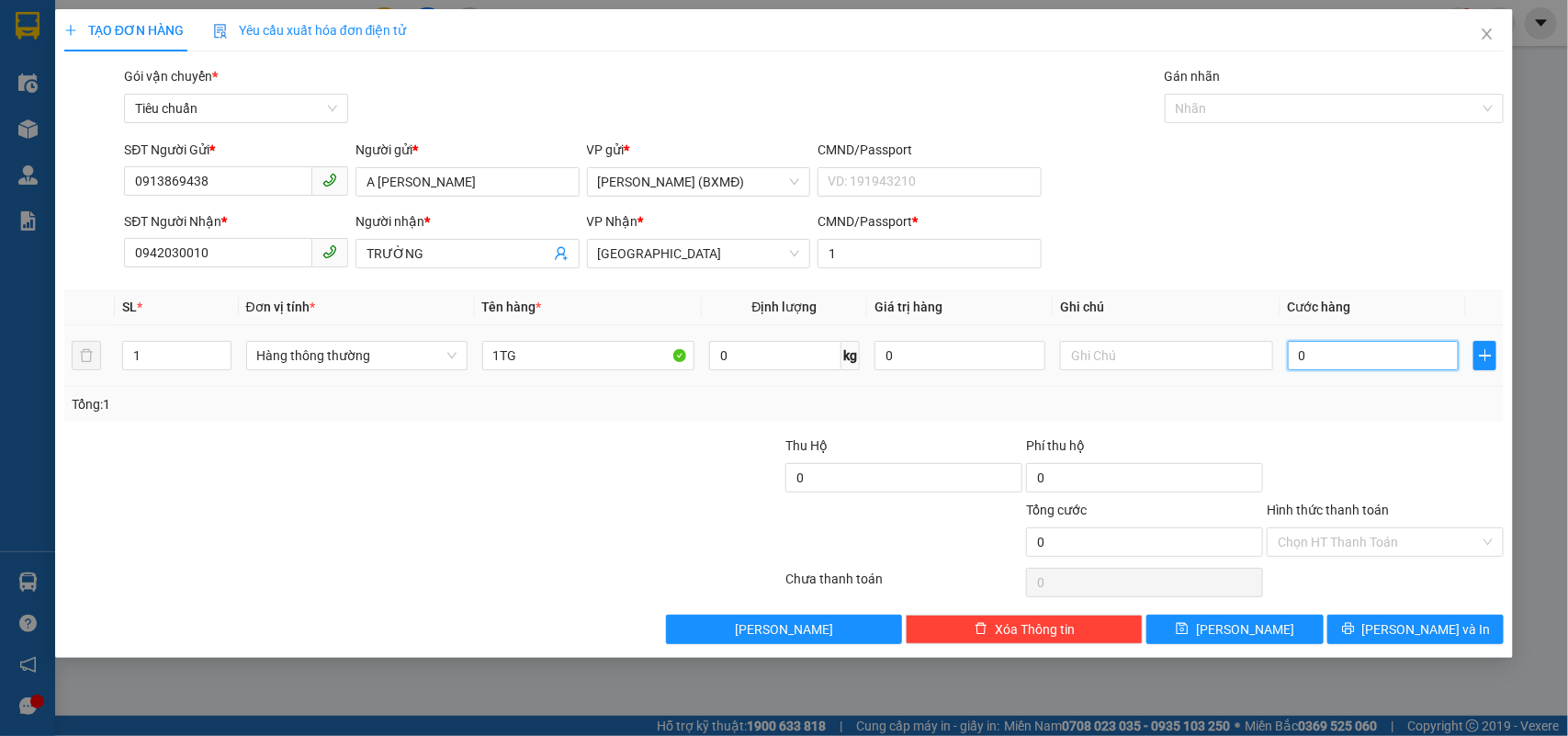
type input "003"
type input "30"
type input "0.030"
click at [1407, 437] on div at bounding box center [1385, 468] width 241 height 64
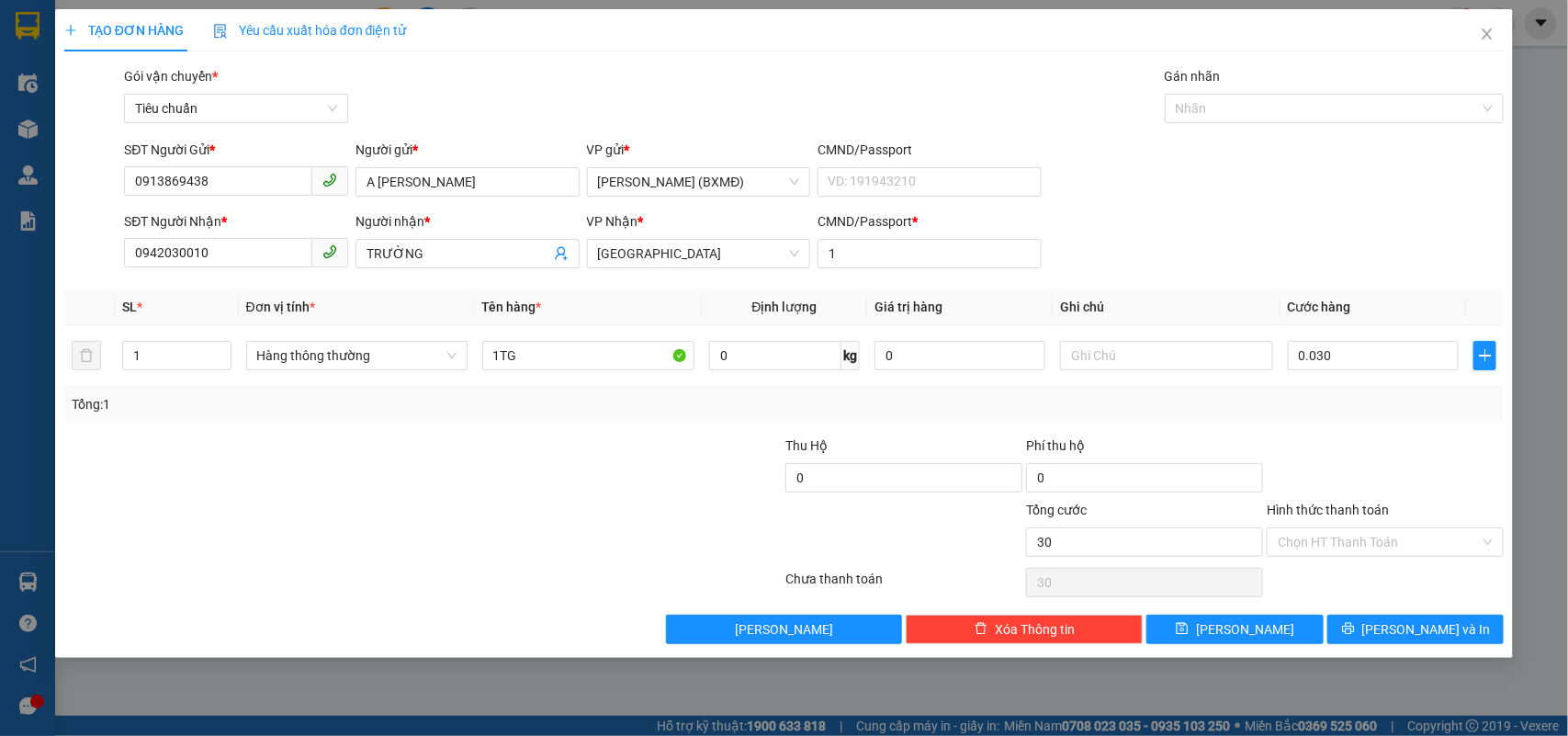
type input "30.000"
click at [1422, 637] on span "[PERSON_NAME] và In" at bounding box center [1426, 629] width 129 height 20
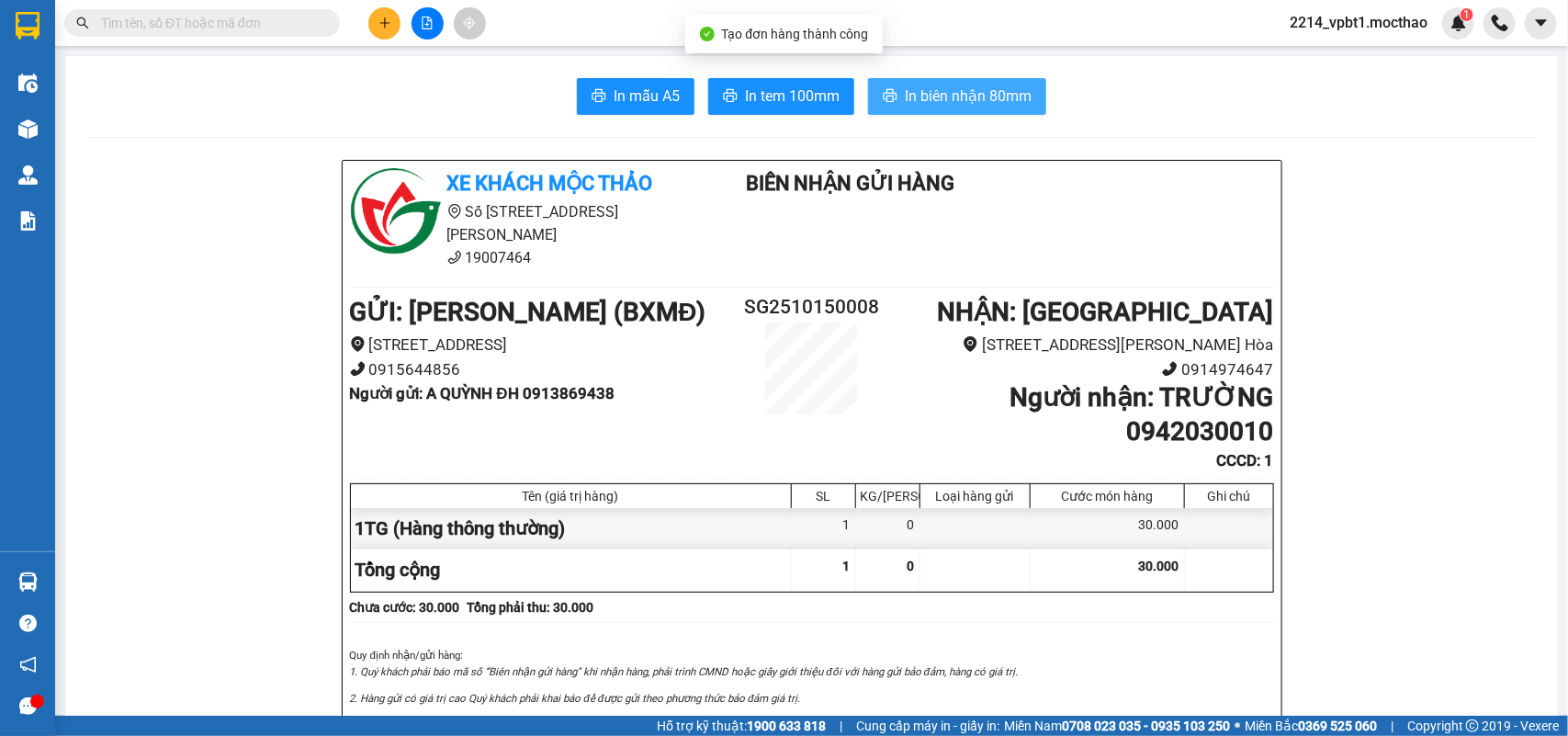
click at [966, 98] on span "In biên nhận 80mm" at bounding box center [968, 96] width 127 height 23
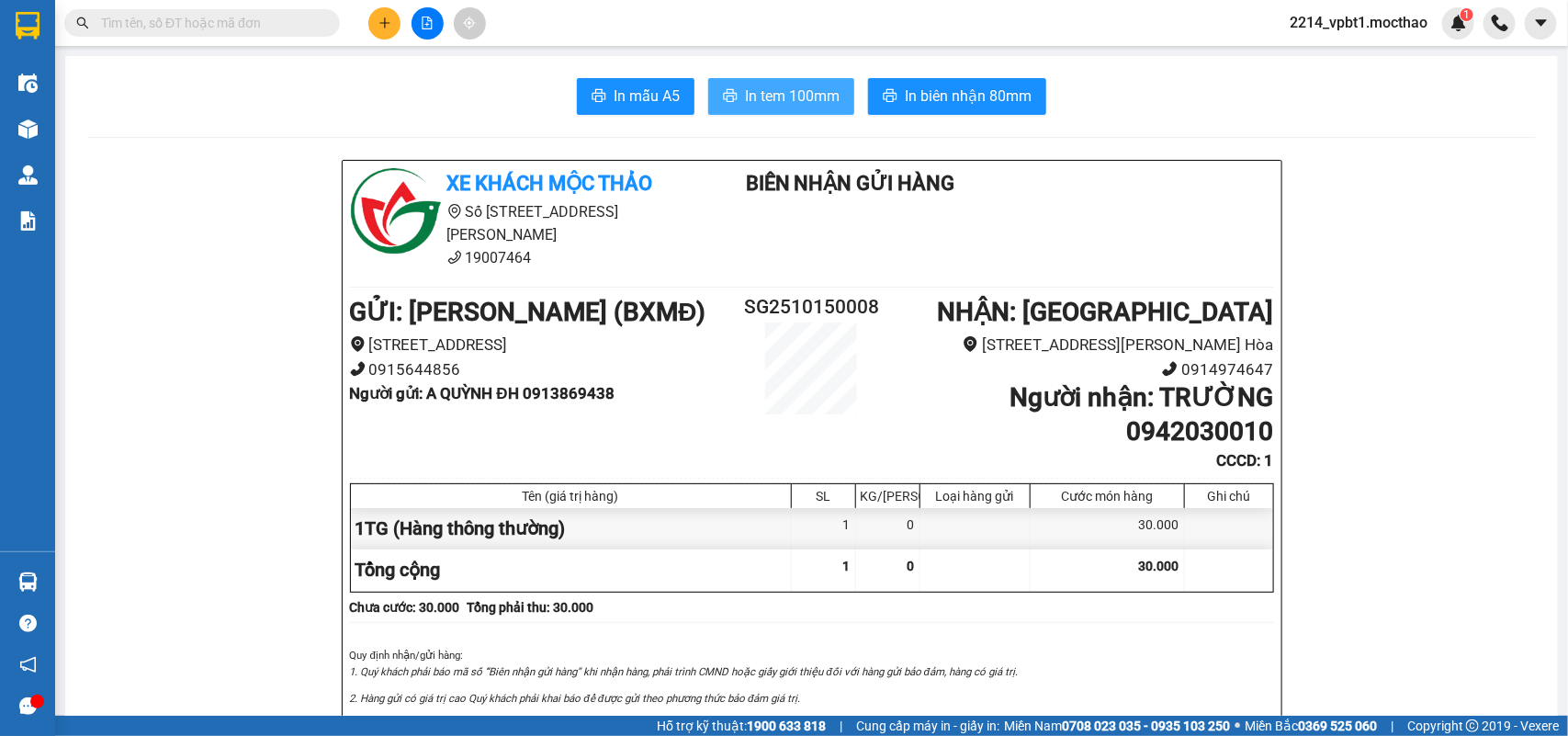
click at [806, 103] on span "In tem 100mm" at bounding box center [793, 96] width 95 height 23
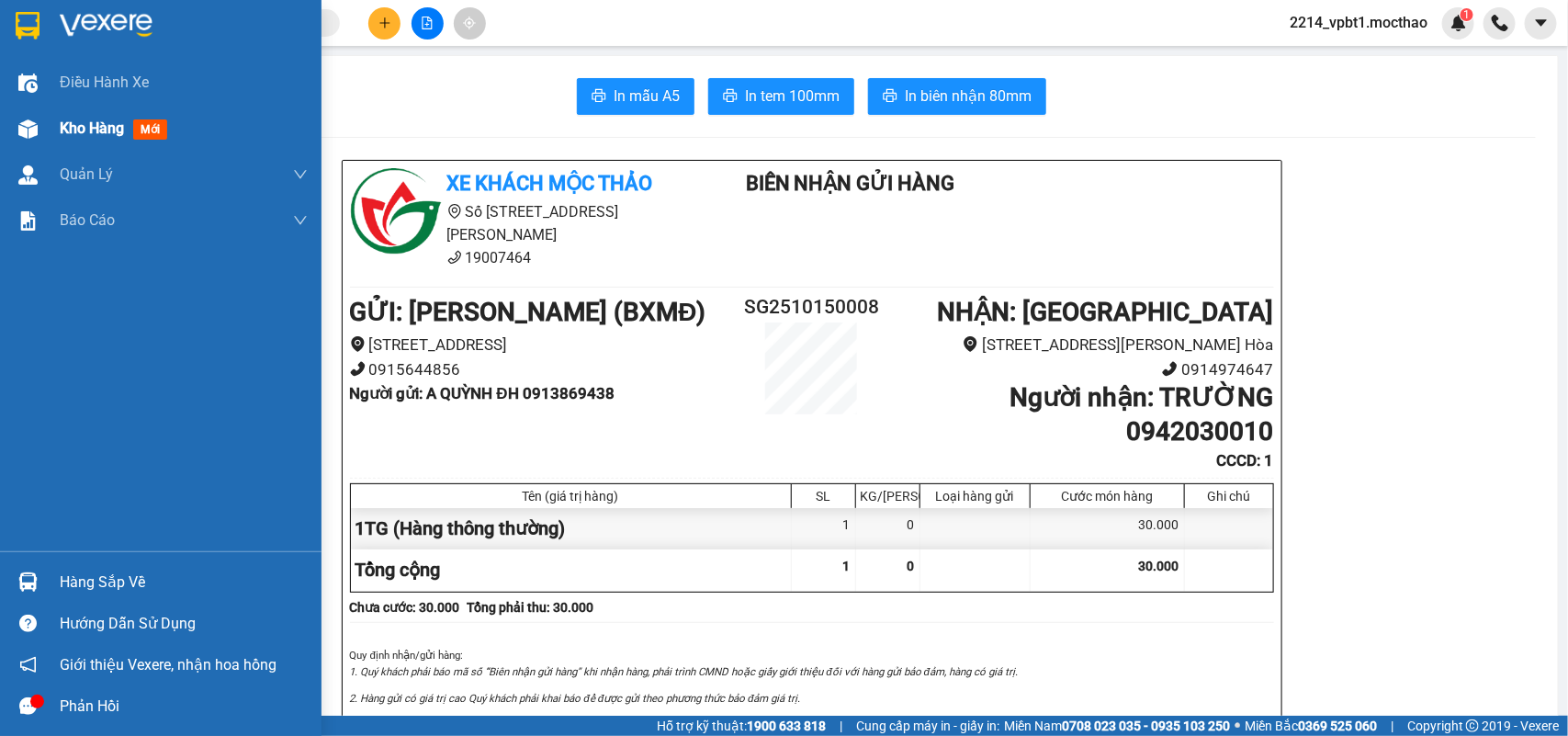
click at [87, 119] on span "Kho hàng" at bounding box center [92, 128] width 64 height 17
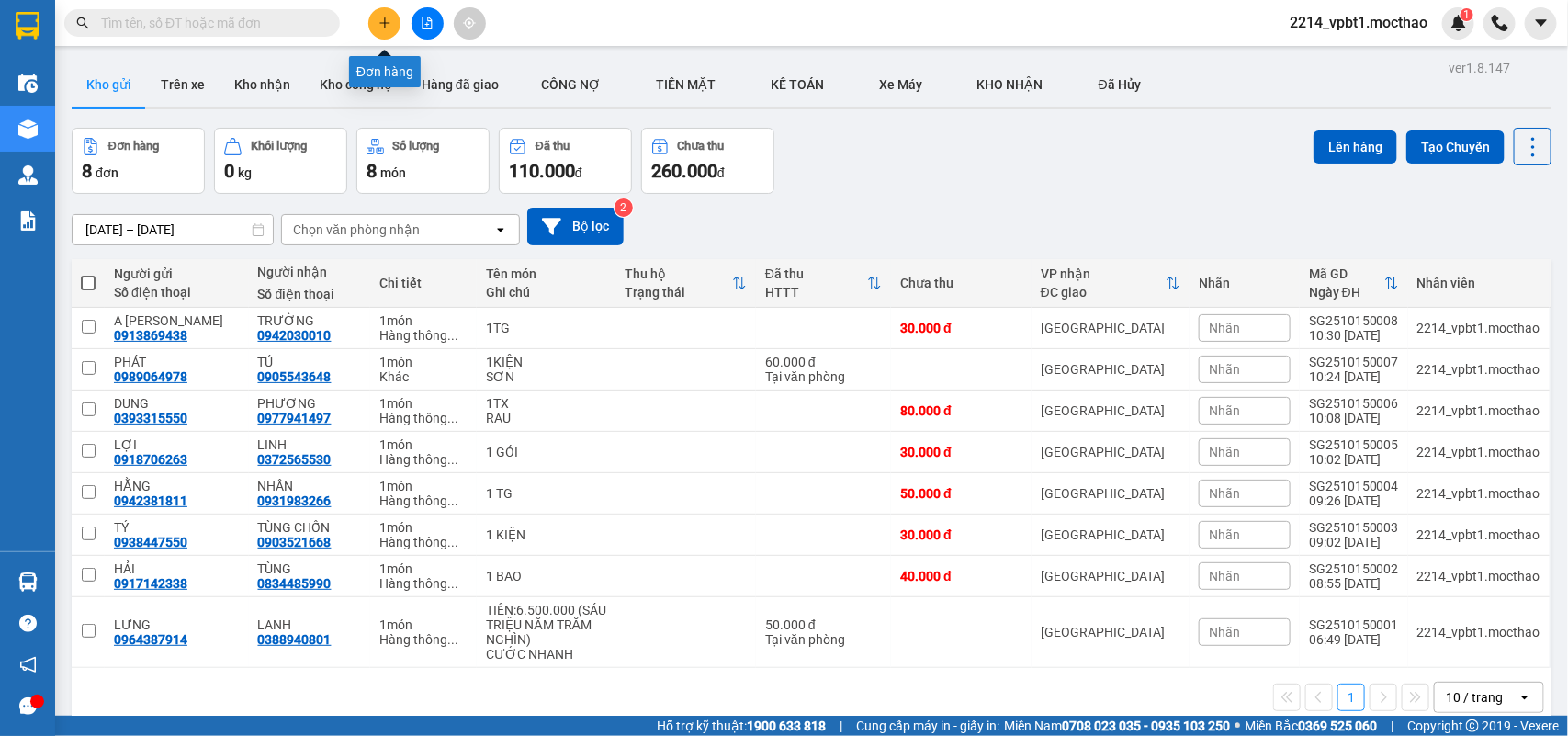
click at [387, 16] on icon "plus" at bounding box center [384, 22] width 13 height 13
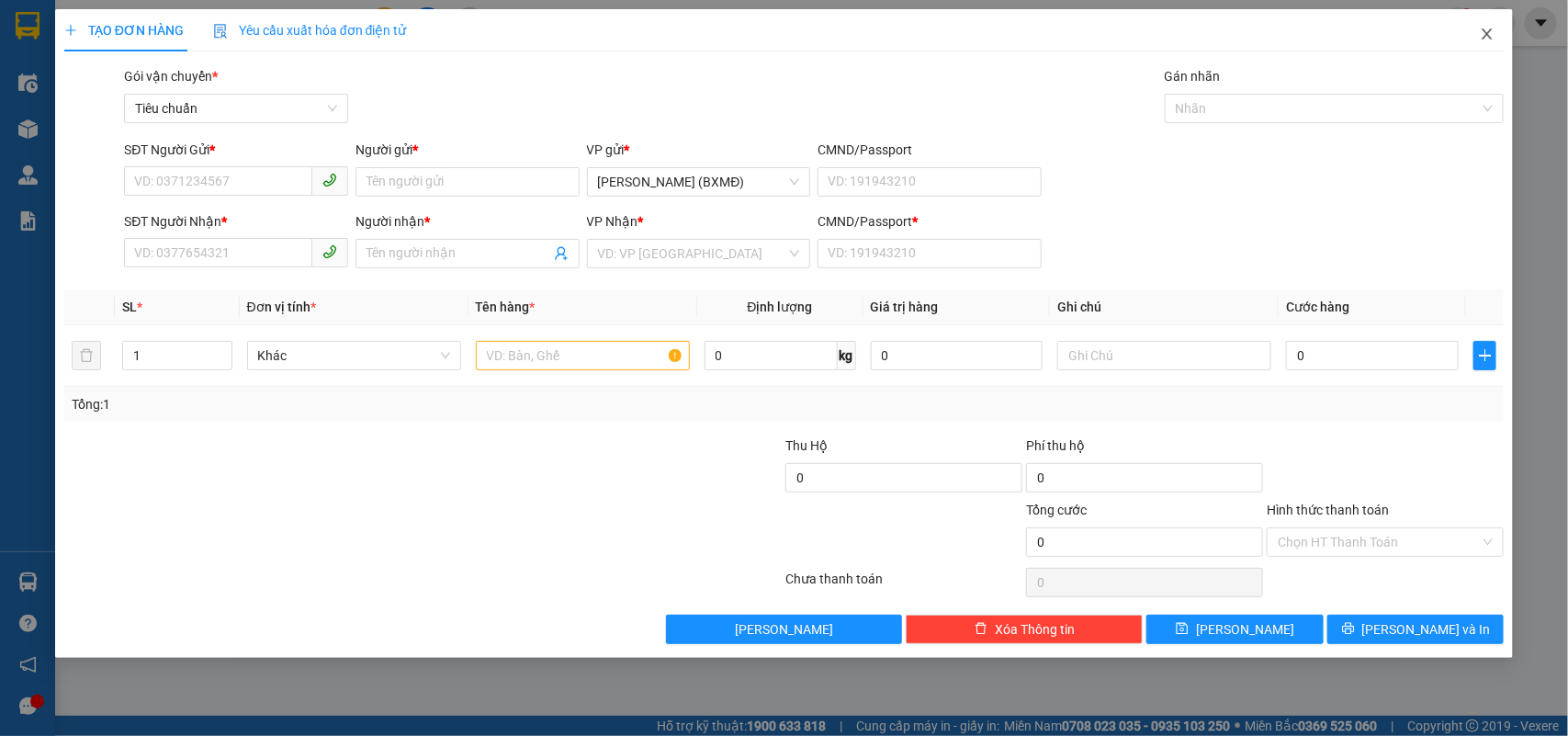
click at [1490, 38] on icon "close" at bounding box center [1487, 33] width 10 height 11
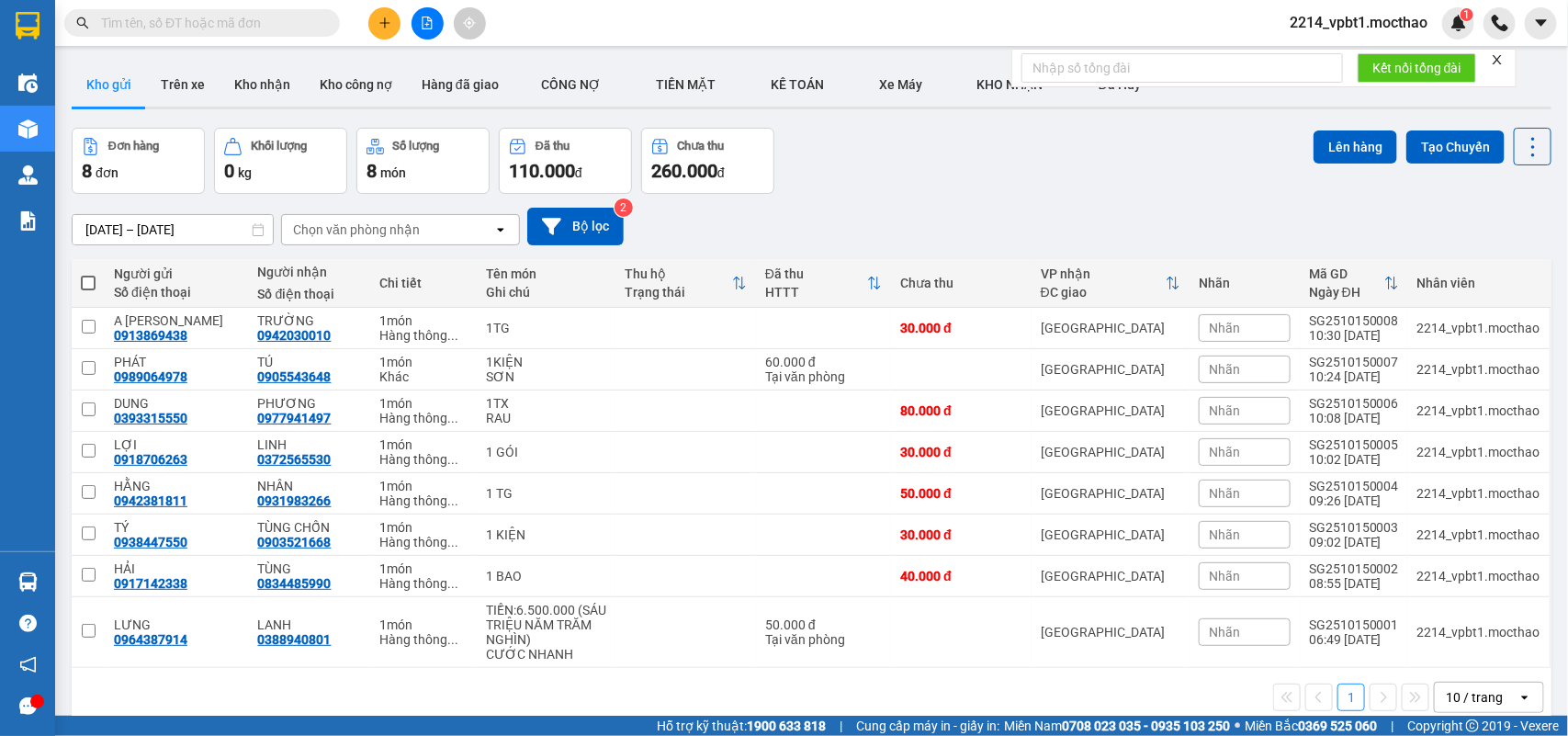
click at [900, 177] on div "Đơn hàng 8 đơn Khối lượng 0 kg Số lượng 8 món Đã thu 110.000 đ Chưa thu 260.000…" at bounding box center [811, 161] width 1480 height 66
click at [1499, 57] on icon "close" at bounding box center [1496, 59] width 13 height 13
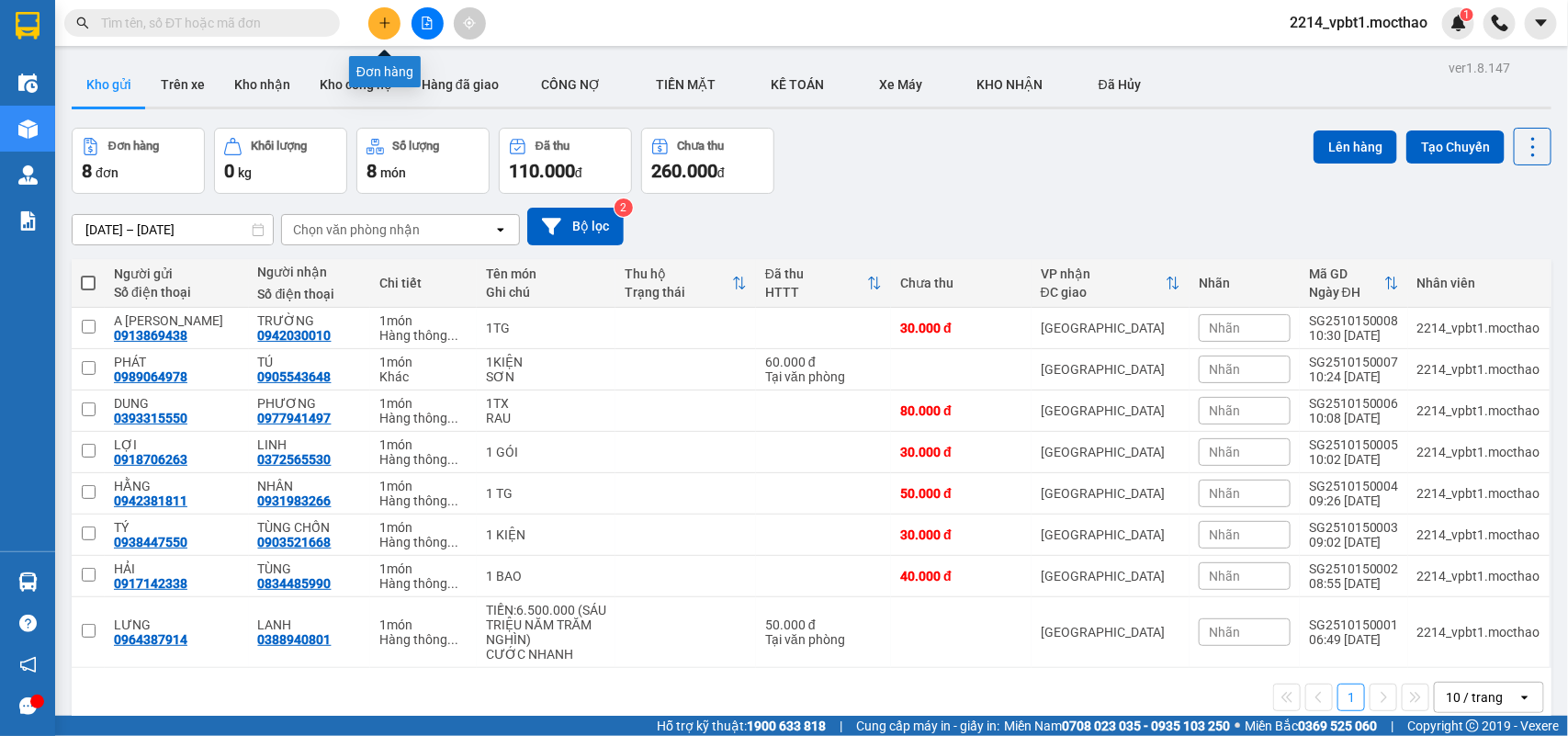
click at [378, 24] on icon "plus" at bounding box center [384, 22] width 13 height 13
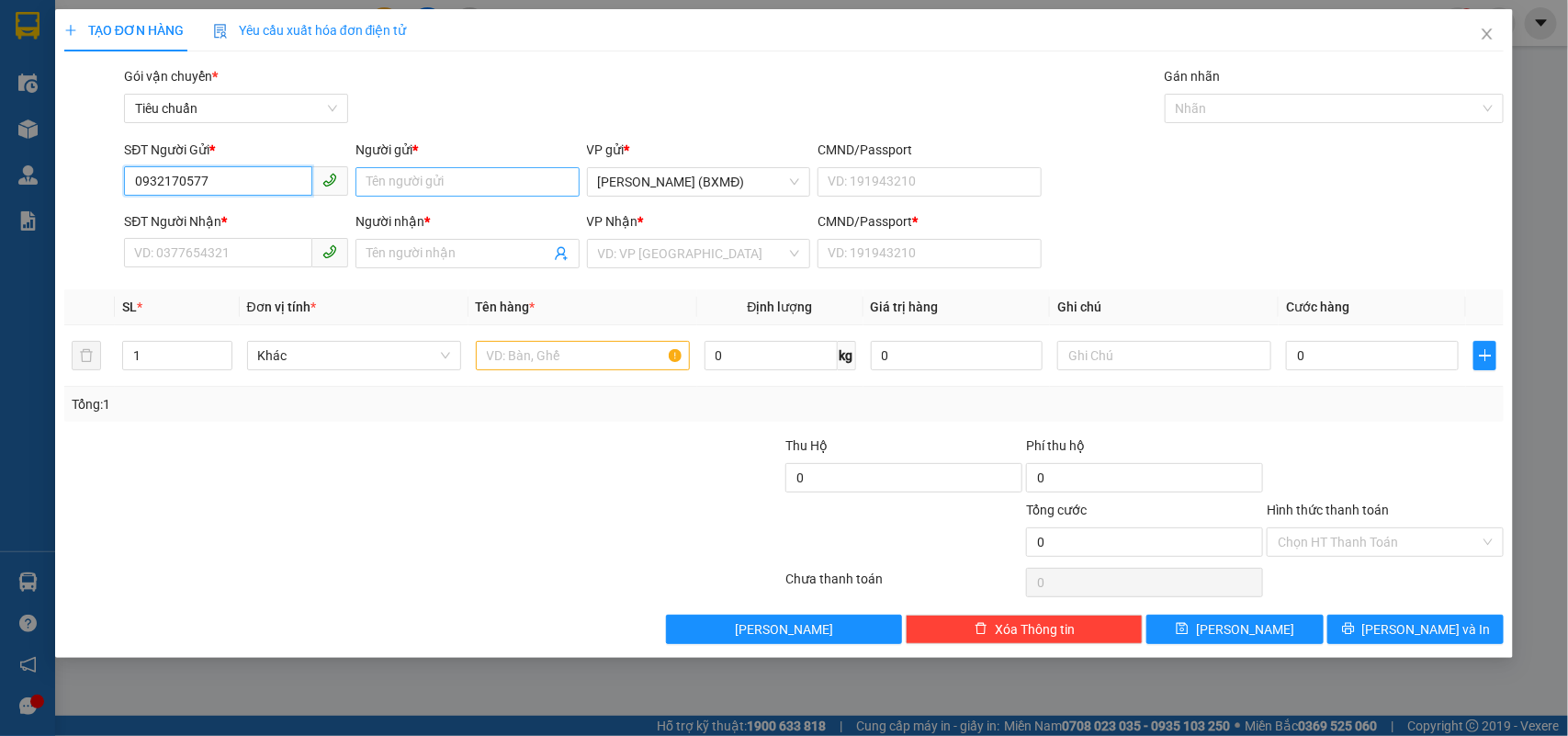
type input "0932170577"
click at [442, 177] on input "Người gửi *" at bounding box center [467, 182] width 225 height 29
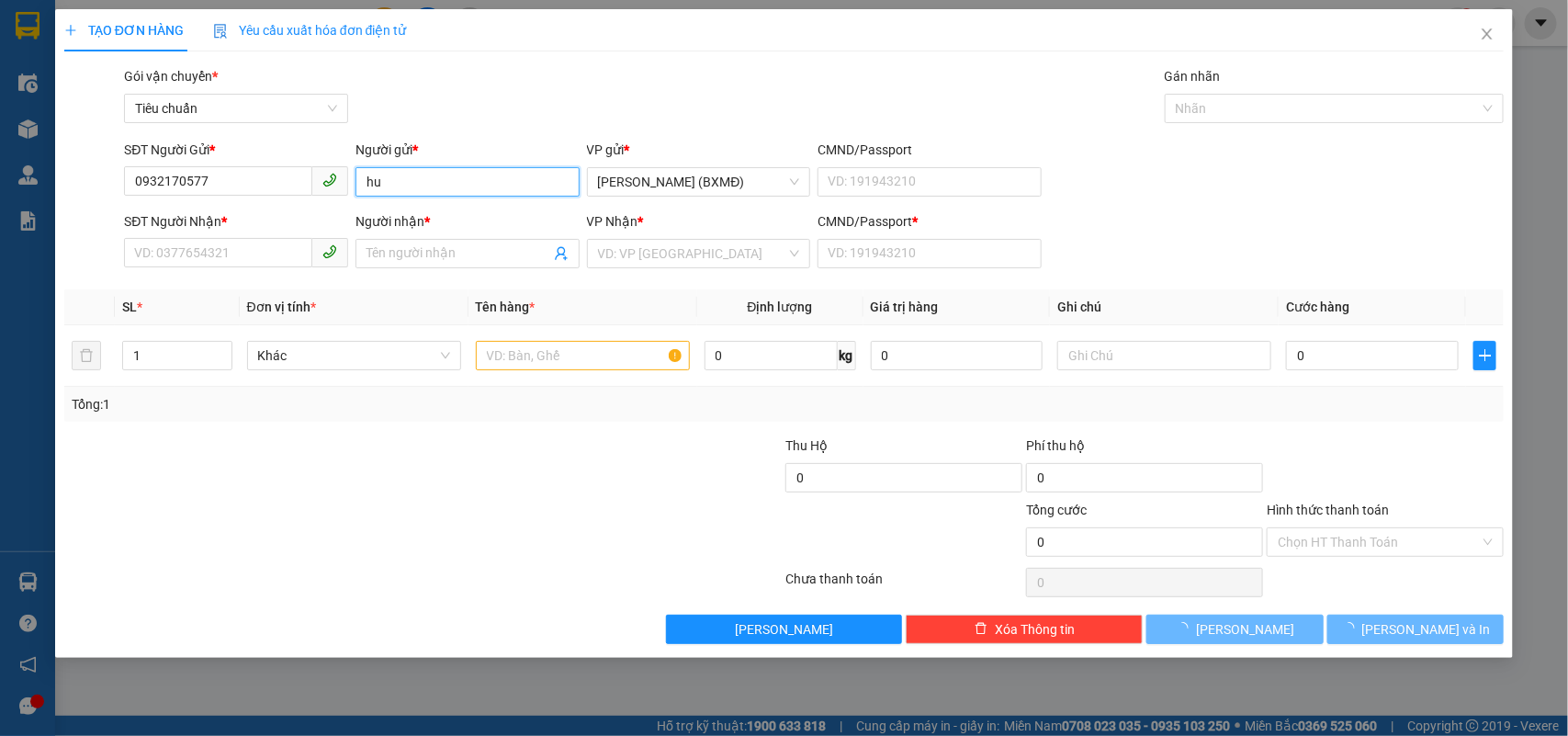
type input "h"
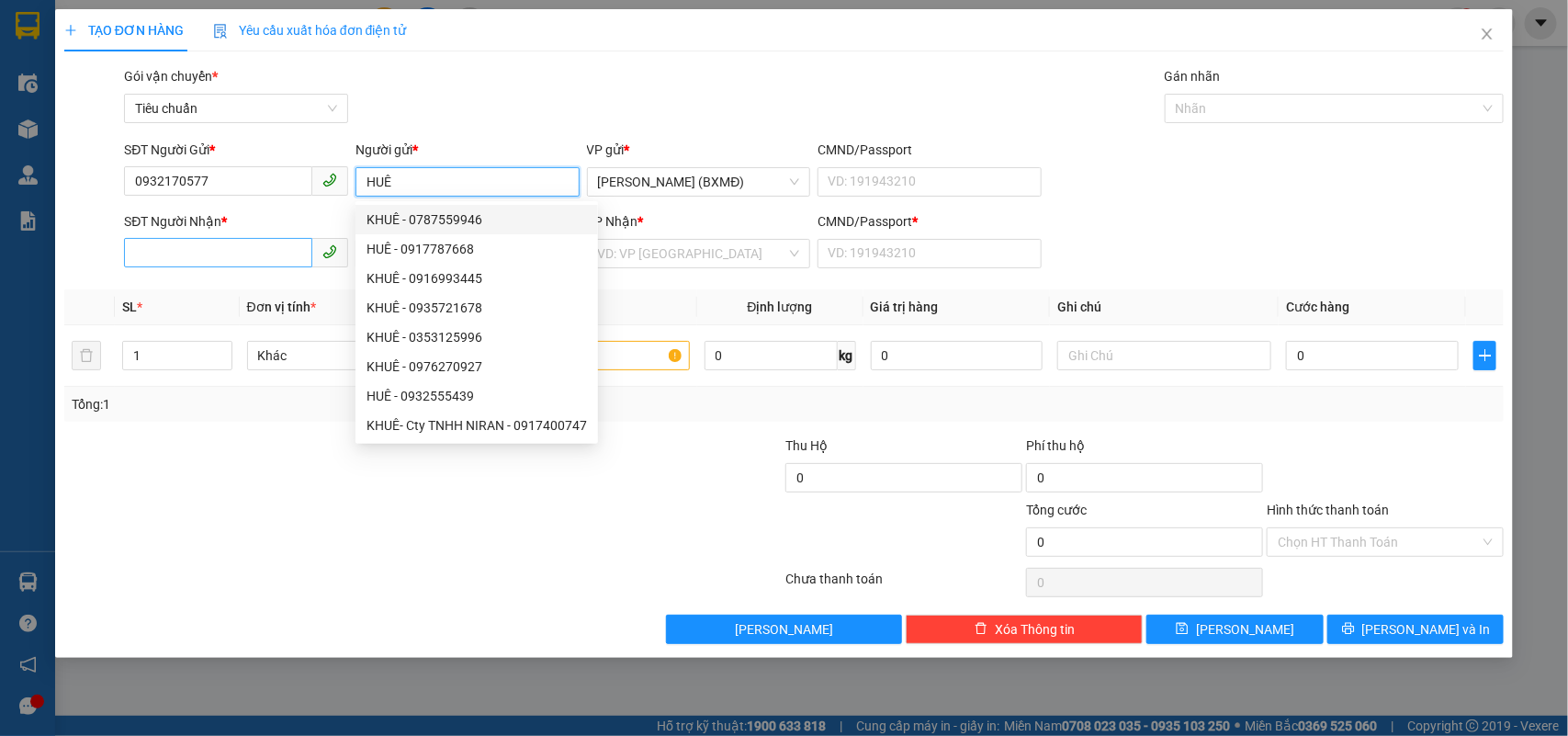
type input "HUÊ"
click at [250, 239] on div "SĐT Người Nhận *" at bounding box center [236, 225] width 225 height 27
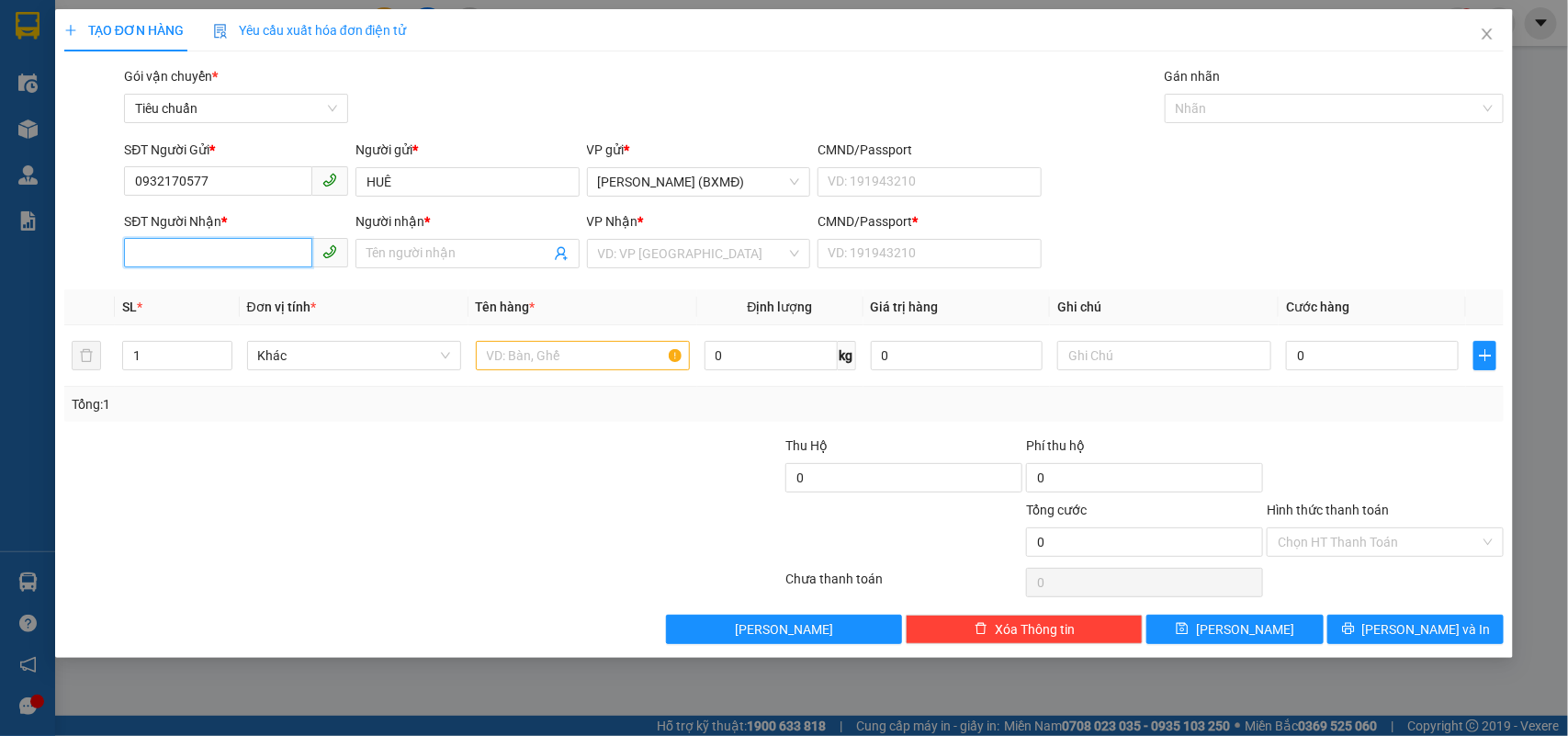
click at [250, 255] on input "SĐT Người Nhận *" at bounding box center [218, 253] width 189 height 29
type input "0935290068"
click at [257, 294] on div "0935290068 - PHƯƠNG" at bounding box center [235, 291] width 202 height 20
type input "PHƯƠNG"
type input "1"
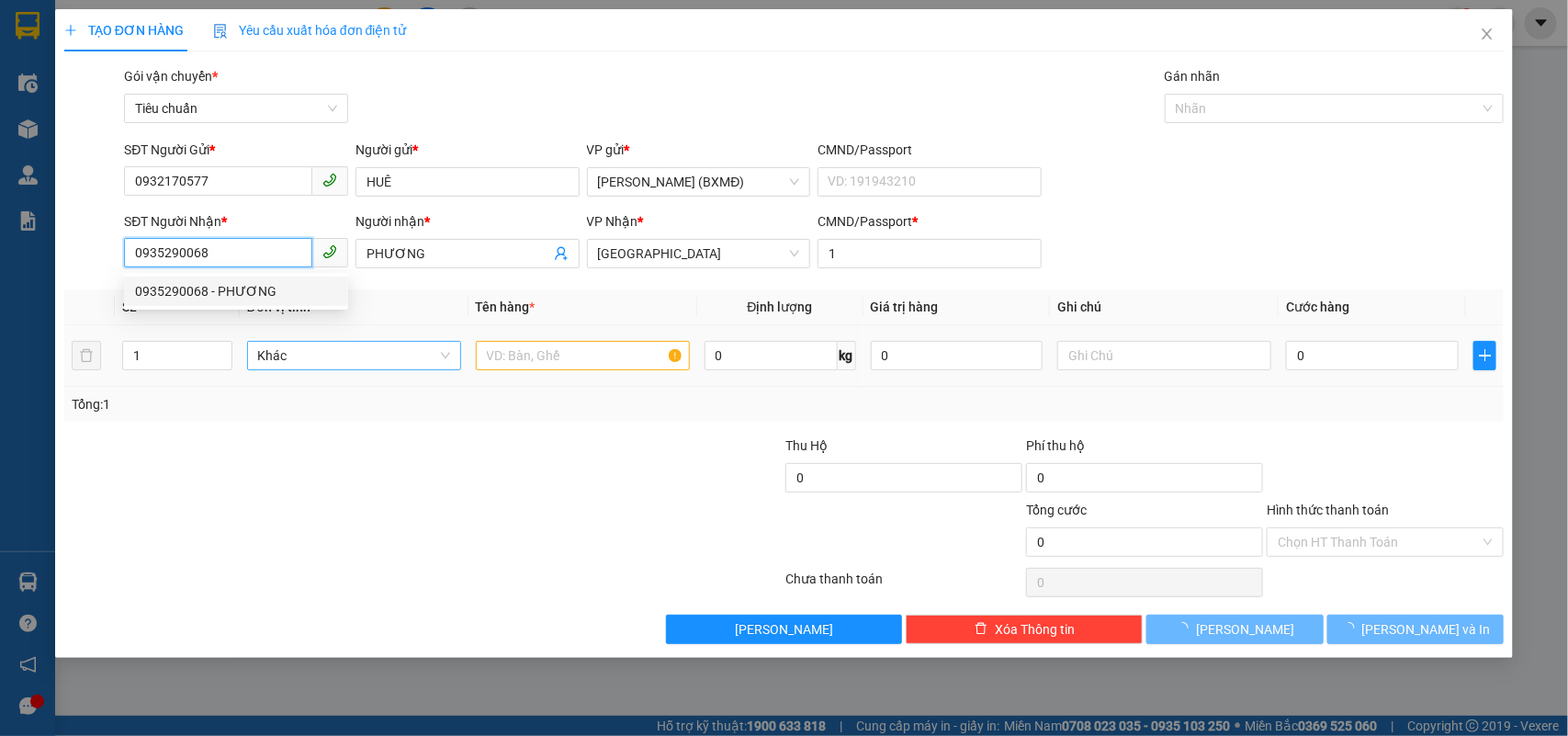
type input "110.000"
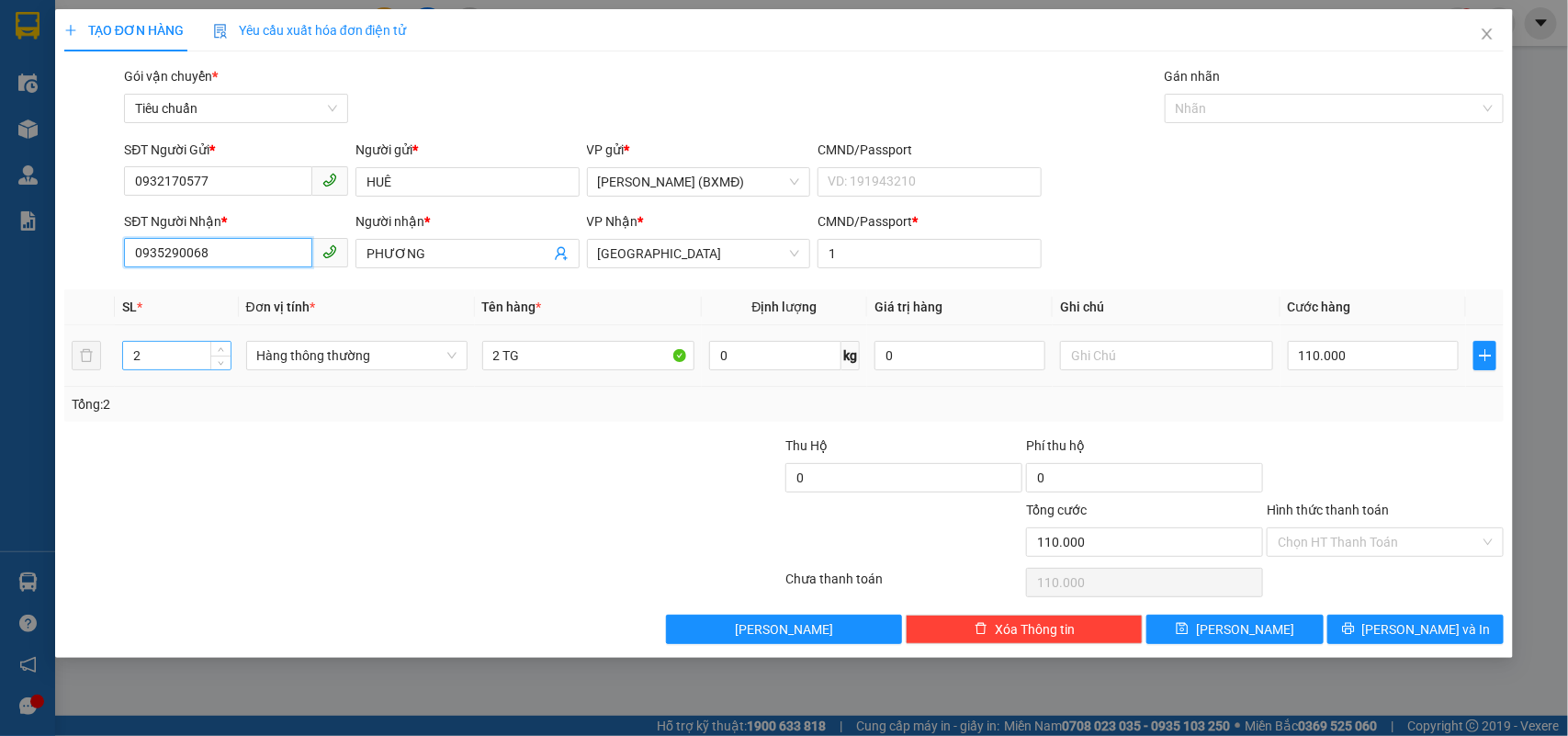
type input "0935290068"
drag, startPoint x: 149, startPoint y: 361, endPoint x: 92, endPoint y: 396, distance: 66.9
click at [99, 391] on div "SL * Đơn vị tính * Tên hàng * Định lượng Giá trị hàng Ghi chú Cước hàng 2 Hàng …" at bounding box center [784, 355] width 1440 height 133
type input "3"
drag, startPoint x: 500, startPoint y: 355, endPoint x: 445, endPoint y: 406, distance: 75.0
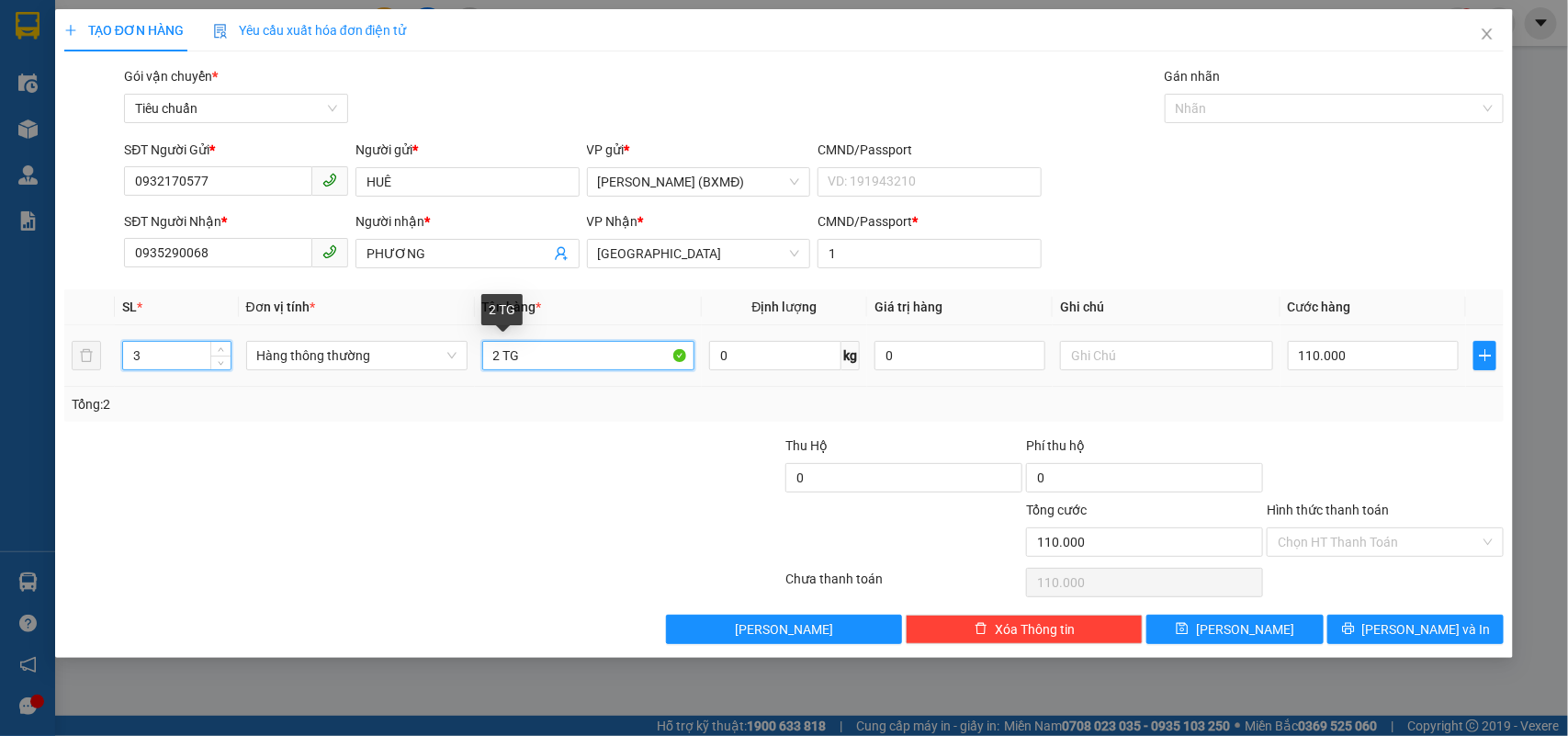
click at [455, 402] on div "SL * Đơn vị tính * Tên hàng * Định lượng Giá trị hàng Ghi chú Cước hàng 3 Hàng …" at bounding box center [784, 355] width 1440 height 133
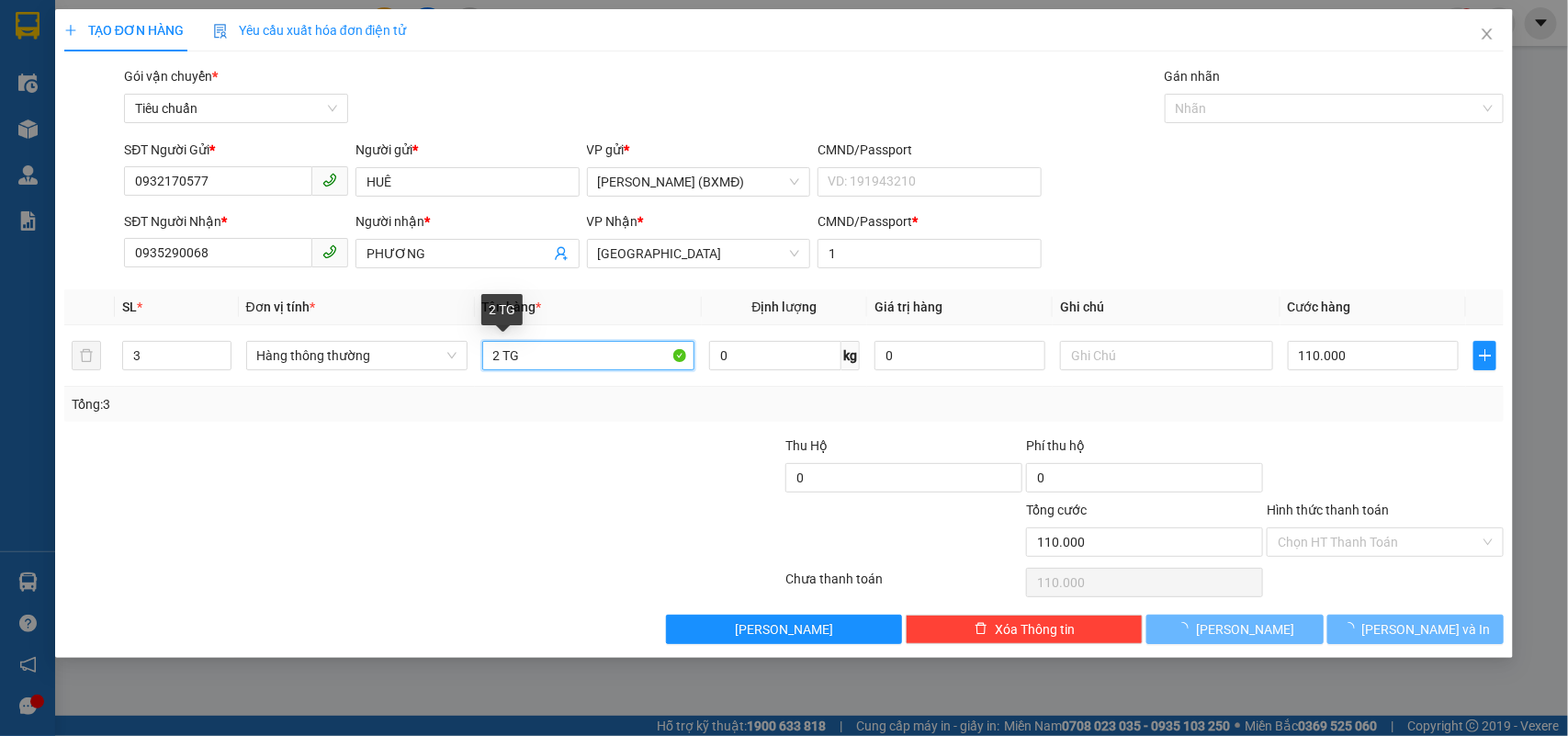
type input "0"
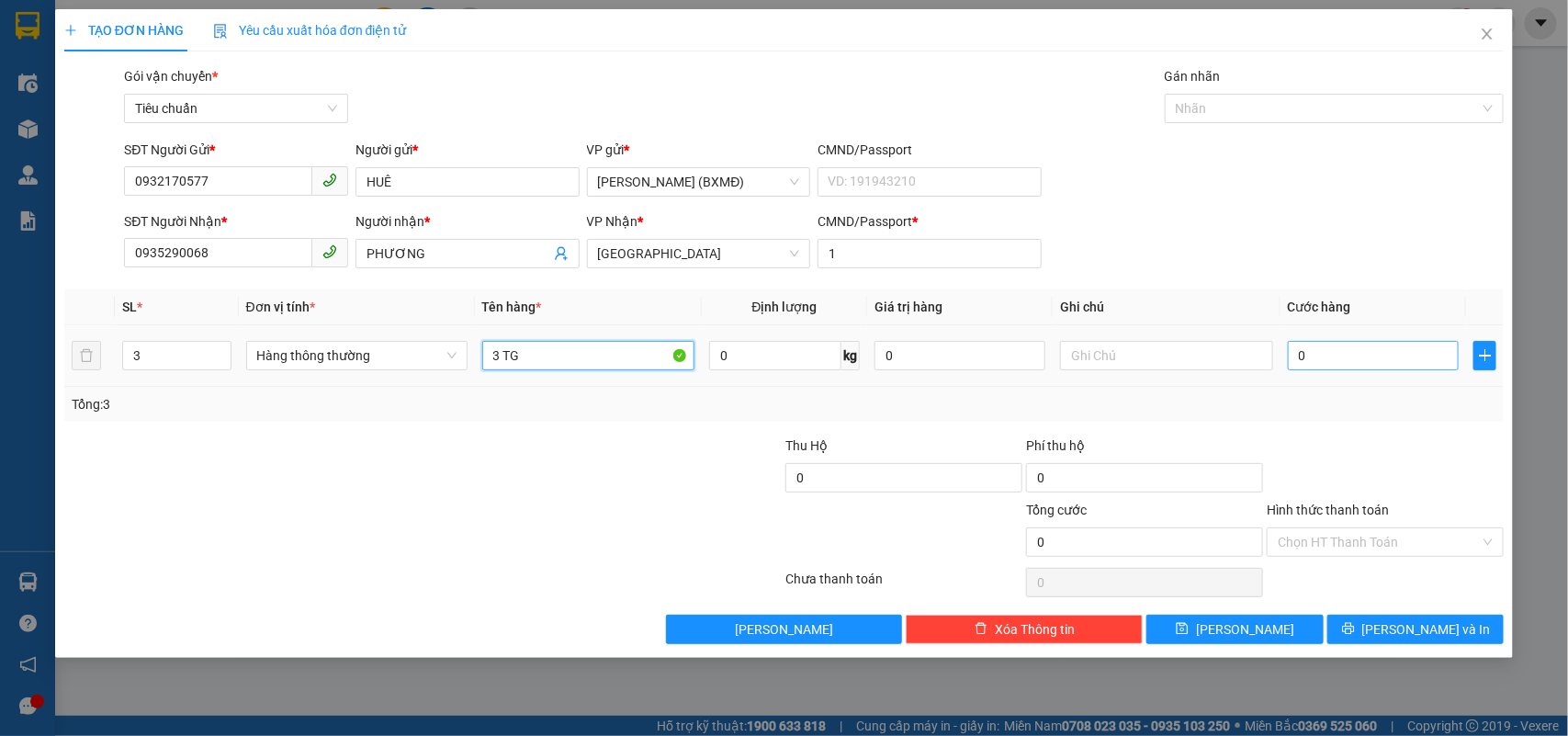
type input "3 TG"
click at [1343, 365] on input "0" at bounding box center [1372, 355] width 170 height 29
type input "0"
type input "1"
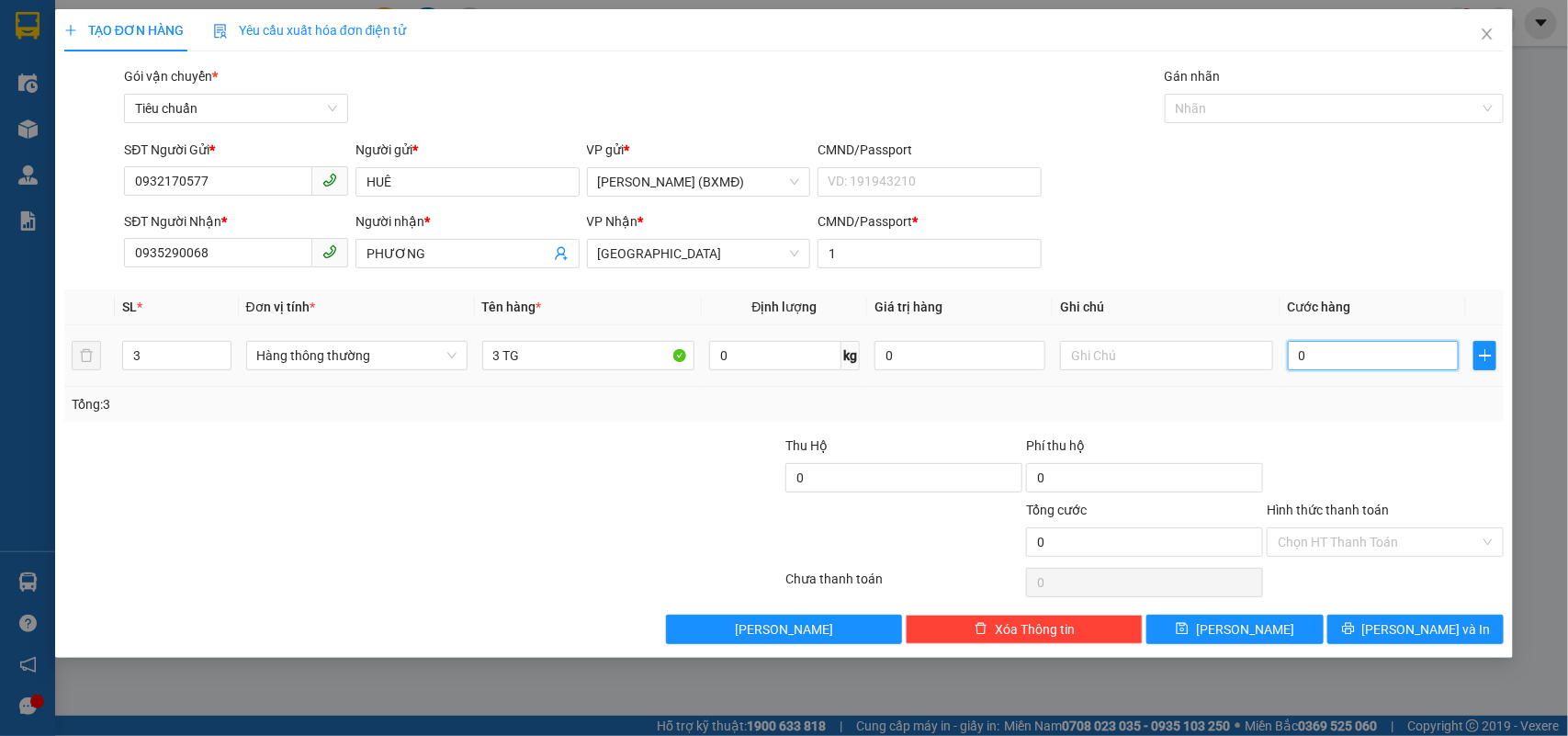
type input "001"
type input "15"
type input "00.150"
type input "150"
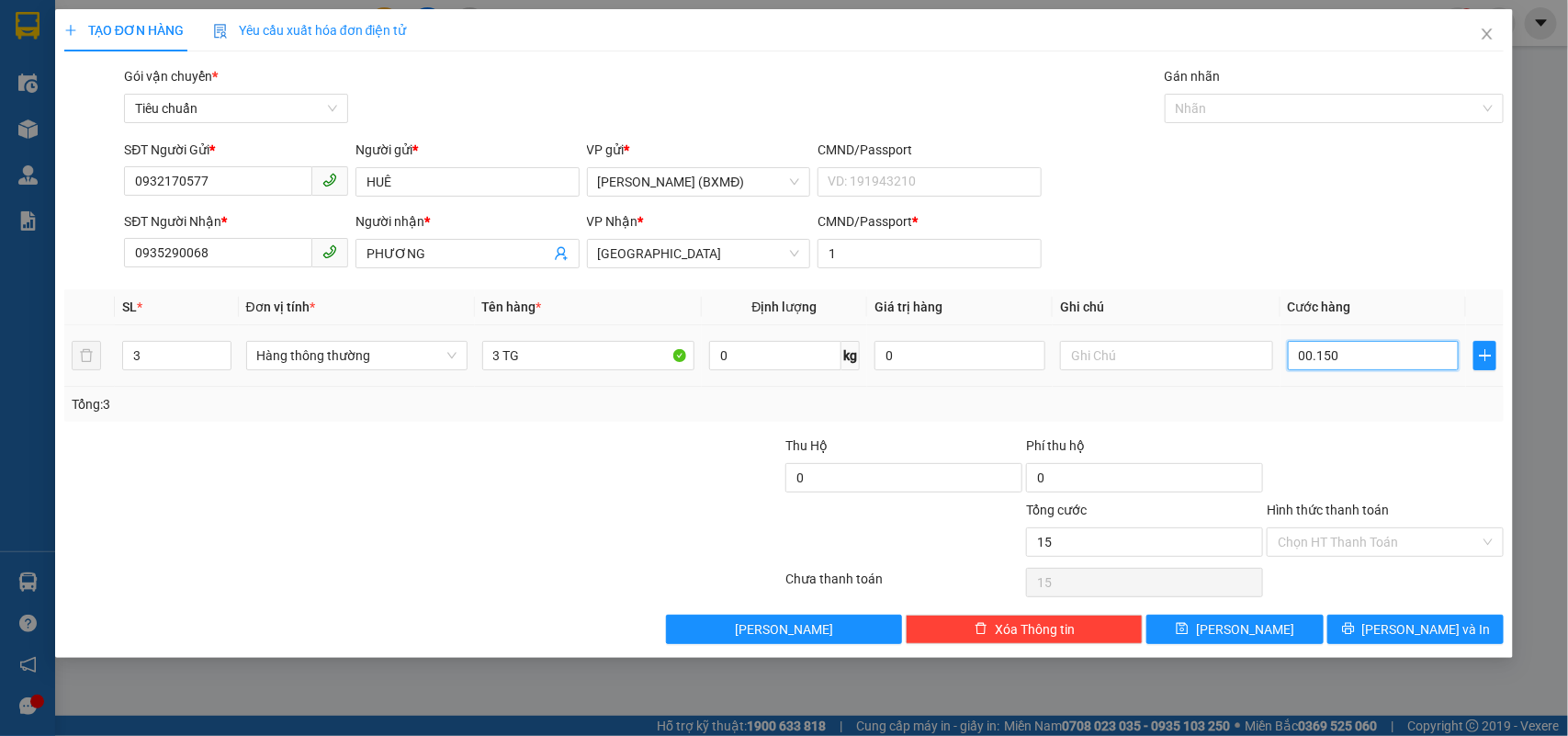
type input "150"
type input "00.150"
click at [1351, 421] on div "Tổng: 3" at bounding box center [784, 404] width 1440 height 35
type input "150.000"
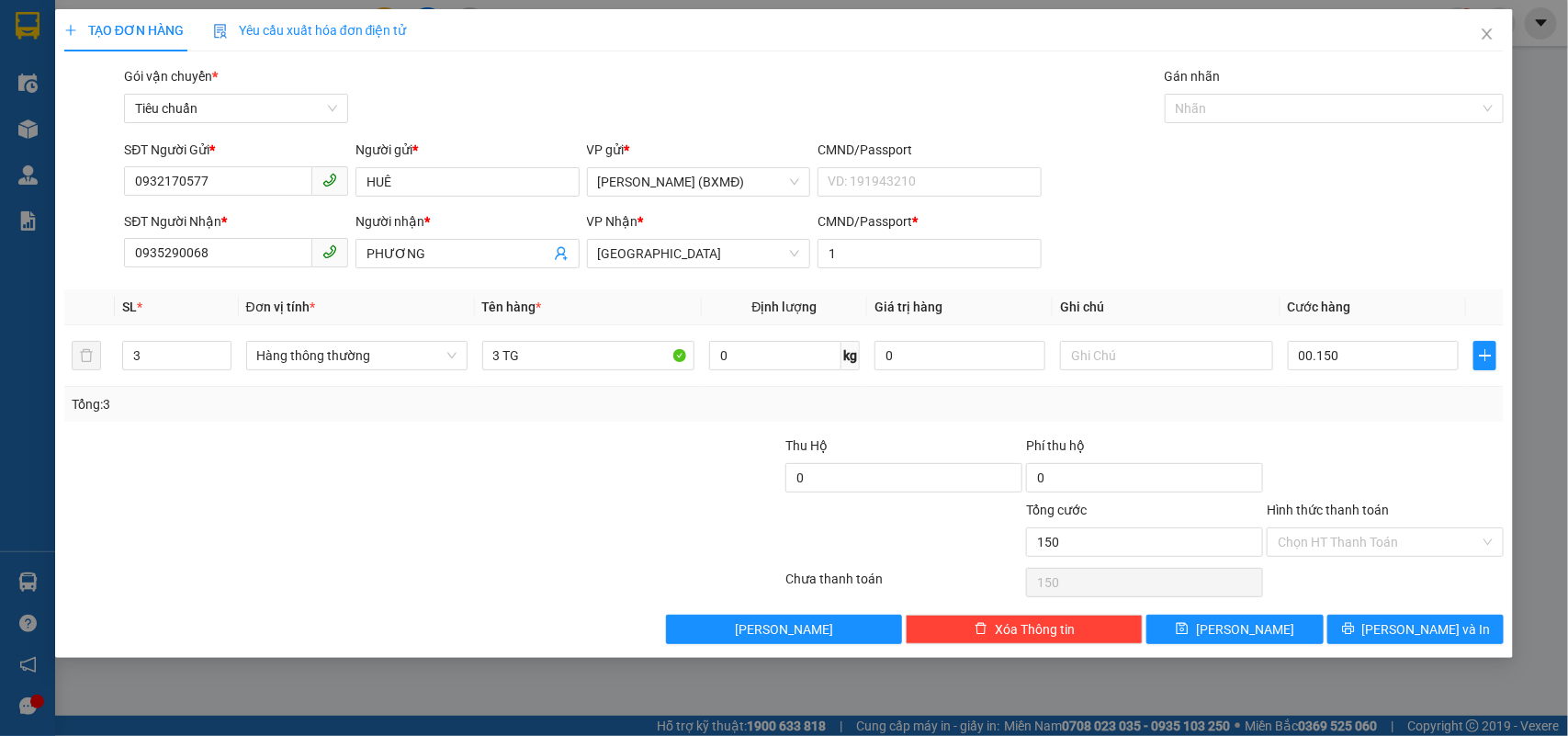
type input "150.000"
click at [1379, 548] on input "Hình thức thanh toán" at bounding box center [1378, 542] width 202 height 27
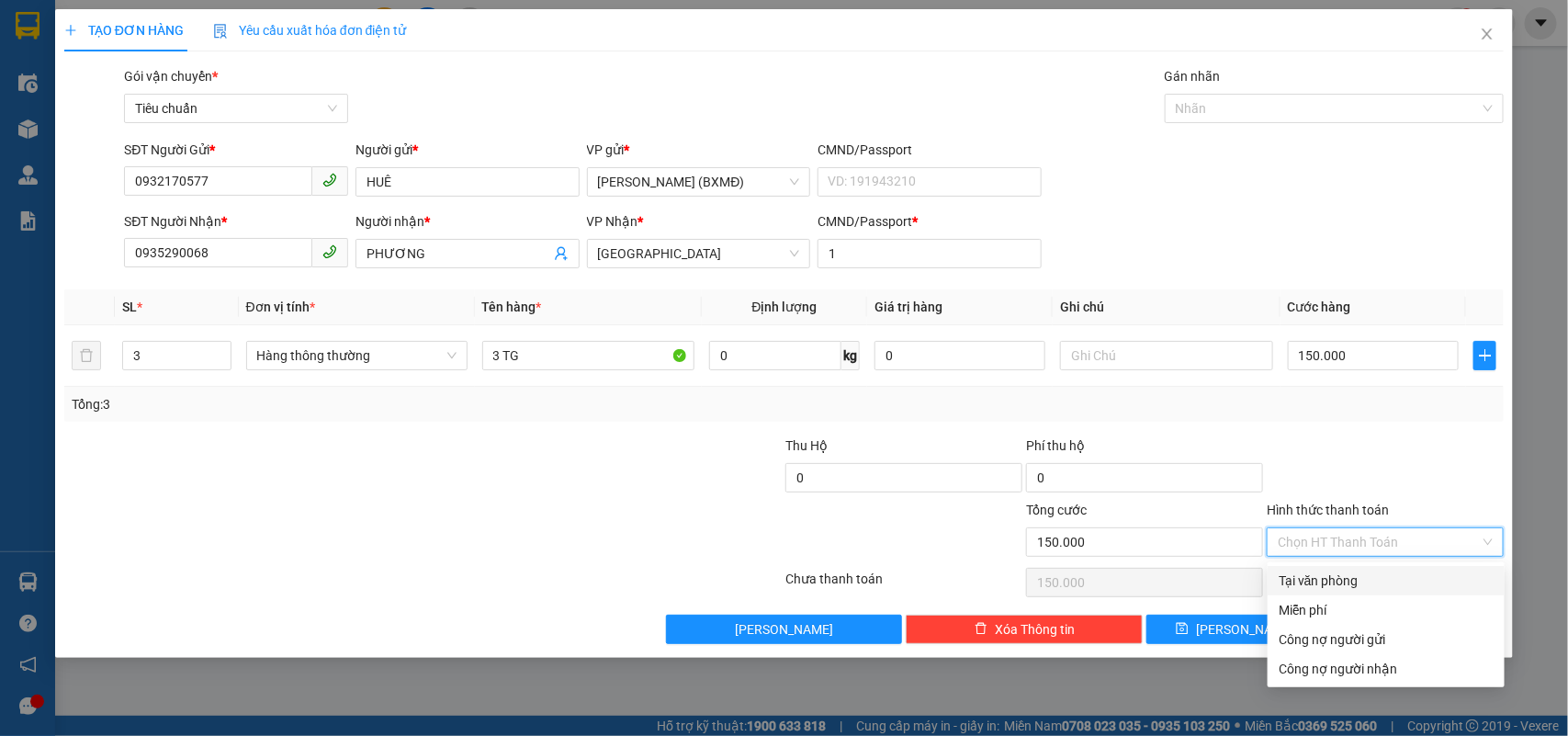
click at [1348, 580] on div "Tại văn phòng" at bounding box center [1386, 580] width 215 height 20
type input "0"
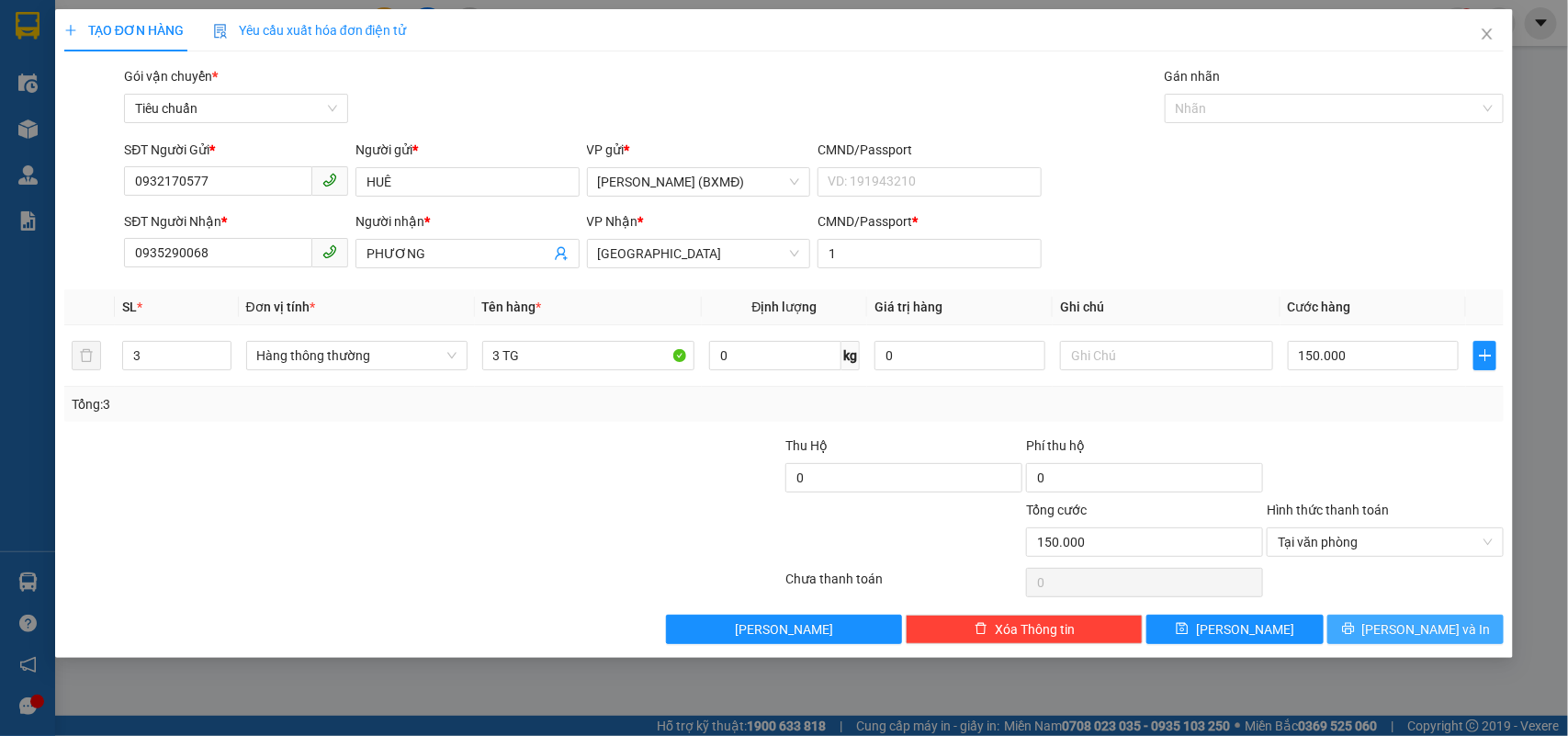
click at [1411, 634] on span "[PERSON_NAME] và In" at bounding box center [1426, 629] width 129 height 20
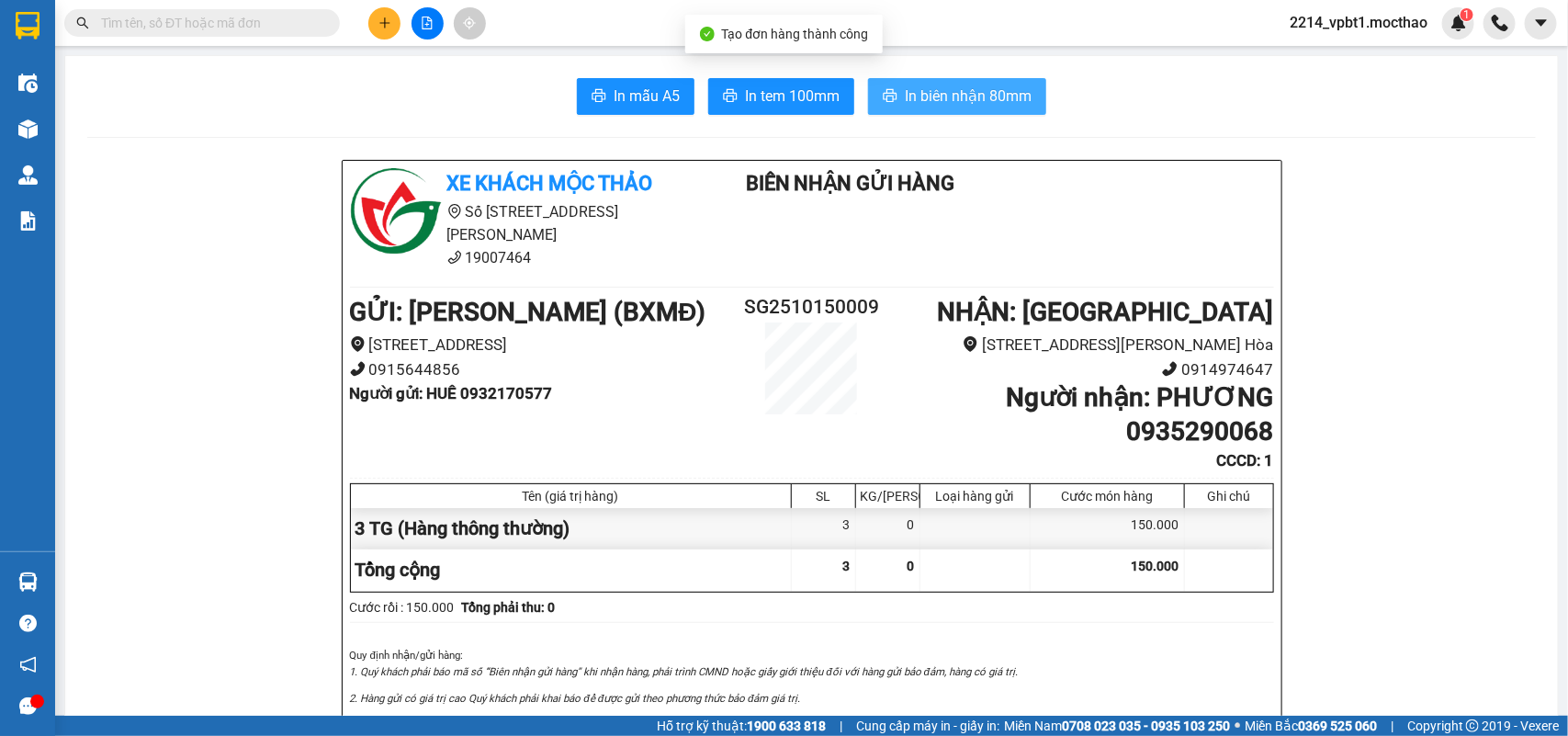
click at [980, 82] on button "In biên nhận 80mm" at bounding box center [957, 97] width 178 height 37
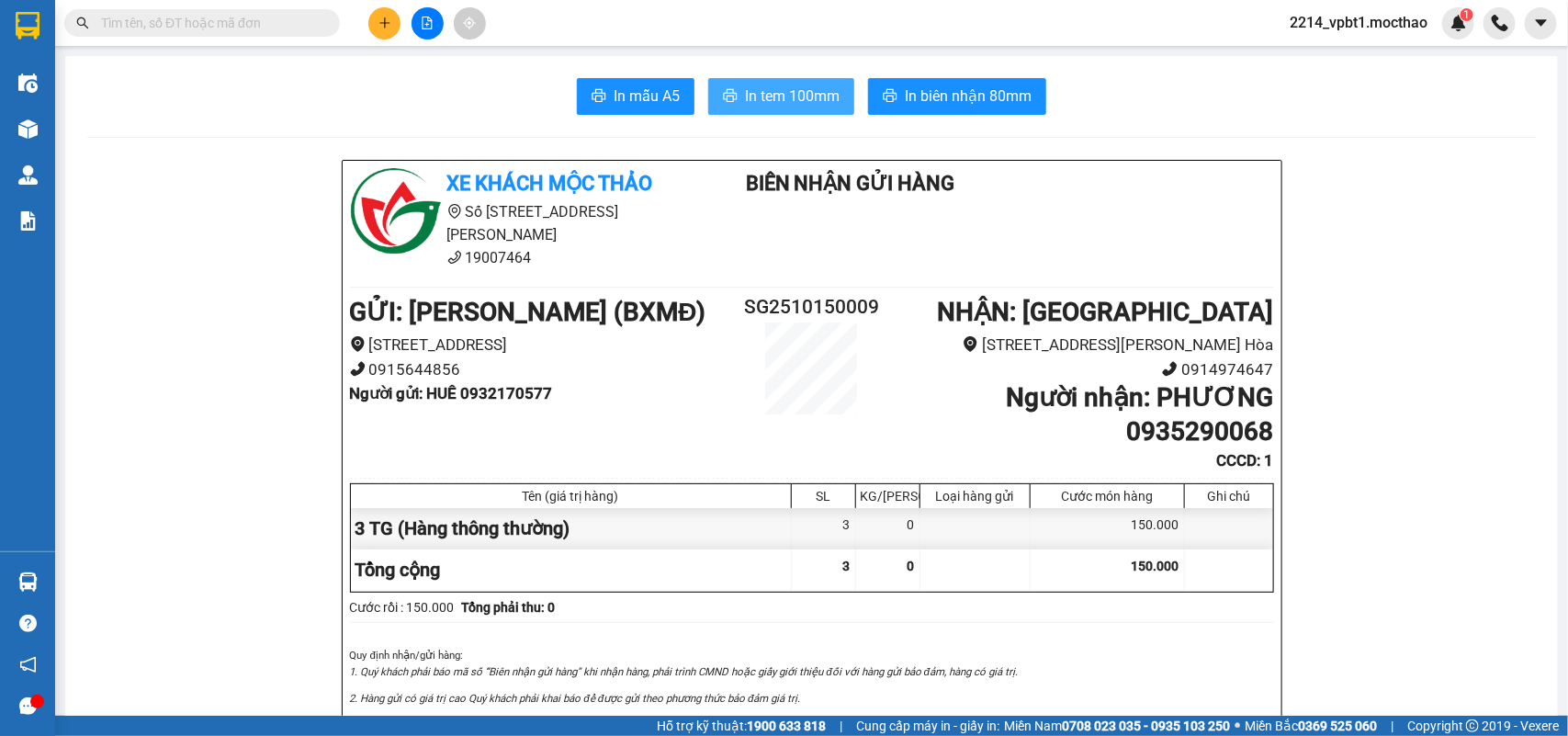
click at [787, 107] on span "In tem 100mm" at bounding box center [793, 96] width 95 height 23
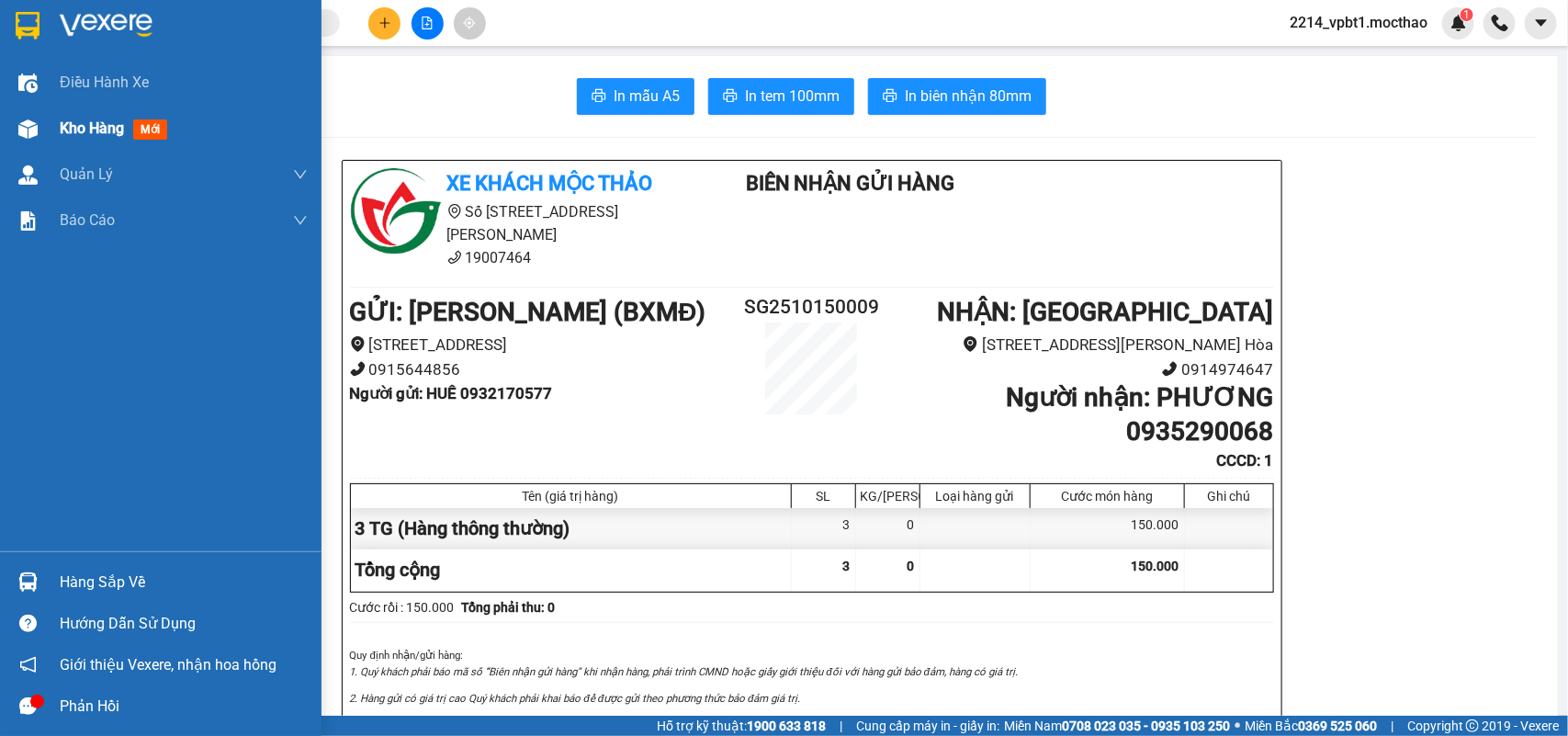
click at [80, 126] on span "Kho hàng" at bounding box center [92, 128] width 64 height 17
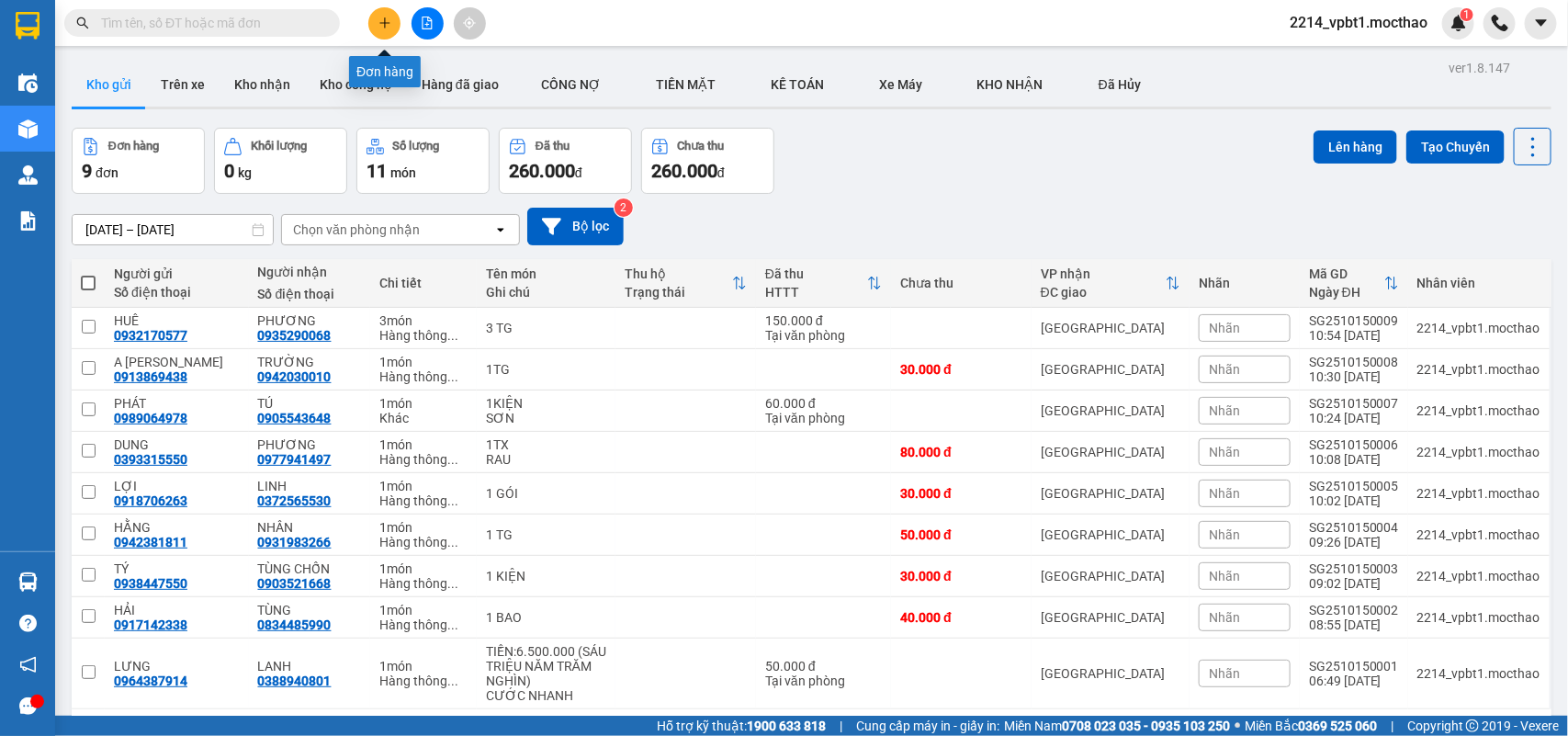
click at [384, 19] on icon "plus" at bounding box center [384, 22] width 1 height 10
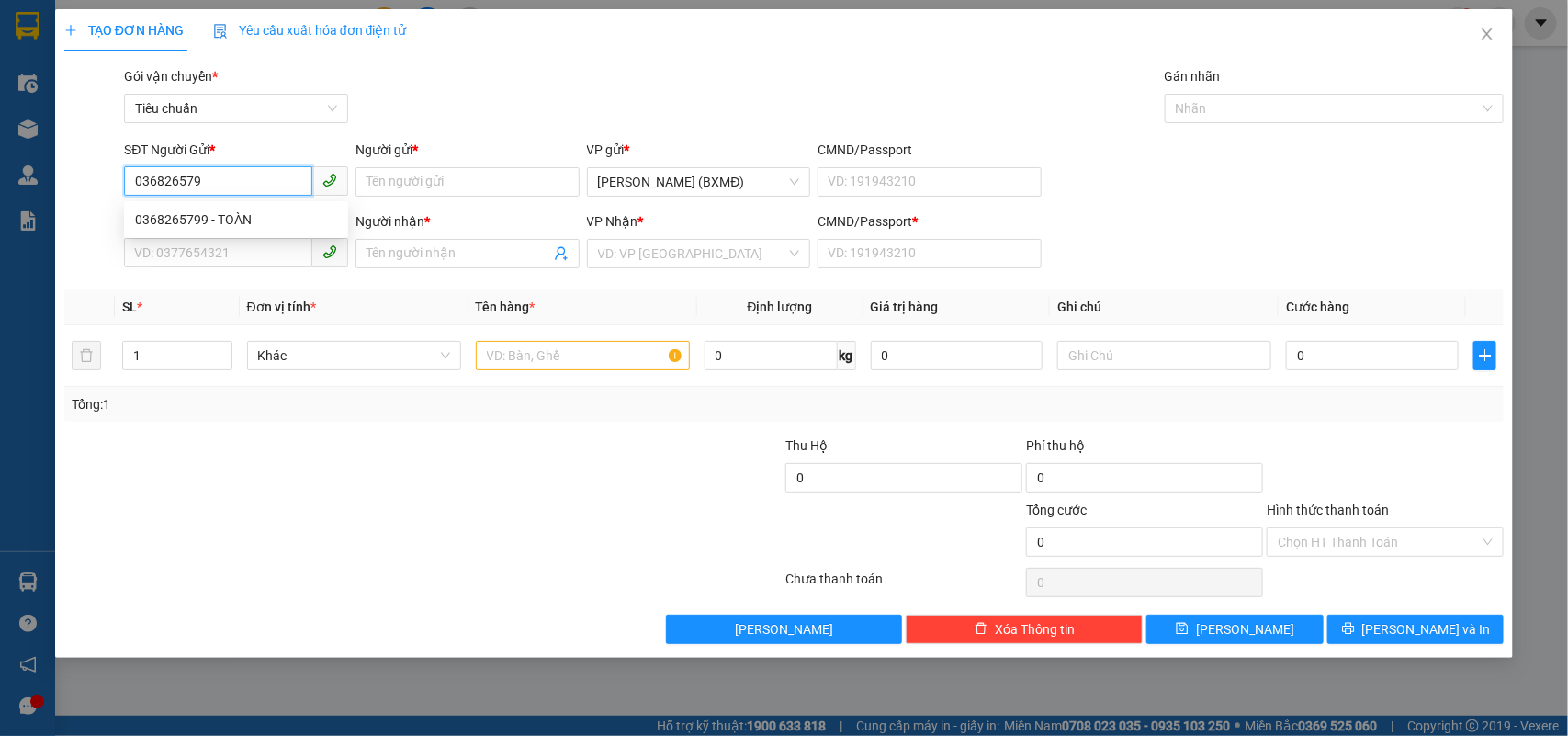
type input "0368265799"
click at [272, 219] on div "0368265799 - TOÀN" at bounding box center [235, 219] width 202 height 20
type input "TOÀN"
type input "0352407116"
type input "NHÂN"
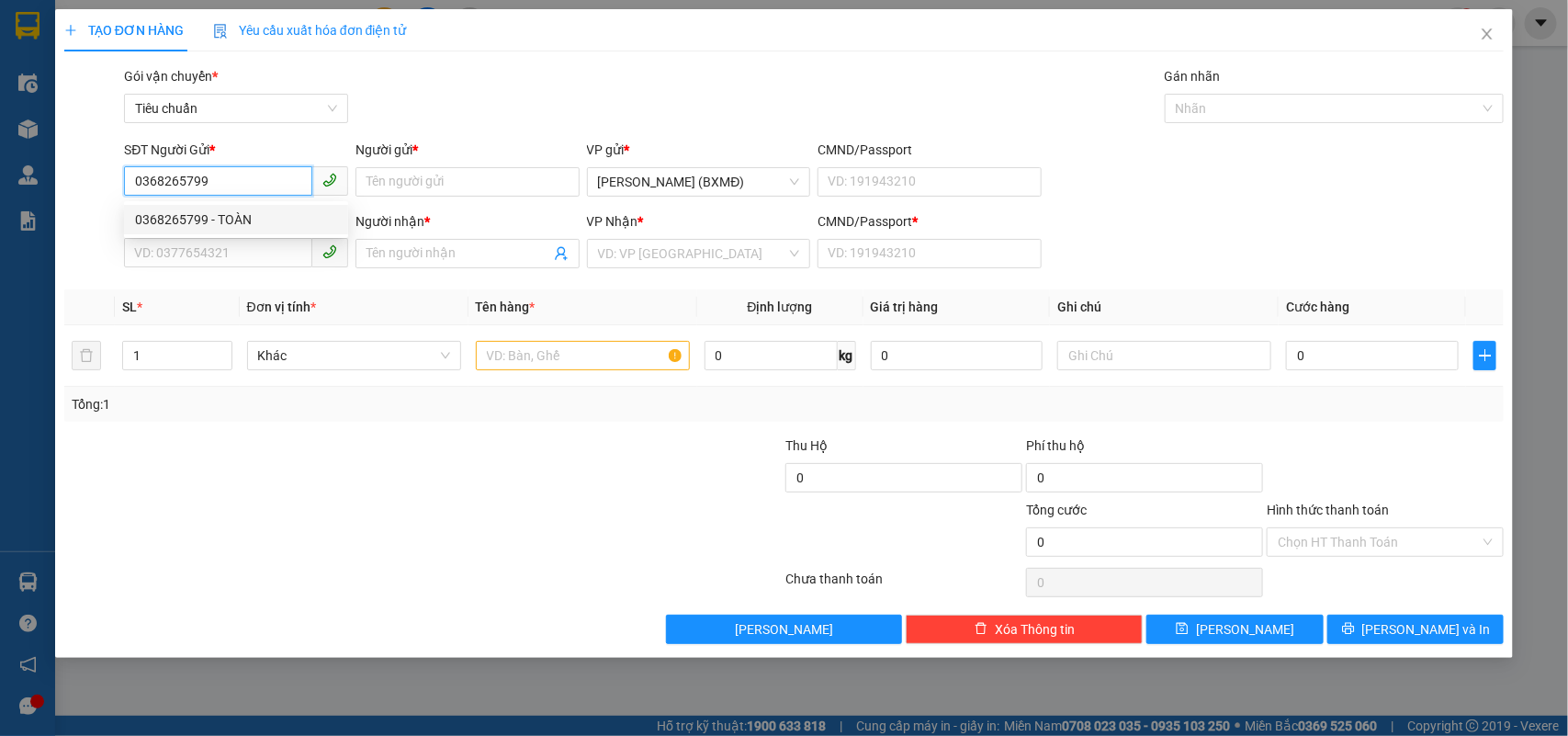
type input "1"
type input "70.000"
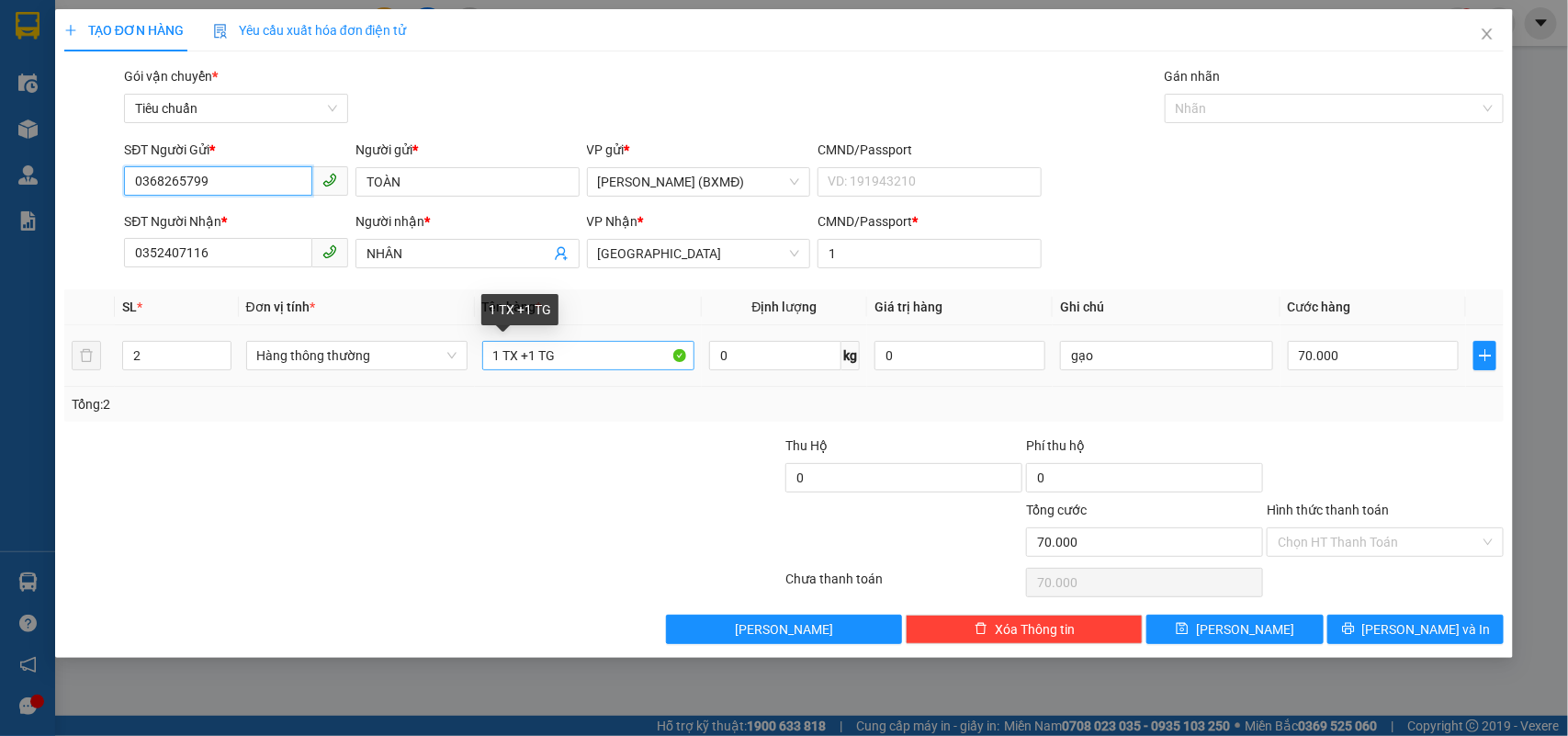
type input "0368265799"
drag, startPoint x: 528, startPoint y: 354, endPoint x: 588, endPoint y: 347, distance: 60.4
click at [588, 348] on input "1 TX +1 TG" at bounding box center [588, 355] width 212 height 29
type input "1 TX"
drag, startPoint x: 153, startPoint y: 352, endPoint x: 112, endPoint y: 383, distance: 51.4
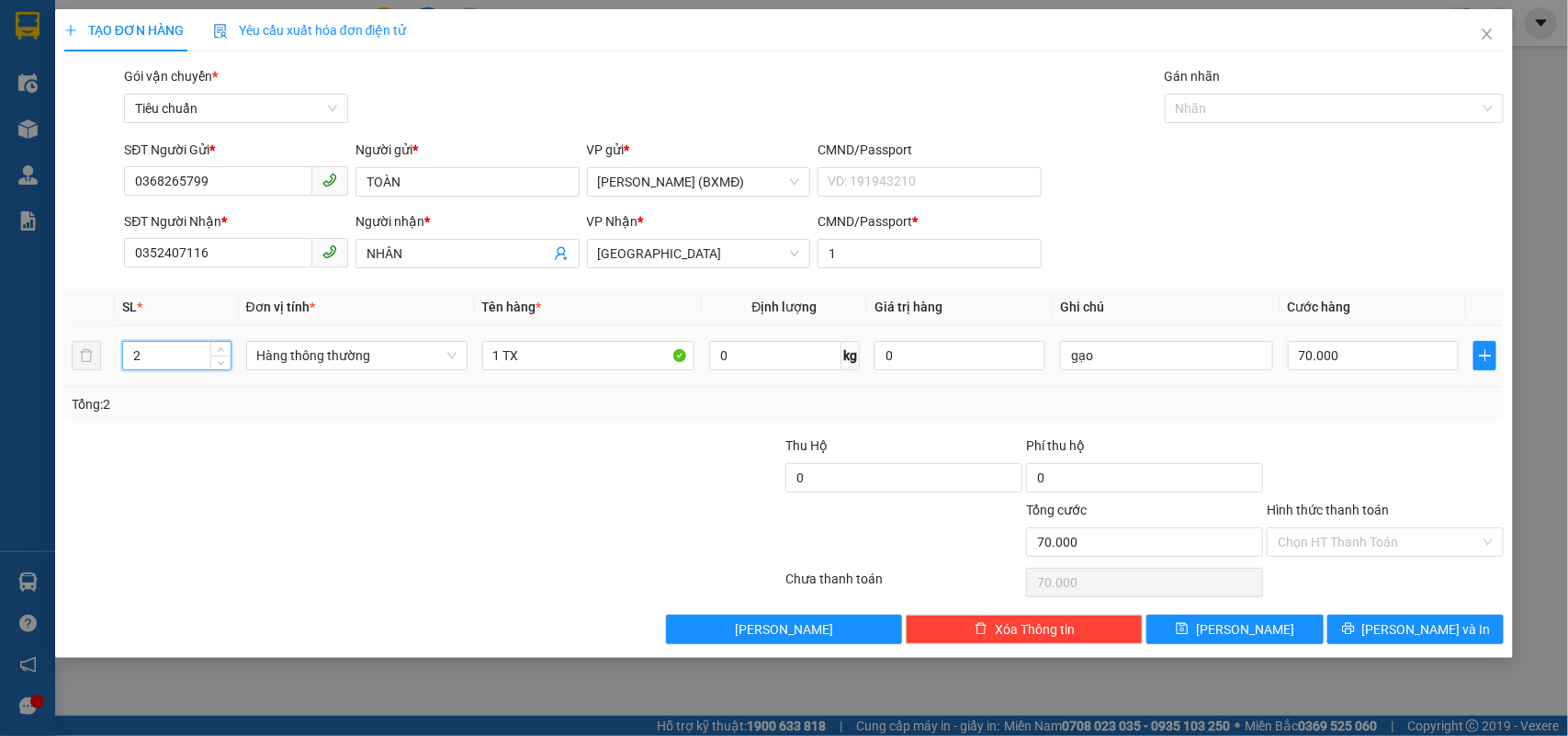
click at [112, 383] on tr "2 Hàng thông thường 1 TX 0 kg 0 gạo 70.000" at bounding box center [784, 356] width 1440 height 62
type input "1"
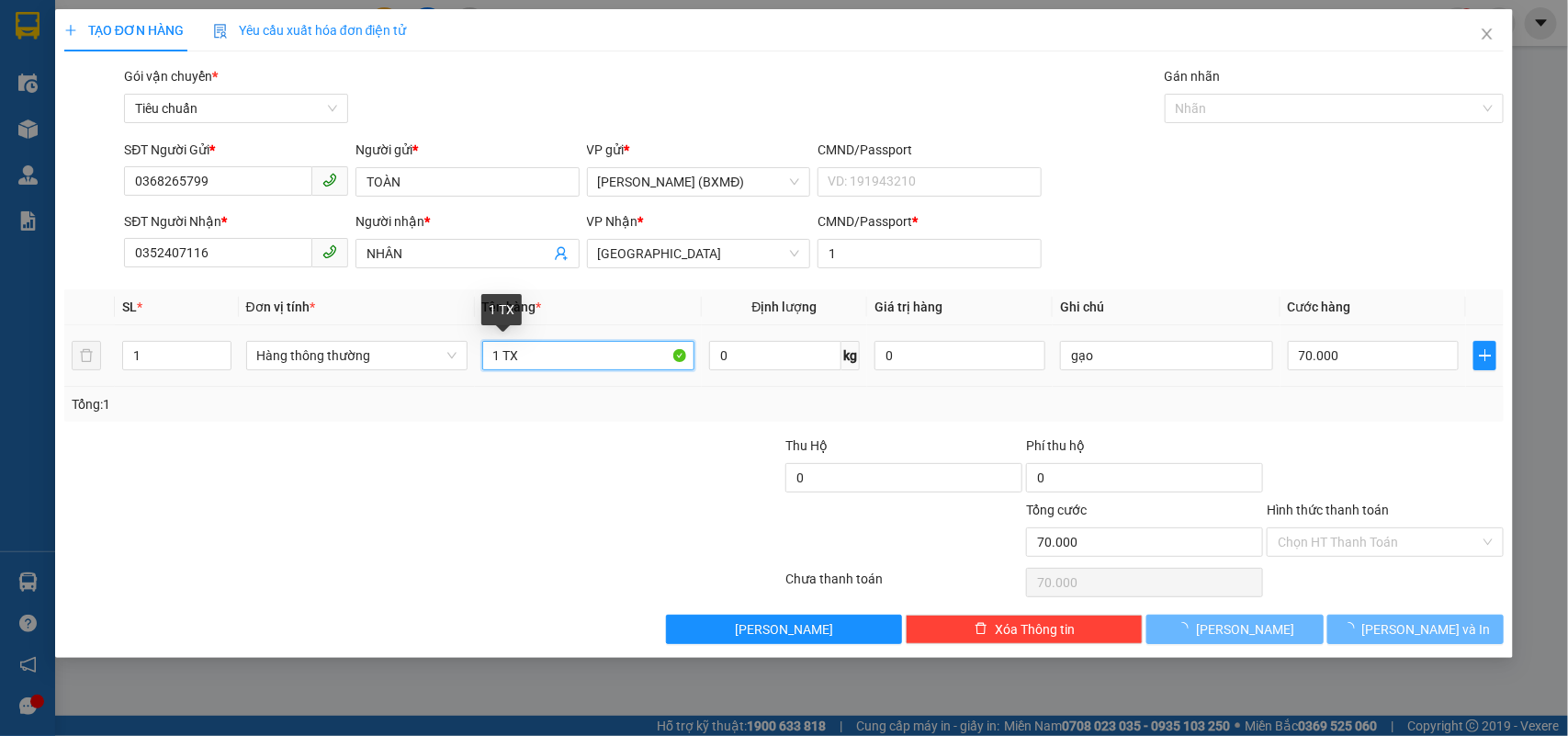
click at [534, 355] on input "1 TX" at bounding box center [588, 355] width 212 height 29
type input "0"
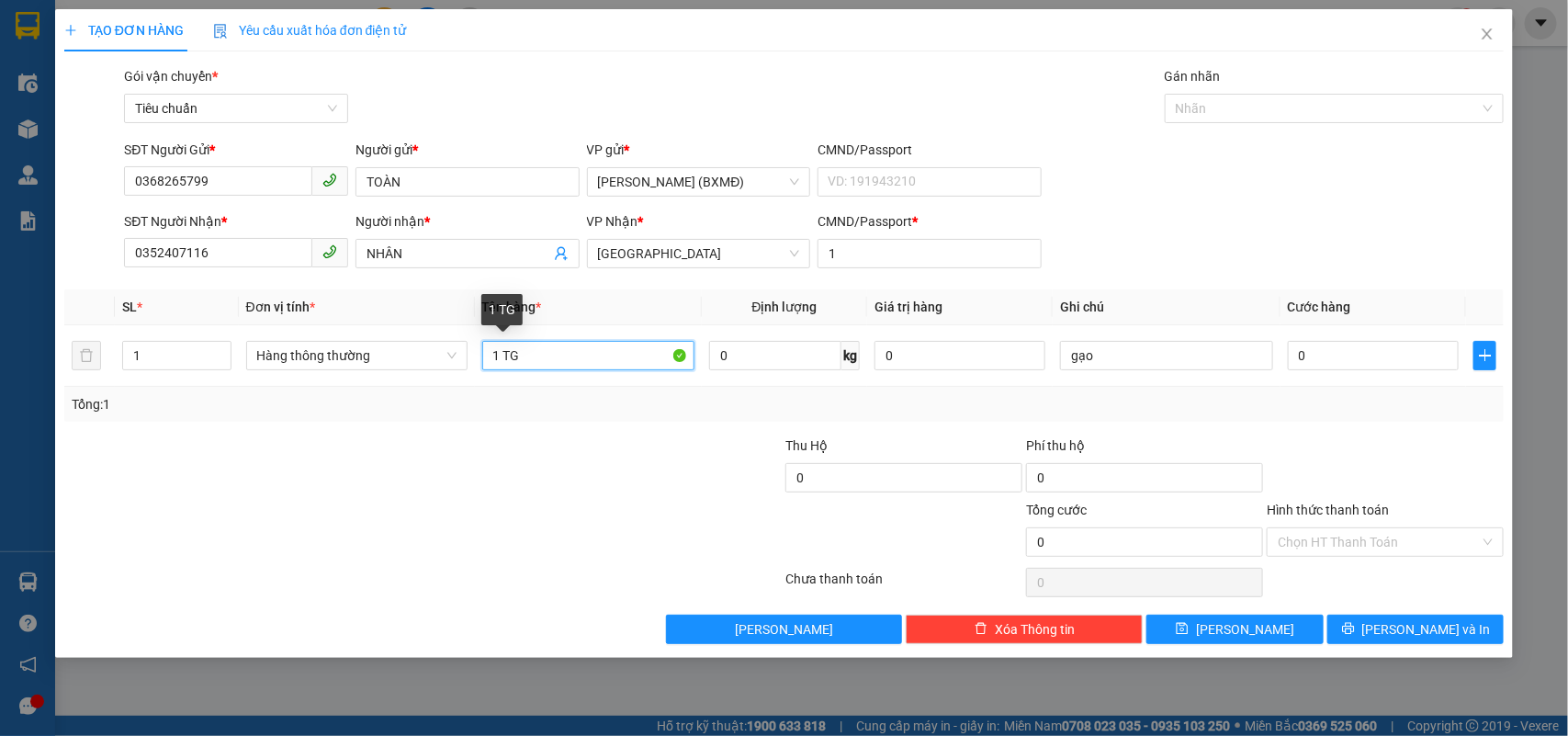
type input "1 TG"
drag, startPoint x: 566, startPoint y: 519, endPoint x: 601, endPoint y: 498, distance: 40.8
click at [575, 516] on div at bounding box center [664, 532] width 241 height 64
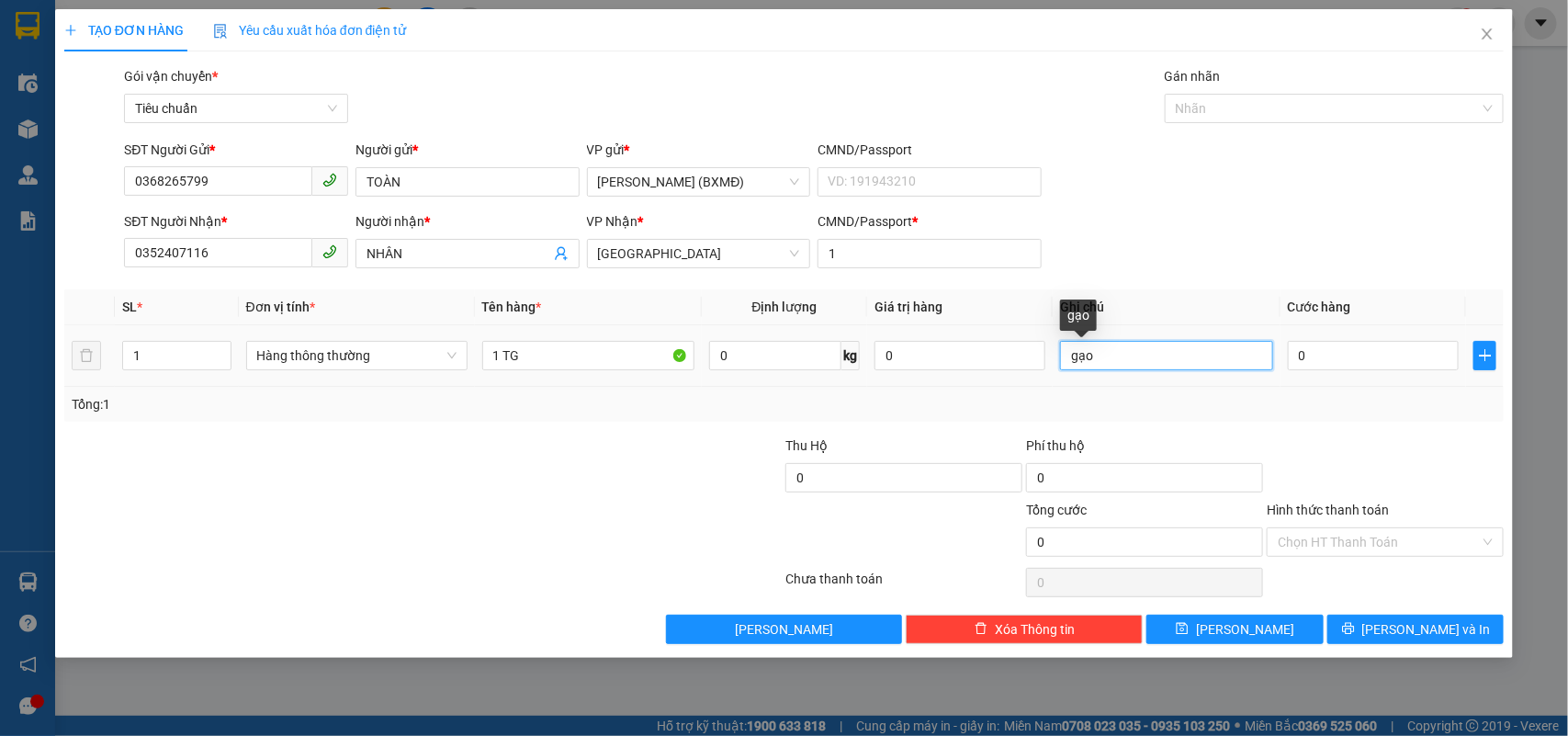
drag, startPoint x: 1116, startPoint y: 368, endPoint x: 1058, endPoint y: 383, distance: 59.9
click at [1067, 380] on td "gạo" at bounding box center [1165, 356] width 226 height 62
click at [1369, 366] on input "0" at bounding box center [1372, 355] width 170 height 29
type input "0"
type input "5"
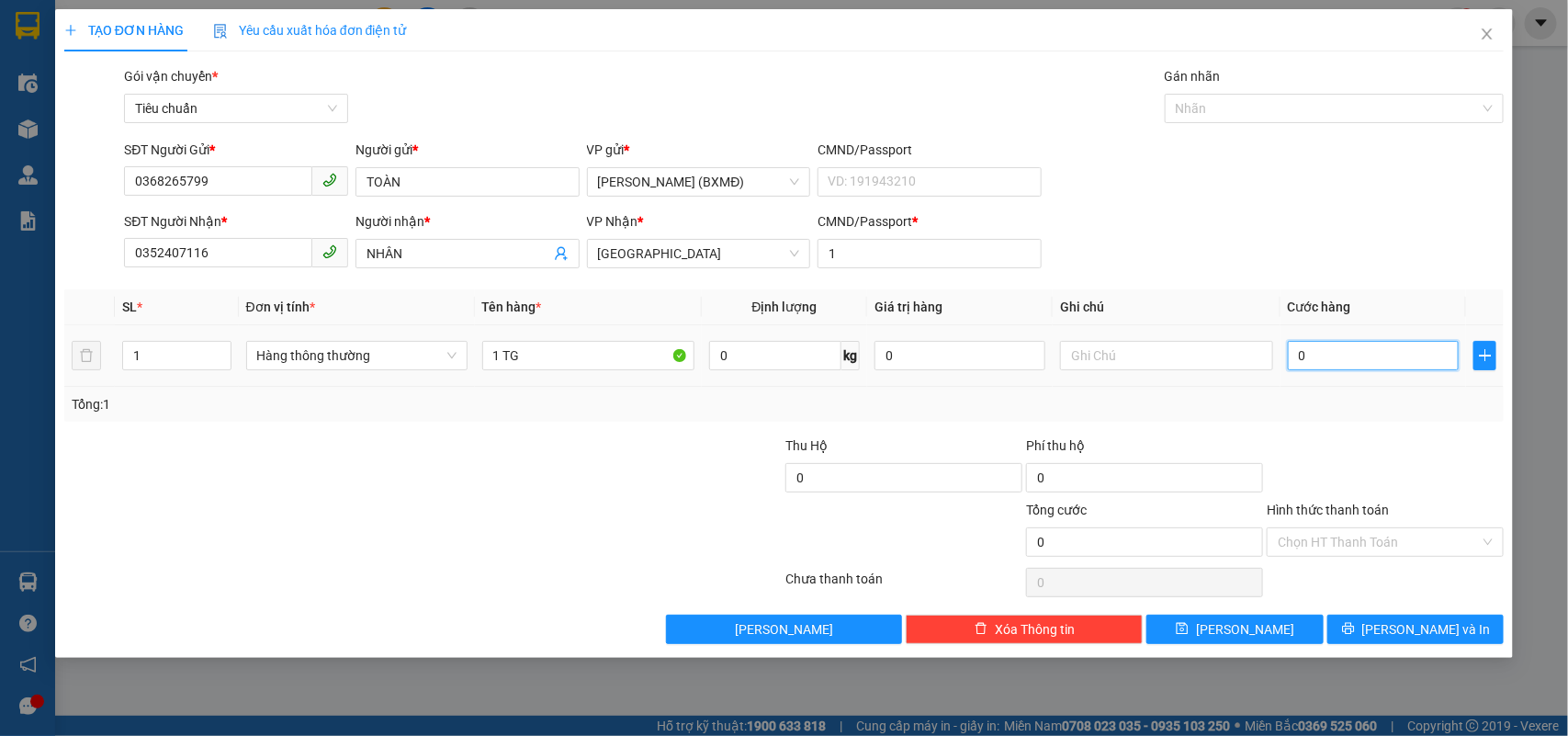
type input "5"
type input "005"
type input "50"
type input "0.050"
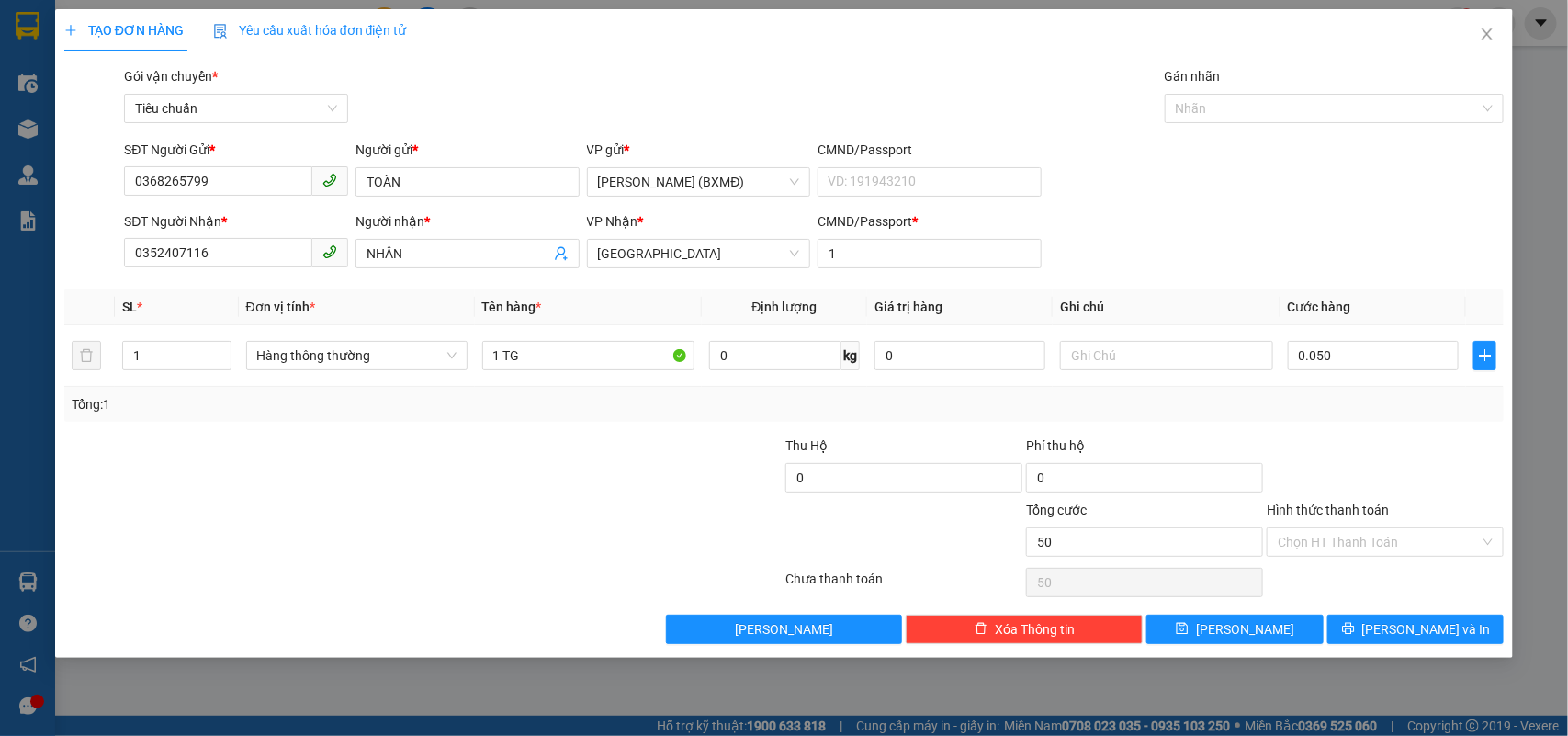
type input "50.000"
click at [1328, 396] on div "Tổng: 1" at bounding box center [784, 404] width 1426 height 20
click at [1365, 547] on input "Hình thức thanh toán" at bounding box center [1378, 542] width 202 height 27
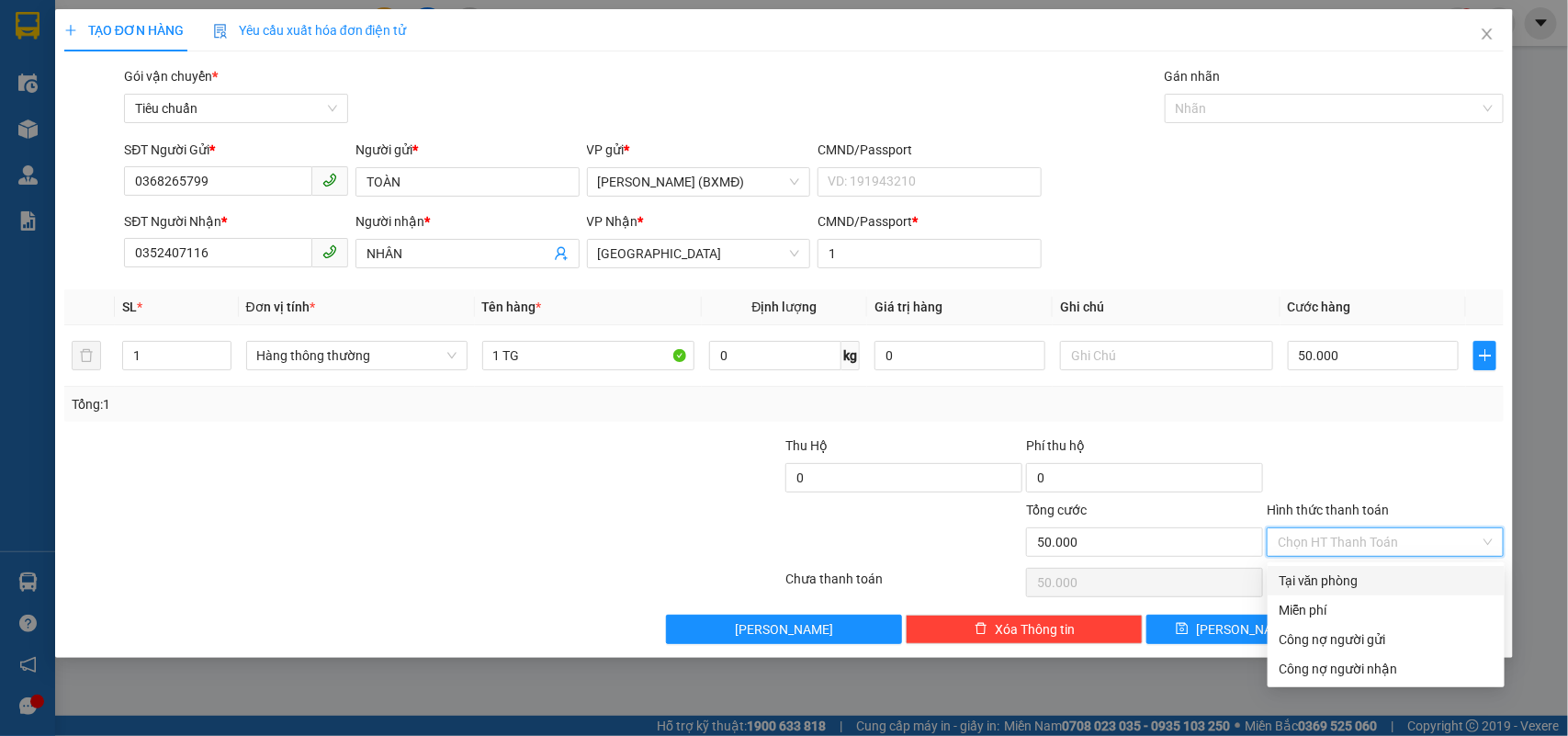
click at [1361, 575] on div "Tại văn phòng" at bounding box center [1386, 580] width 215 height 20
type input "0"
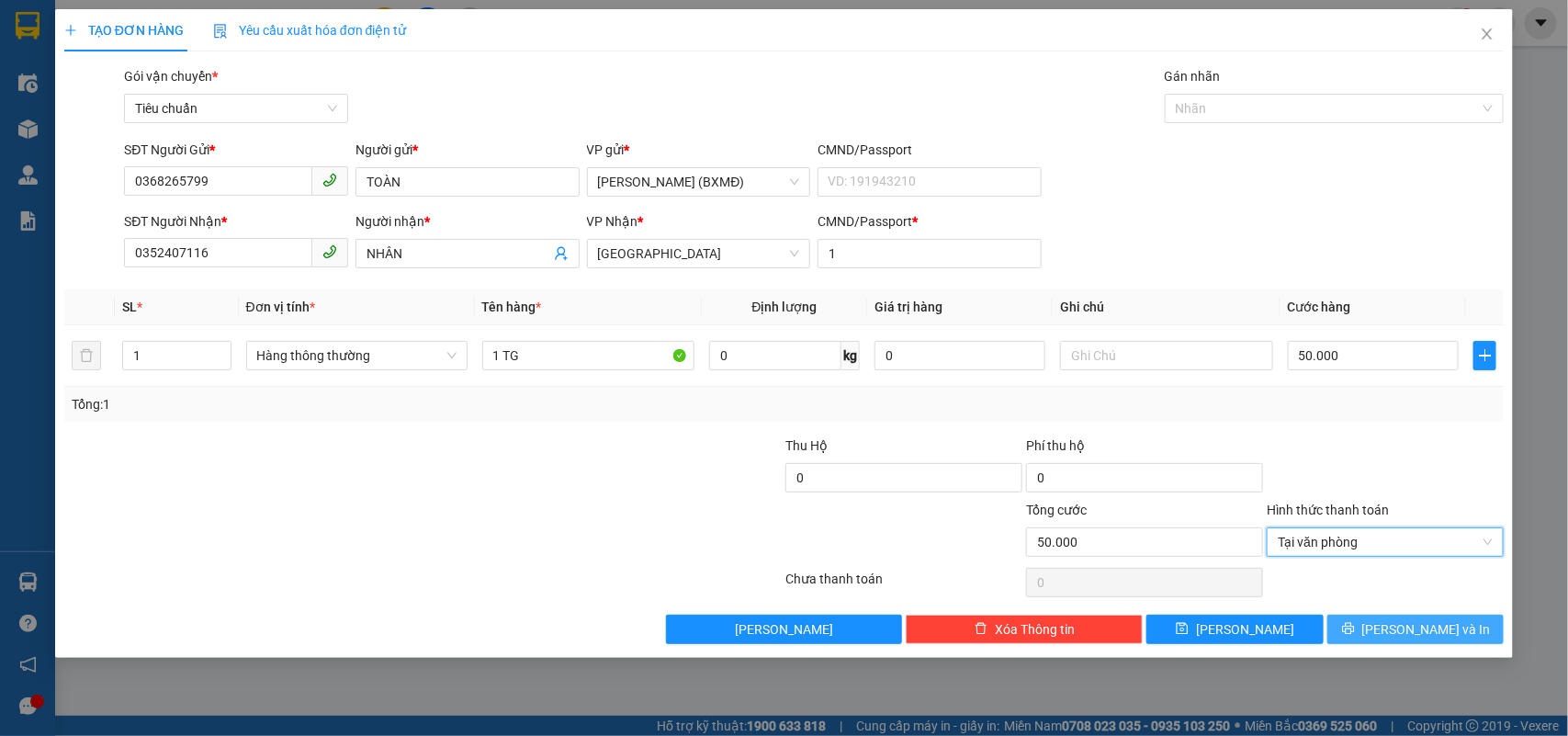
click at [1431, 627] on span "[PERSON_NAME] và In" at bounding box center [1426, 629] width 129 height 20
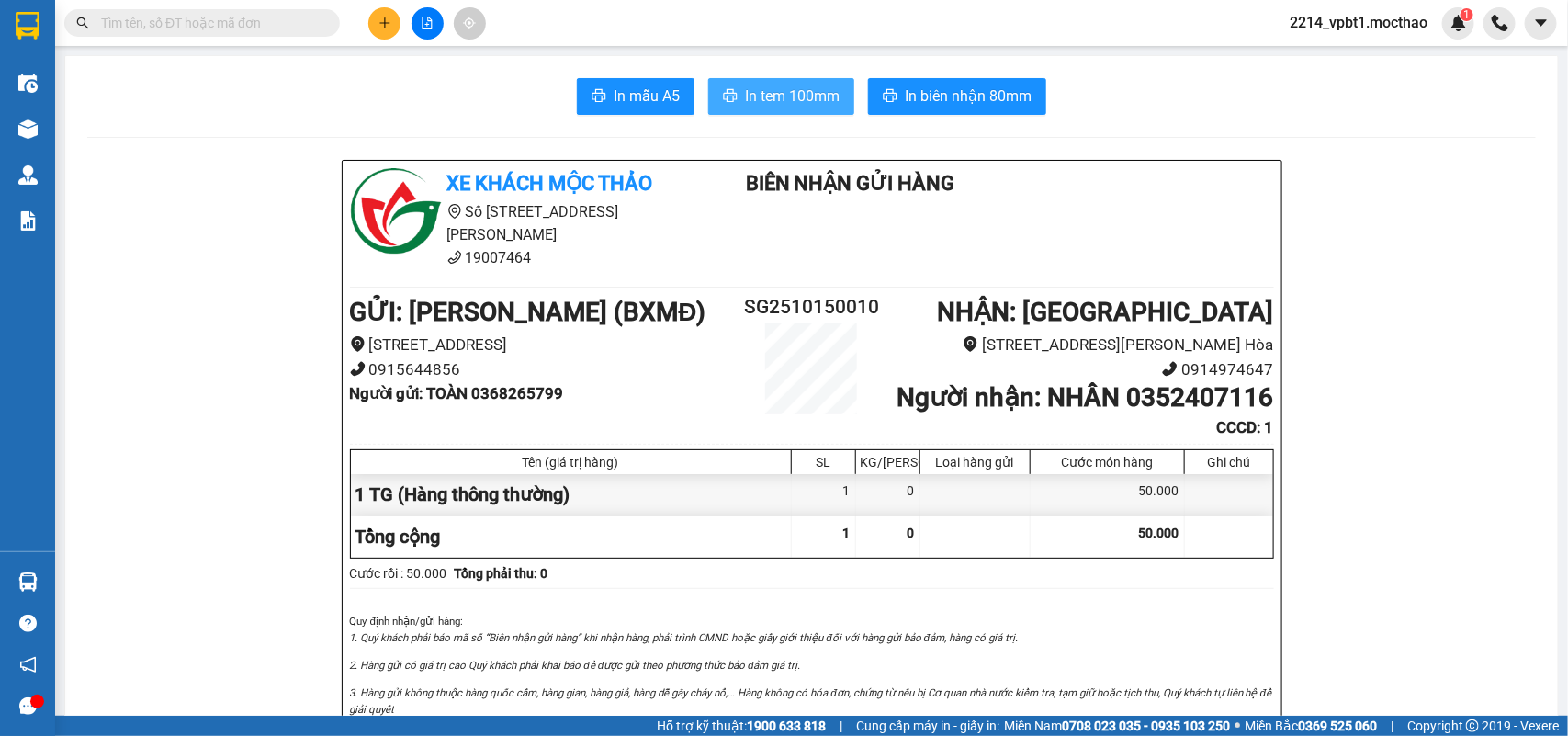
click at [808, 103] on span "In tem 100mm" at bounding box center [793, 96] width 95 height 23
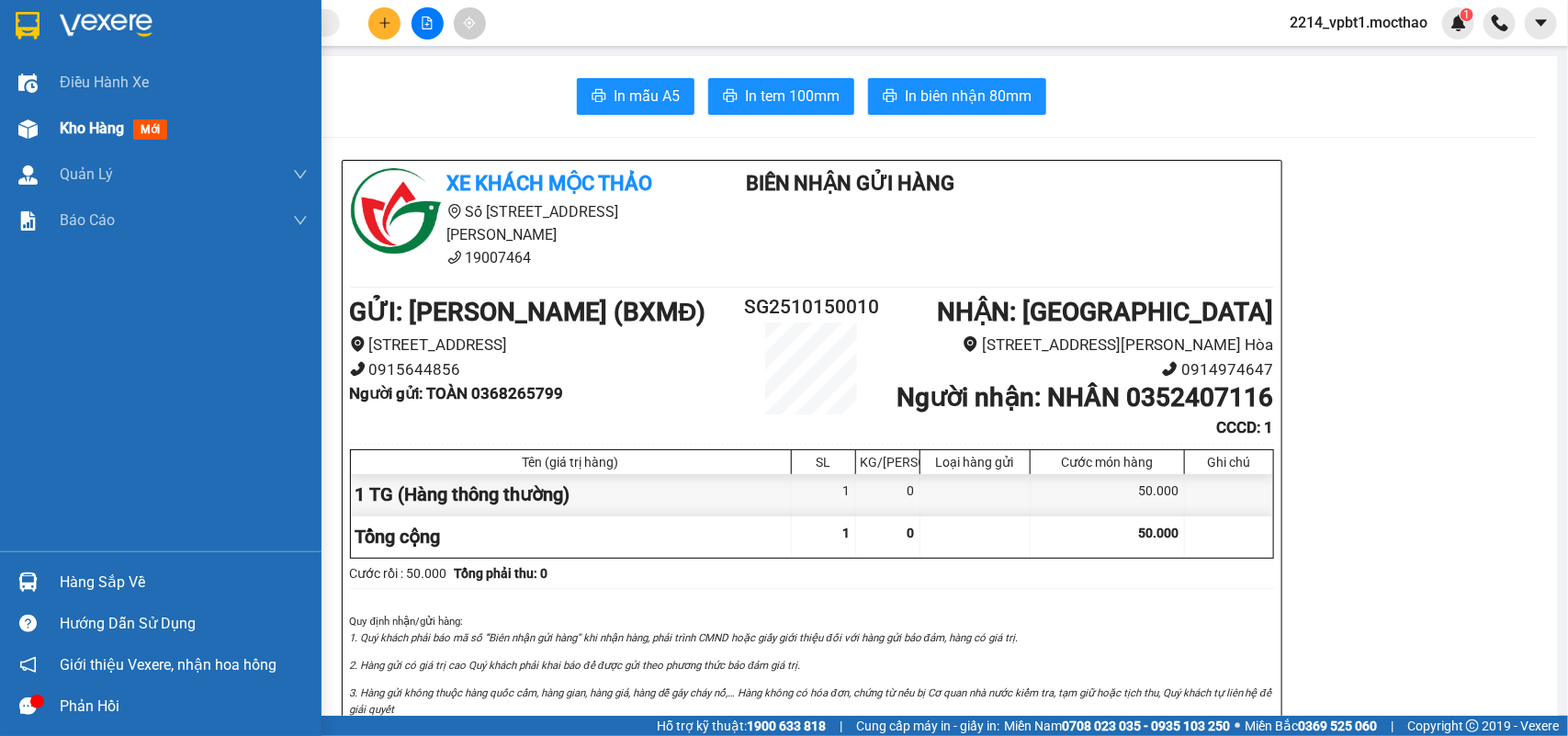
click at [83, 122] on span "Kho hàng" at bounding box center [92, 128] width 64 height 17
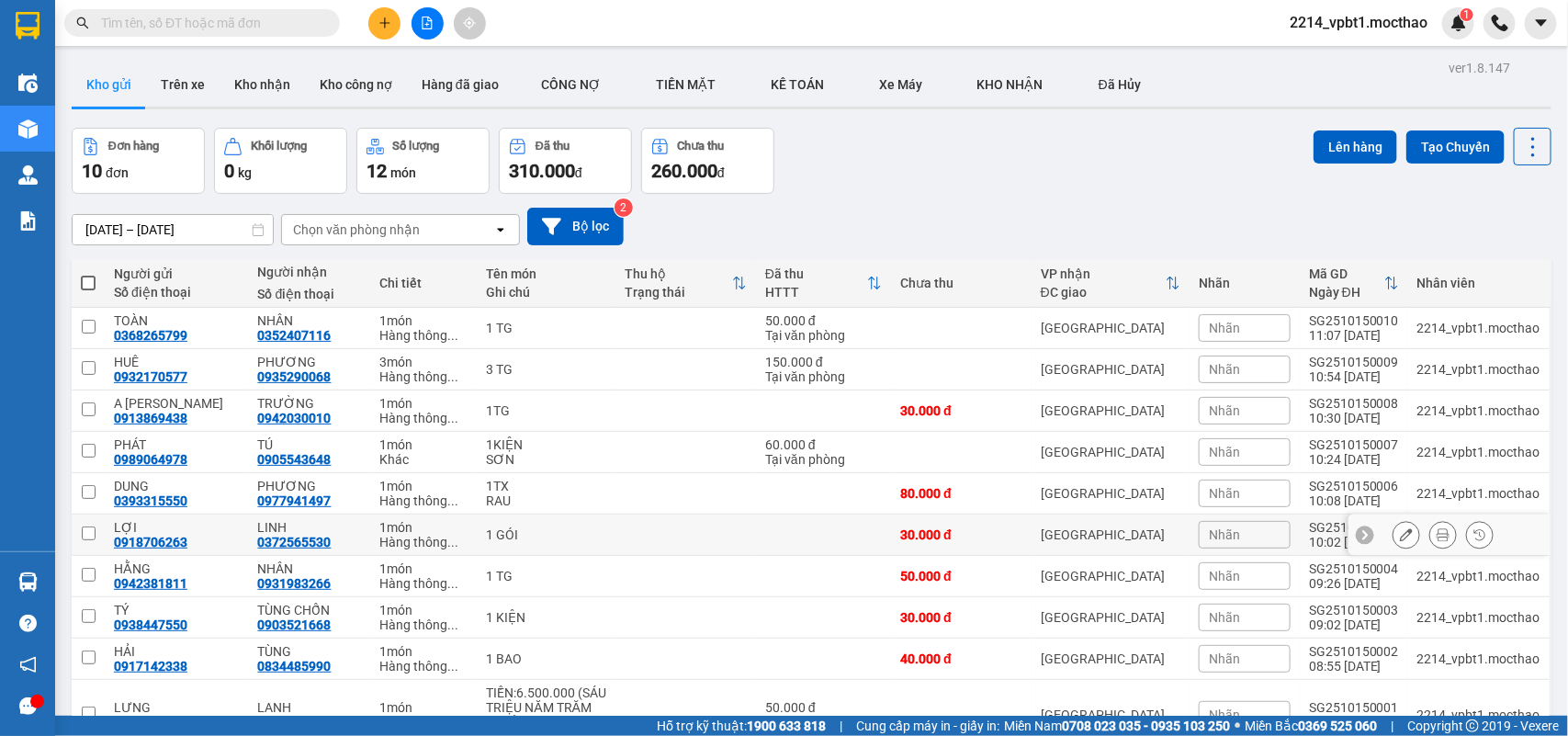
scroll to position [113, 0]
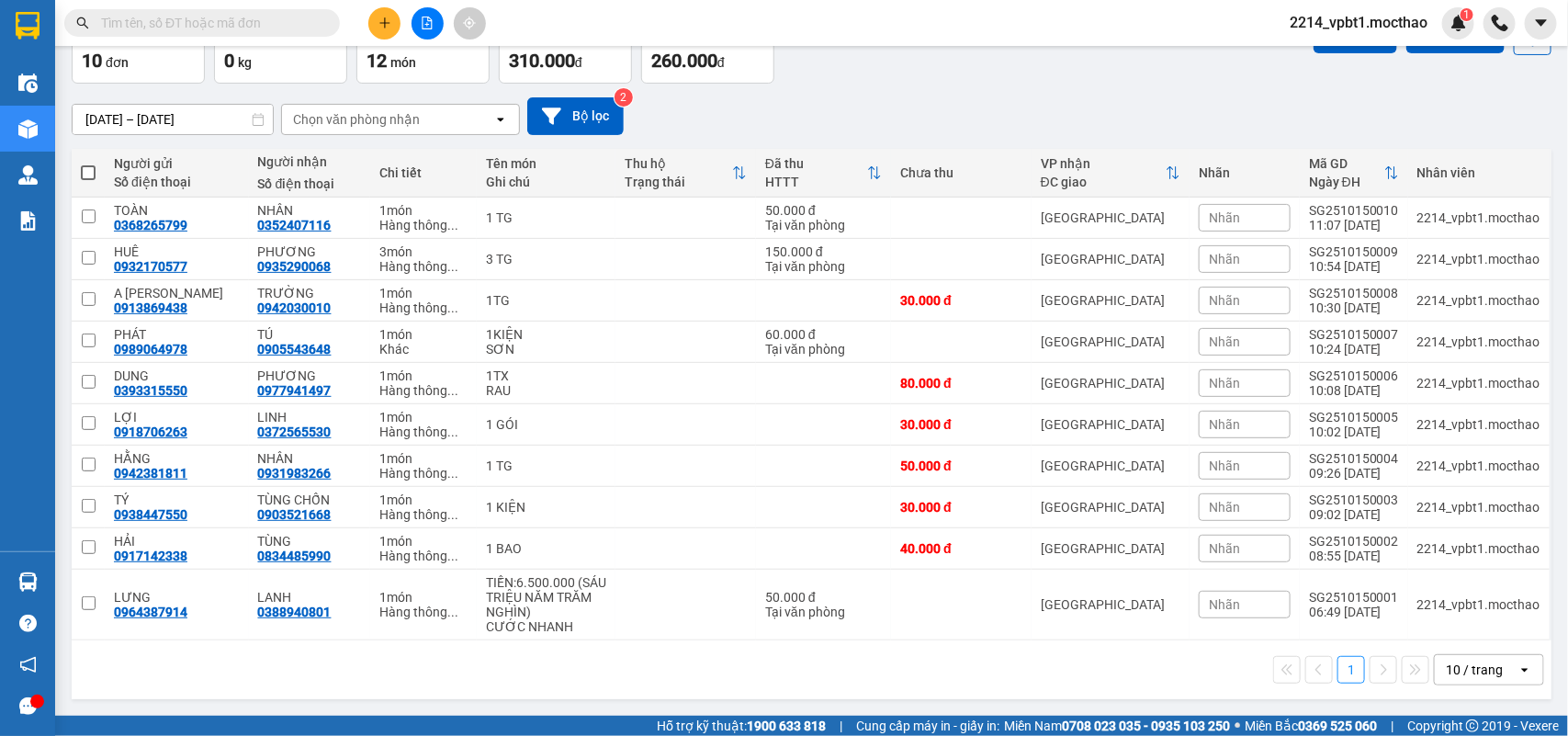
click at [1462, 673] on div "10 / trang" at bounding box center [1473, 669] width 57 height 18
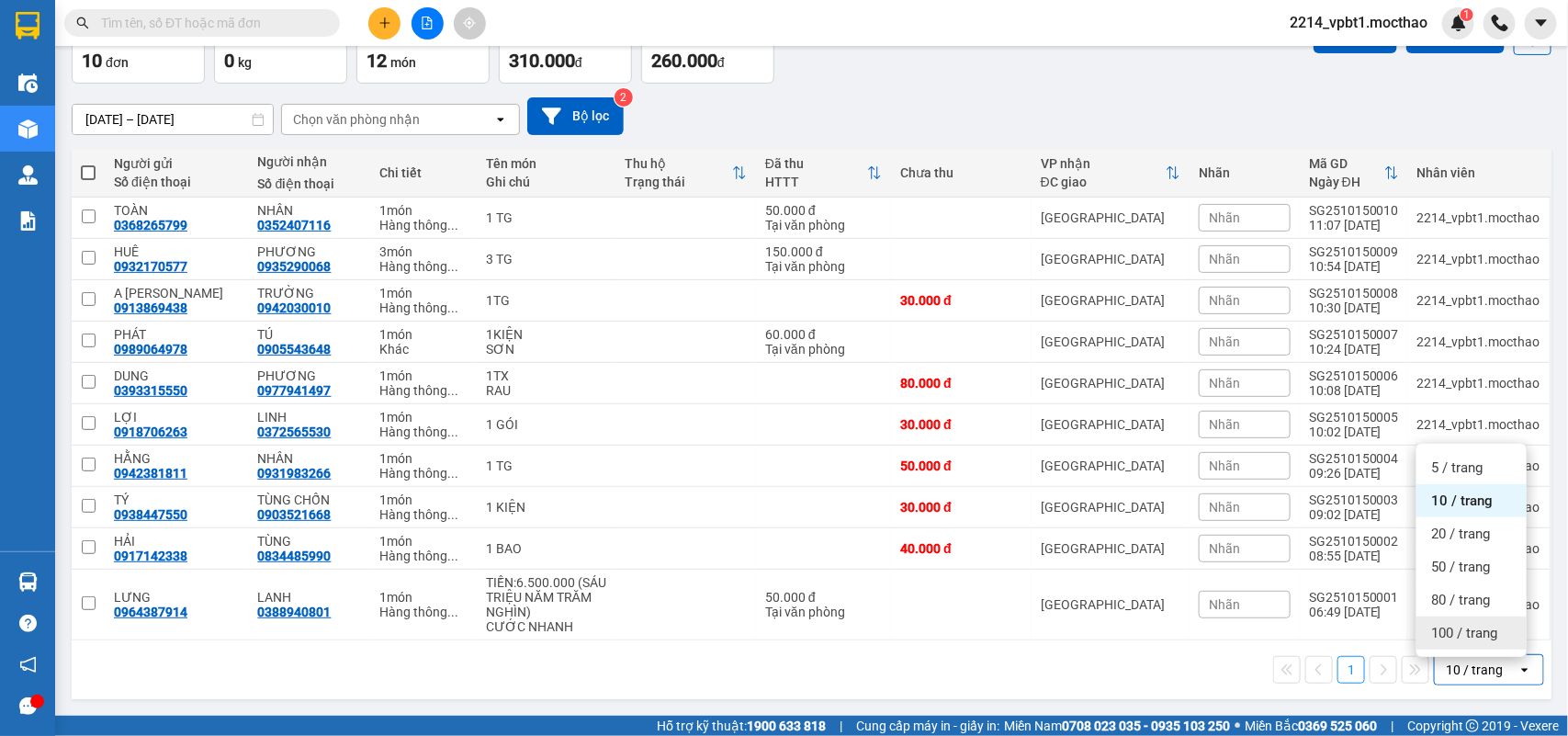
click at [1451, 624] on span "100 / trang" at bounding box center [1463, 632] width 66 height 18
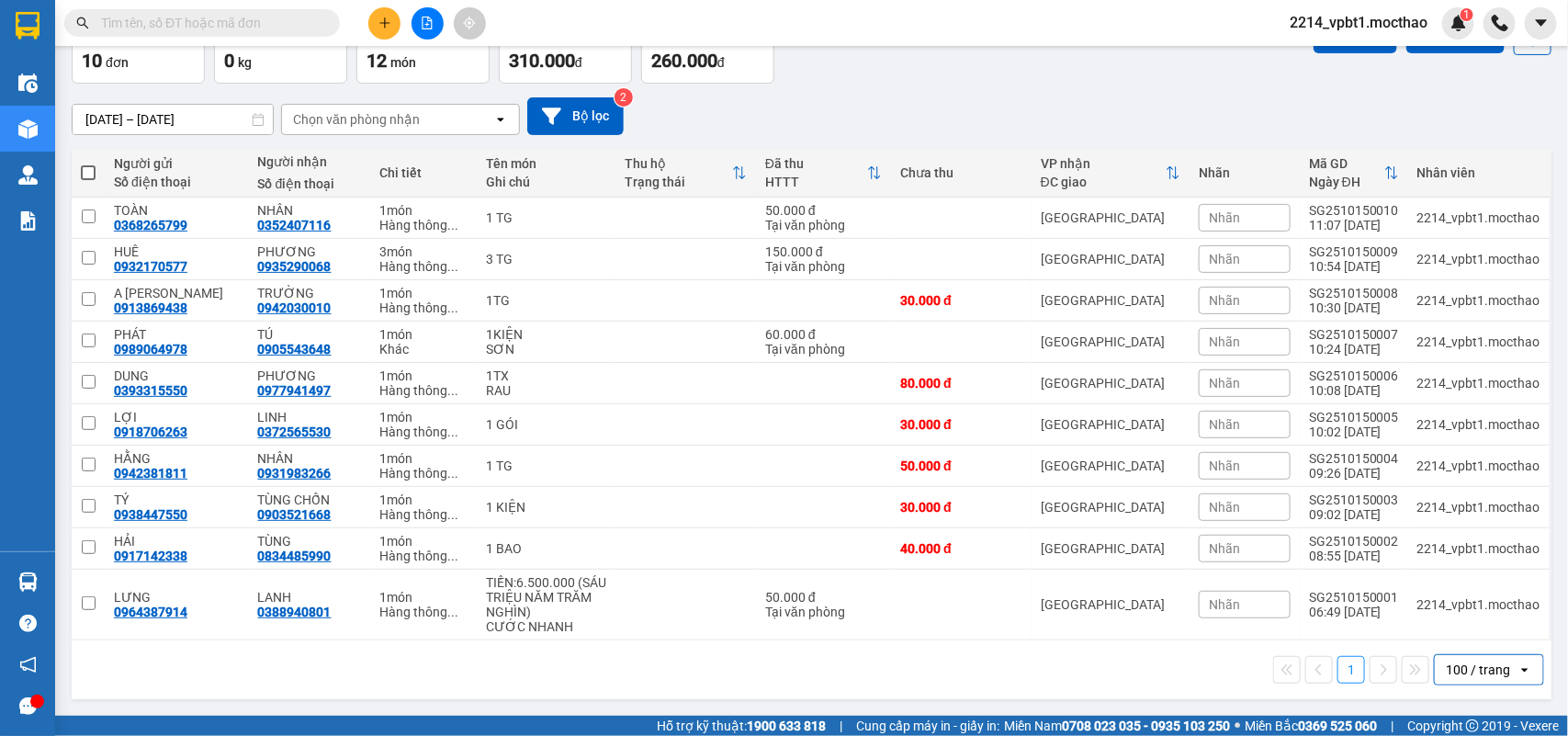
click at [375, 20] on button at bounding box center [383, 23] width 32 height 32
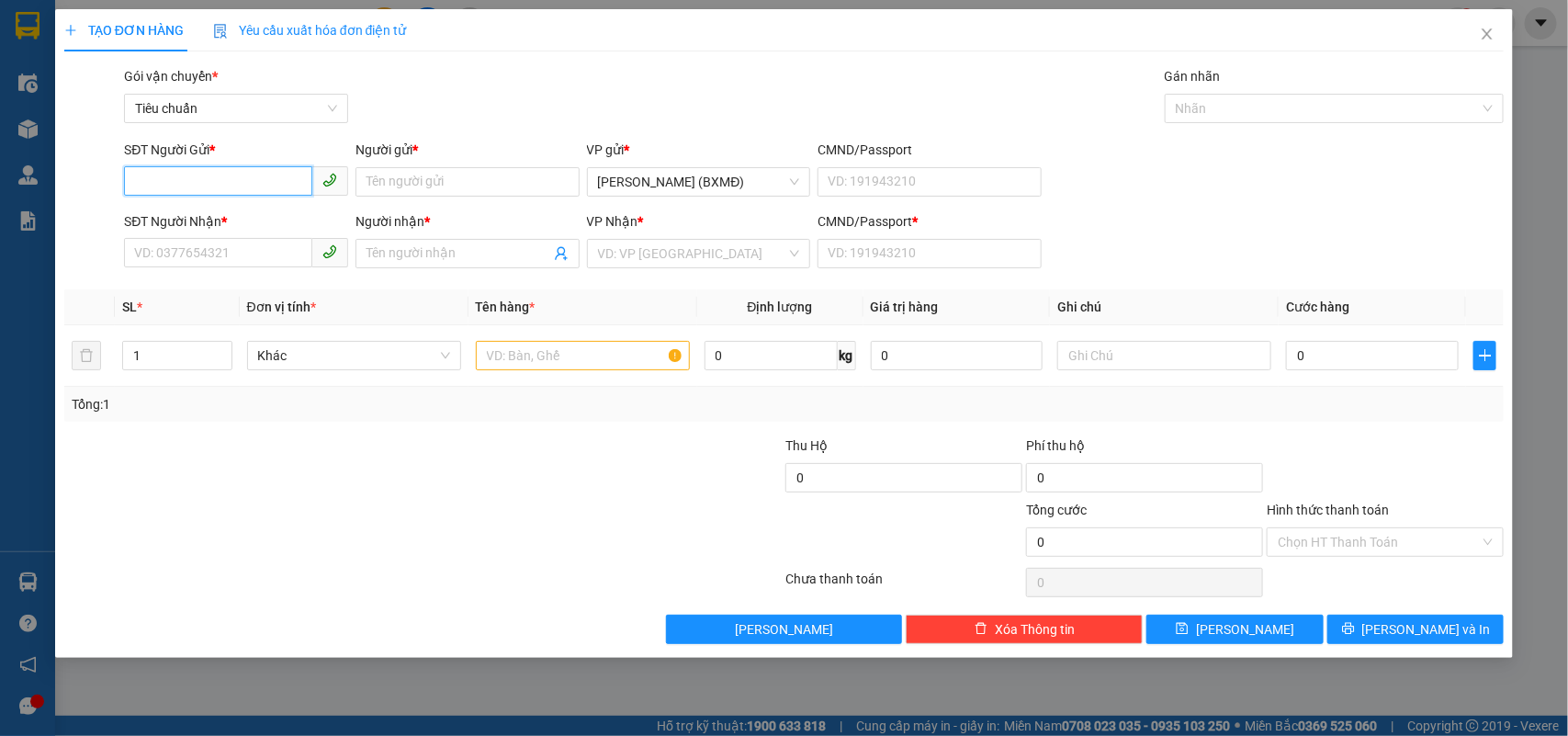
type input "0"
click at [256, 258] on input "SĐT Người Nhận *" at bounding box center [218, 253] width 189 height 29
drag, startPoint x: 187, startPoint y: 254, endPoint x: 48, endPoint y: 267, distance: 139.6
click at [48, 267] on div "TẠO ĐƠN HÀNG Yêu cầu xuất hóa đơn điện tử Transit Pickup Surcharge Ids Transit …" at bounding box center [784, 368] width 1568 height 736
type input "987"
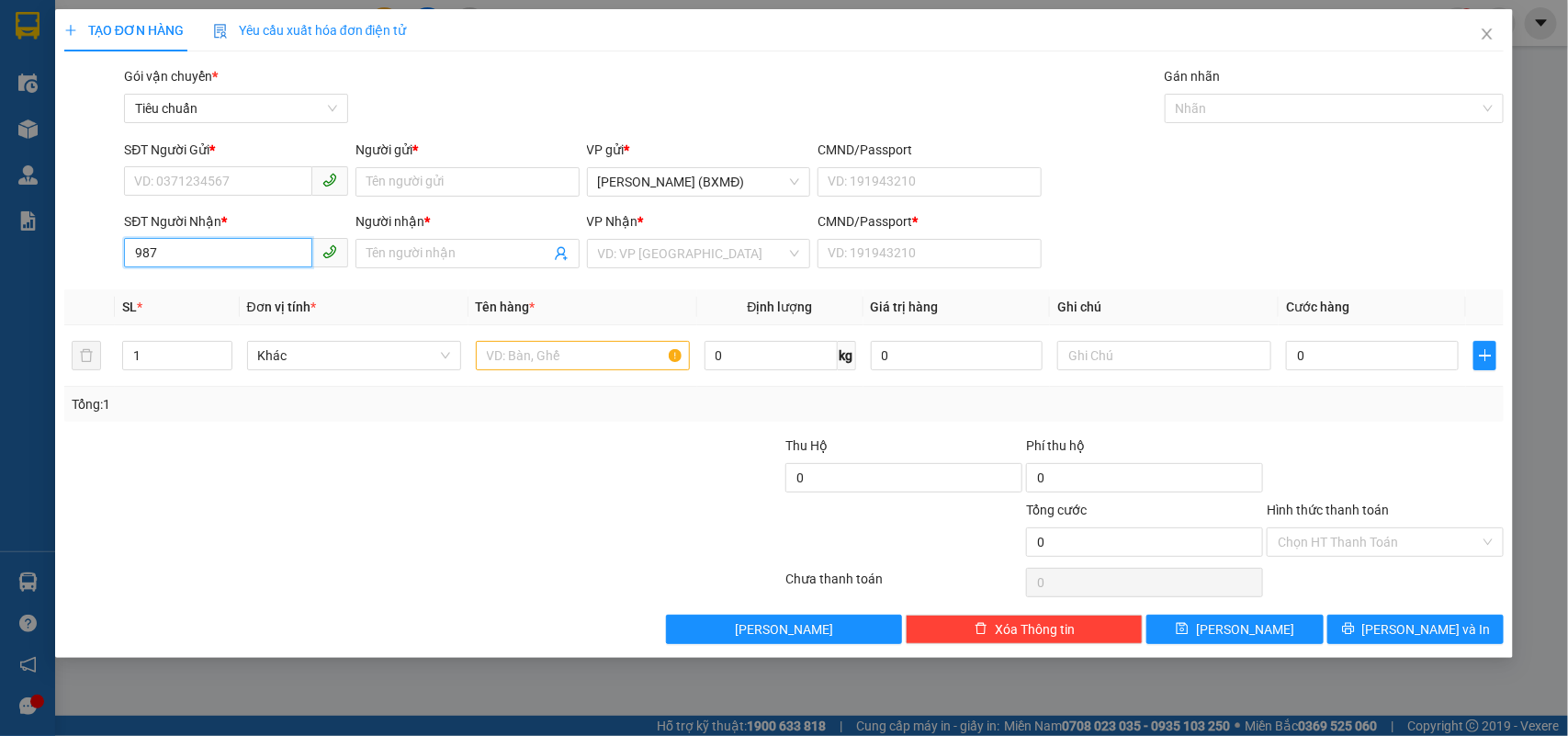
click at [0, 317] on div "TẠO ĐƠN HÀNG Yêu cầu xuất hóa đơn điện tử Transit Pickup Surcharge Ids Transit …" at bounding box center [784, 368] width 1568 height 736
click at [170, 176] on input "SĐT Người Gửi *" at bounding box center [218, 181] width 189 height 29
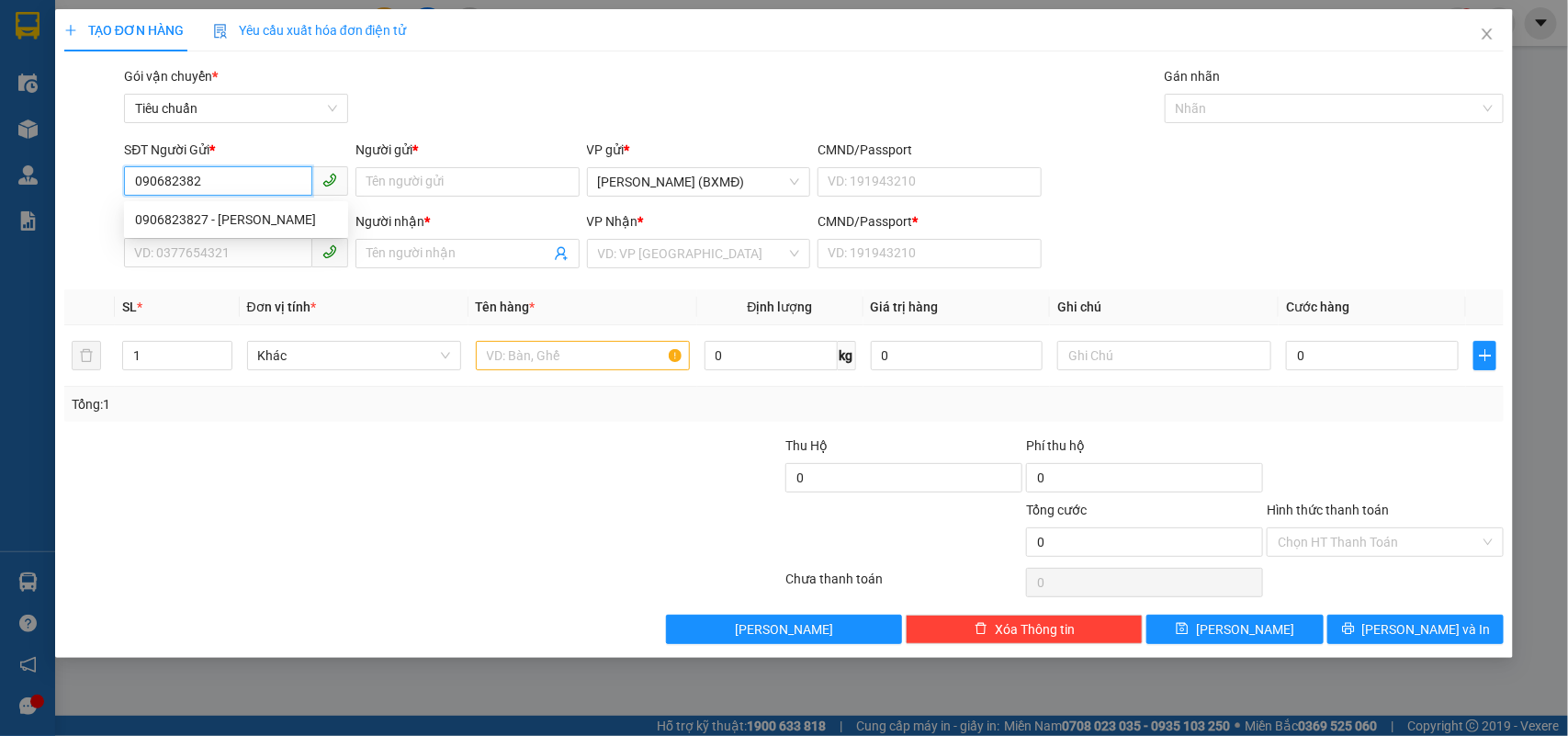
type input "0906823827"
click at [211, 218] on div "0906823827 - [PERSON_NAME]" at bounding box center [235, 219] width 202 height 20
type input "[PERSON_NAME]"
type input "0839183987"
type input "HIẾU"
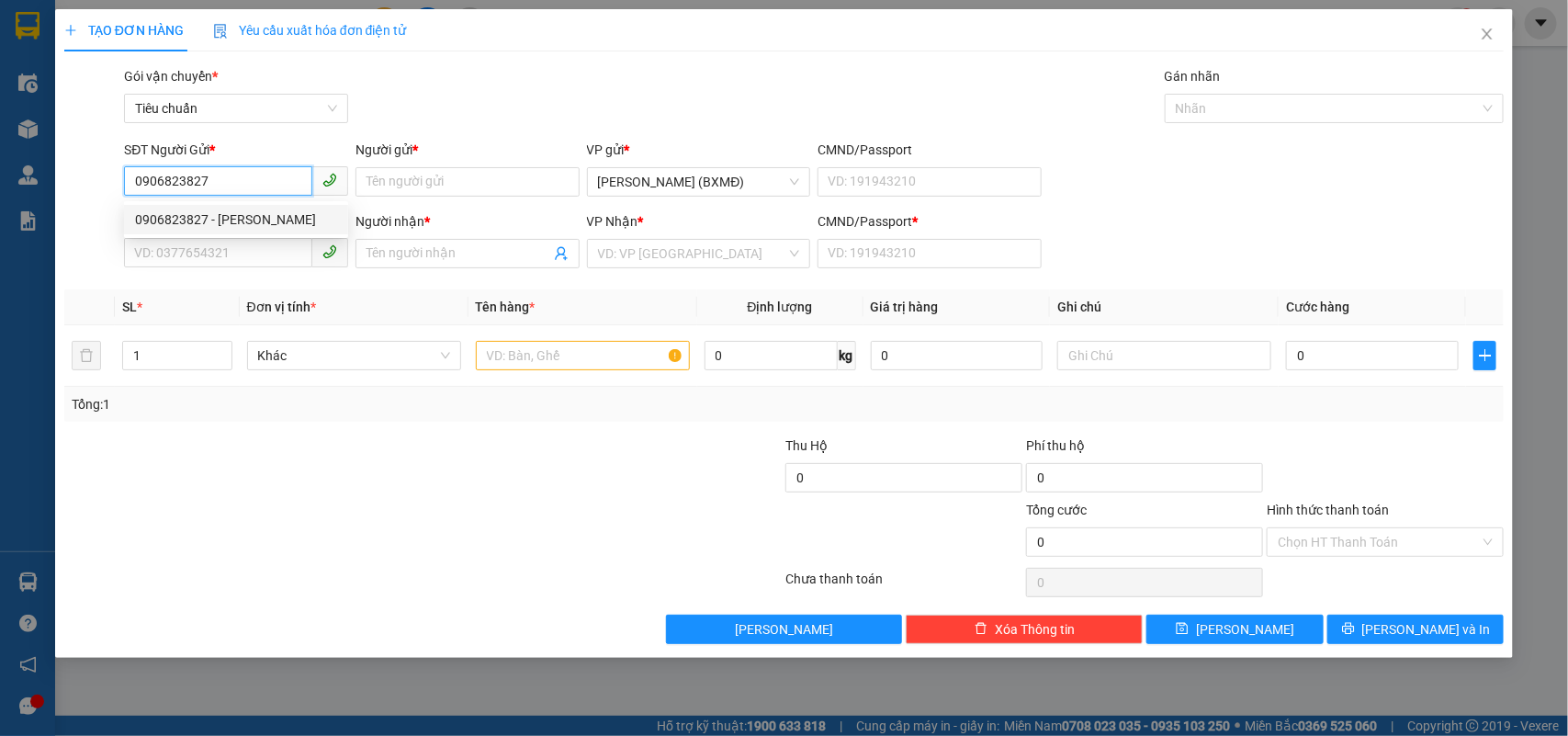
type input "1"
type input "210.000"
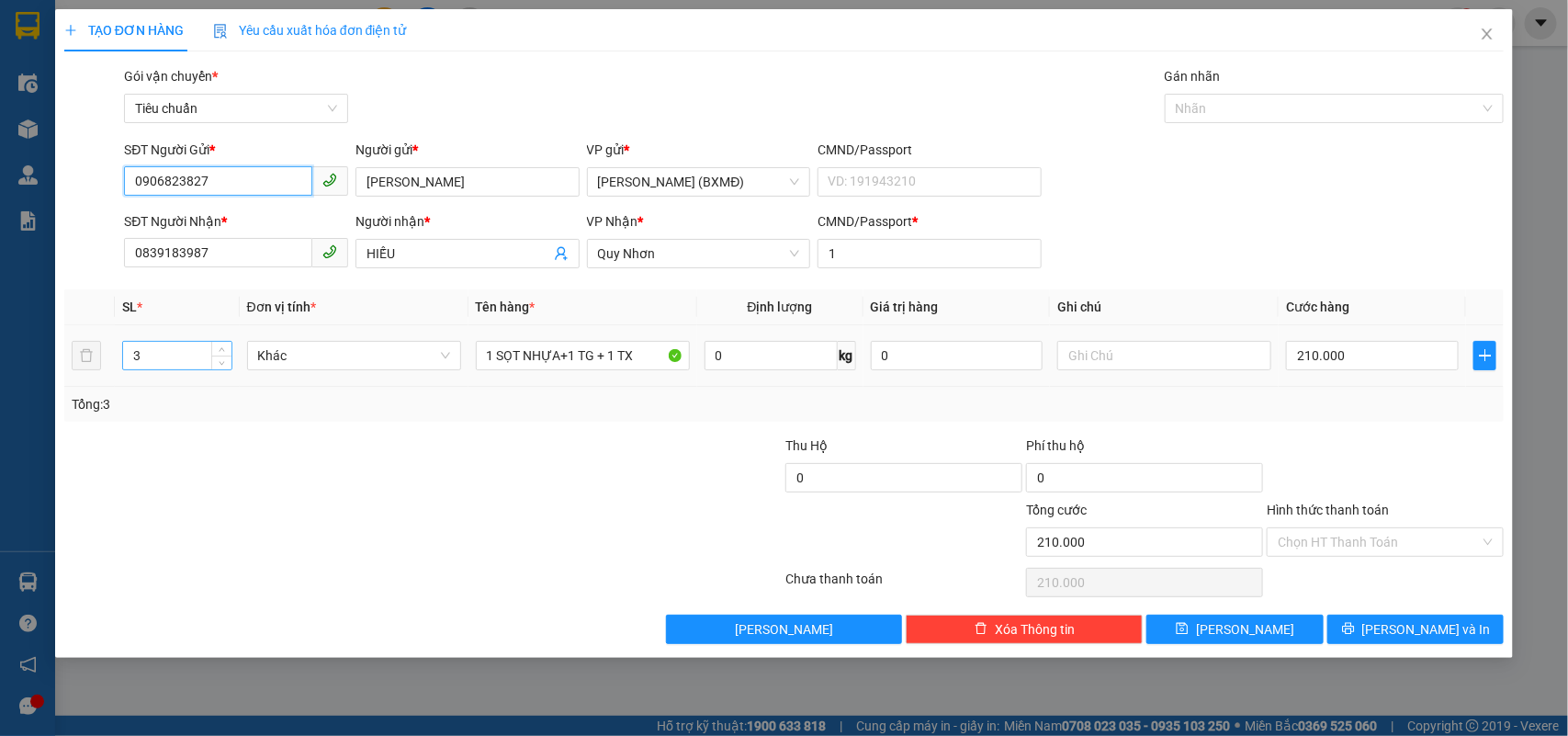
type input "0906823827"
drag, startPoint x: 159, startPoint y: 358, endPoint x: 0, endPoint y: 460, distance: 188.9
click at [60, 414] on div "TẠO ĐƠN HÀNG Yêu cầu xuất hóa đơn điện tử Transit Pickup Surcharge Ids Transit …" at bounding box center [784, 333] width 1459 height 649
type input "1"
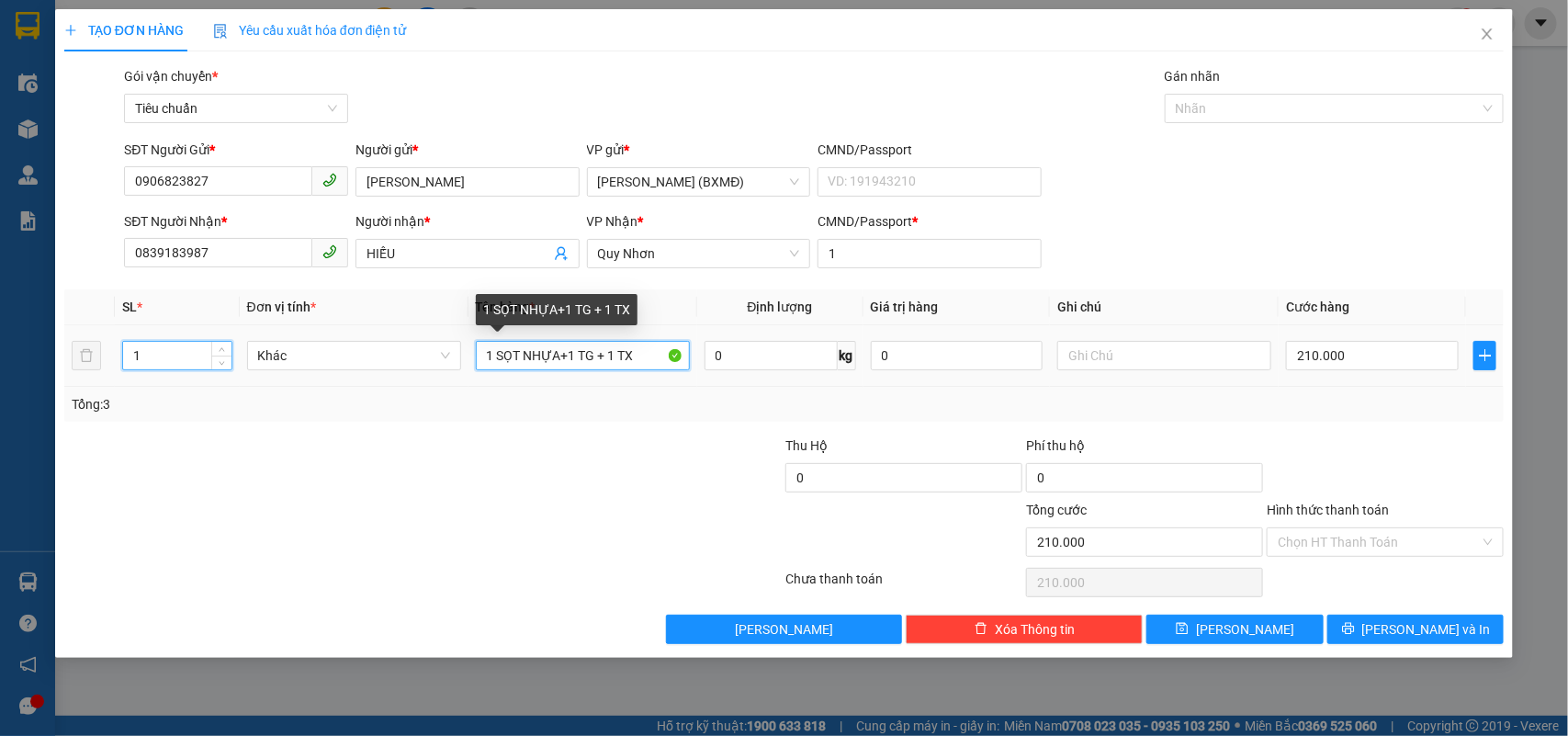
drag, startPoint x: 643, startPoint y: 355, endPoint x: 104, endPoint y: 384, distance: 539.8
click at [99, 386] on tr "1 Khác 1 SỌT NHỰA+1 TG + 1 TX 0 kg 0 210.000" at bounding box center [784, 356] width 1440 height 62
type input "0"
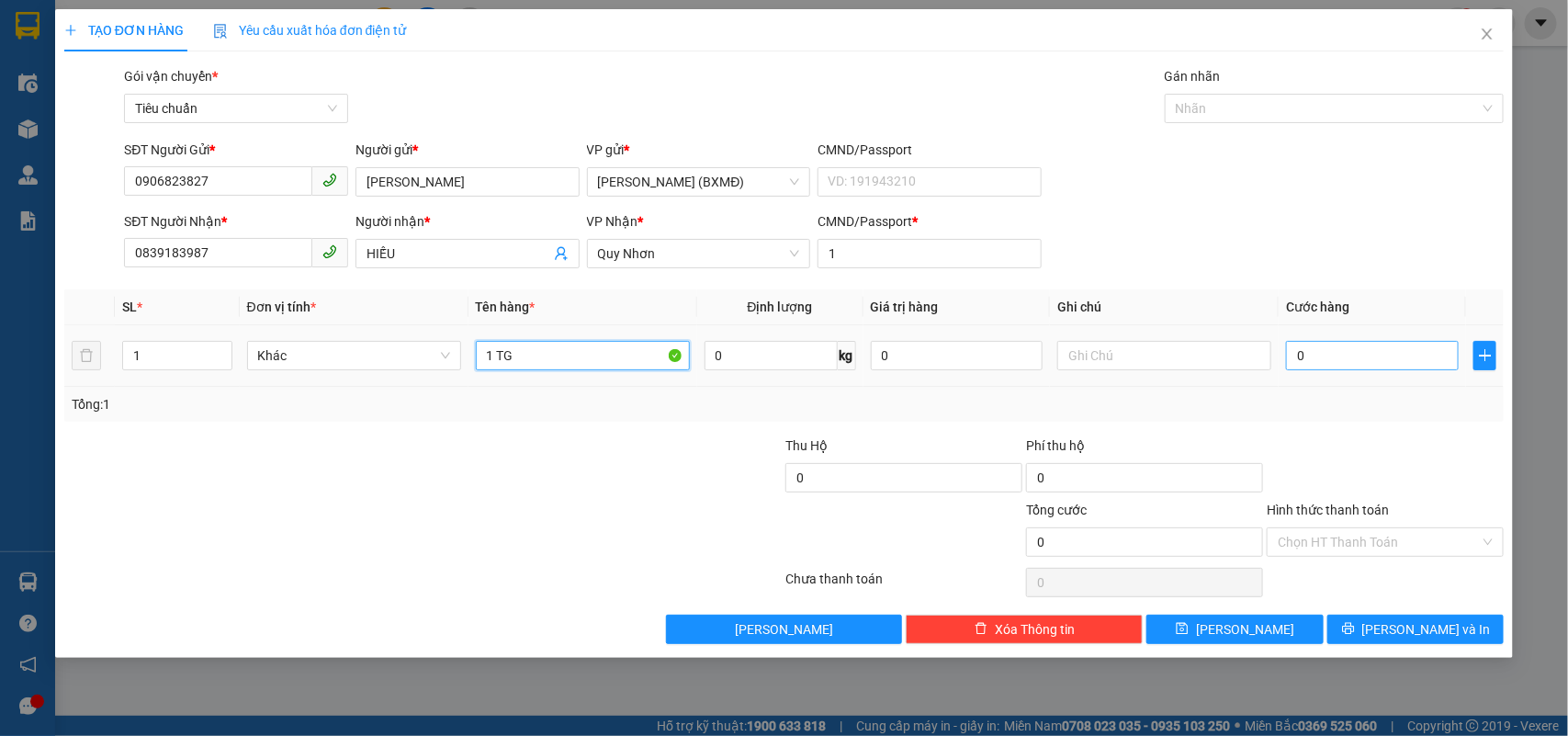
type input "1 TG"
click at [1366, 363] on input "0" at bounding box center [1372, 355] width 172 height 29
type input "0"
type input "6"
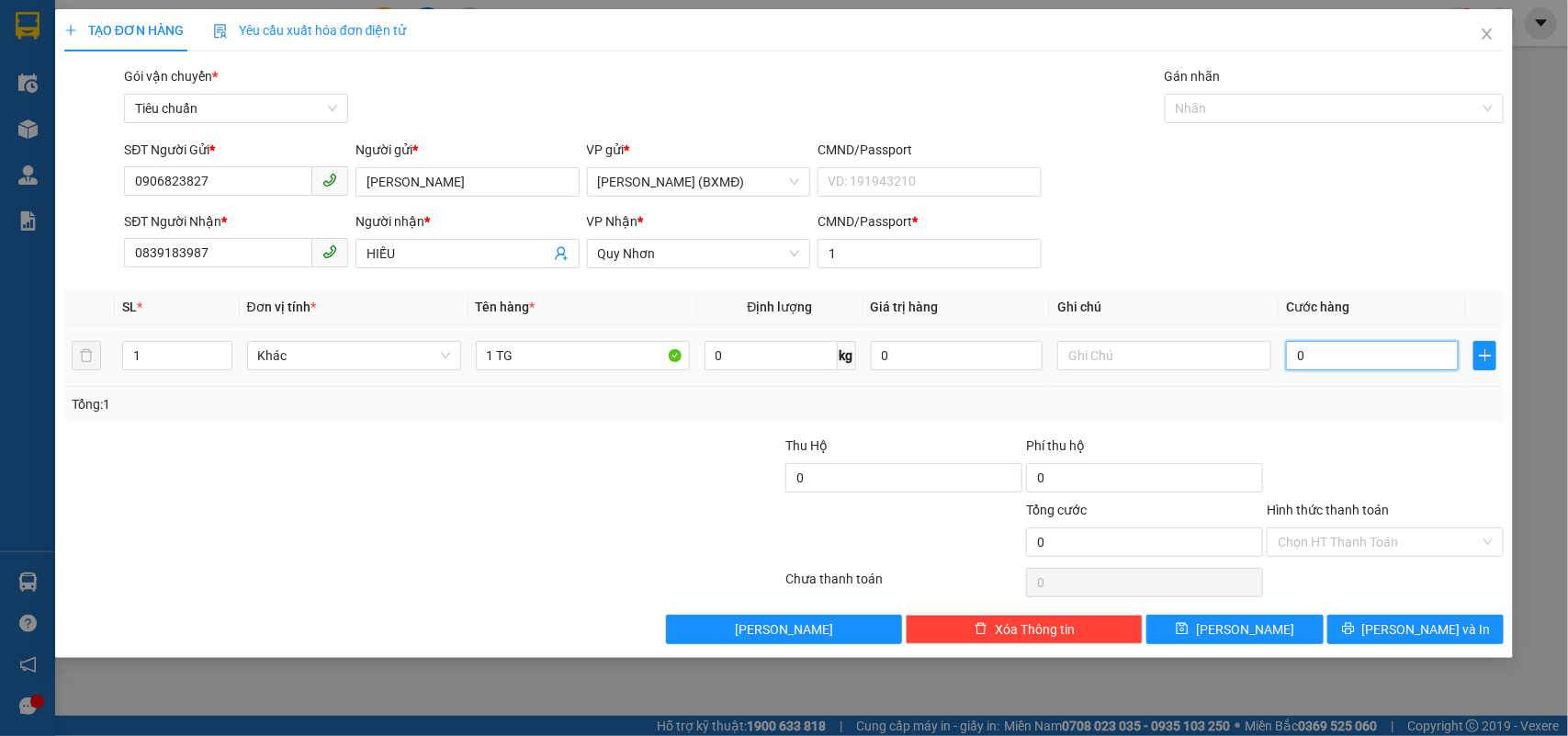
type input "006"
type input "60"
type input "0.060"
type input "60.000"
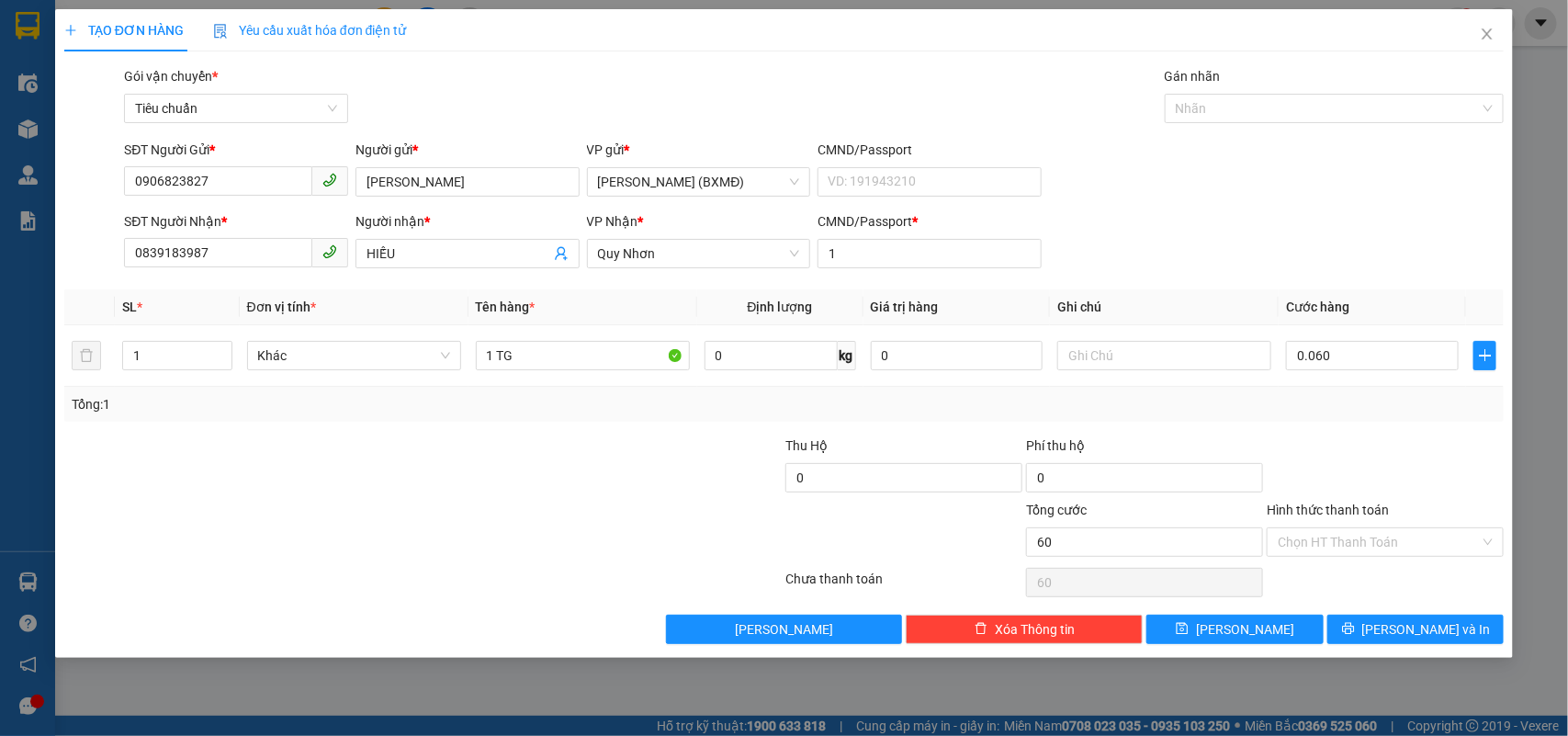
type input "60.000"
click at [1343, 406] on div "Tổng: 1" at bounding box center [784, 404] width 1426 height 20
click at [1374, 613] on div "Transit Pickup Surcharge Ids Transit Deliver Surcharge Ids Transit Deliver Surc…" at bounding box center [784, 354] width 1440 height 578
click at [1355, 634] on icon "printer" at bounding box center [1347, 628] width 13 height 13
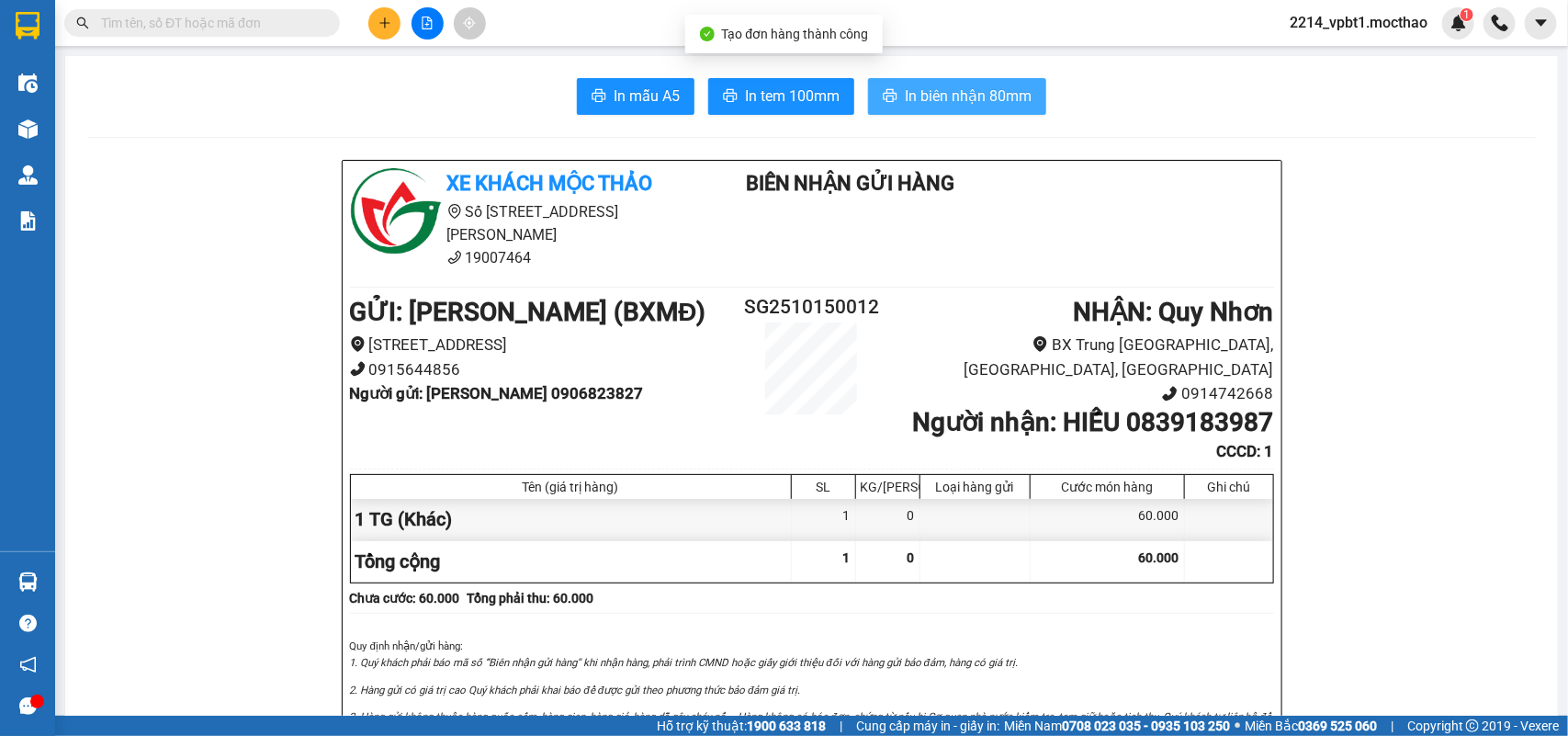
drag, startPoint x: 1003, startPoint y: 92, endPoint x: 1027, endPoint y: 112, distance: 31.2
click at [1006, 90] on span "In biên nhận 80mm" at bounding box center [968, 96] width 127 height 23
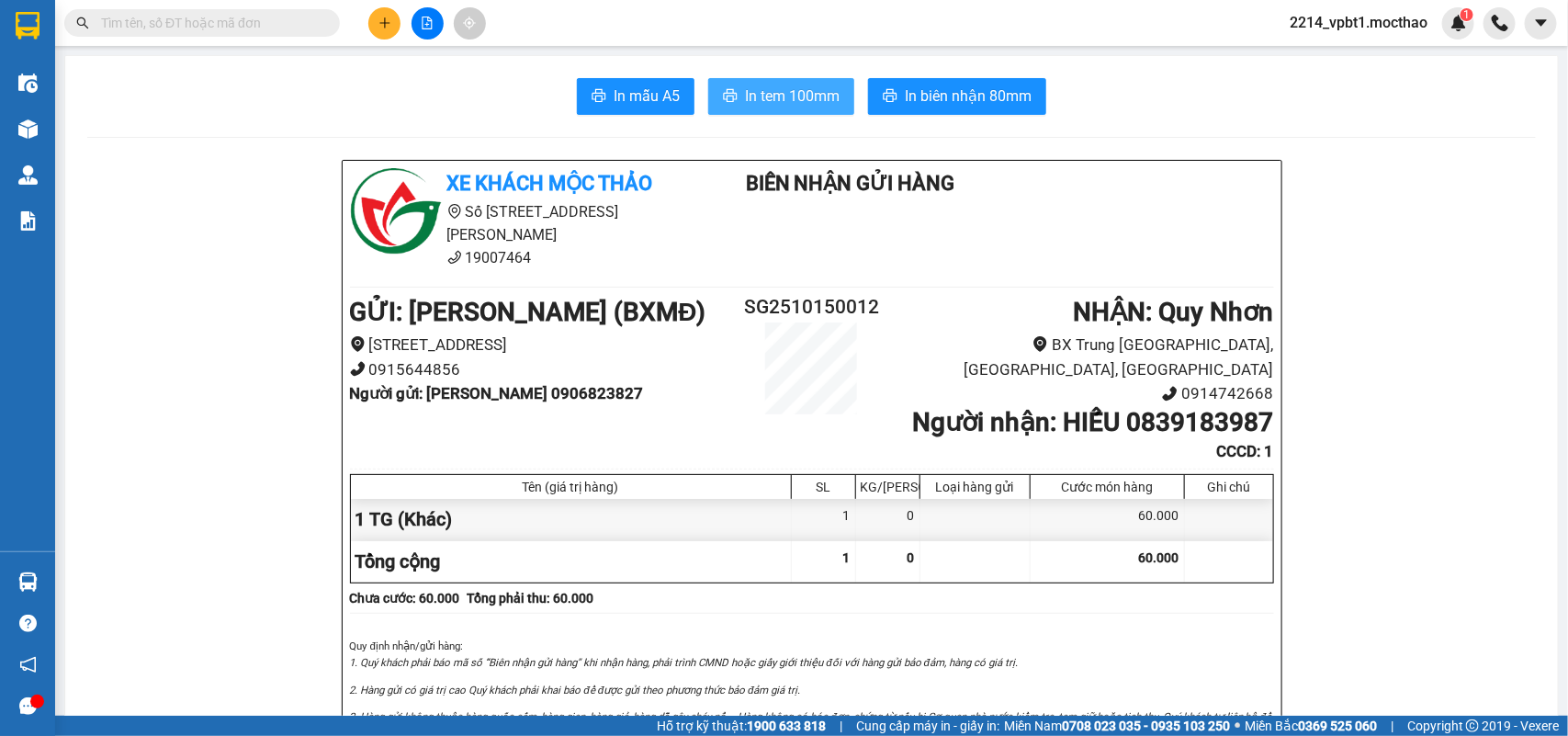
click at [801, 97] on span "In tem 100mm" at bounding box center [793, 96] width 95 height 23
click at [255, 15] on input "text" at bounding box center [209, 22] width 217 height 20
click at [377, 9] on button at bounding box center [383, 23] width 32 height 32
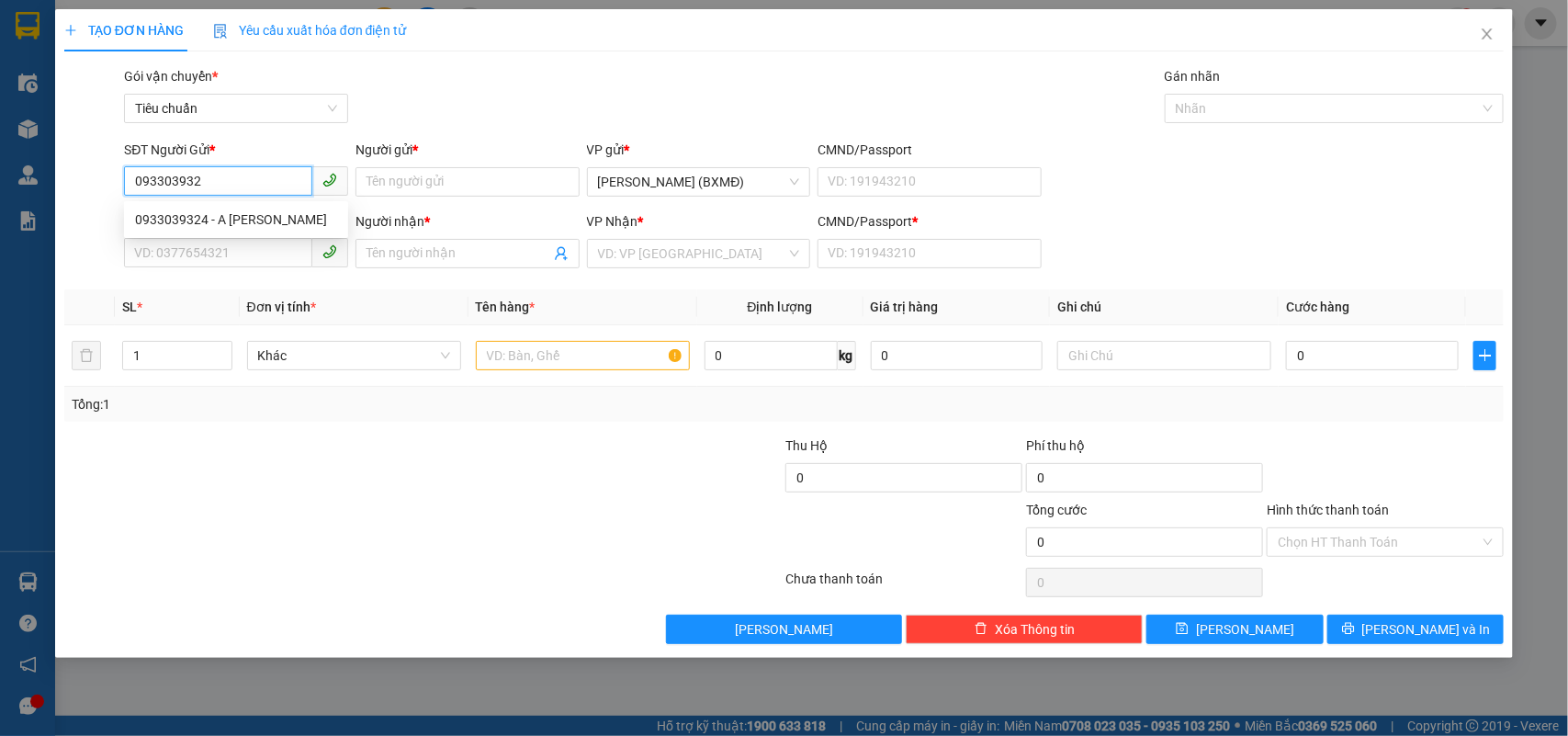
type input "0933039324"
click at [258, 217] on div "0933039324 - A [PERSON_NAME]" at bounding box center [235, 219] width 202 height 20
type input "A [PERSON_NAME]"
type input "0935043789"
type input "ĐEN"
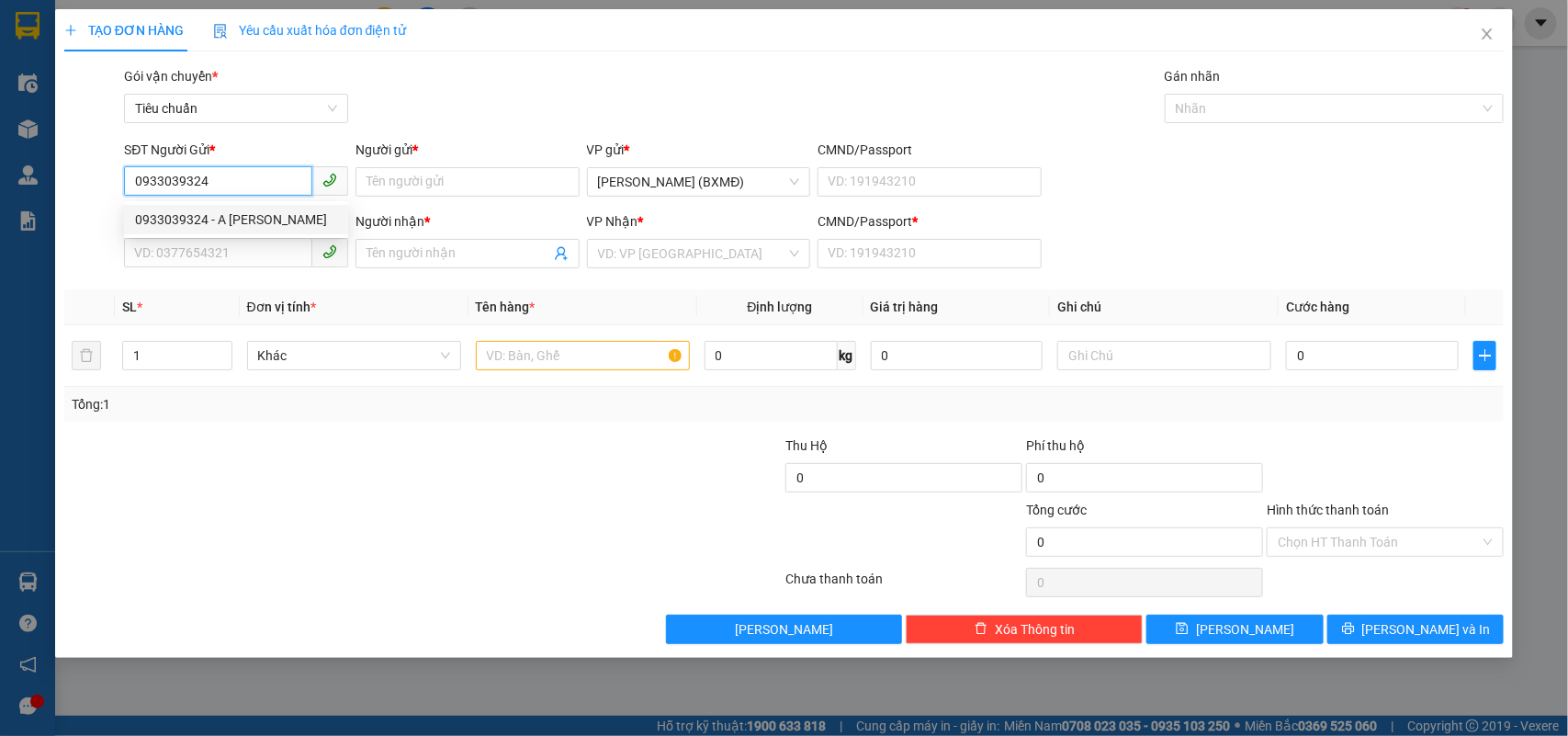
type input "1"
type input "50.000"
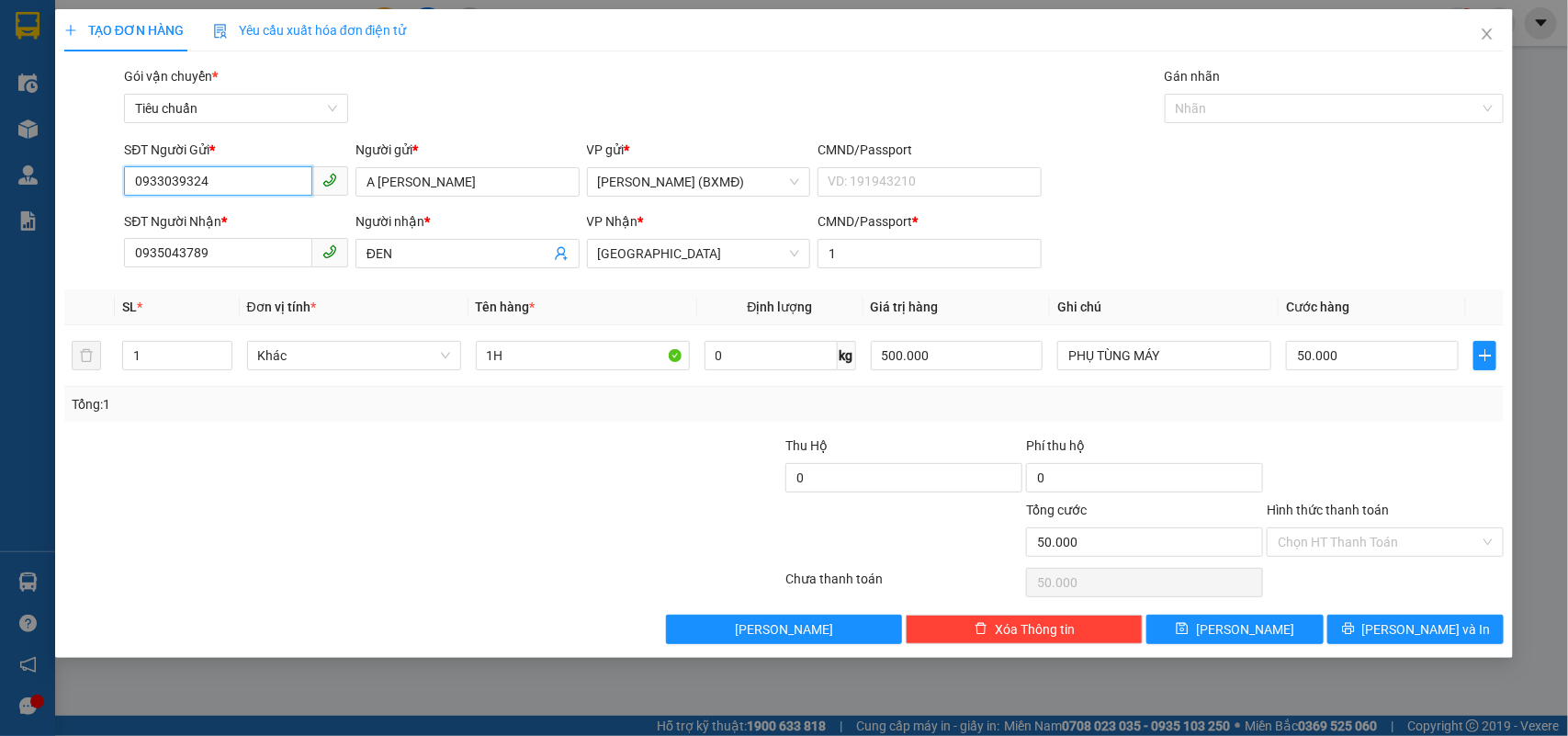
type input "0933039324"
drag, startPoint x: 0, startPoint y: 348, endPoint x: 0, endPoint y: 363, distance: 15.0
click at [0, 363] on div "TẠO ĐƠN HÀNG Yêu cầu xuất hóa đơn điện tử Transit Pickup Surcharge Ids Transit …" at bounding box center [784, 368] width 1568 height 736
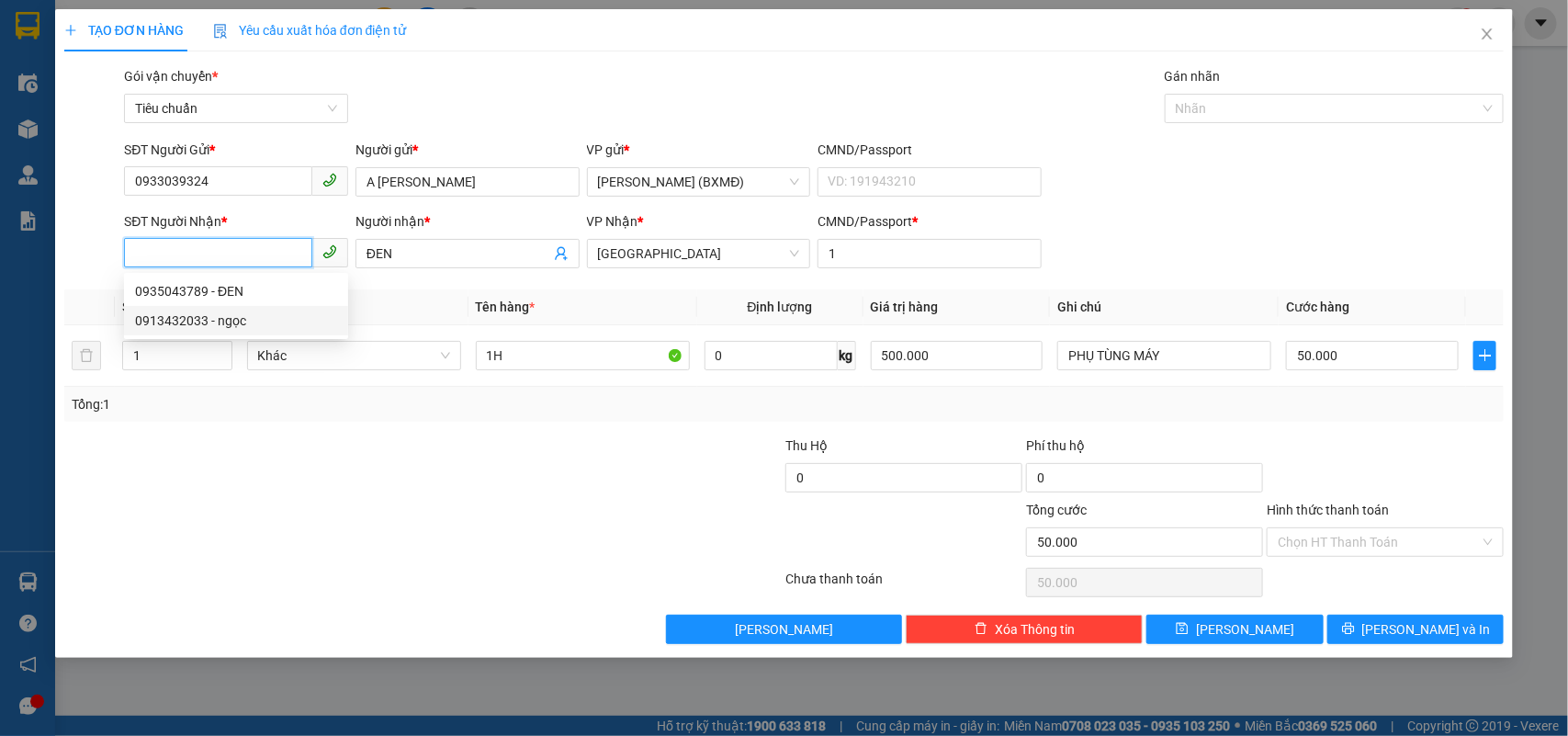
click at [191, 322] on div "0913432033 - ngọc" at bounding box center [235, 321] width 202 height 20
type input "0913432033"
type input "ngọc"
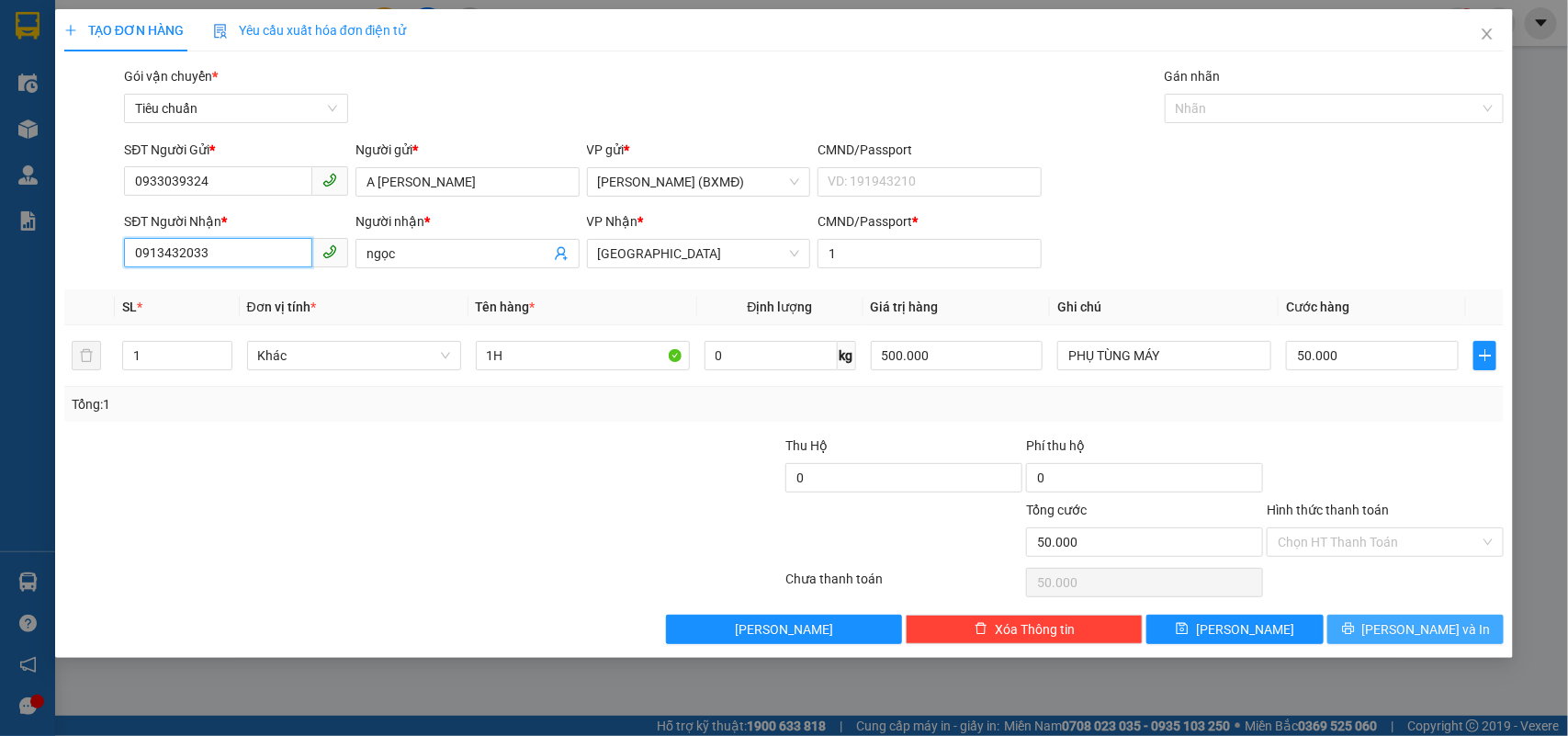
type input "0913432033"
click at [1425, 626] on span "[PERSON_NAME] và In" at bounding box center [1426, 629] width 129 height 20
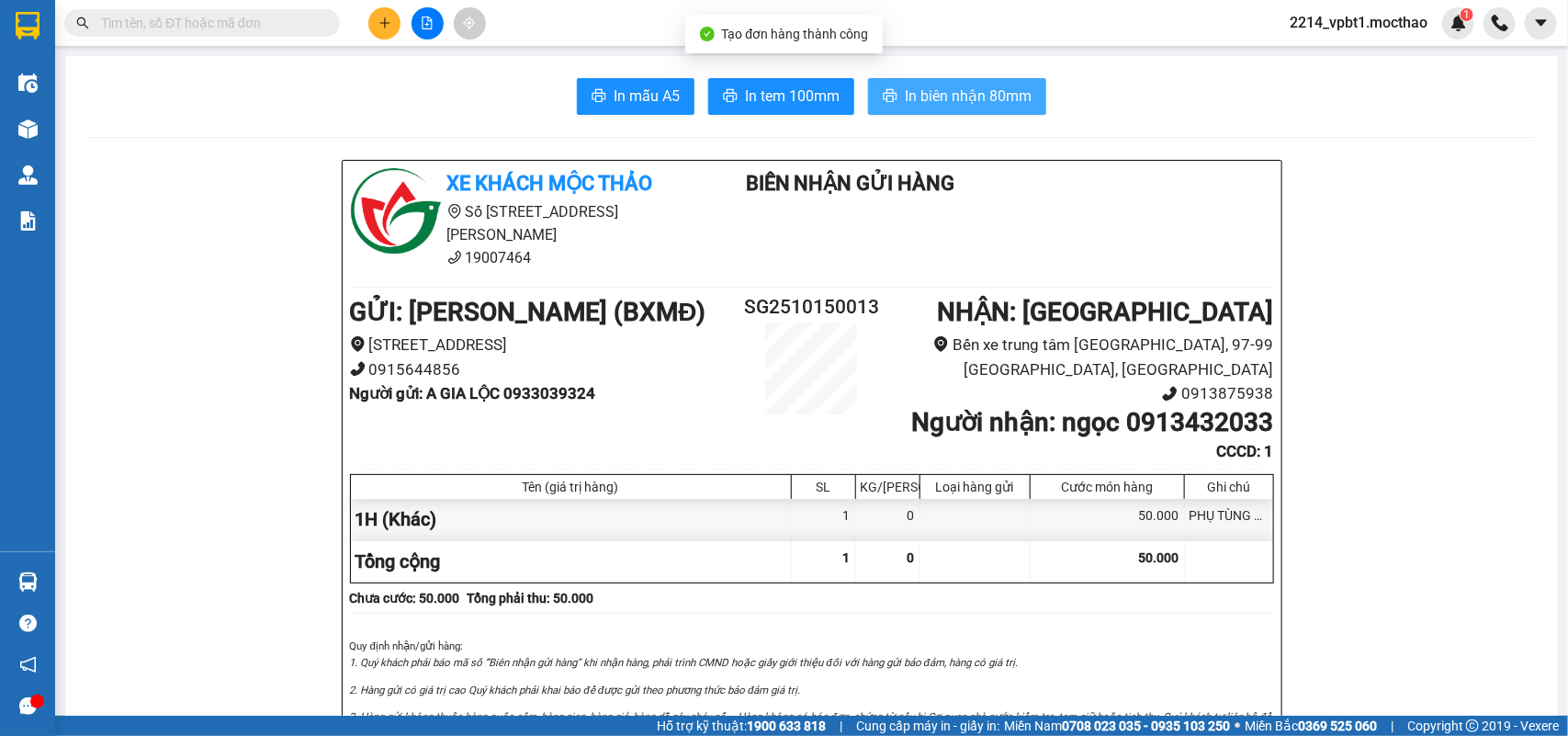
click at [943, 103] on span "In biên nhận 80mm" at bounding box center [968, 96] width 127 height 23
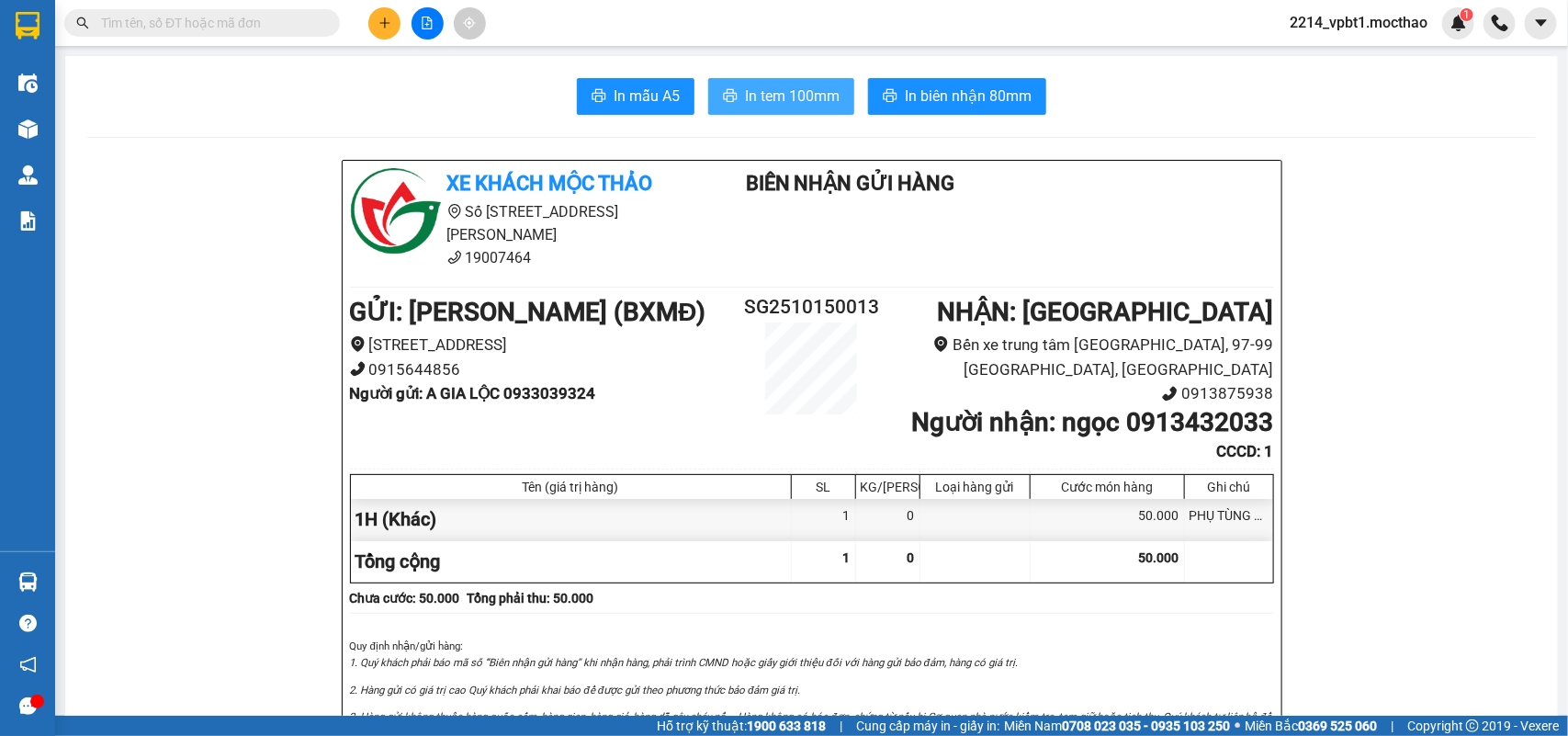
click at [798, 97] on span "In tem 100mm" at bounding box center [793, 96] width 95 height 23
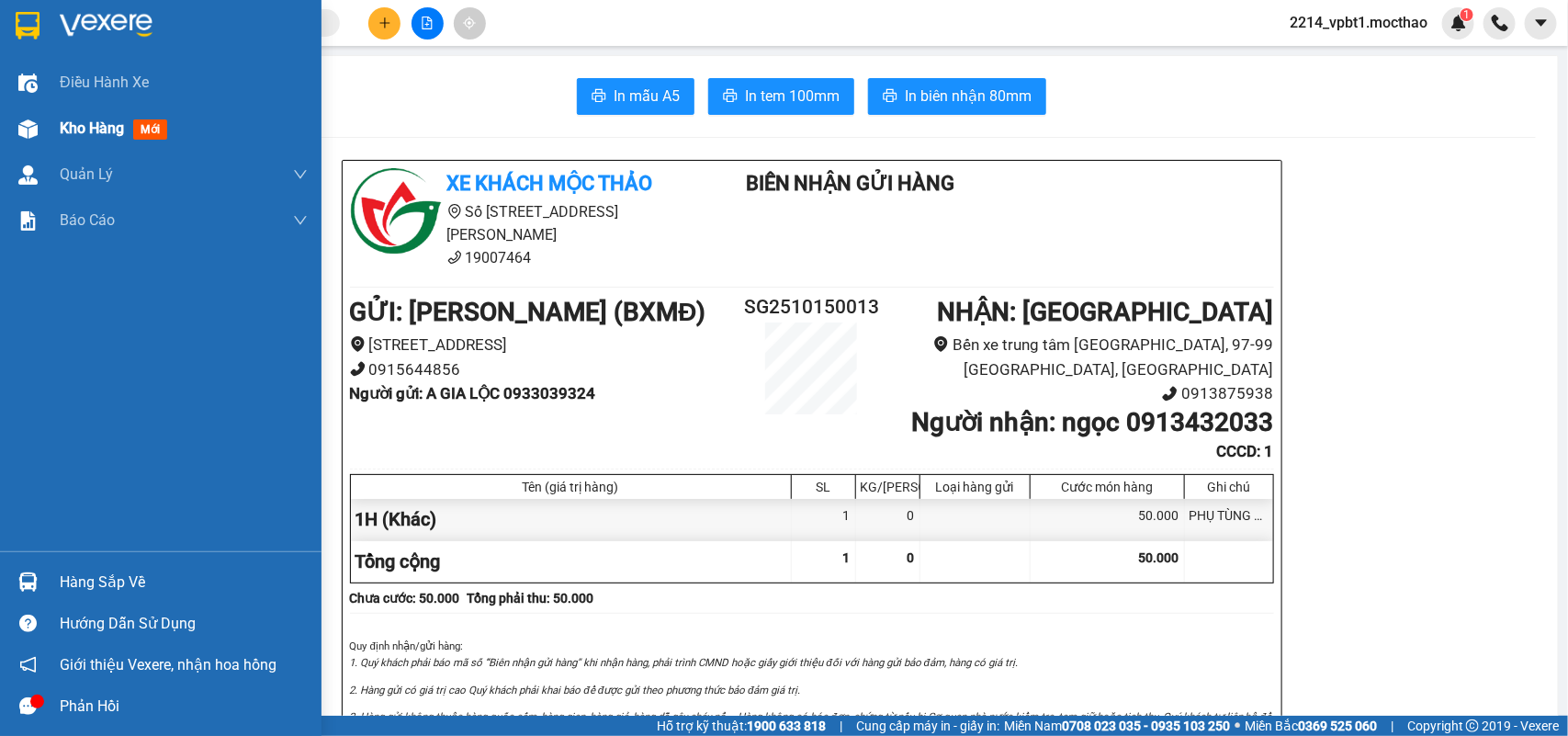
click at [88, 129] on span "Kho hàng" at bounding box center [92, 128] width 64 height 17
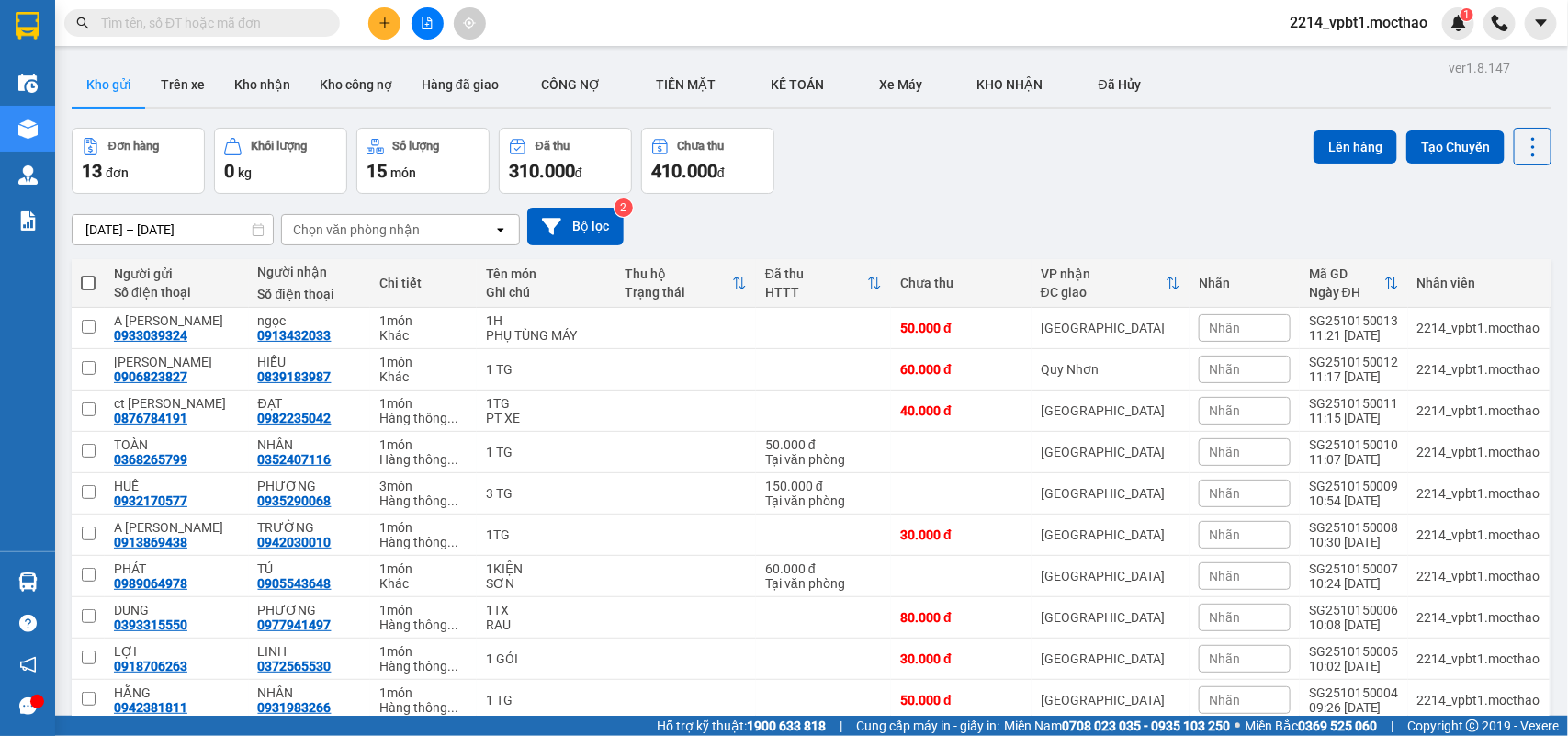
click at [1223, 419] on div "Nhãn" at bounding box center [1244, 411] width 92 height 27
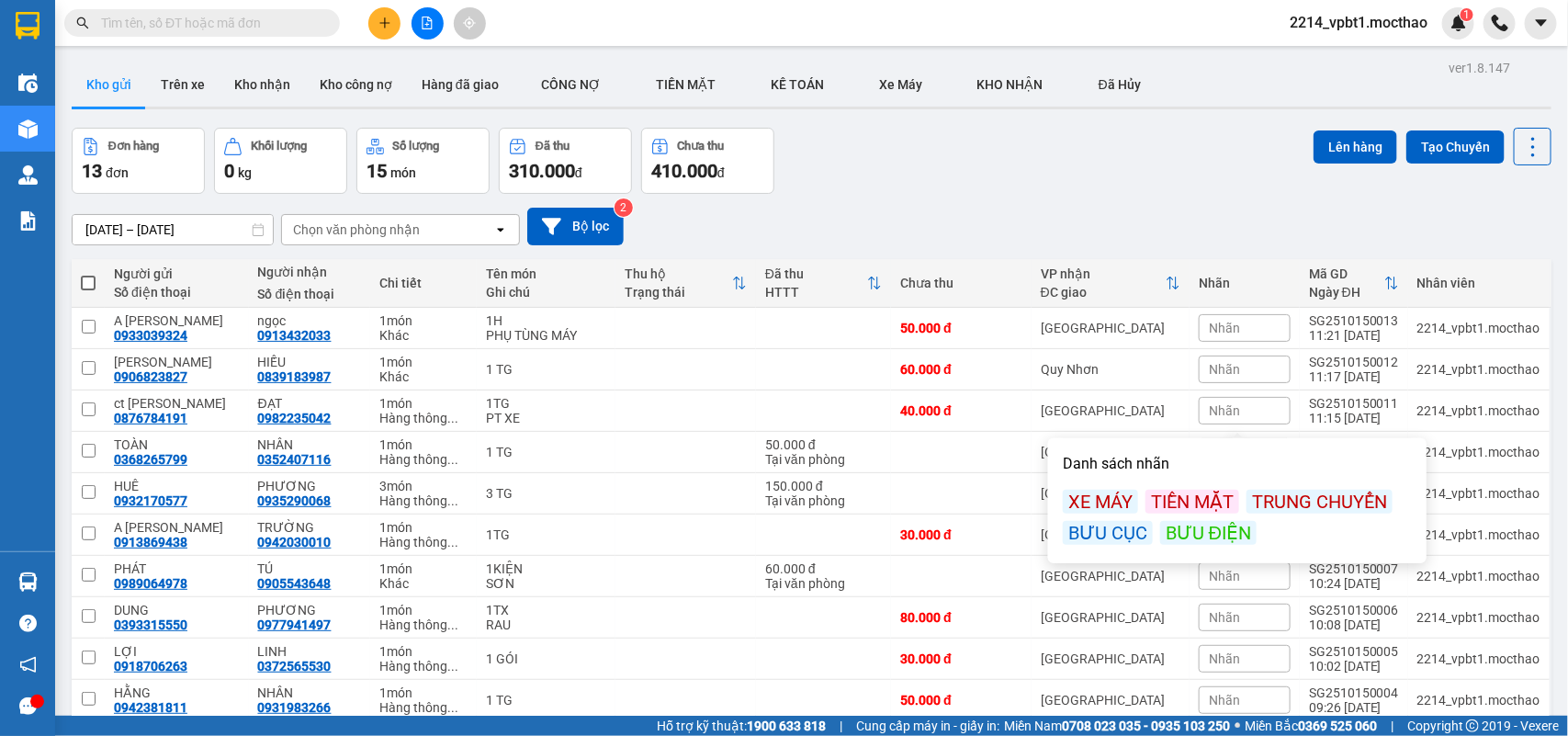
click at [1199, 525] on div "BƯU ĐIỆN" at bounding box center [1208, 533] width 97 height 24
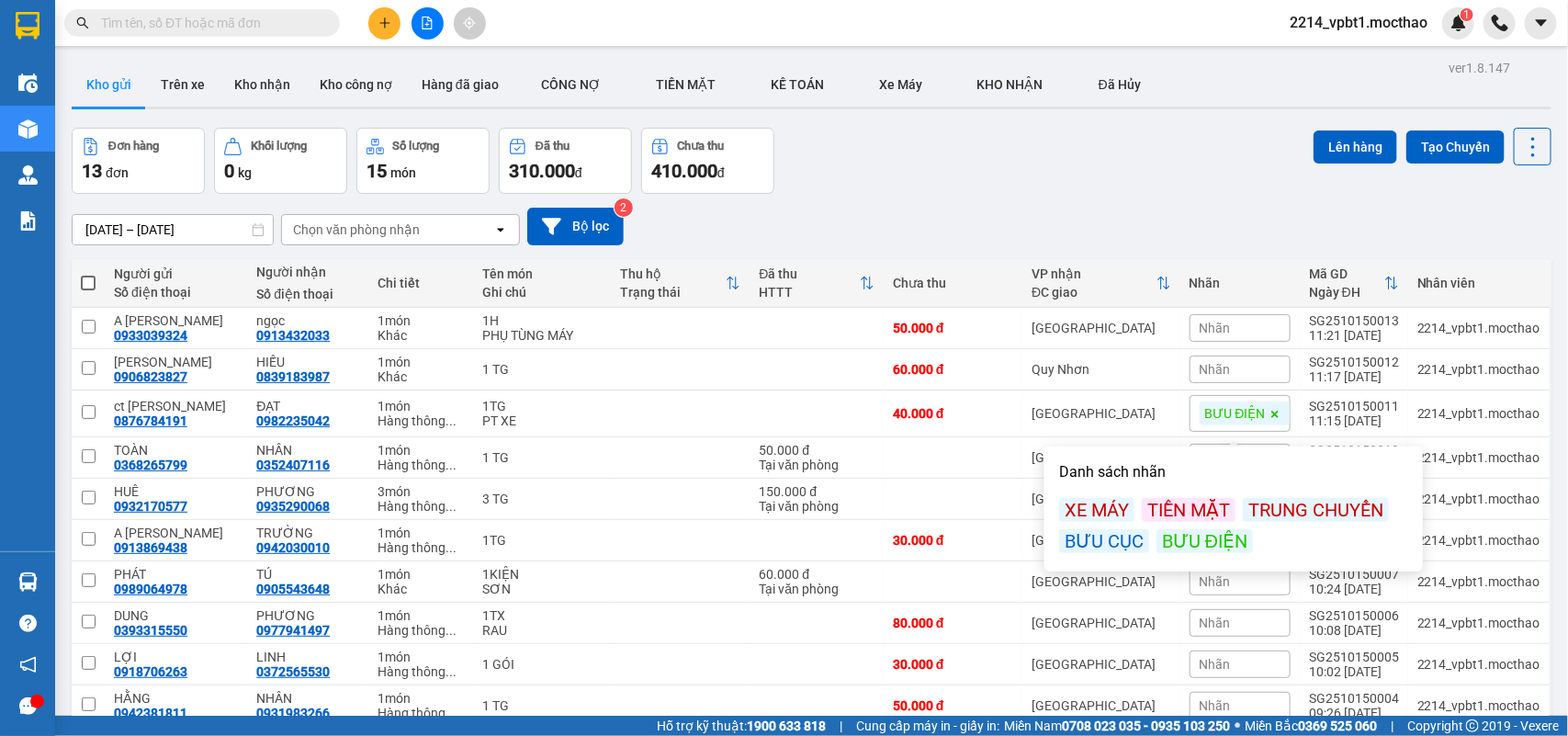
click at [1194, 175] on div "Đơn hàng 13 đơn Khối lượng 0 kg Số lượng 15 món Đã thu 310.000 đ Chưa thu 410.0…" at bounding box center [811, 161] width 1480 height 66
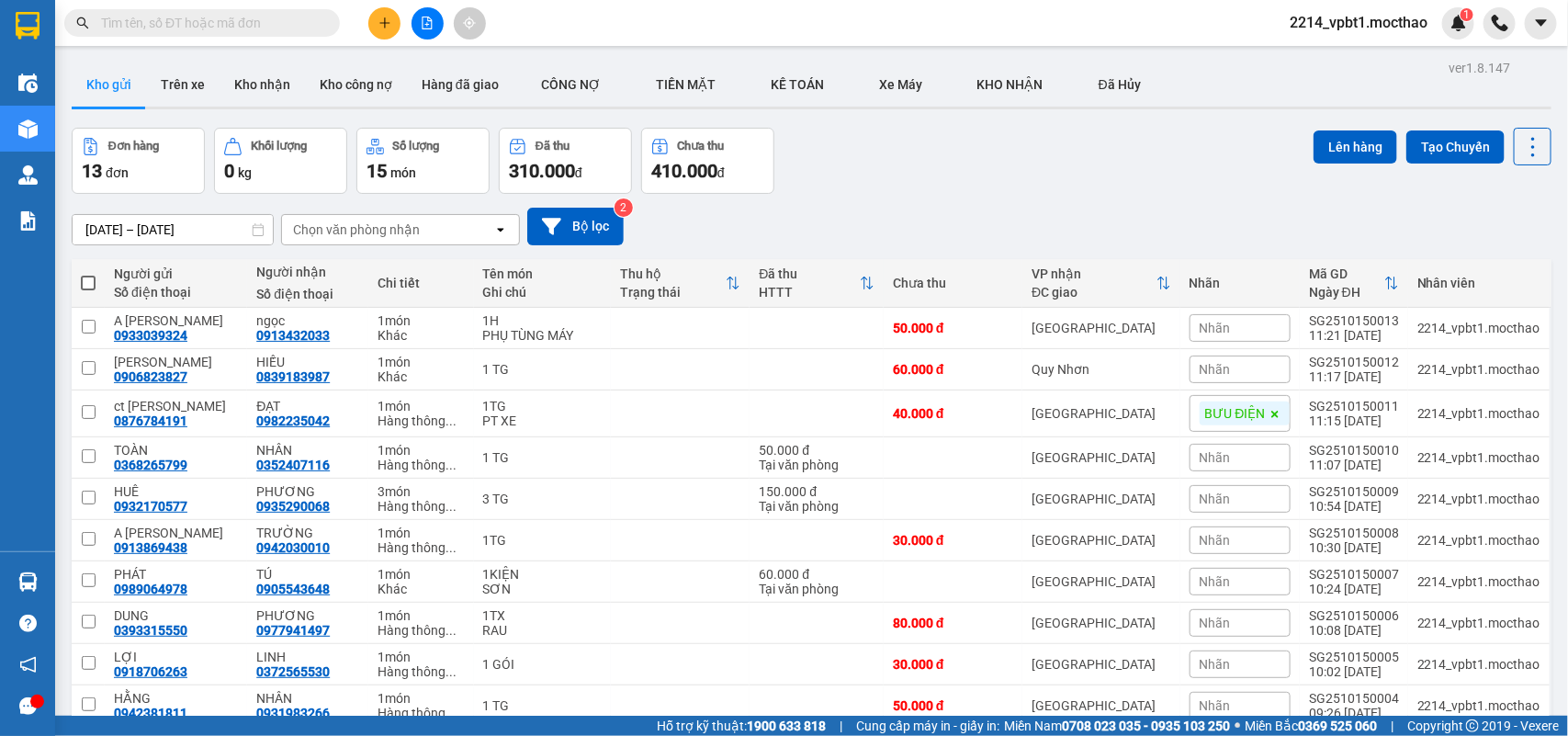
click at [383, 16] on icon "plus" at bounding box center [384, 22] width 13 height 13
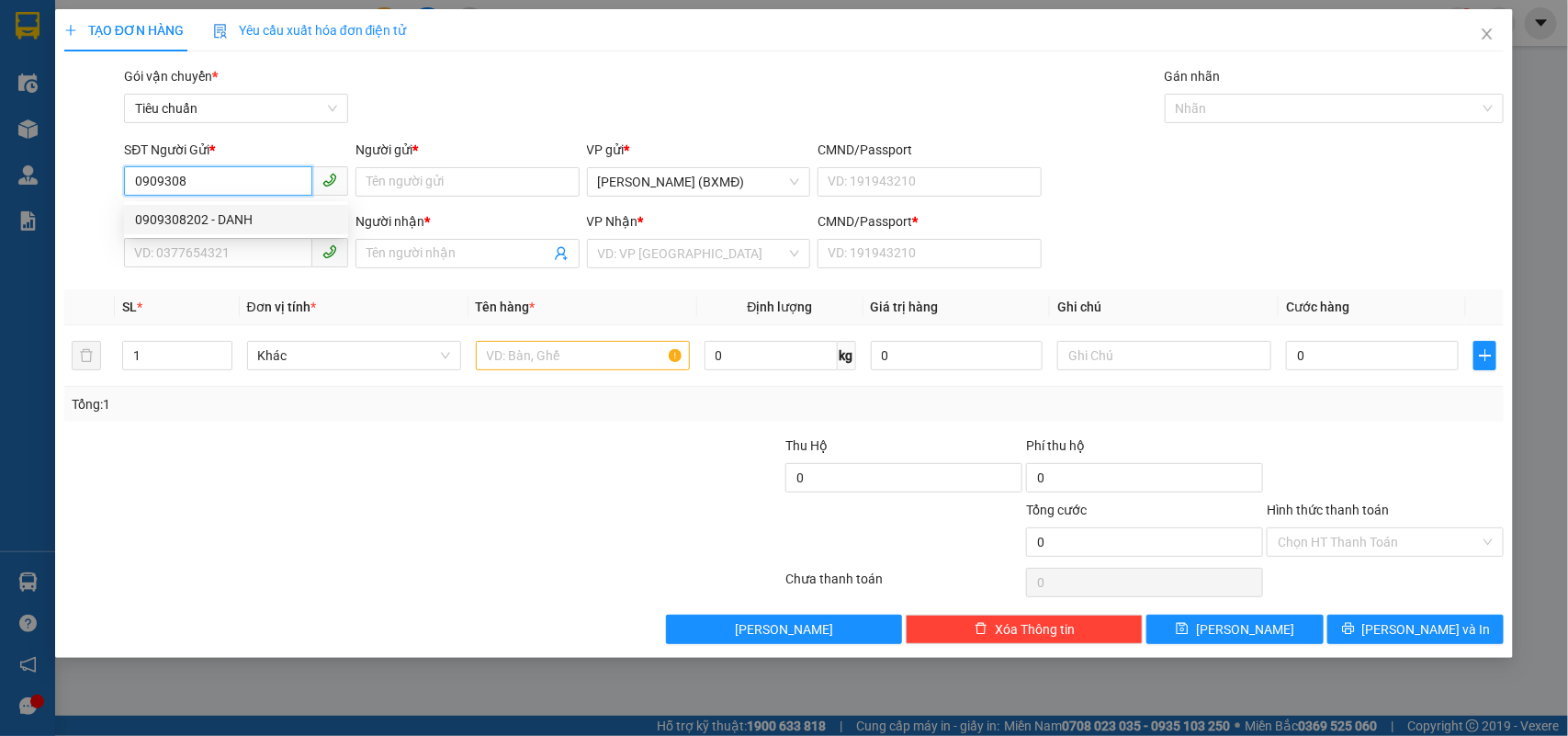
click at [251, 205] on div "0909308202 - DANH" at bounding box center [236, 220] width 225 height 29
type input "0909308202"
type input "DANH"
type input "0942032719"
type input "TRƯỜNG"
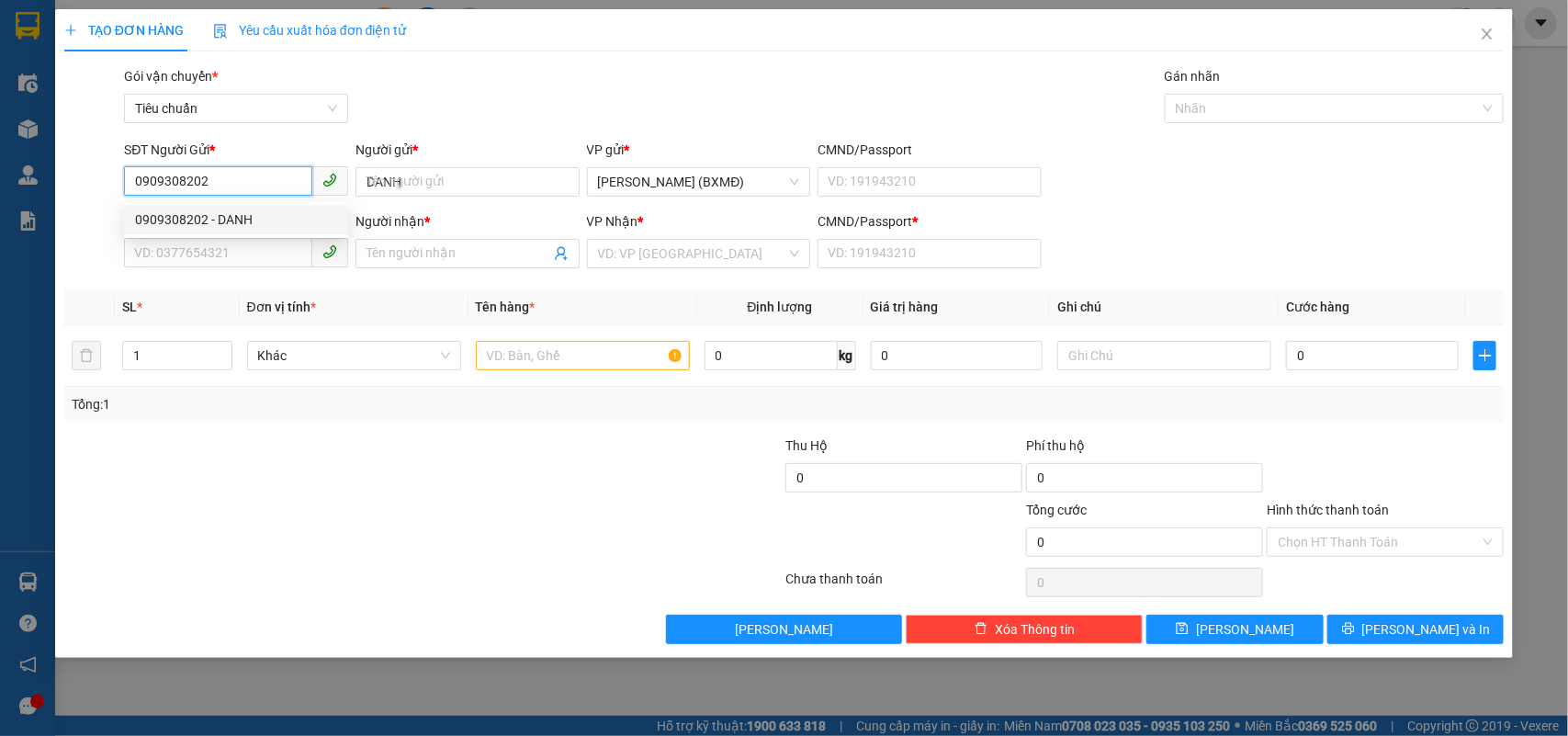
type input "1"
type input "30.000"
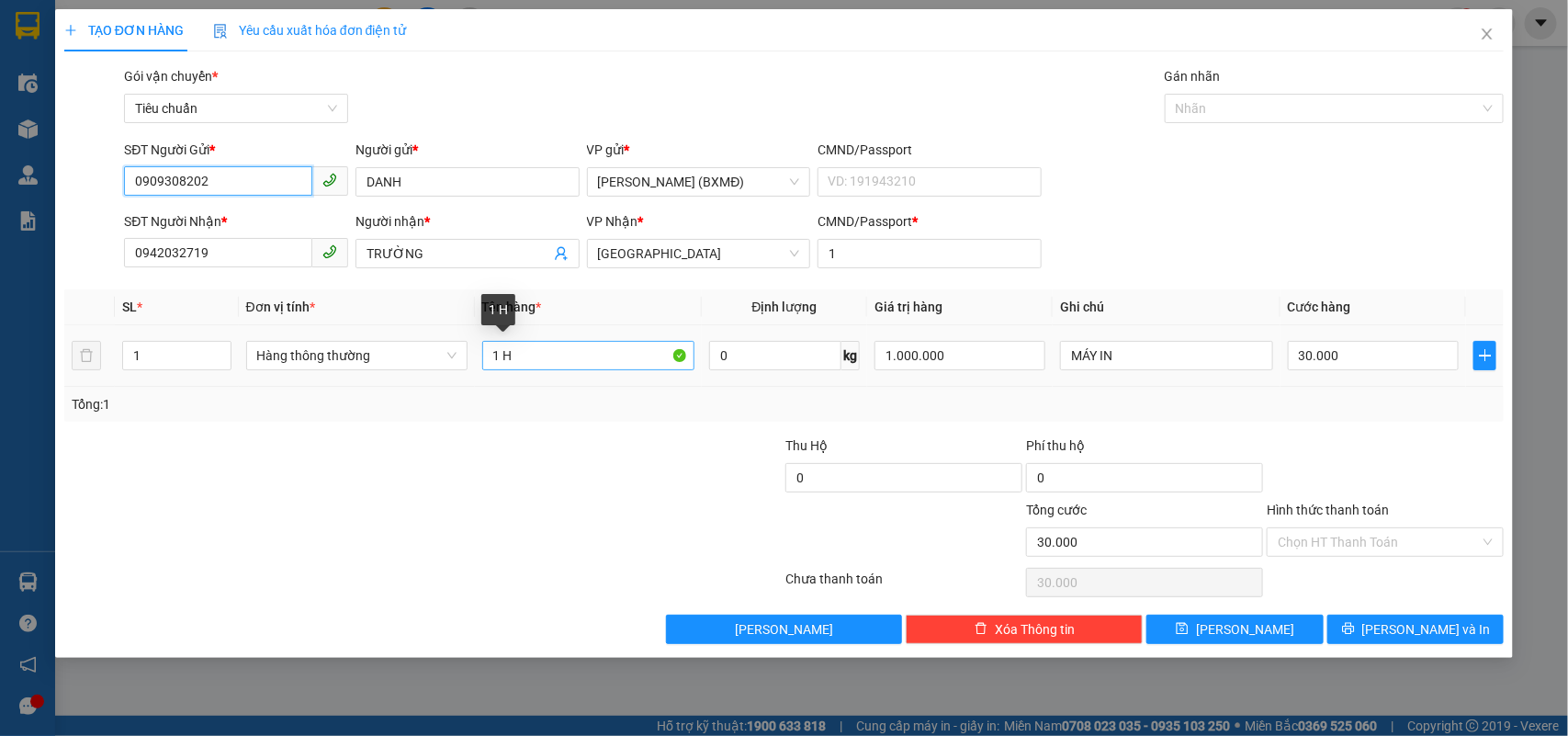
type input "0909308202"
drag, startPoint x: 497, startPoint y: 356, endPoint x: 514, endPoint y: 358, distance: 17.1
click at [514, 358] on input "1 H" at bounding box center [588, 355] width 212 height 29
type input "1 CHAI"
click at [1425, 548] on input "Hình thức thanh toán" at bounding box center [1378, 542] width 202 height 27
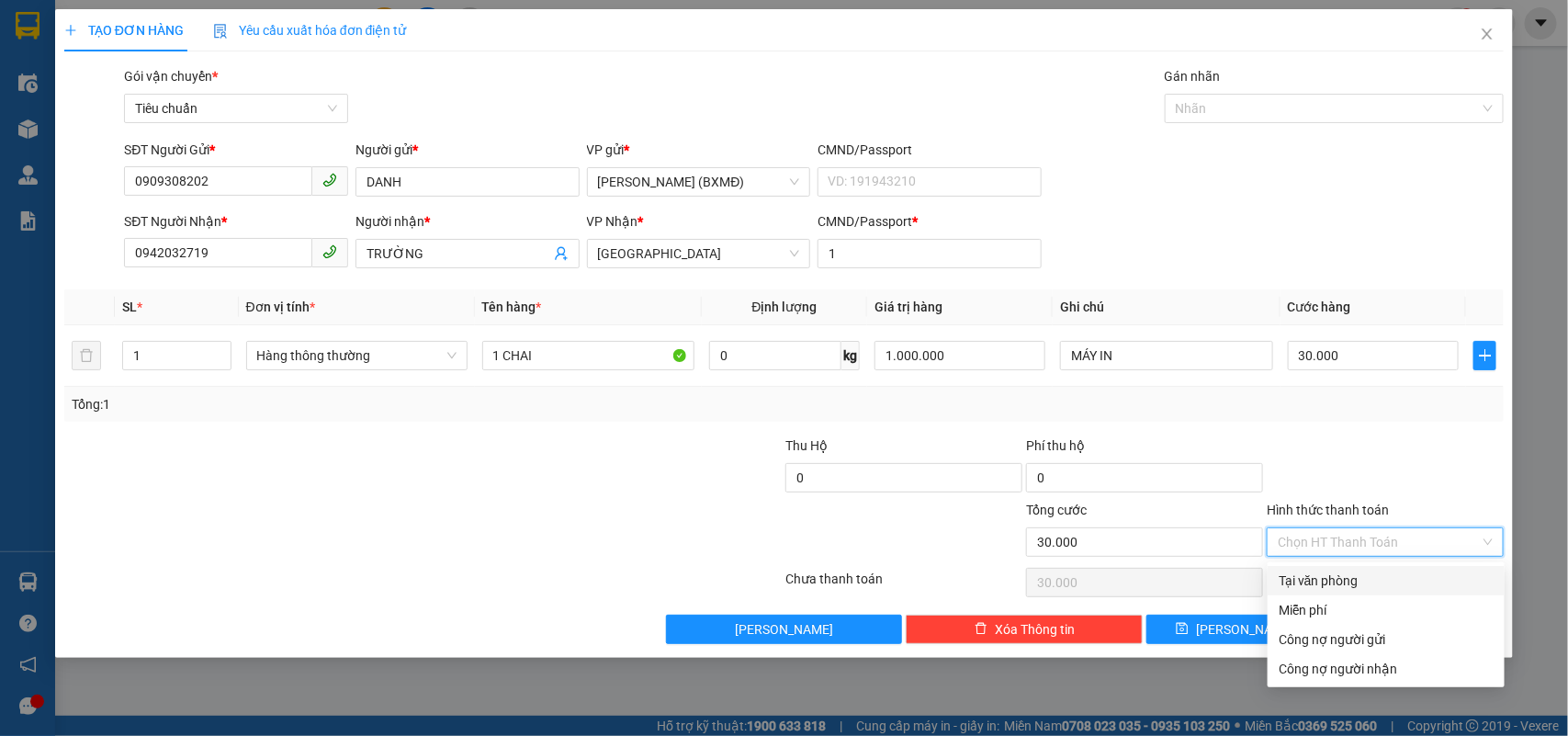
click at [1367, 586] on div "Tại văn phòng" at bounding box center [1386, 580] width 215 height 20
type input "0"
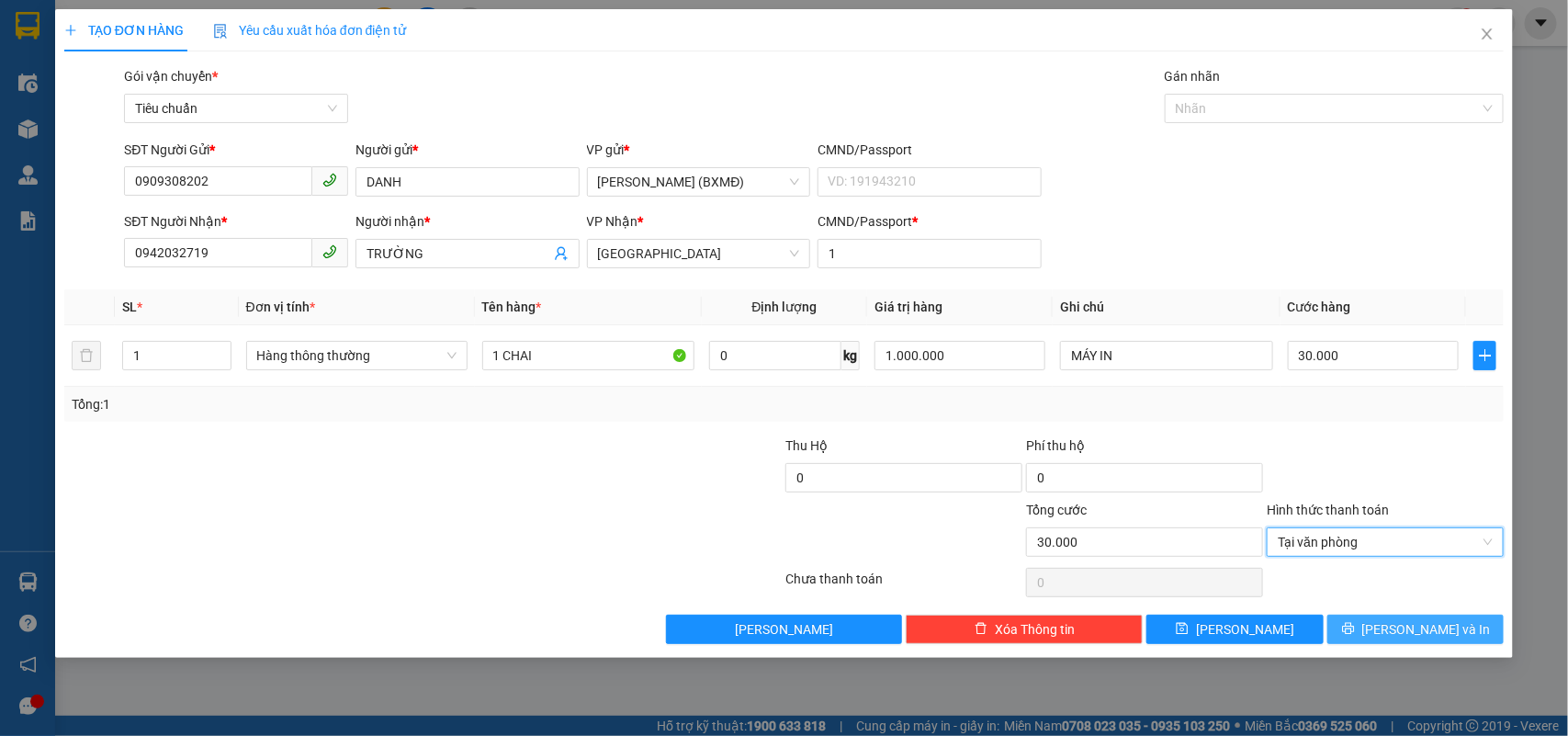
click at [1398, 637] on button "[PERSON_NAME] và In" at bounding box center [1415, 629] width 176 height 29
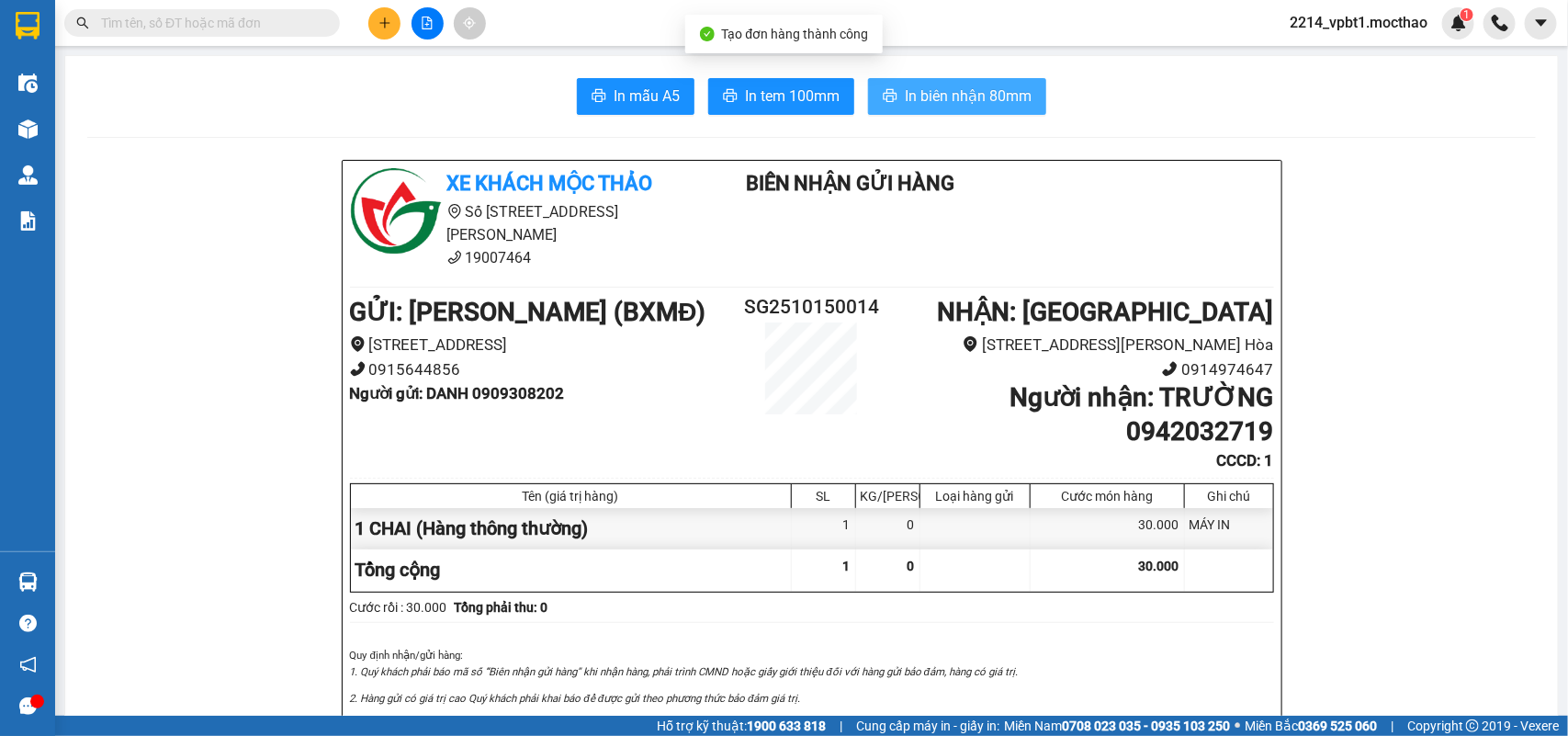
click at [917, 88] on span "In biên nhận 80mm" at bounding box center [968, 96] width 127 height 23
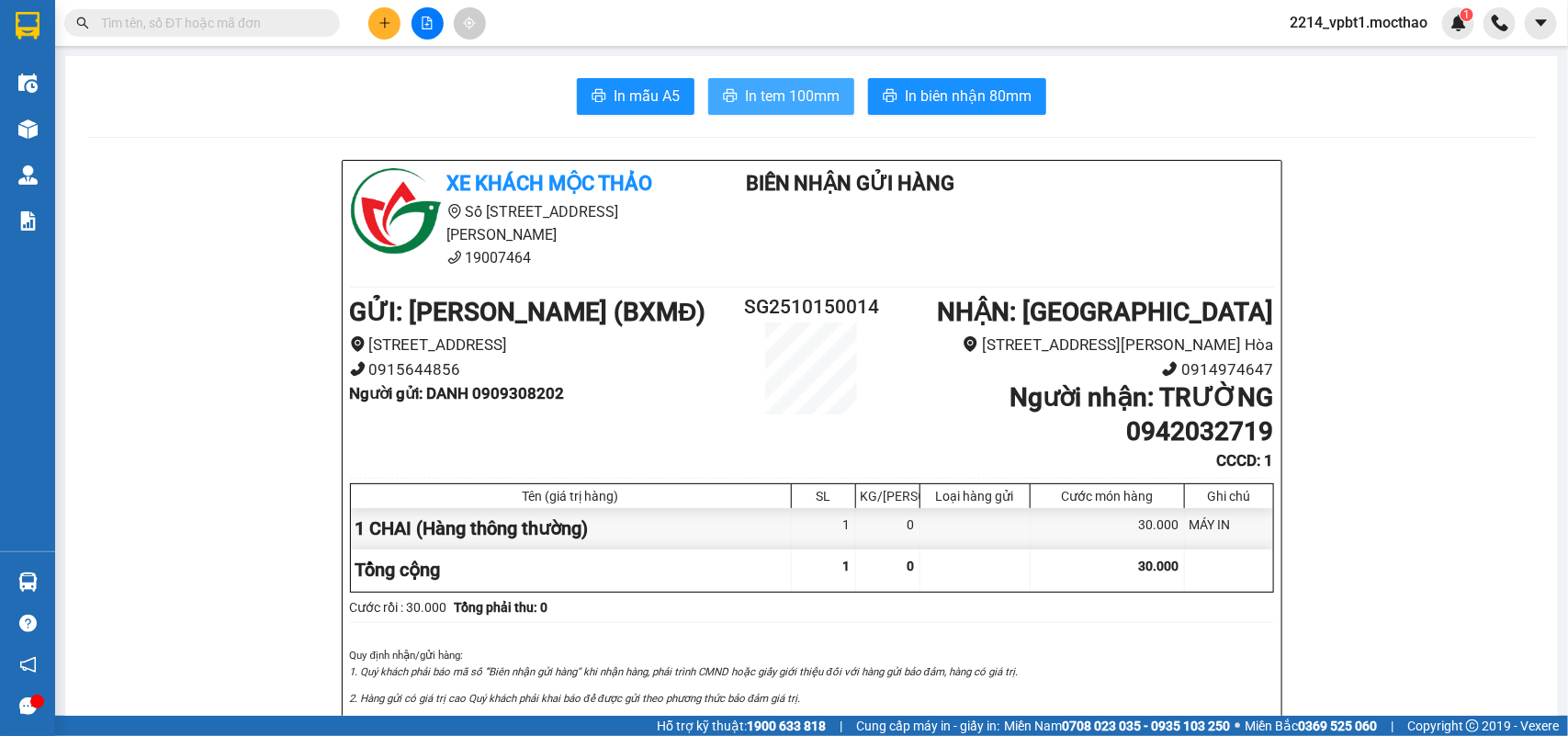
click at [799, 84] on span "In tem 100mm" at bounding box center [793, 96] width 95 height 23
click at [383, 18] on icon "plus" at bounding box center [384, 22] width 13 height 13
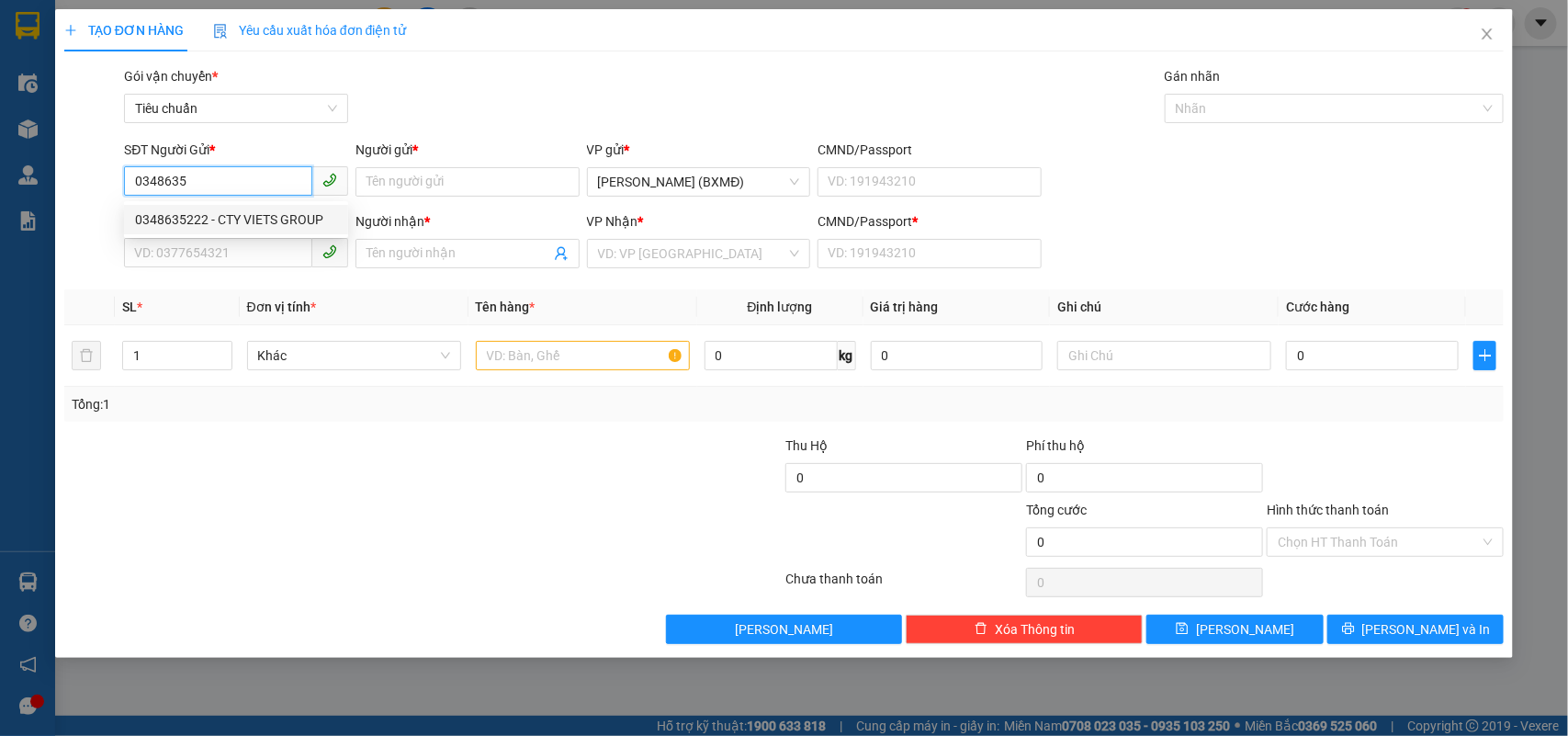
click at [286, 213] on div "0348635222 - CTY VIETS GROUP" at bounding box center [235, 219] width 202 height 20
type input "0348635222"
type input "CTY VIETS GROUP"
type input "0367214463"
type input "ÁNH"
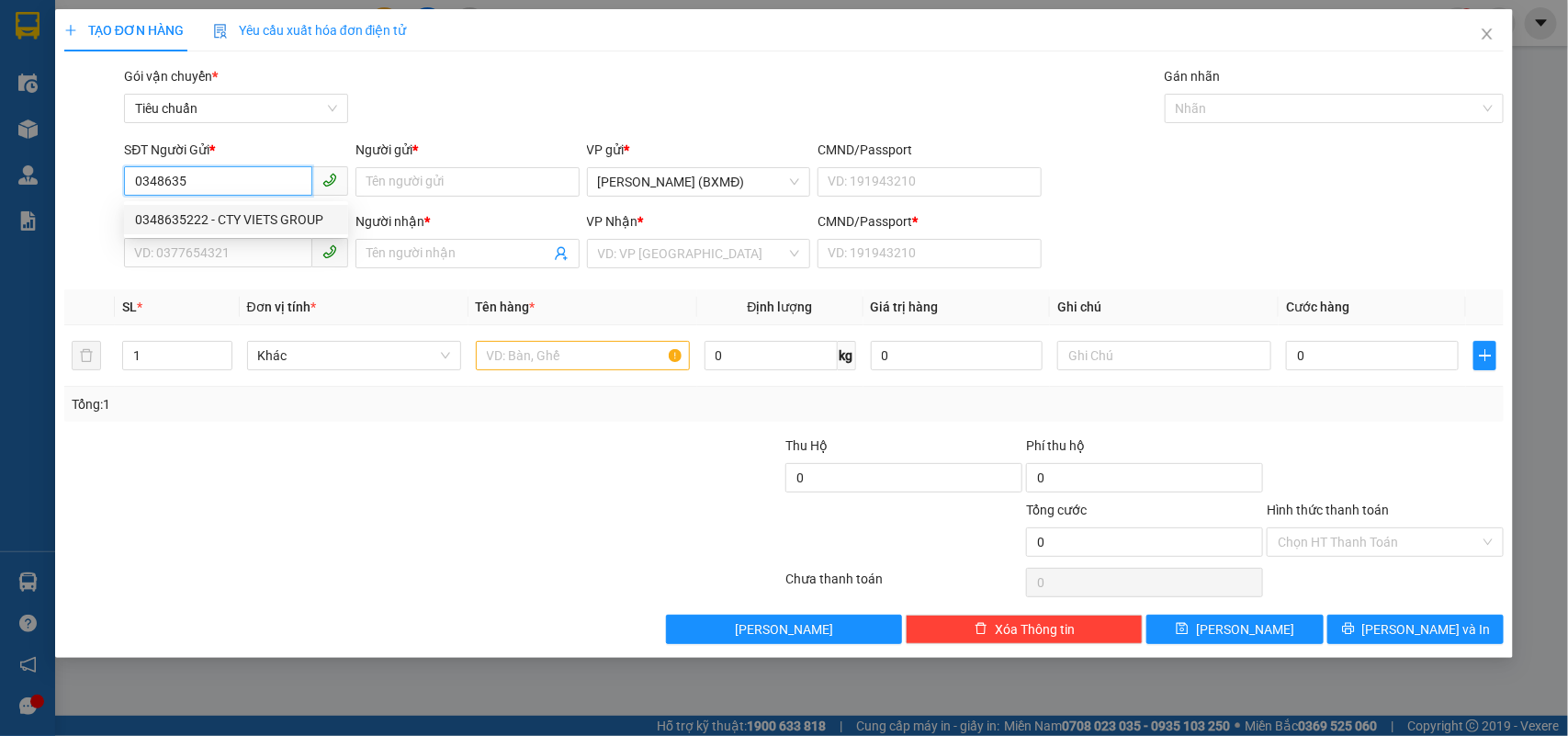
type input "1"
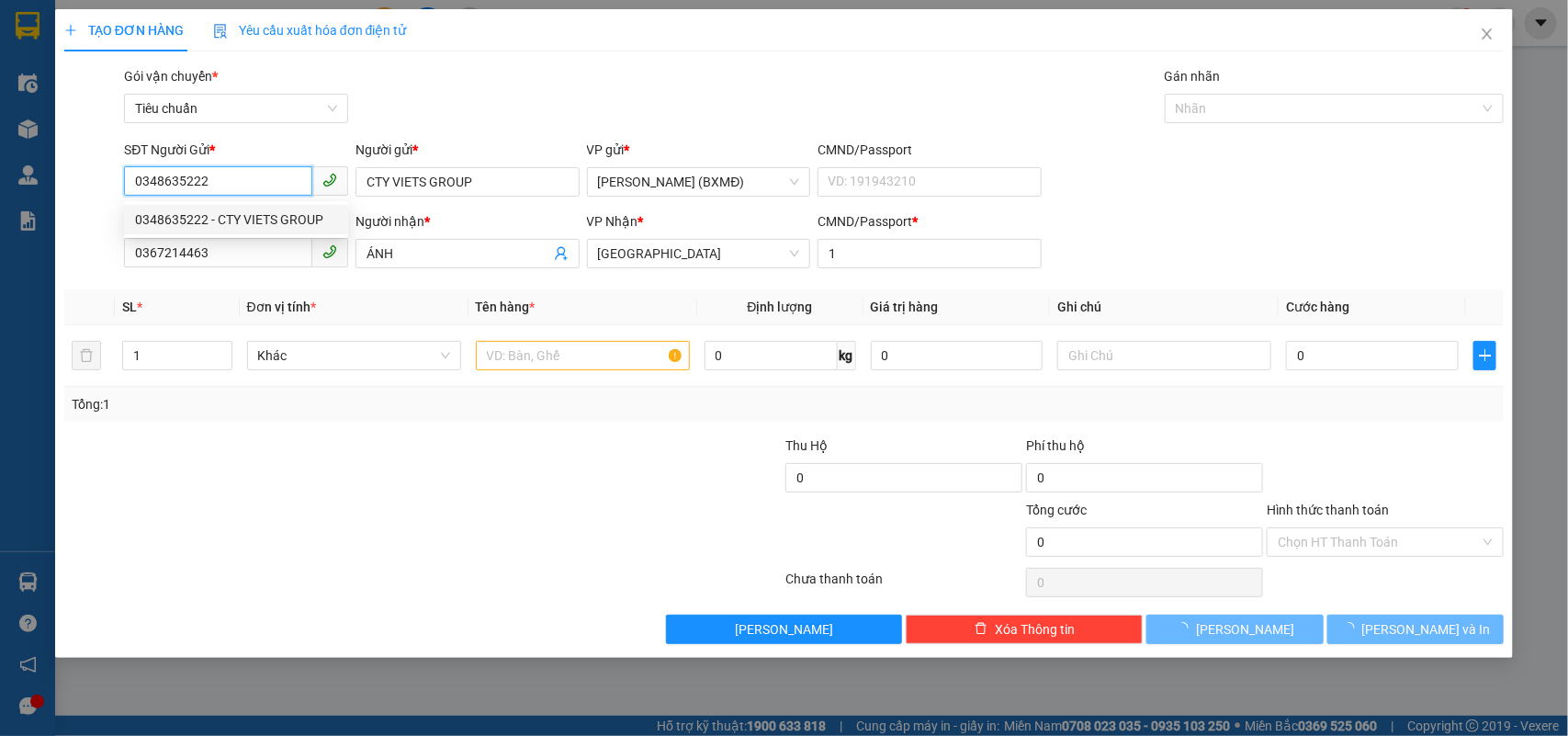
type input "100.000"
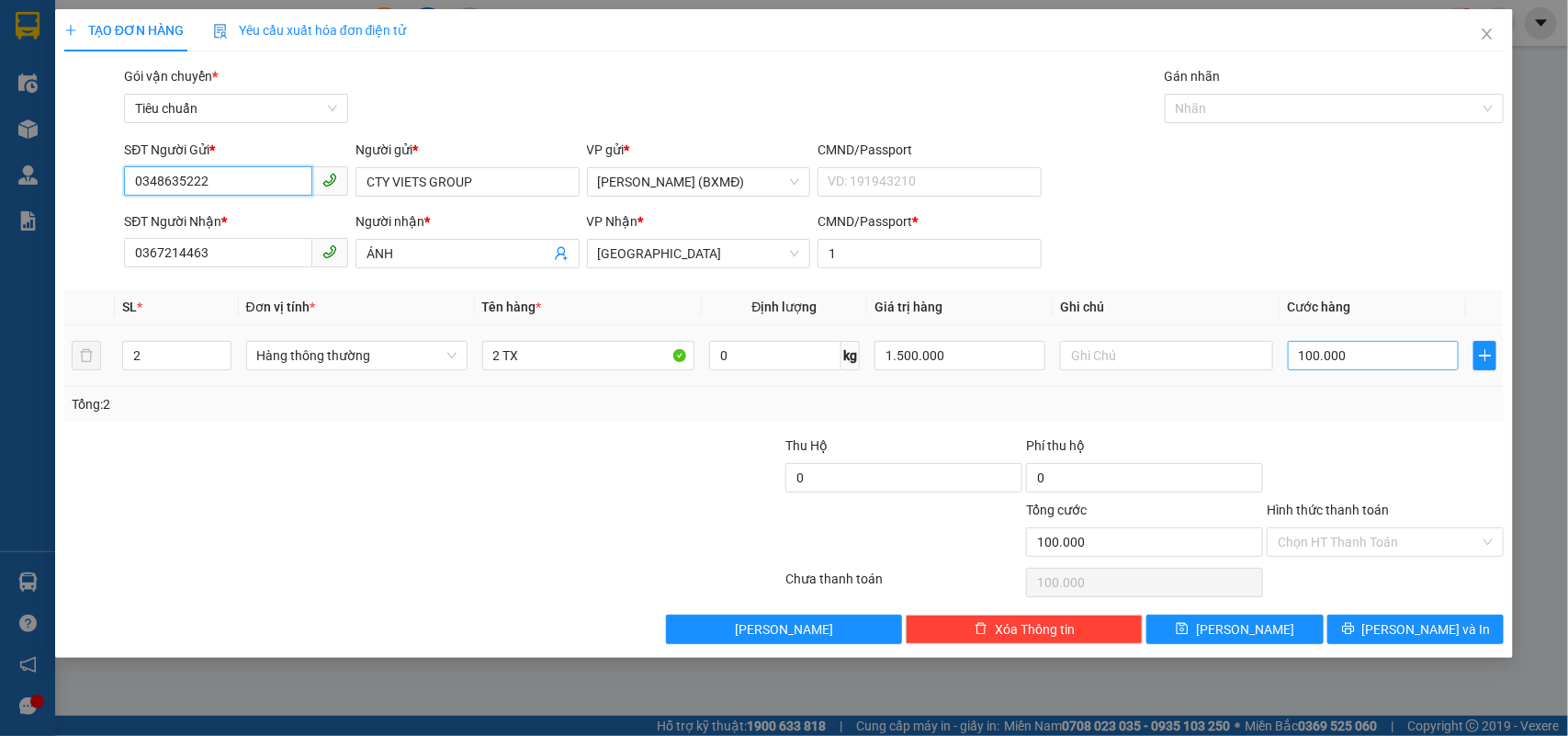
type input "0348635222"
click at [1380, 351] on input "100.000" at bounding box center [1372, 355] width 170 height 29
type input "0"
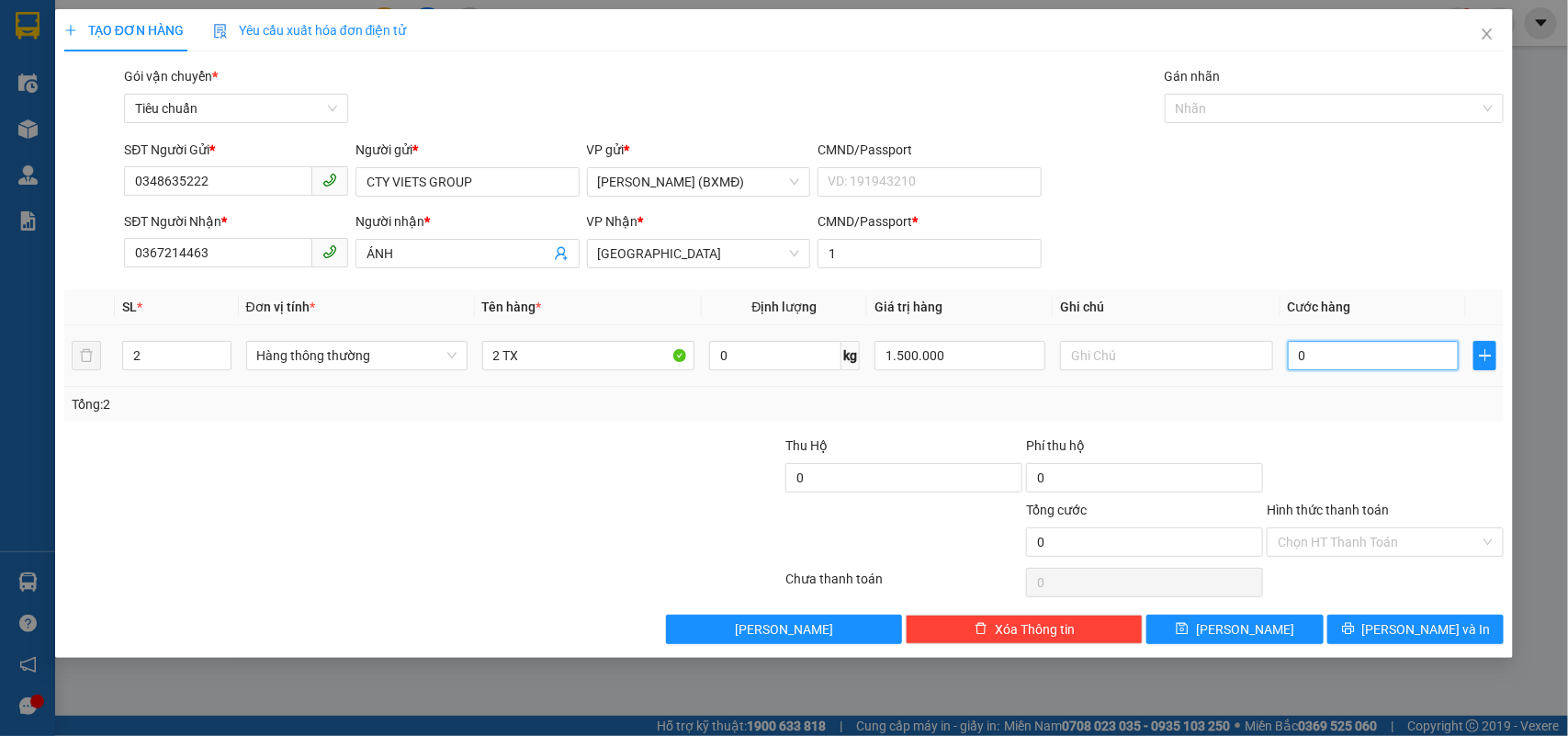
type input "1"
type input "001"
type input "12"
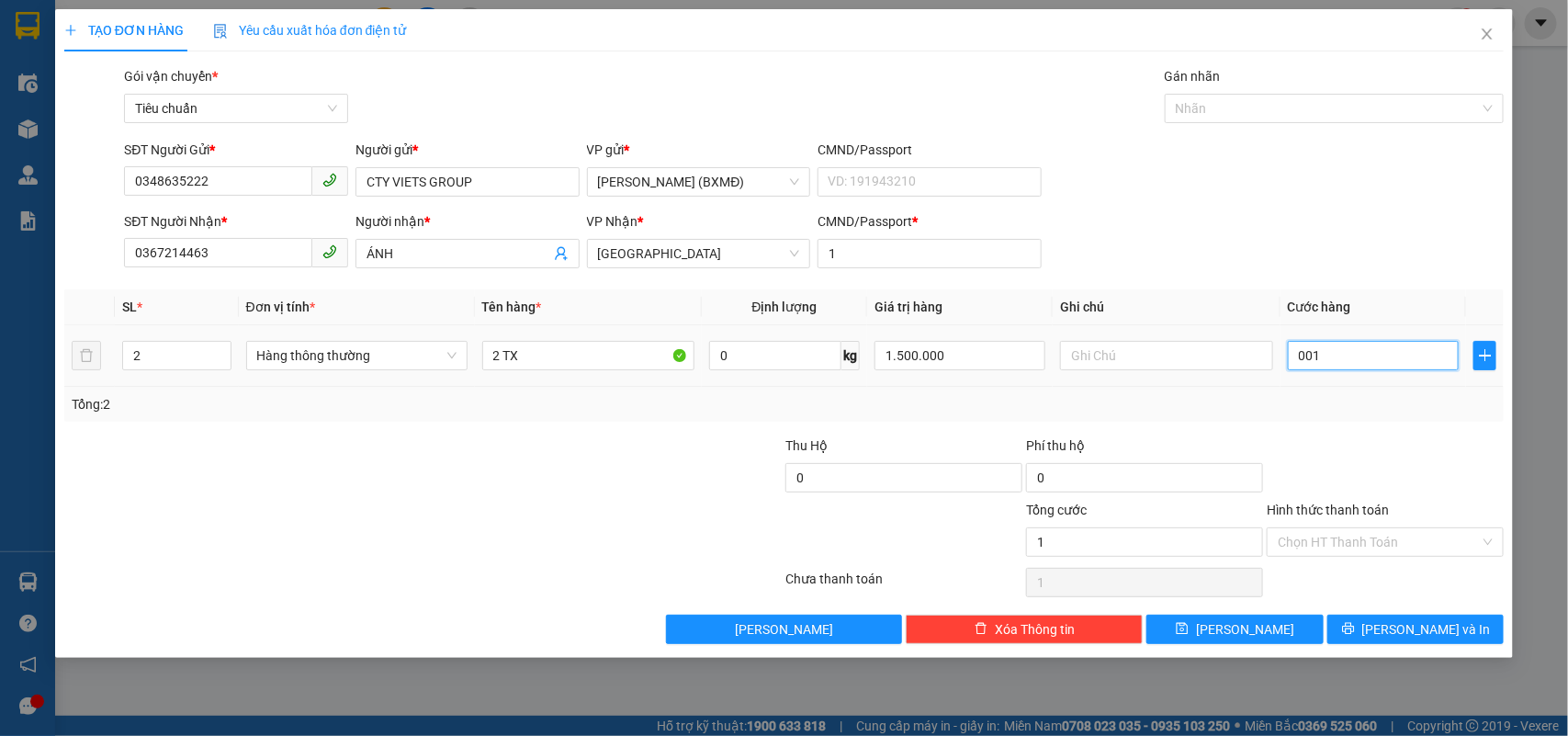
type input "0.012"
type input "120"
type input "00.120"
click at [1414, 462] on div at bounding box center [1385, 468] width 241 height 64
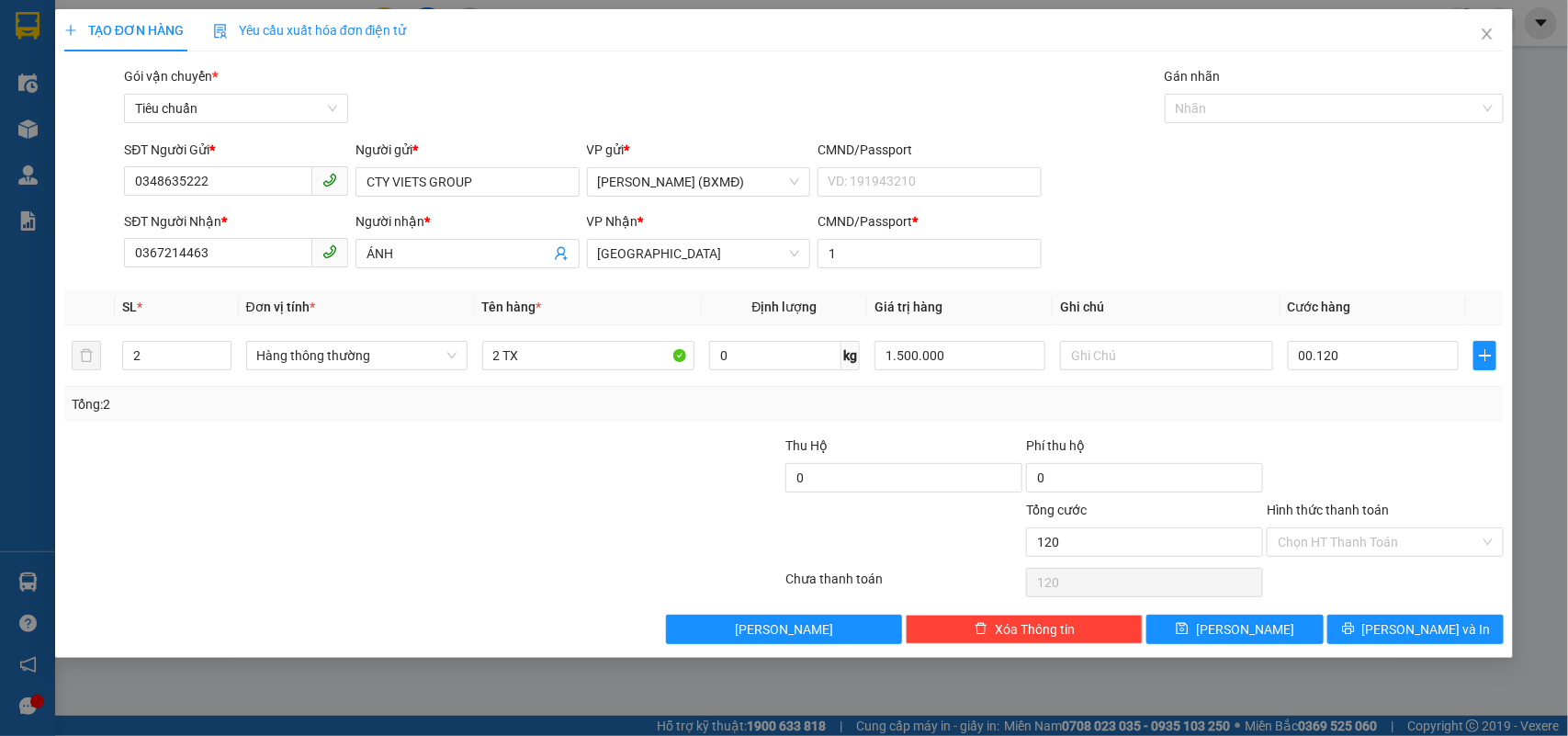
type input "120.000"
click at [1446, 635] on span "[PERSON_NAME] và In" at bounding box center [1426, 629] width 129 height 20
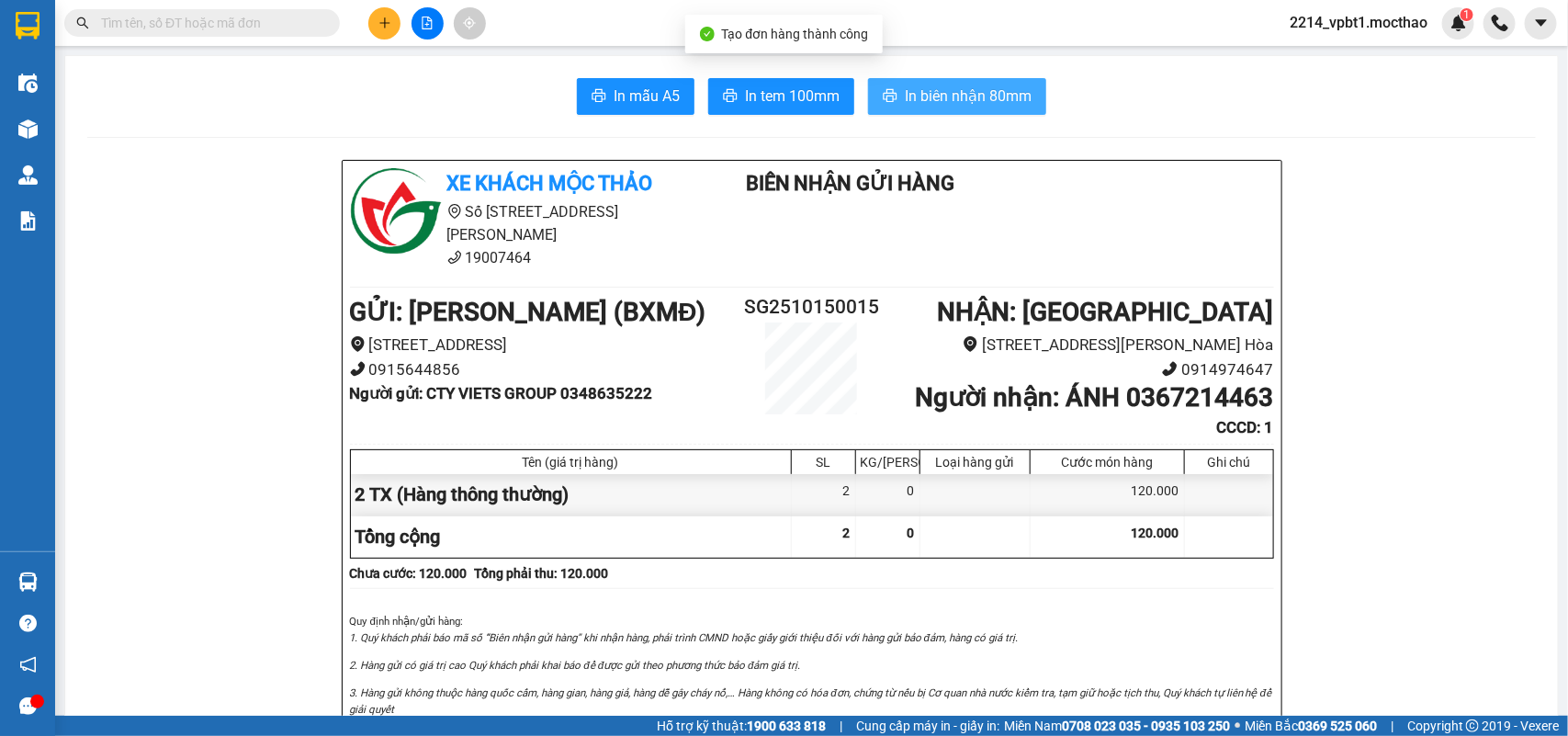
click at [969, 112] on button "In biên nhận 80mm" at bounding box center [957, 97] width 178 height 37
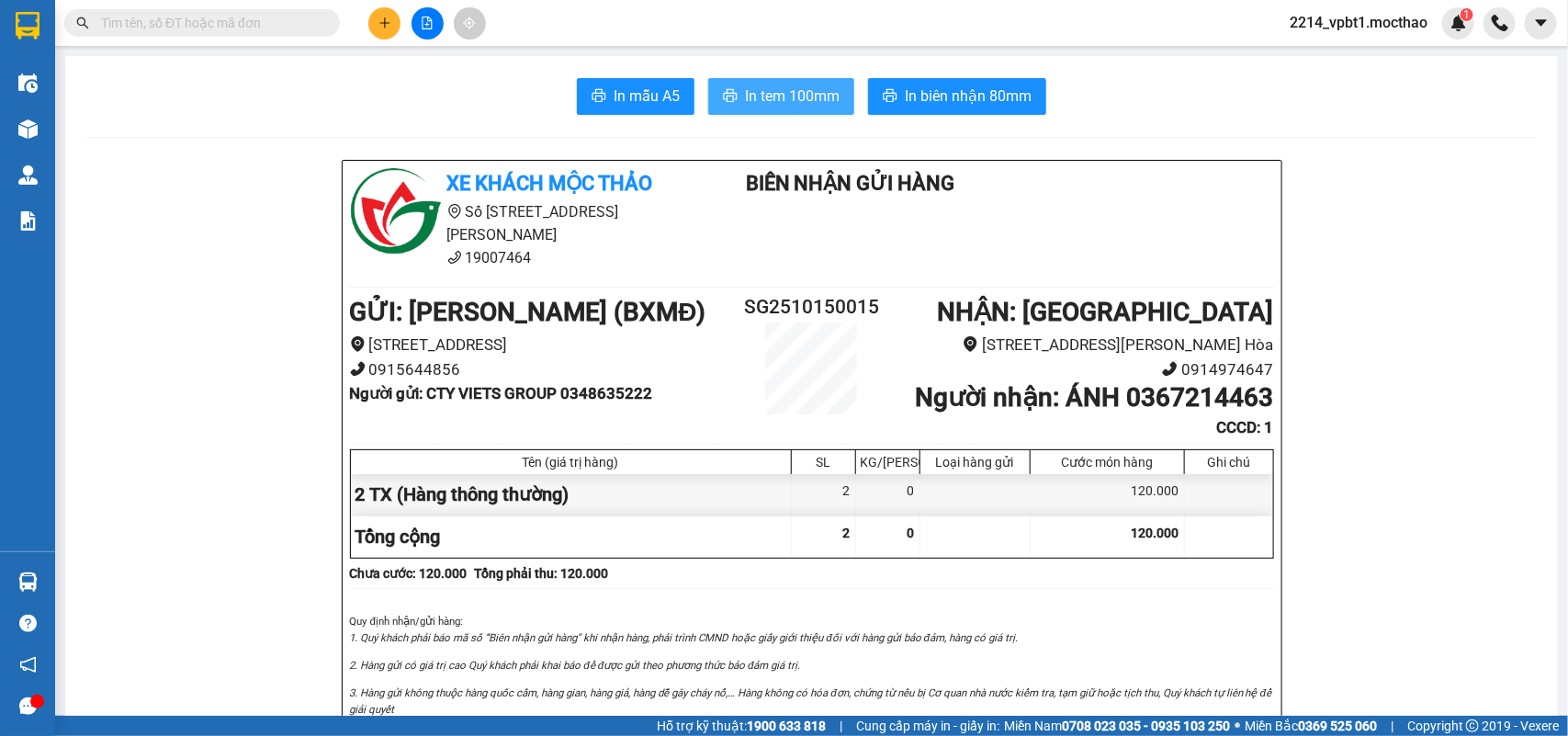
click at [782, 88] on span "In tem 100mm" at bounding box center [793, 96] width 95 height 23
click at [387, 19] on icon "plus" at bounding box center [384, 22] width 13 height 13
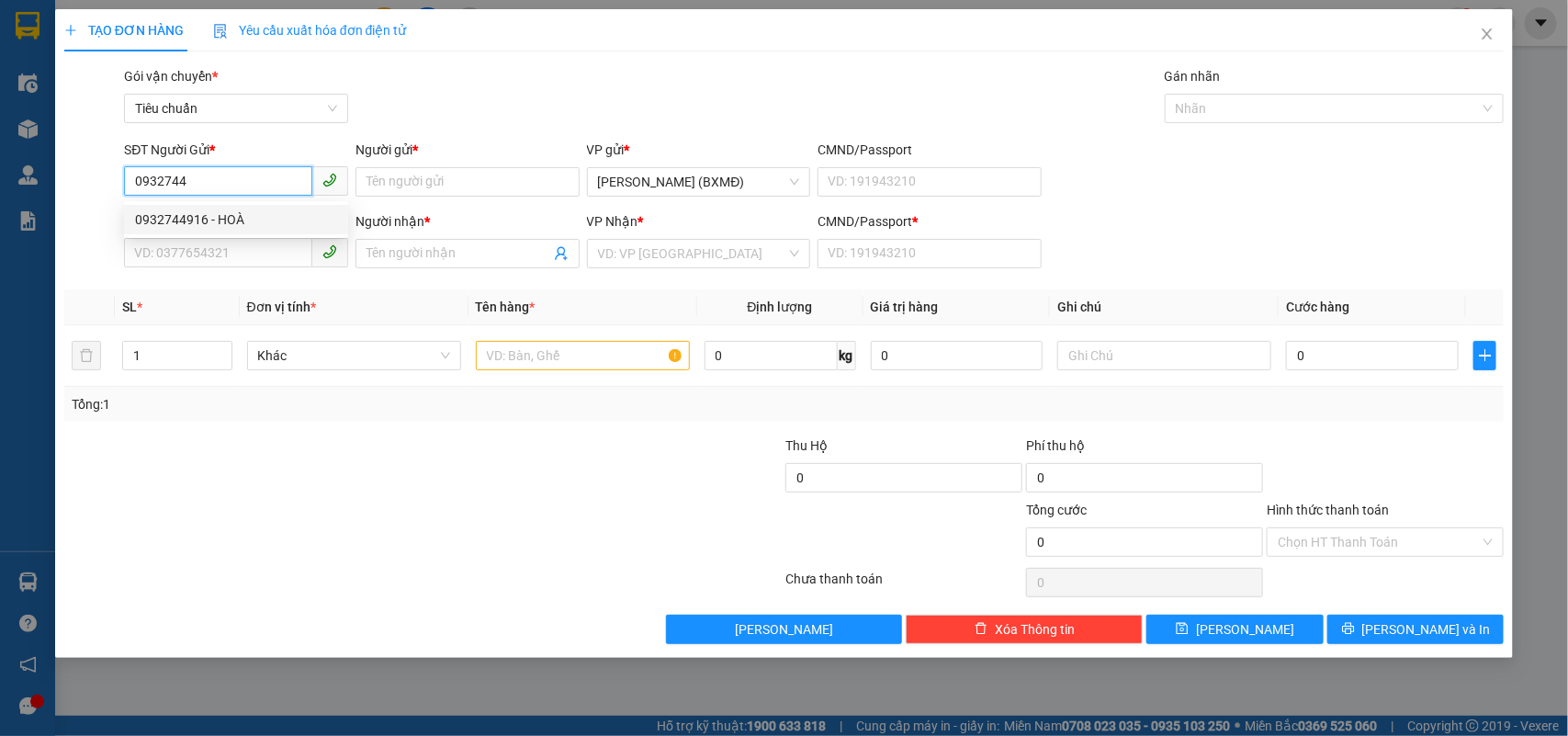
click at [243, 214] on div "0932744916 - HOÀ" at bounding box center [235, 219] width 202 height 20
type input "0932744916"
type input "HOÀ"
type input "0969263673"
type input "HUYỀN"
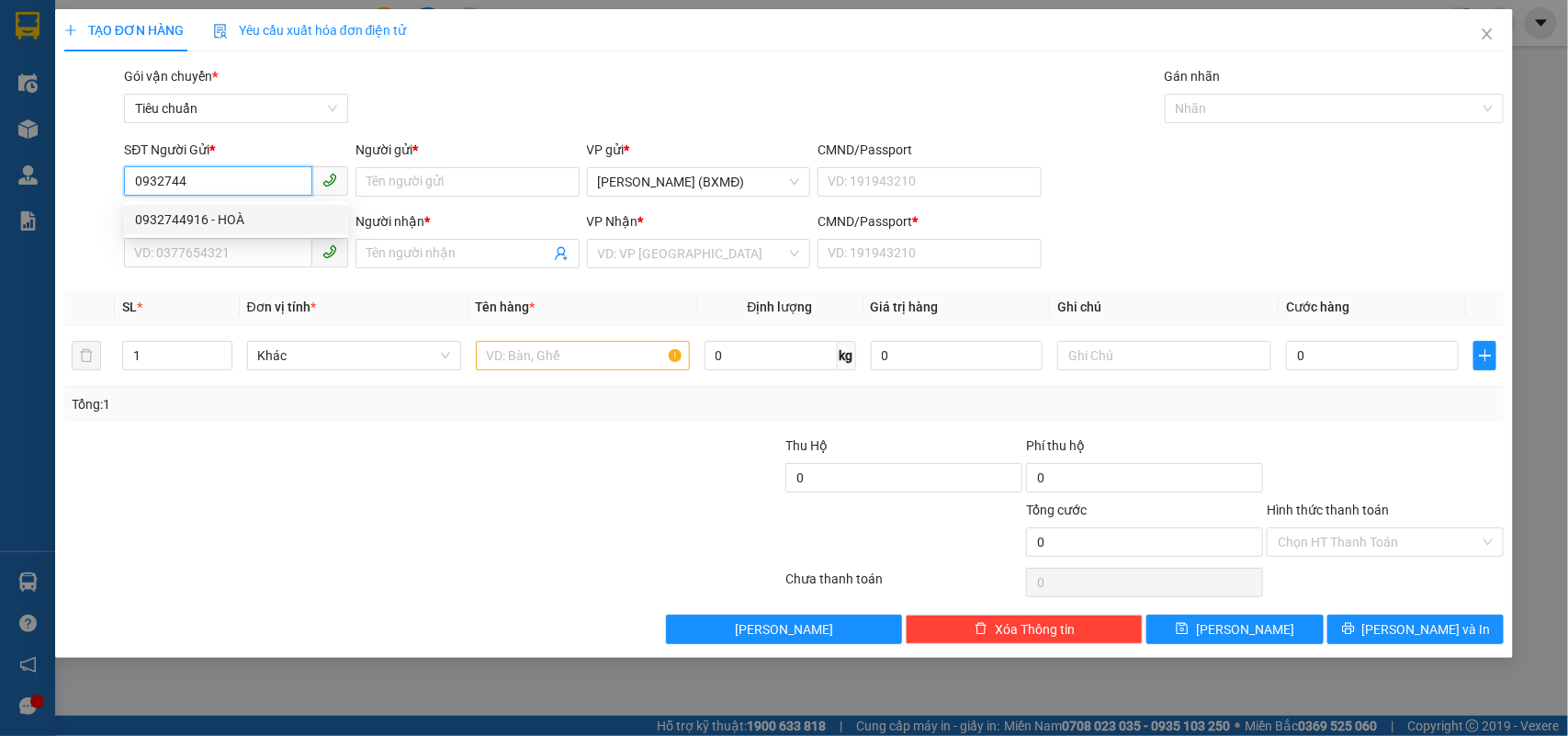
type input "1"
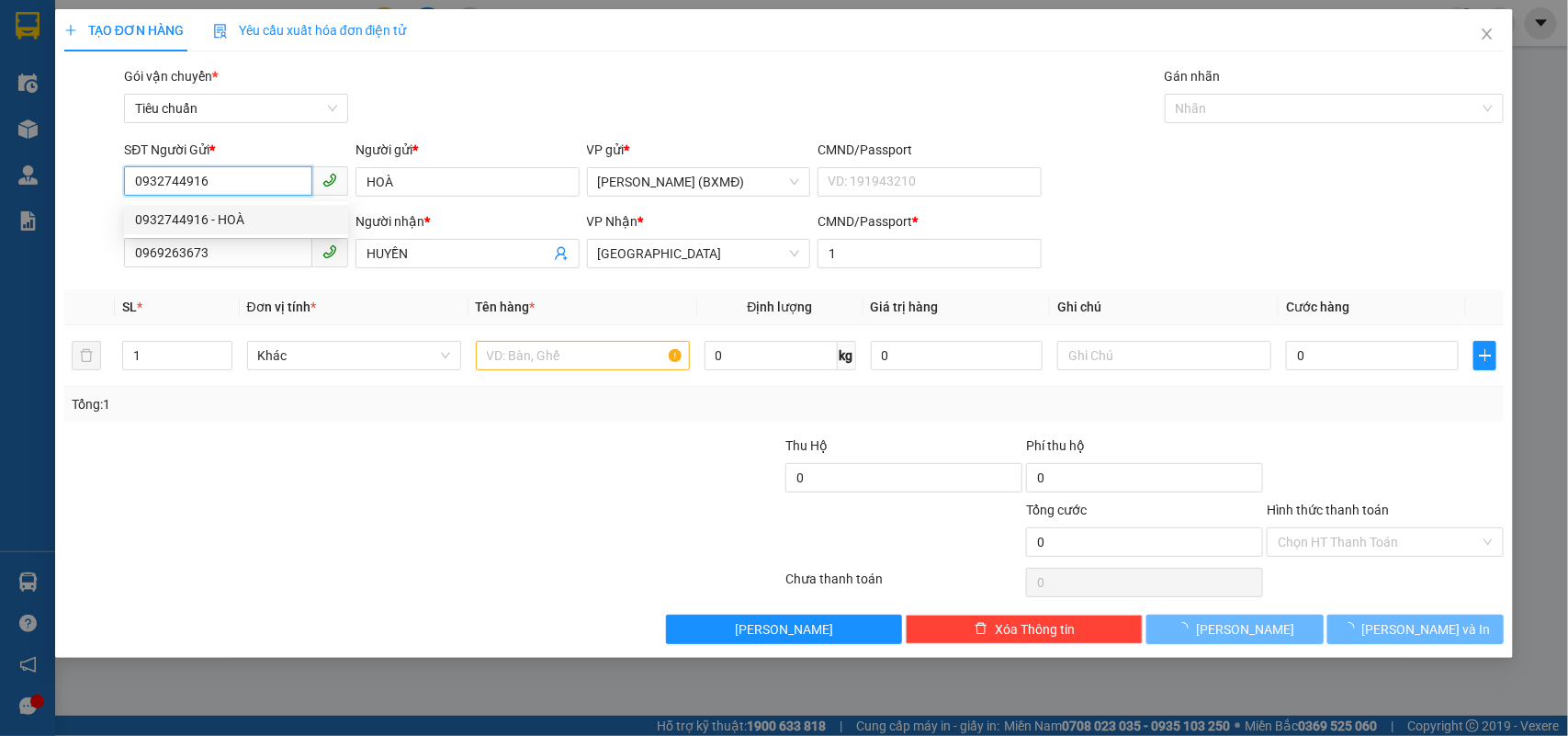
type input "40.000"
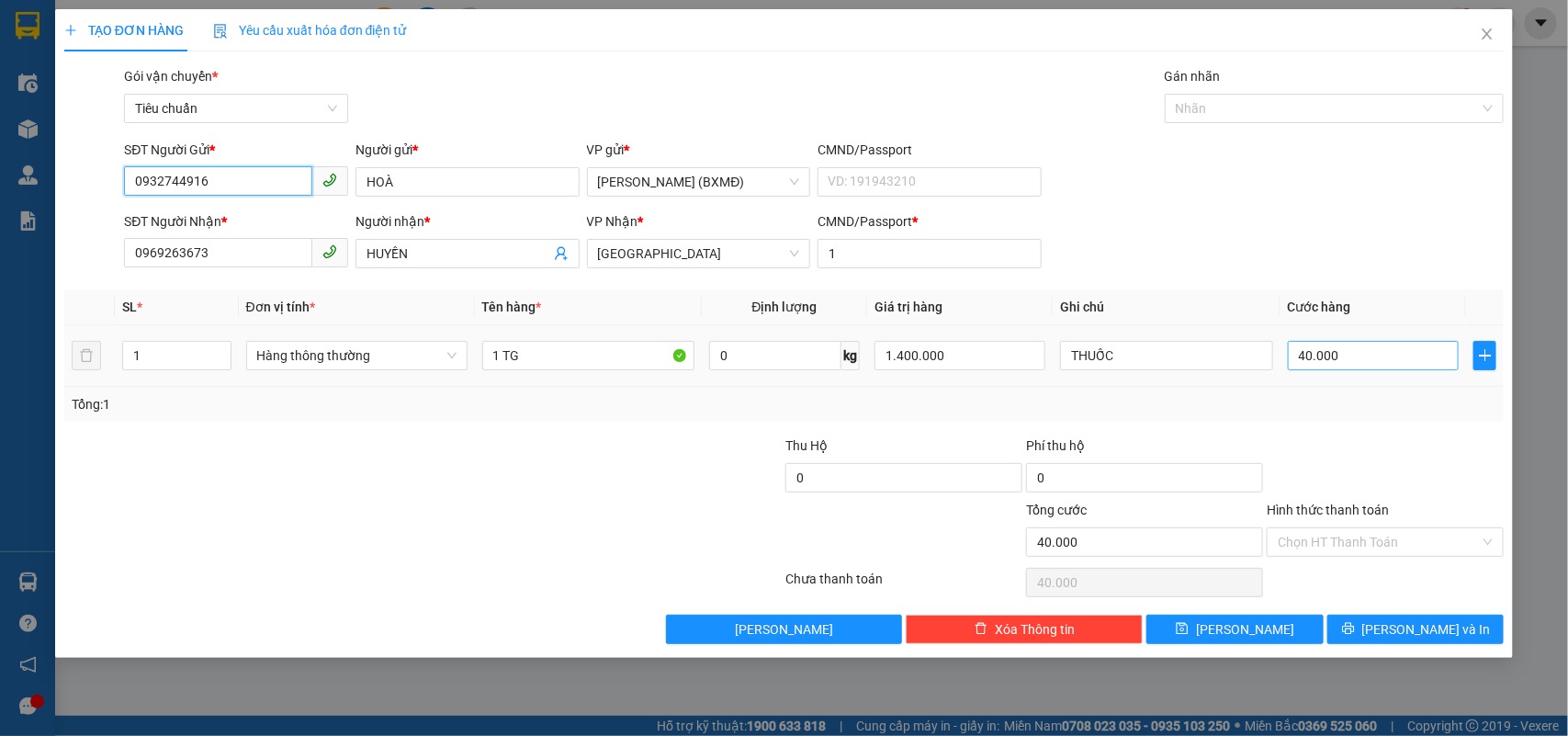
type input "0932744916"
click at [1408, 350] on input "40.000" at bounding box center [1372, 355] width 170 height 29
type input "0"
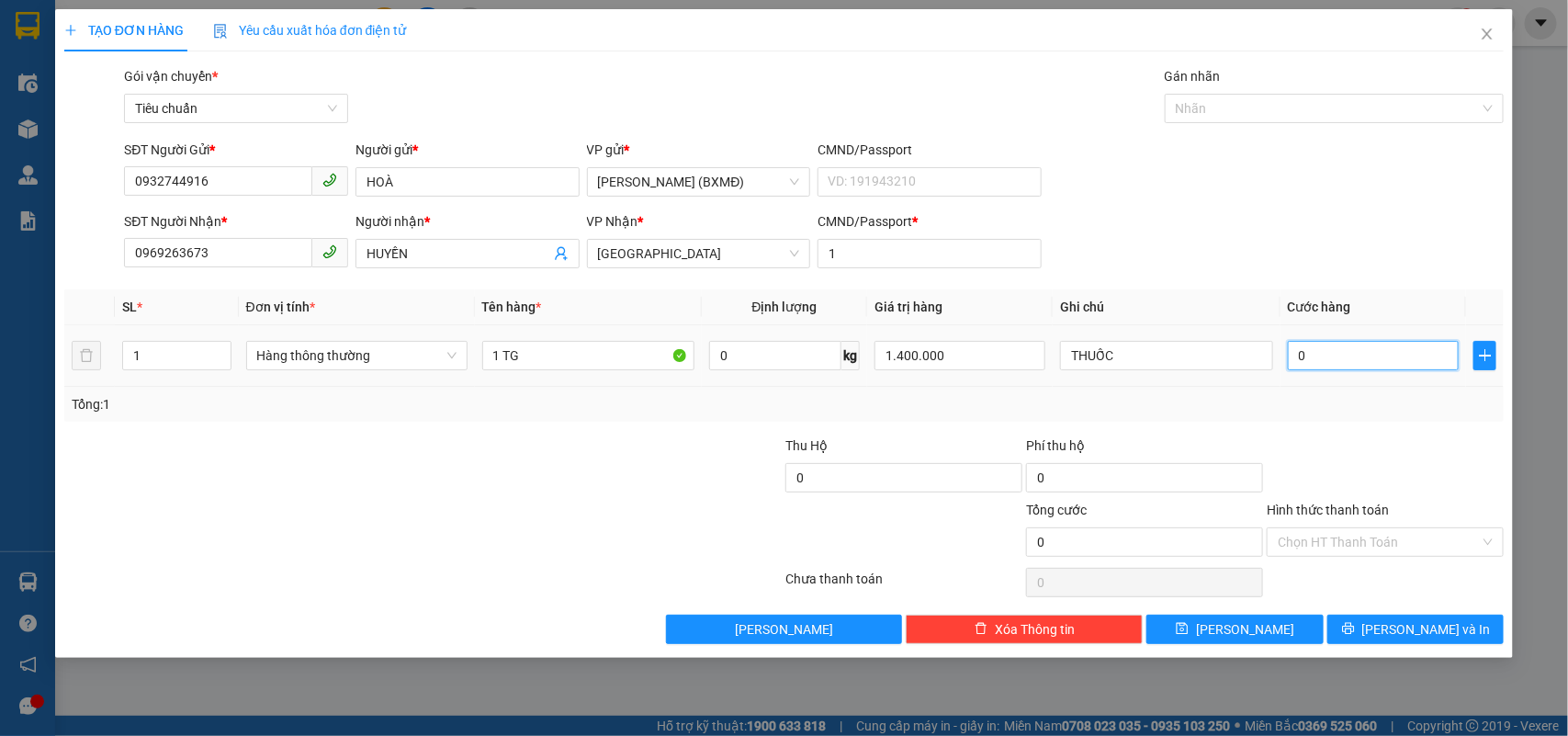
type input "3"
type input "003"
type input "30"
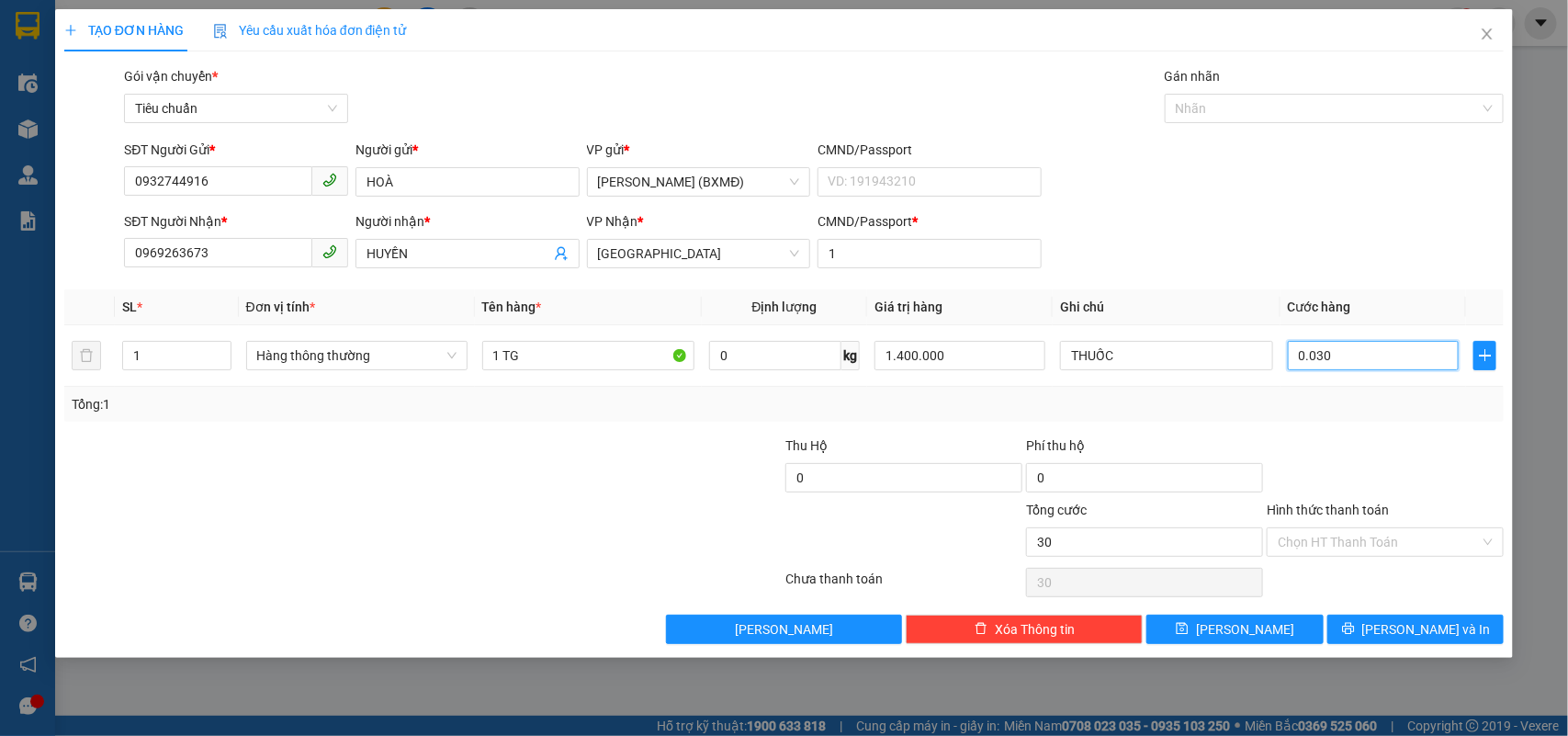
type input "0.030"
type input "30.000"
click at [1379, 416] on div "Tổng: 1" at bounding box center [784, 404] width 1440 height 35
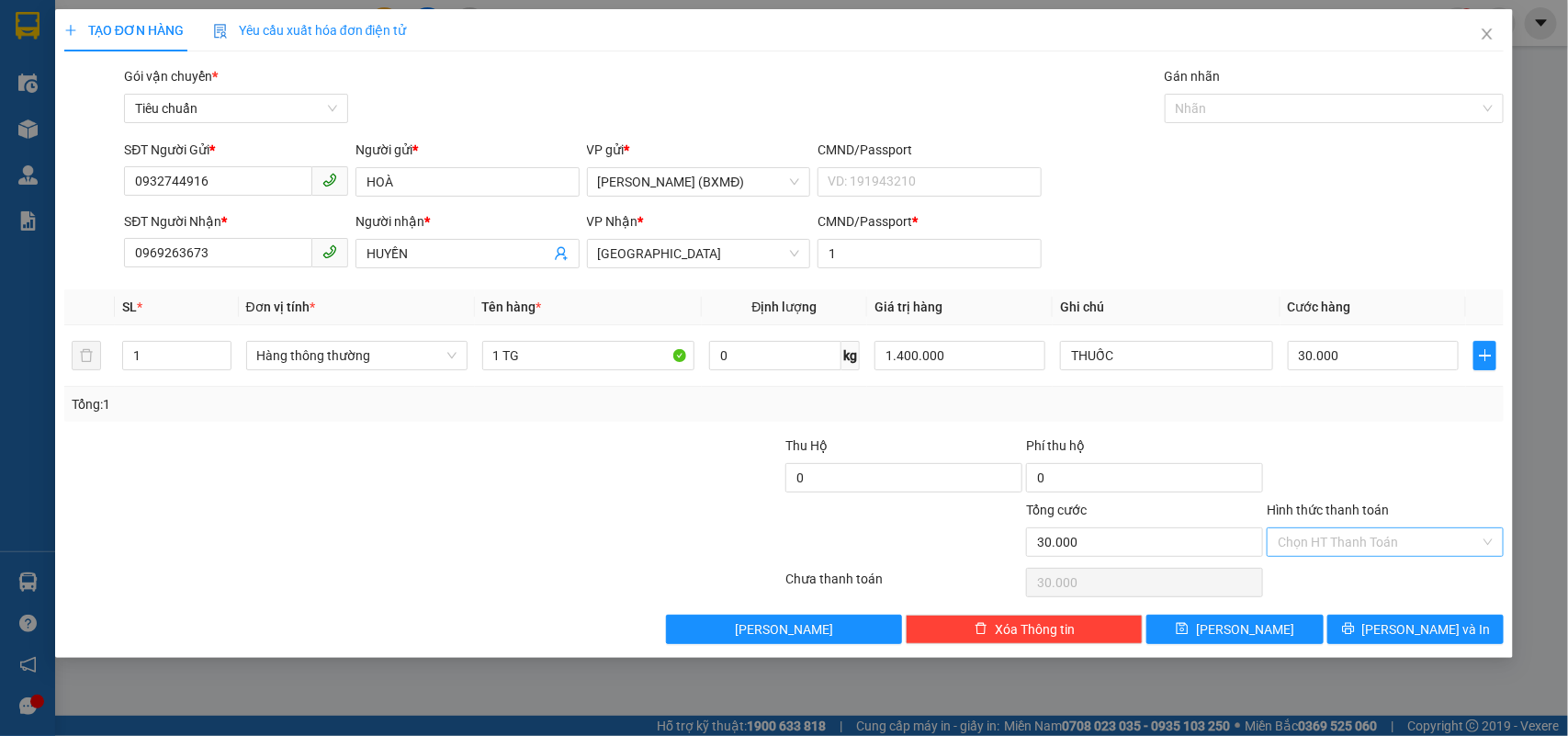
click at [1329, 549] on input "Hình thức thanh toán" at bounding box center [1378, 542] width 202 height 27
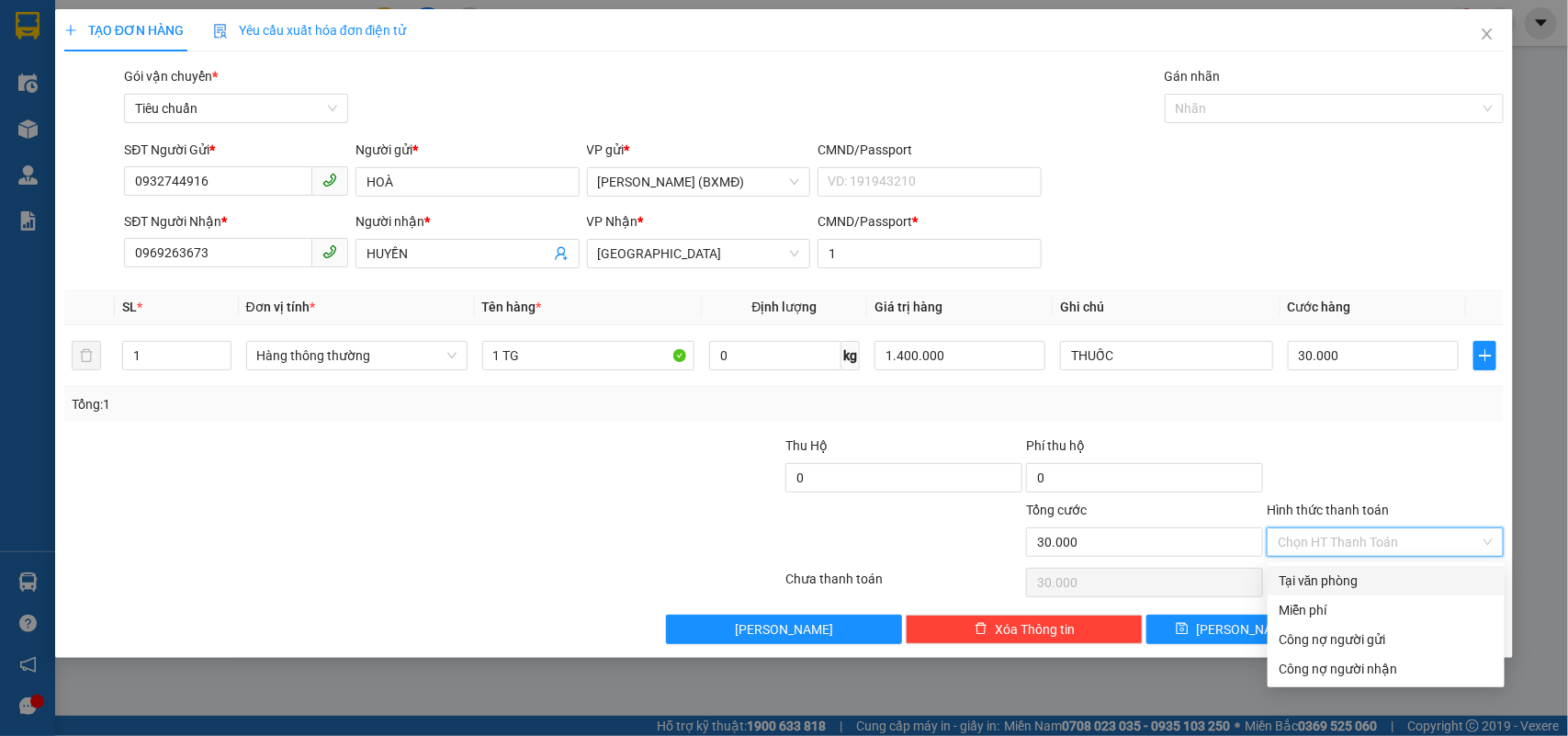
click at [1316, 584] on div "Tại văn phòng" at bounding box center [1386, 580] width 215 height 20
type input "0"
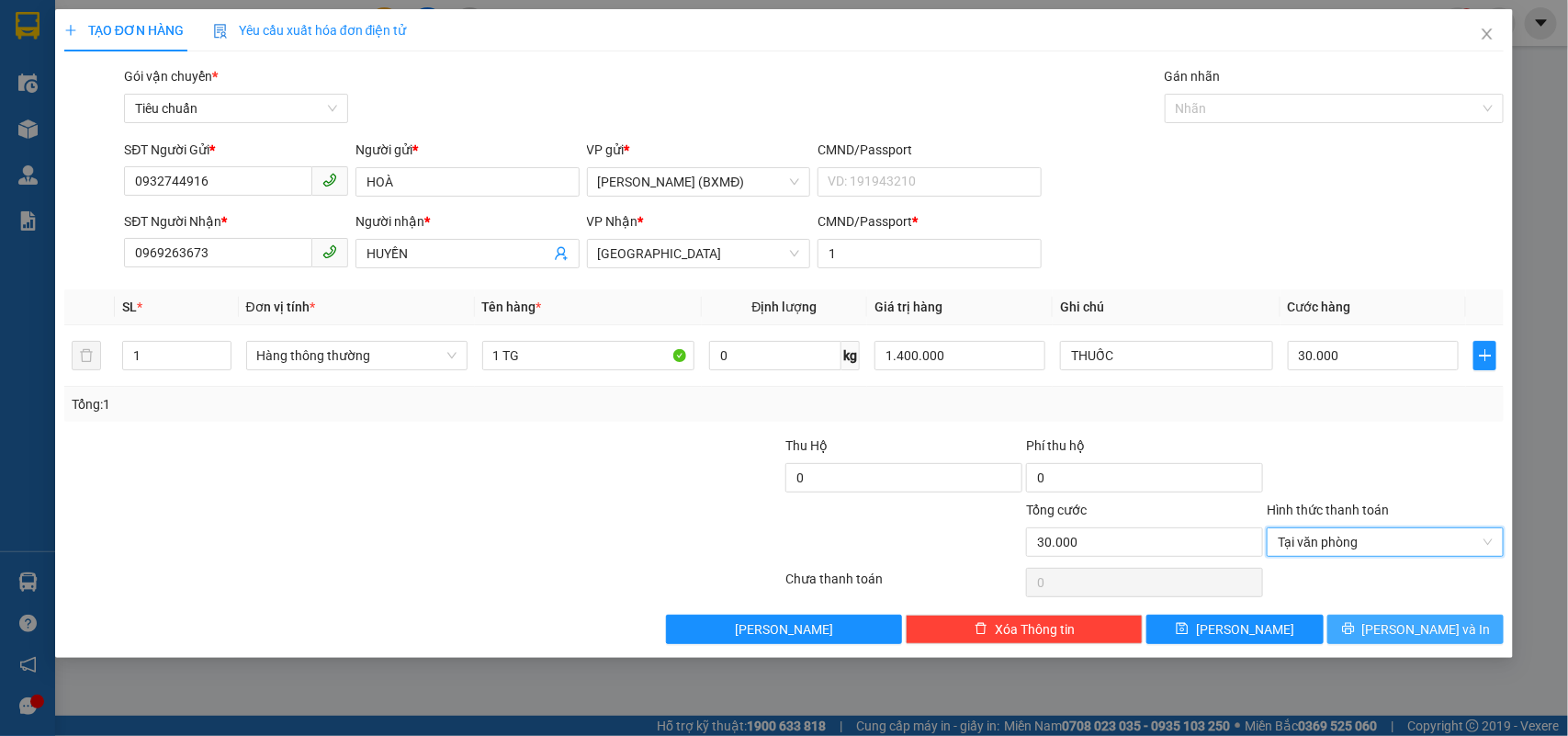
click at [1424, 637] on span "[PERSON_NAME] và In" at bounding box center [1426, 629] width 129 height 20
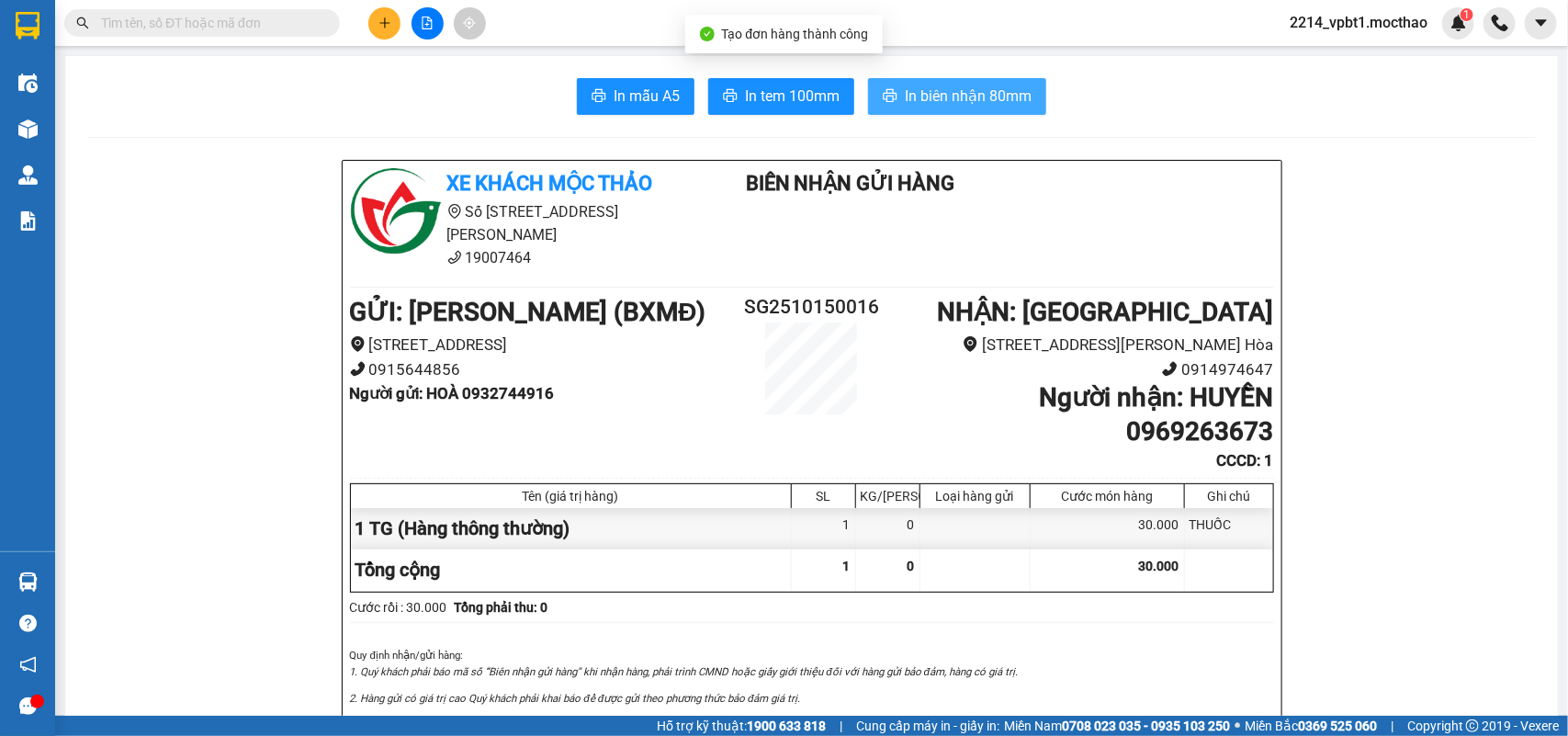
click at [930, 97] on span "In biên nhận 80mm" at bounding box center [968, 96] width 127 height 23
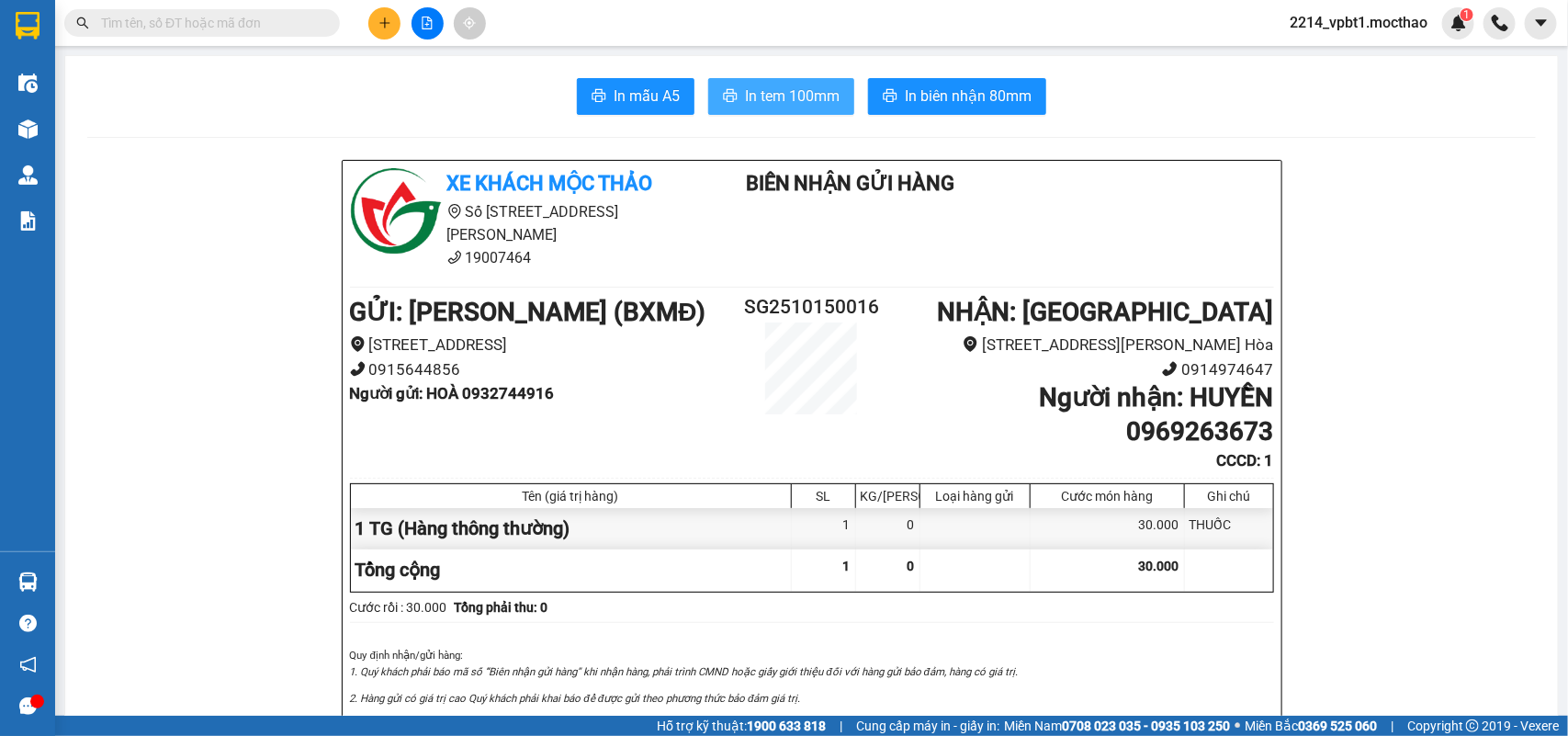
click at [808, 102] on span "In tem 100mm" at bounding box center [793, 96] width 95 height 23
click at [375, 28] on button at bounding box center [383, 23] width 32 height 32
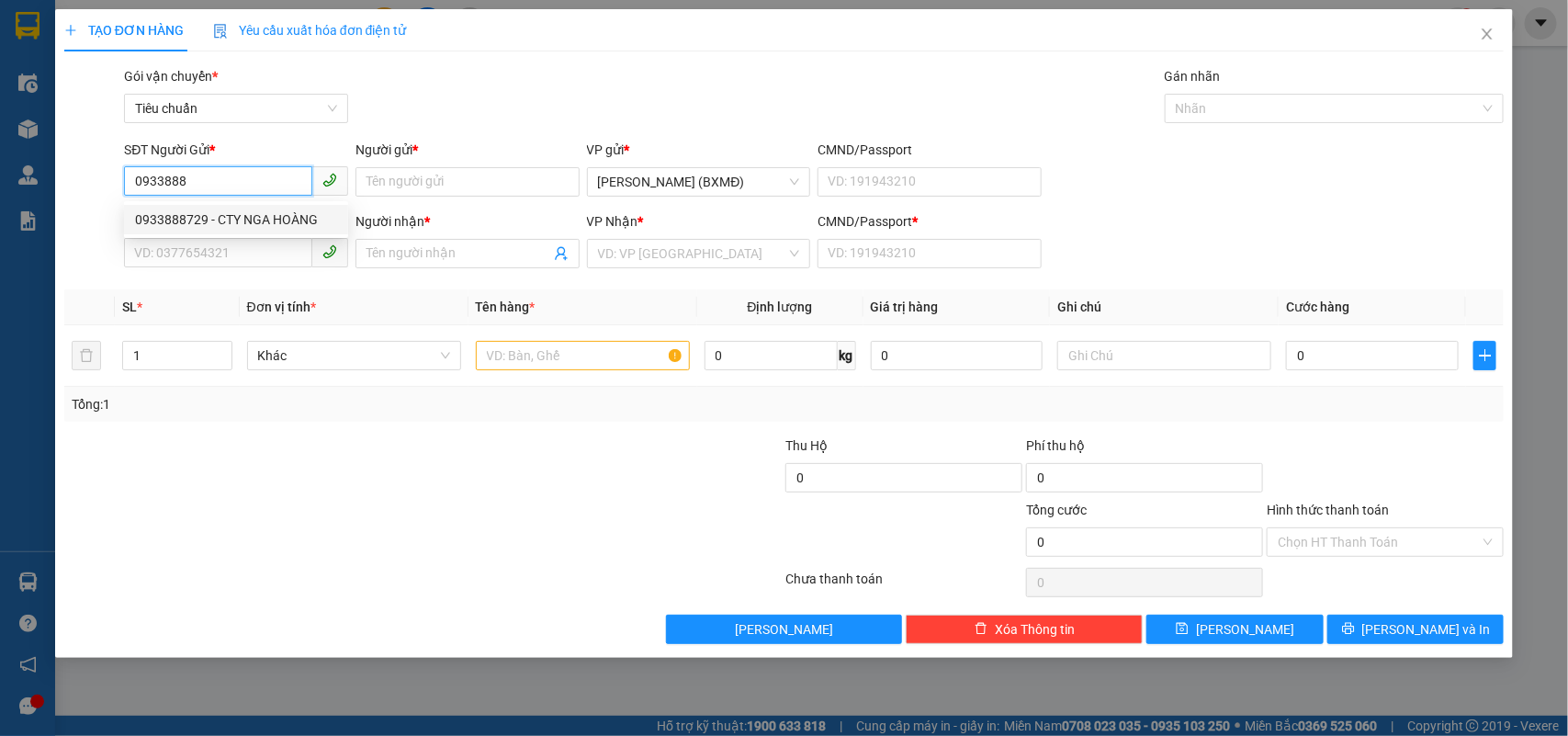
click at [254, 219] on div "0933888729 - CTY NGA HOÀNG" at bounding box center [235, 219] width 202 height 20
type input "0933888729"
type input "CTY NGA HOÀNG"
type input "0388588679"
type input "HUY"
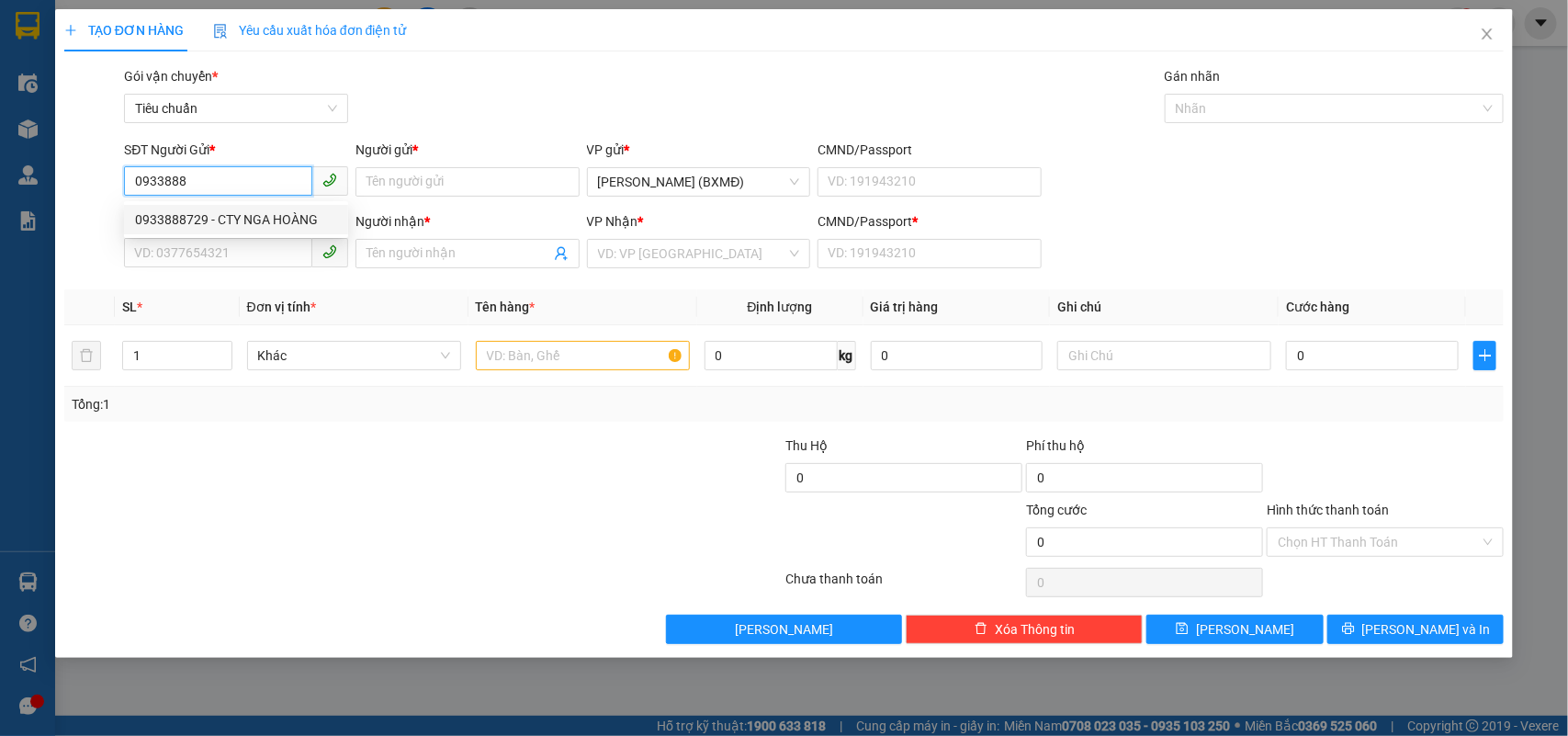
type input "1"
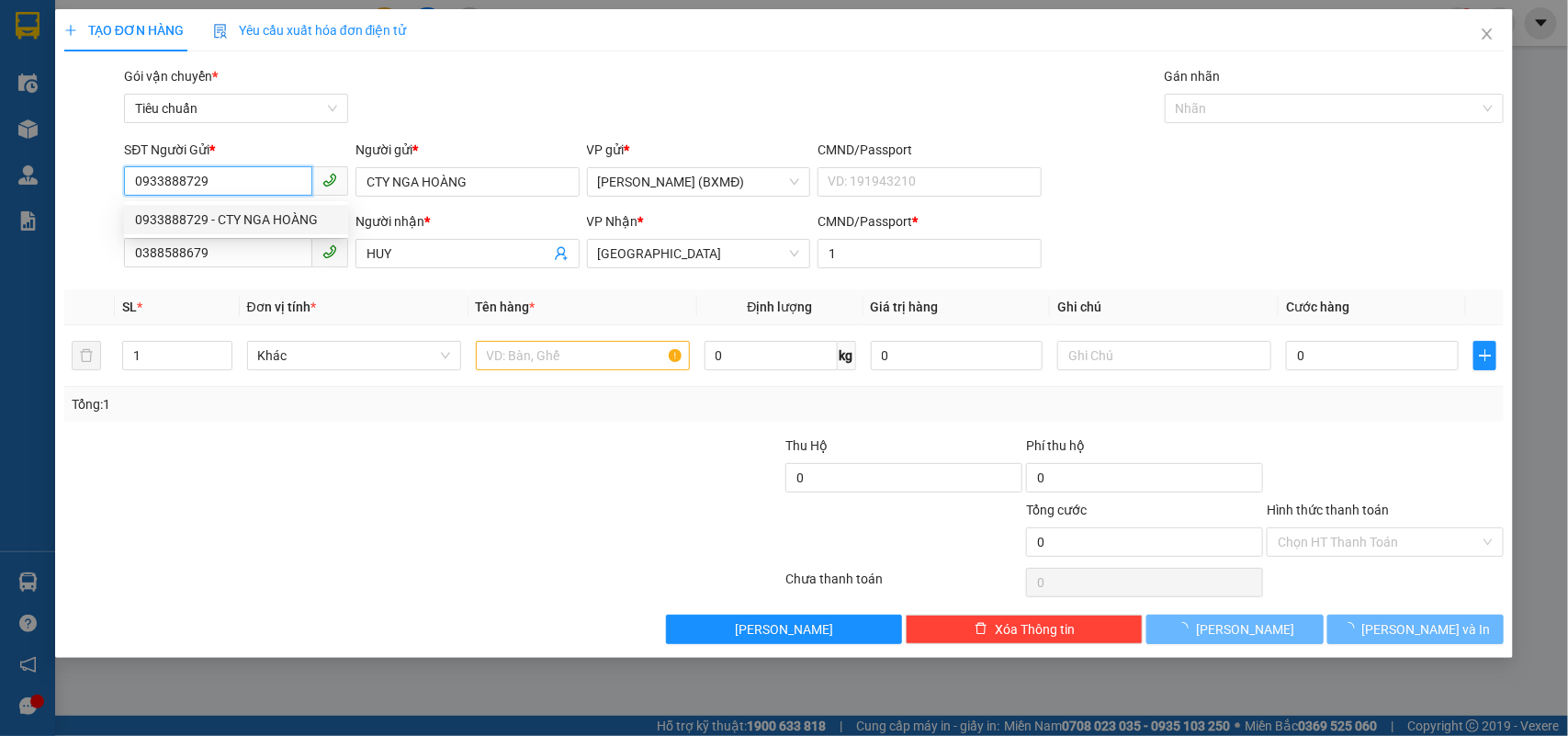
type input "50.000"
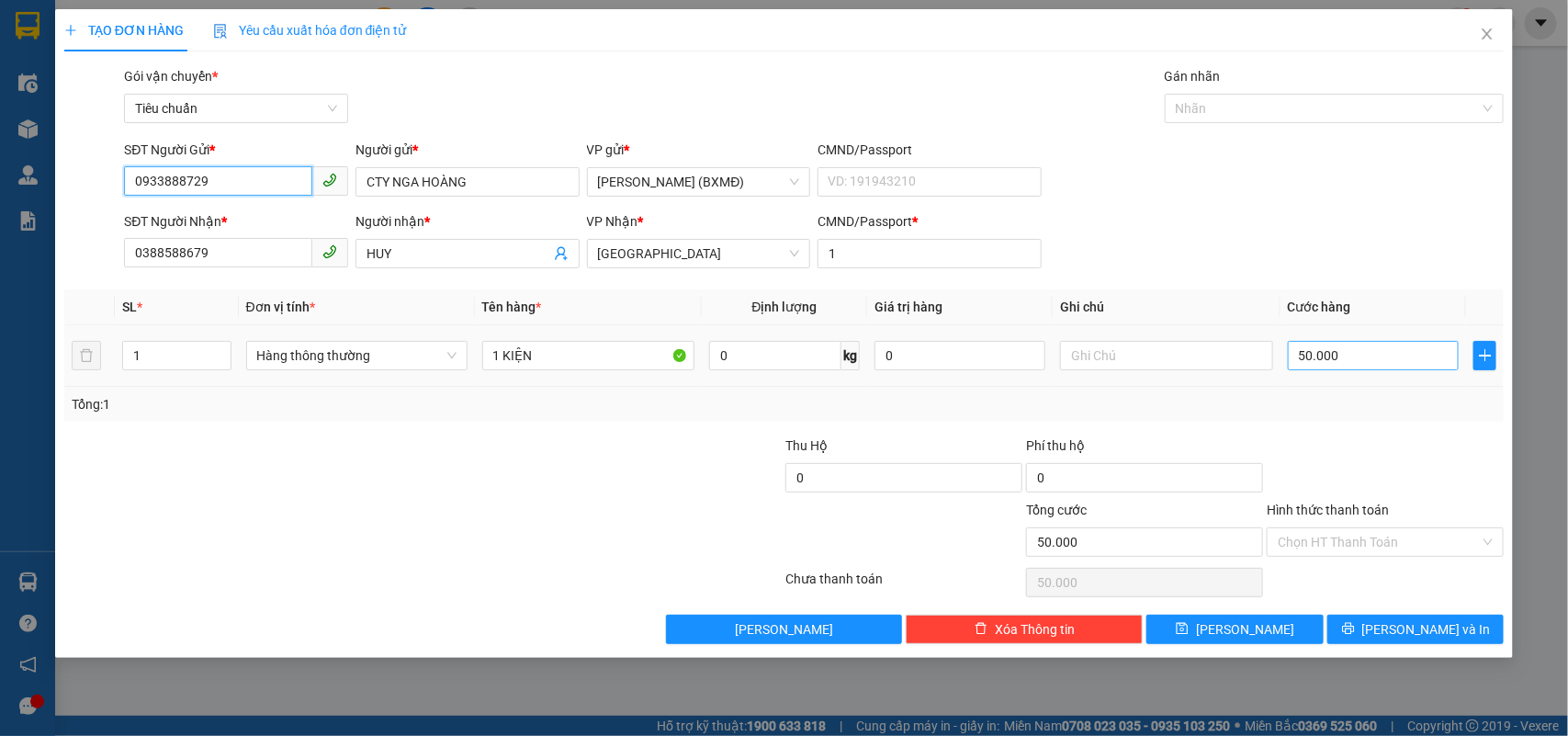
type input "0933888729"
click at [1355, 358] on input "50.000" at bounding box center [1372, 355] width 170 height 29
type input "0"
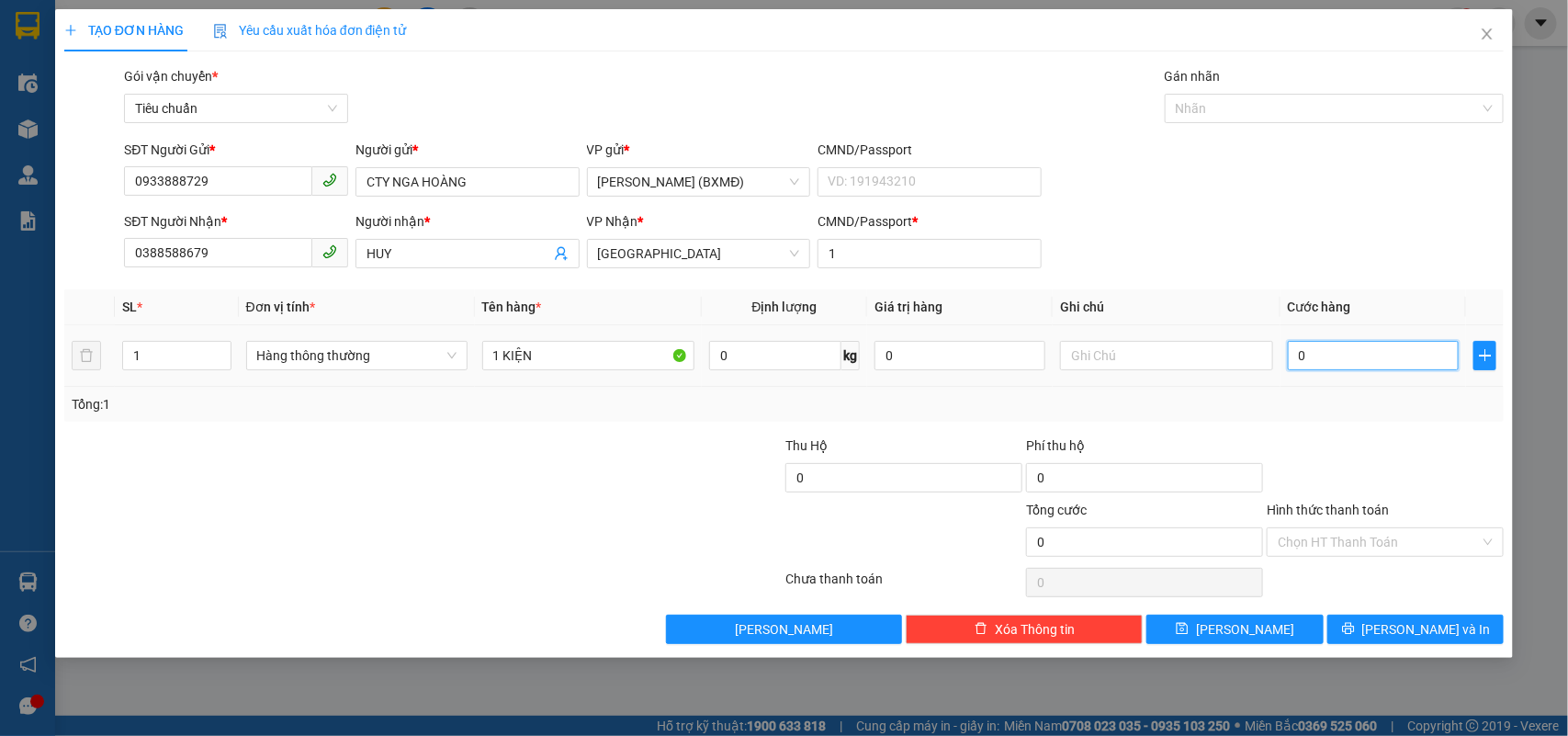
type input "4"
type input "004"
type input "40"
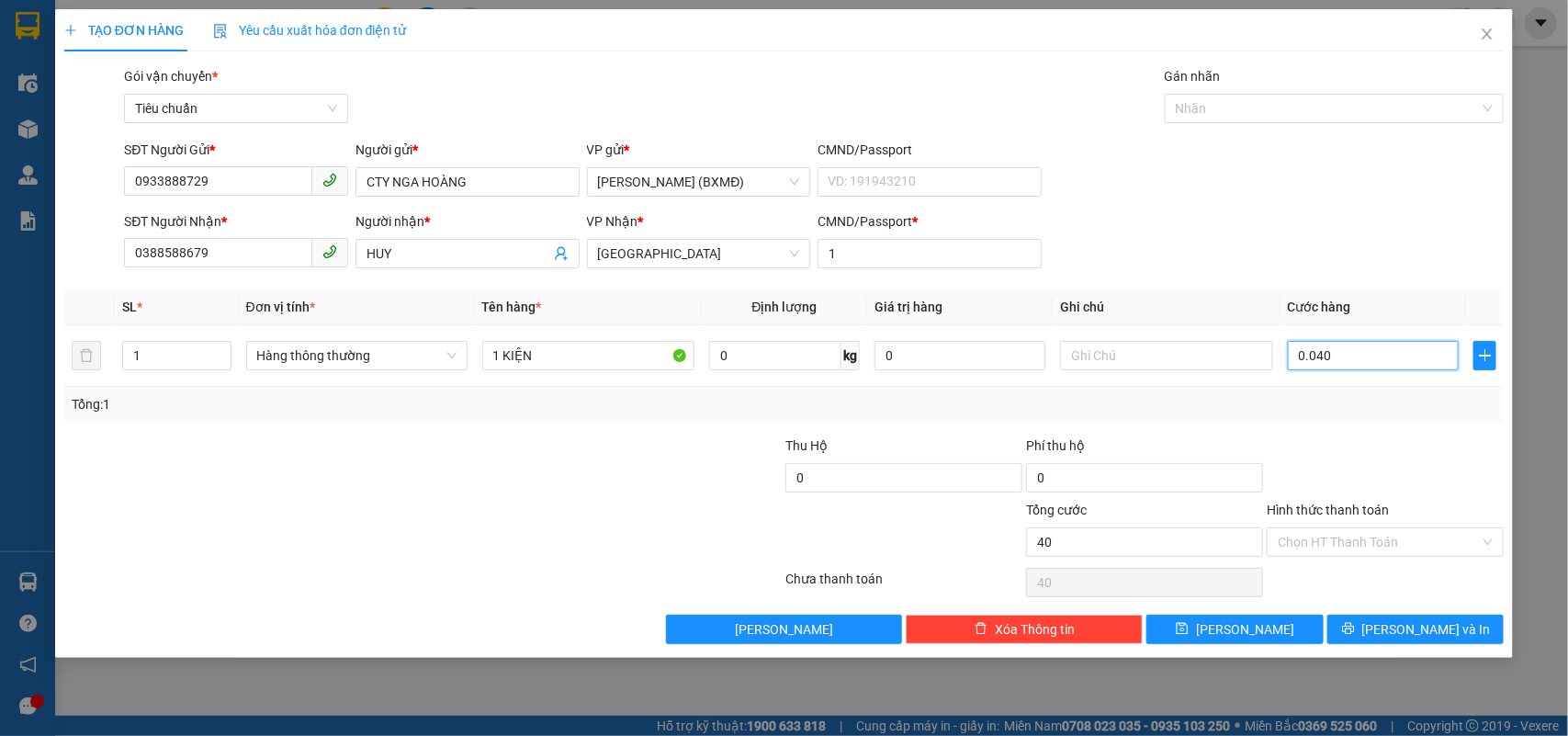
type input "0.040"
click at [1361, 425] on div "Transit Pickup Surcharge Ids Transit Deliver Surcharge Ids Transit Deliver Surc…" at bounding box center [784, 354] width 1440 height 578
type input "40.000"
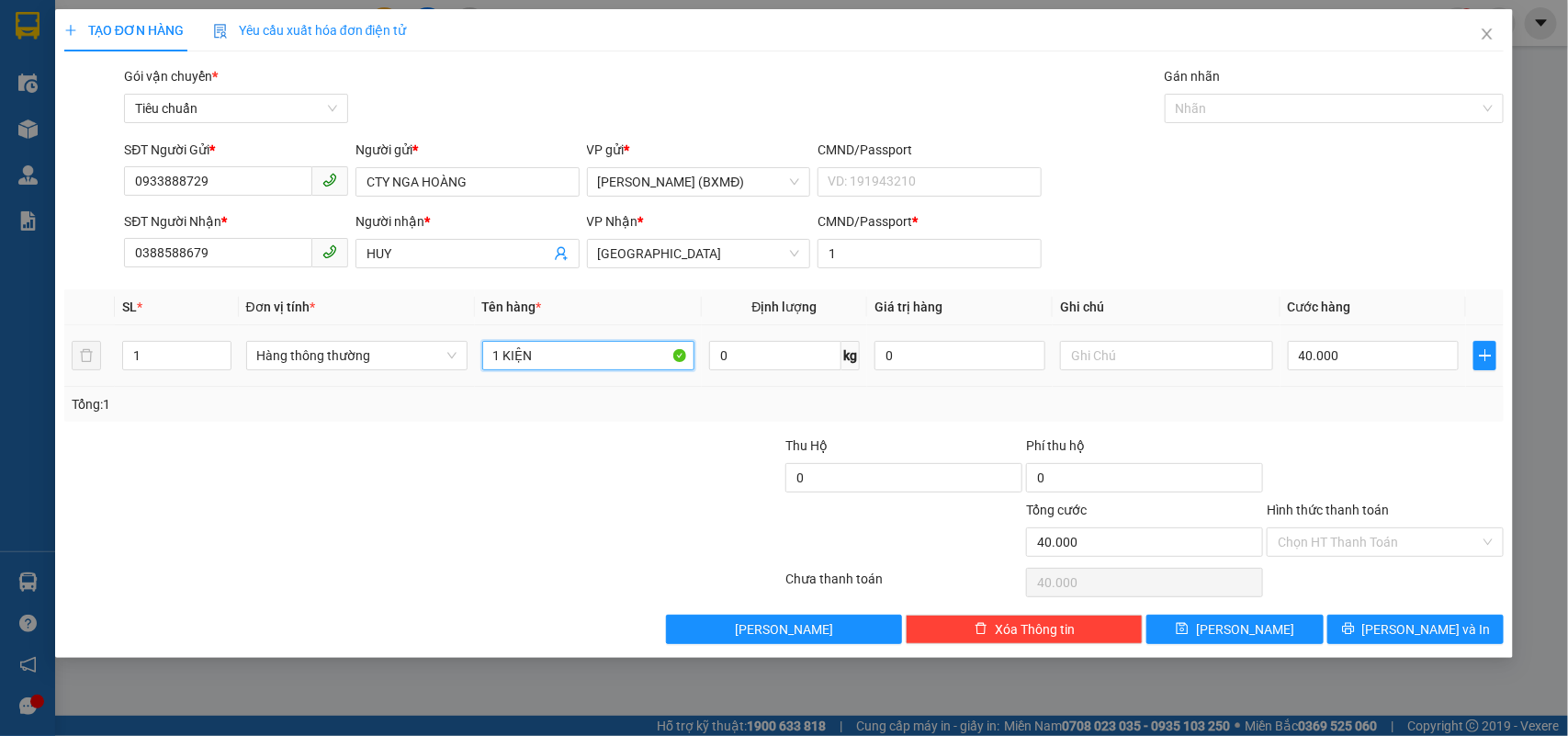
click at [565, 364] on input "1 KIỆN" at bounding box center [588, 355] width 212 height 29
type input "1 KIỆN DEN"
click at [1315, 547] on input "Hình thức thanh toán" at bounding box center [1378, 542] width 202 height 27
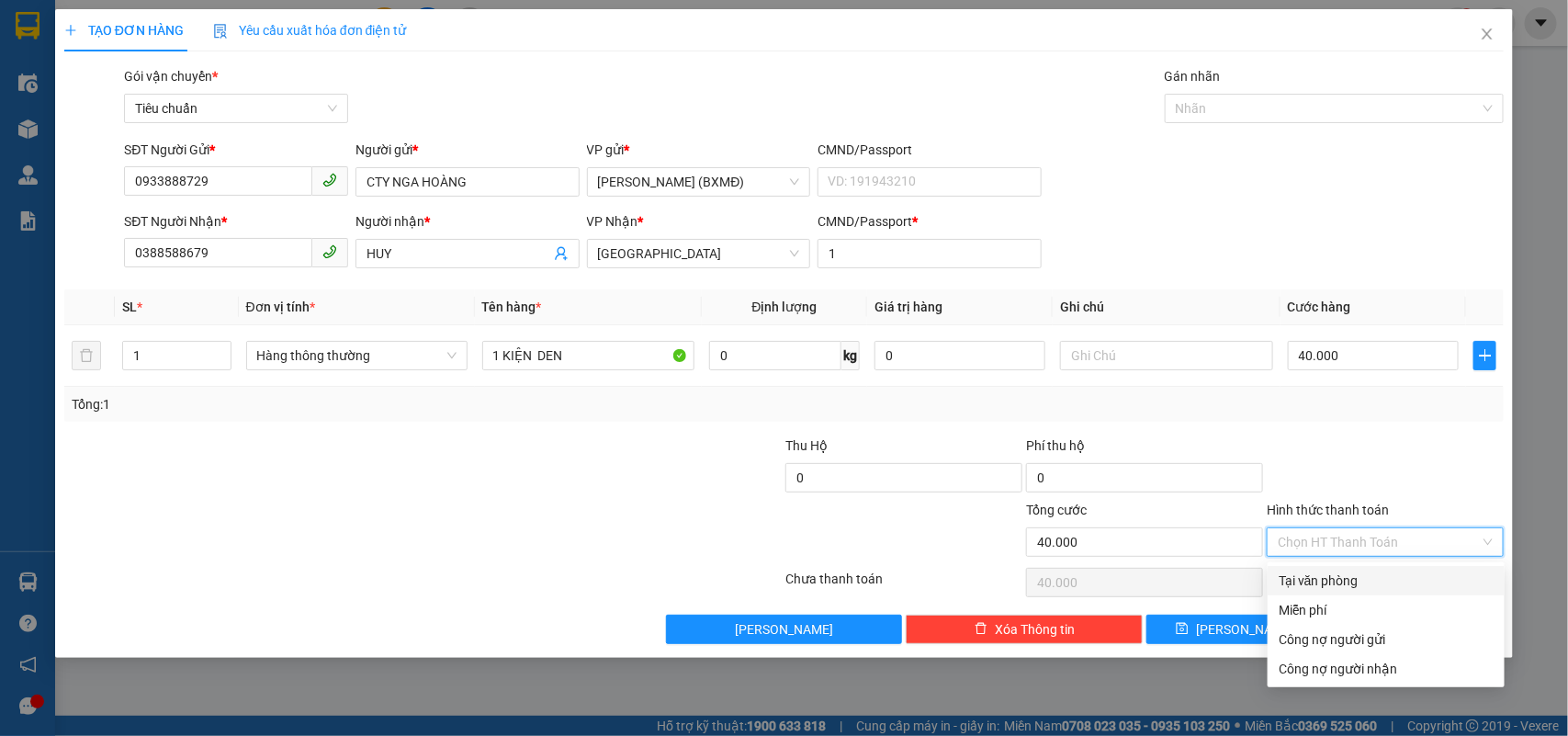
click at [1318, 576] on div "Tại văn phòng" at bounding box center [1386, 580] width 215 height 20
type input "0"
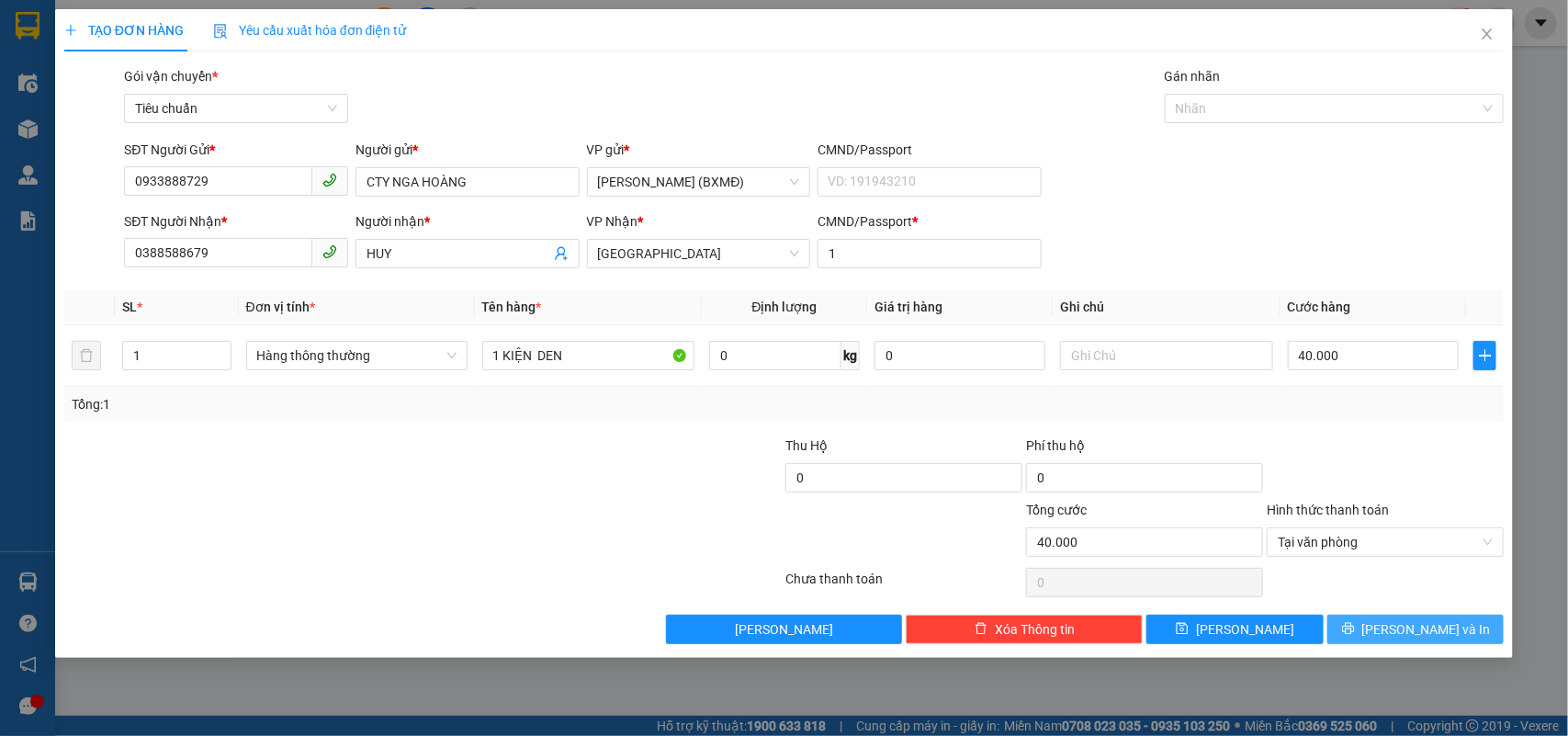
click at [1355, 630] on icon "printer" at bounding box center [1347, 628] width 13 height 13
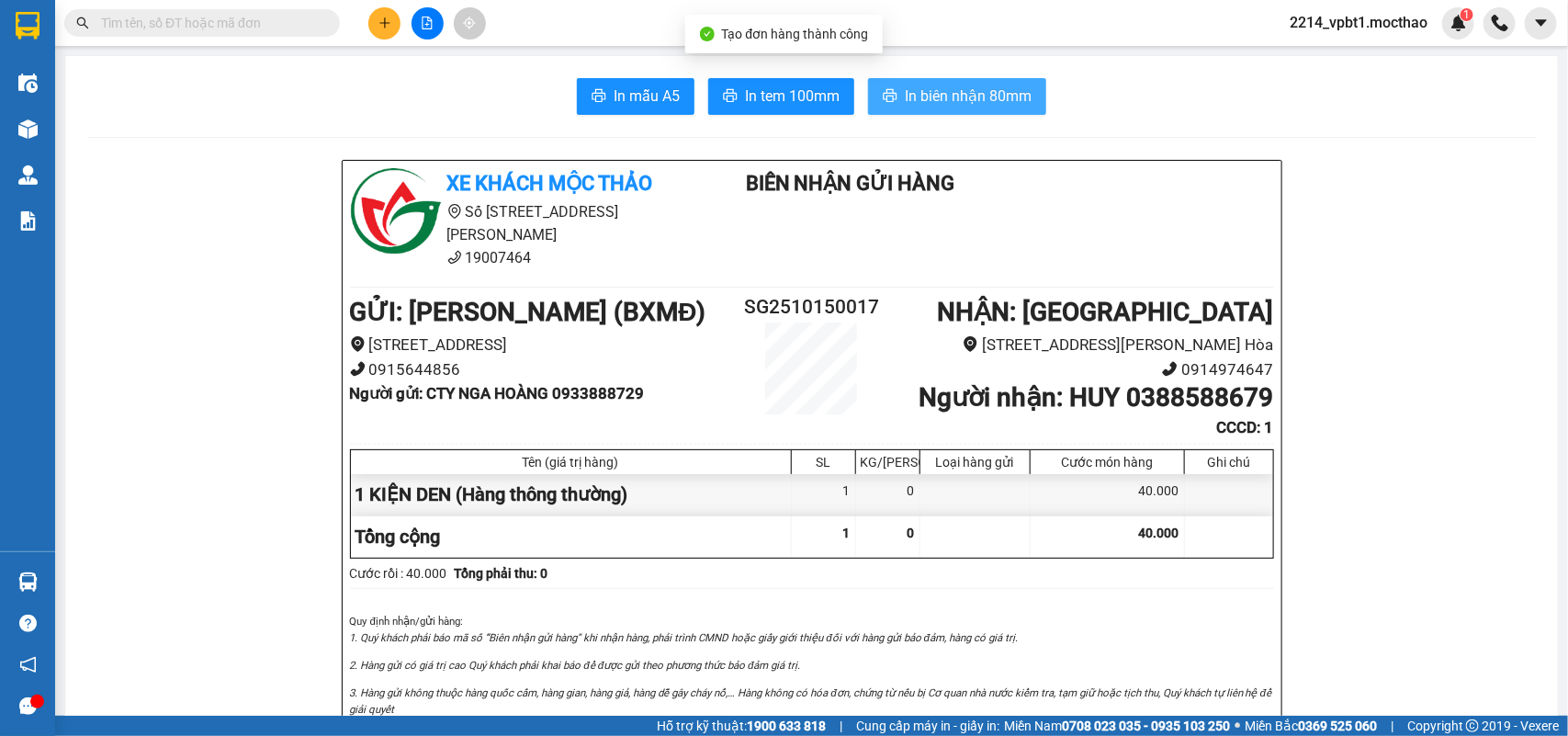
click at [990, 97] on span "In biên nhận 80mm" at bounding box center [968, 96] width 127 height 23
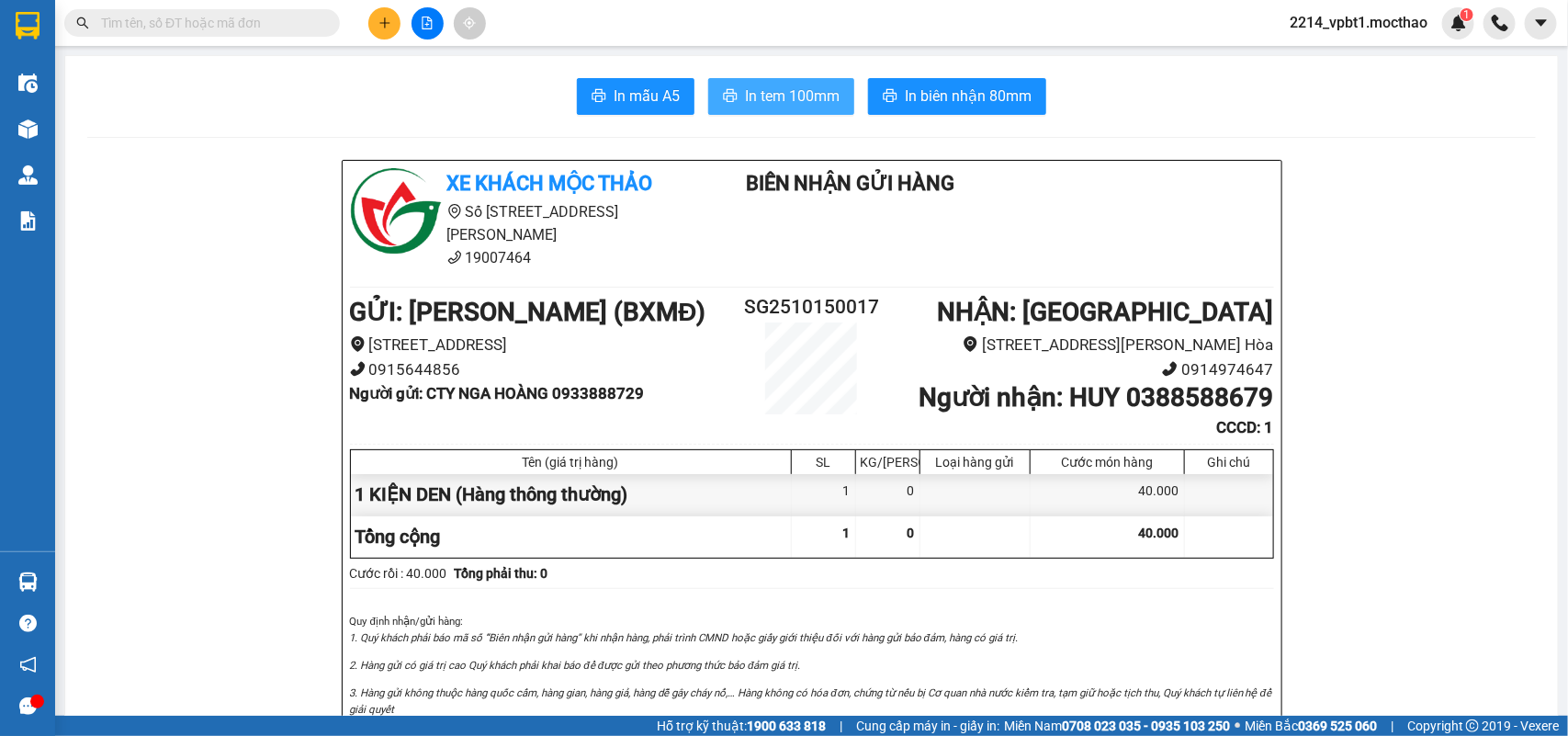
click at [815, 98] on span "In tem 100mm" at bounding box center [793, 96] width 95 height 23
